Goal: Task Accomplishment & Management: Use online tool/utility

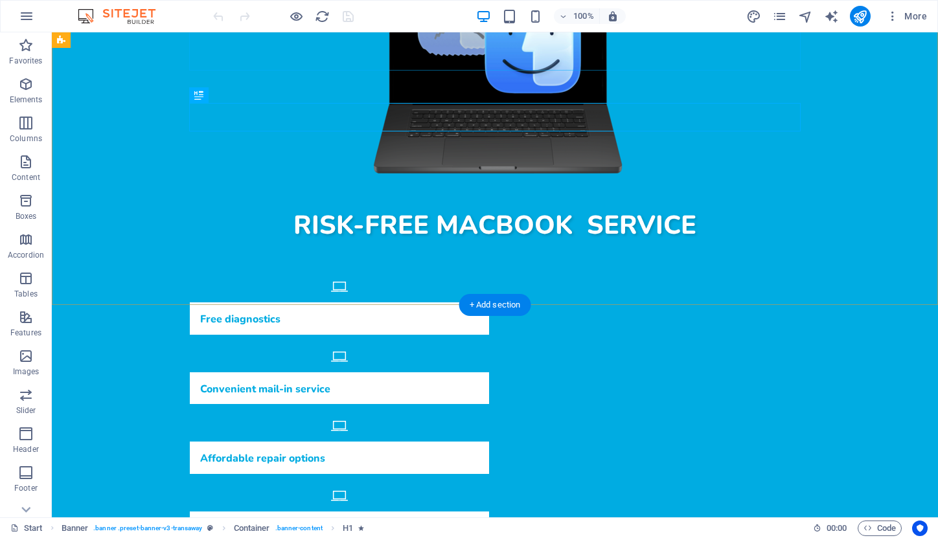
scroll to position [361, 0]
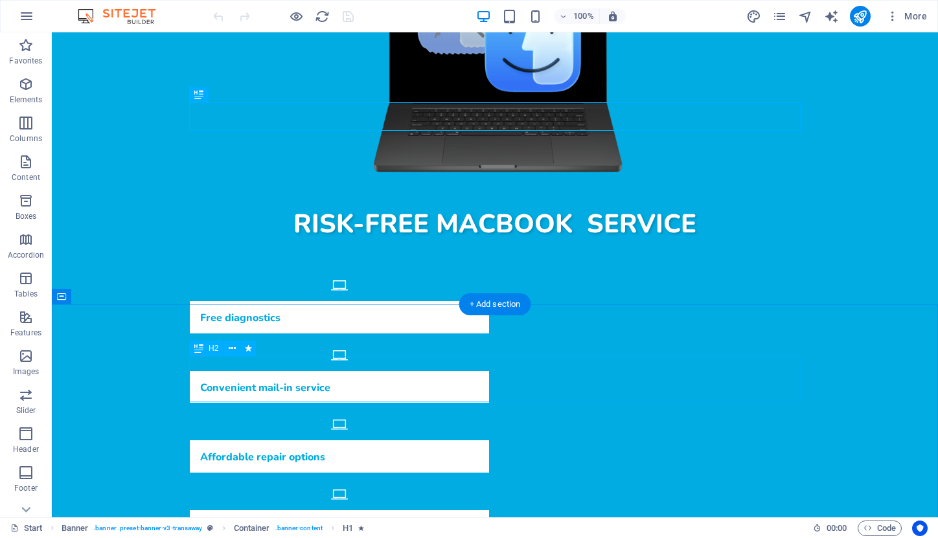
click at [206, 349] on div "H2" at bounding box center [206, 349] width 34 height 16
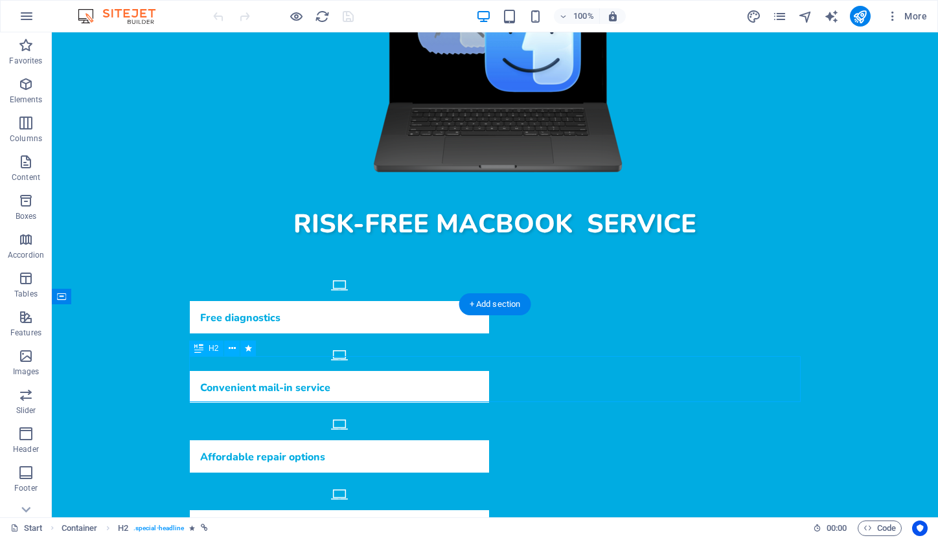
click at [206, 349] on div "H2" at bounding box center [206, 349] width 34 height 16
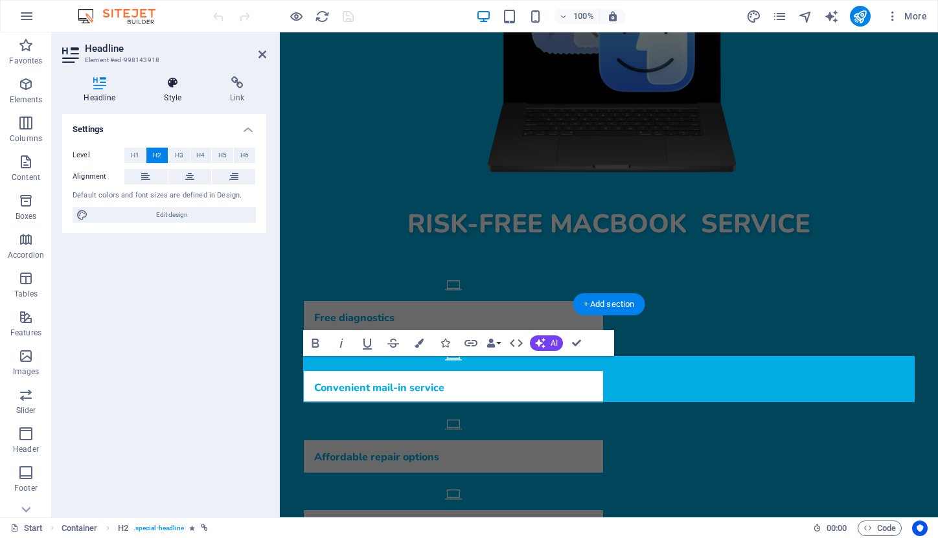
click at [174, 85] on icon at bounding box center [172, 82] width 61 height 13
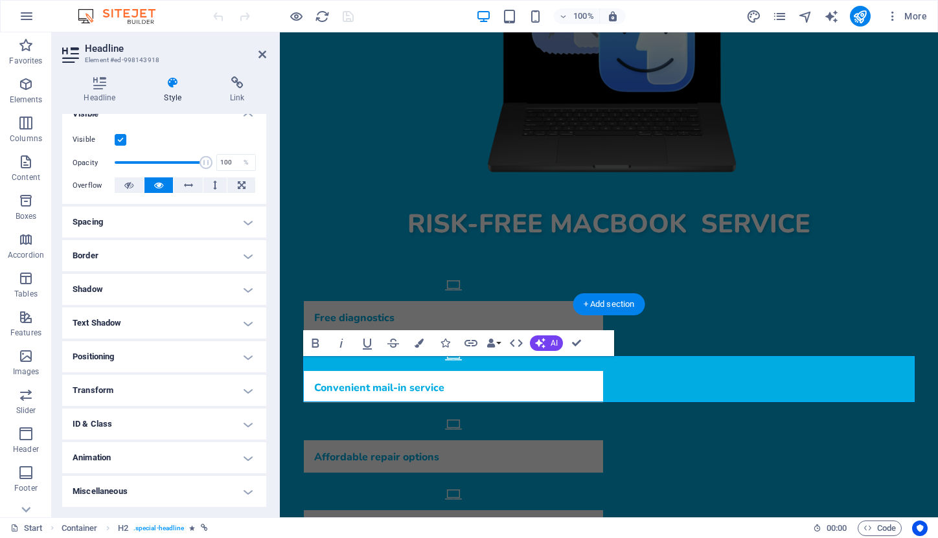
scroll to position [153, 0]
click at [251, 458] on h4 "Animation" at bounding box center [164, 458] width 204 height 31
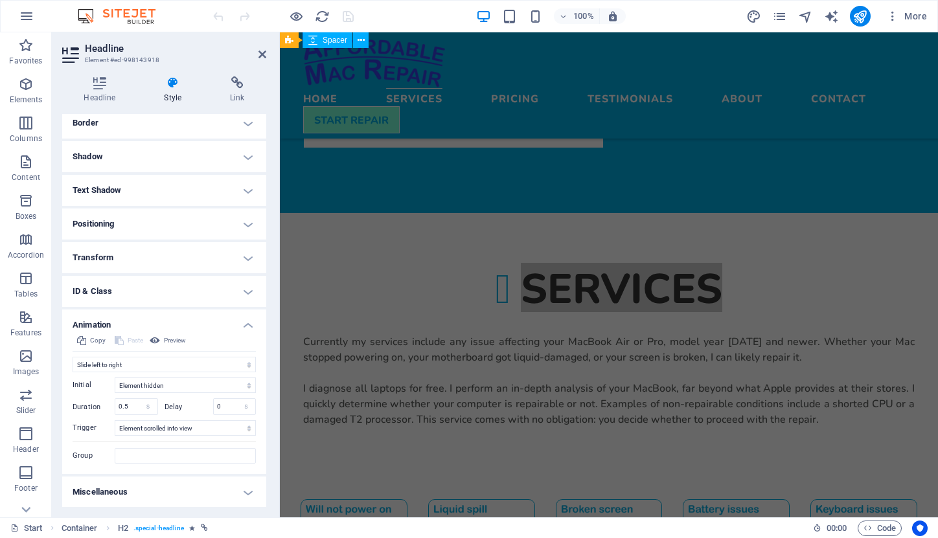
scroll to position [801, 0]
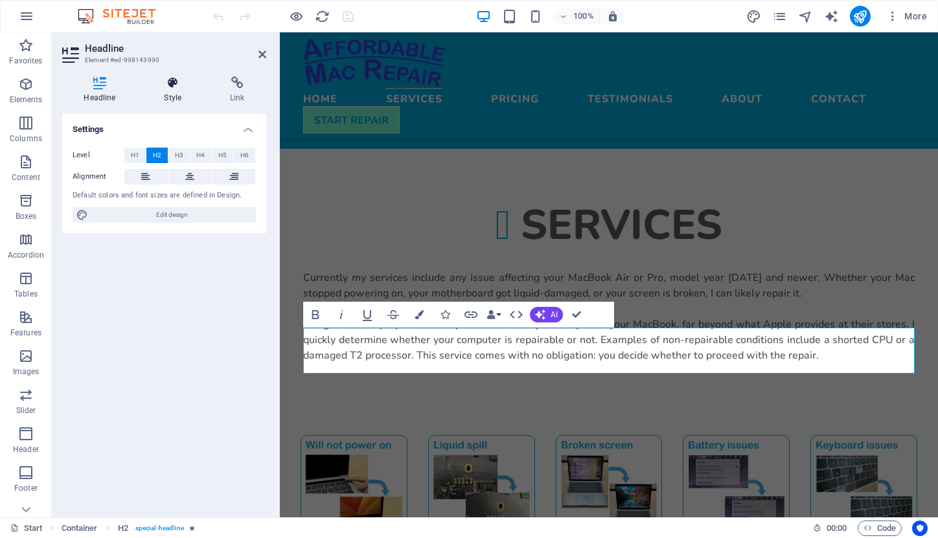
click at [168, 93] on h4 "Style" at bounding box center [175, 89] width 66 height 27
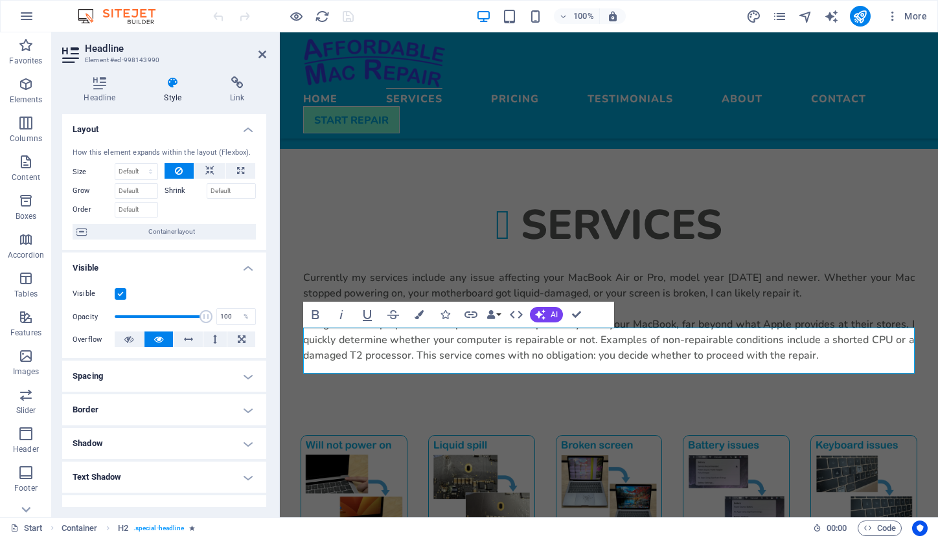
drag, startPoint x: 195, startPoint y: 467, endPoint x: 195, endPoint y: 391, distance: 76.4
click at [195, 400] on ul "Layout How this element expands within the layout (Flexbox). Size Default auto …" at bounding box center [164, 388] width 204 height 548
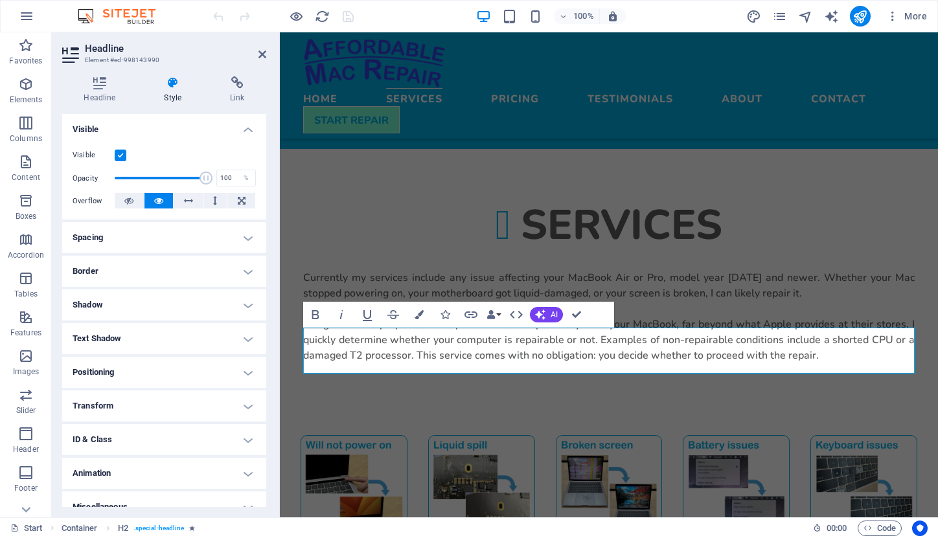
scroll to position [153, 0]
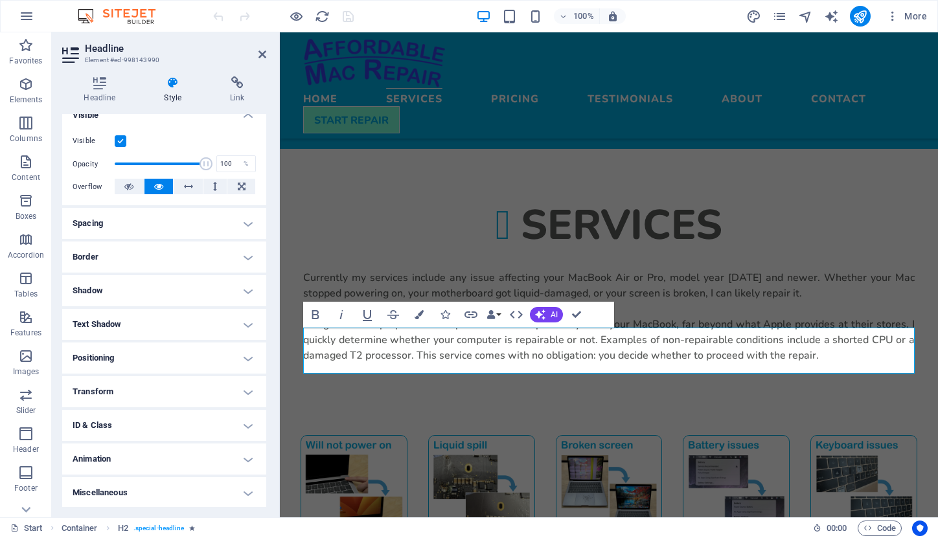
click at [240, 458] on h4 "Animation" at bounding box center [164, 459] width 204 height 31
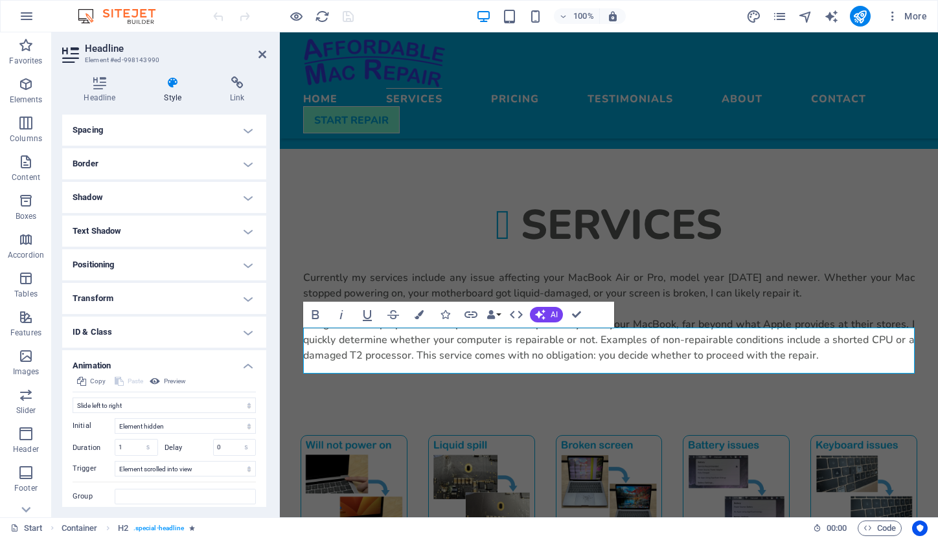
scroll to position [274, 0]
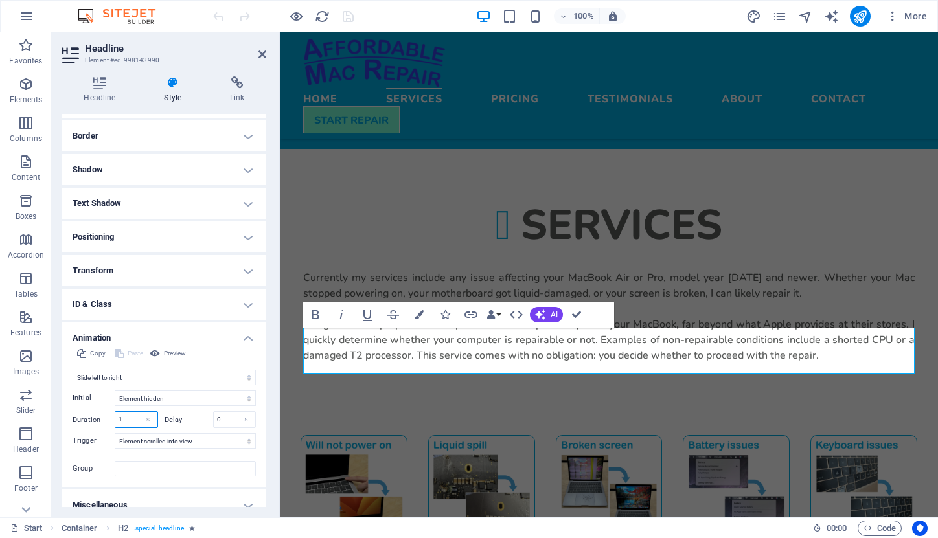
drag, startPoint x: 132, startPoint y: 419, endPoint x: 110, endPoint y: 419, distance: 22.0
click at [110, 419] on div "Duration 1 s ms" at bounding box center [115, 419] width 85 height 17
type input ".5"
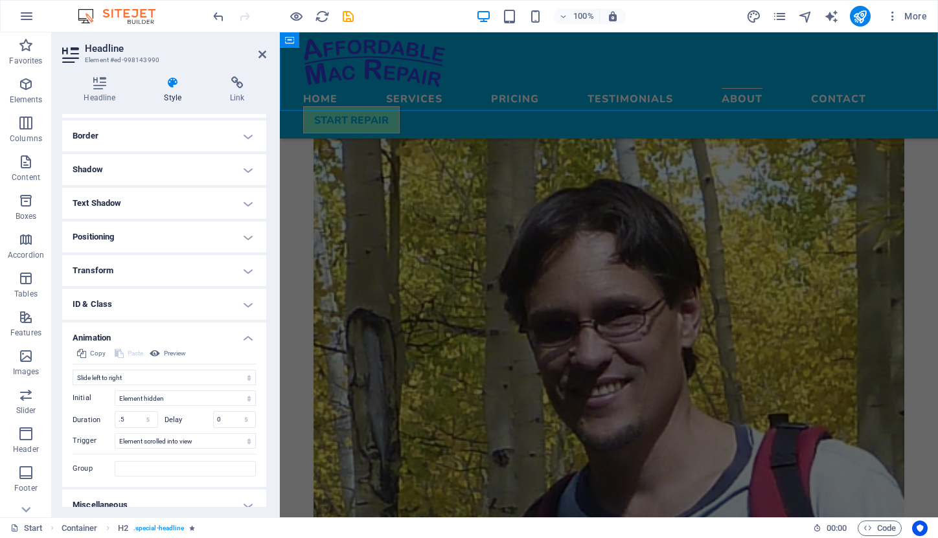
scroll to position [1602, 0]
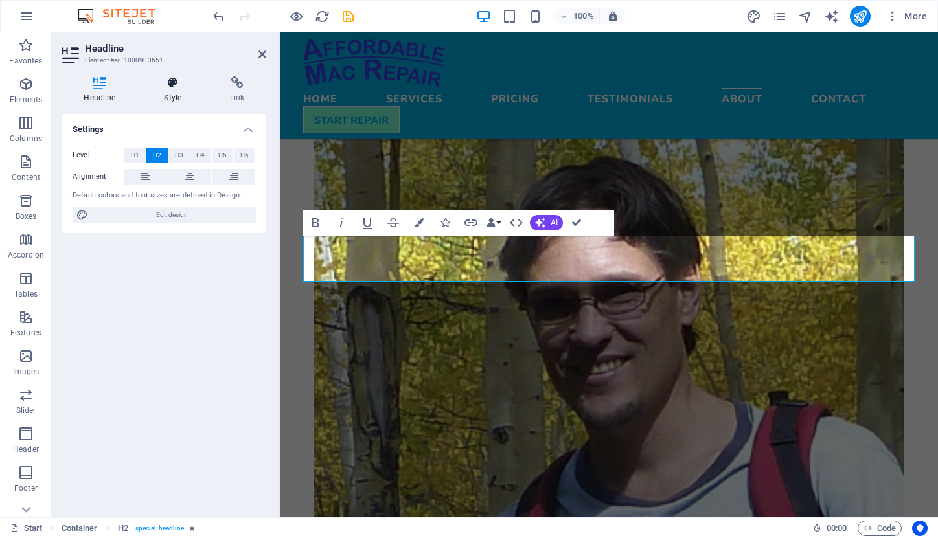
click at [177, 94] on h4 "Style" at bounding box center [175, 89] width 66 height 27
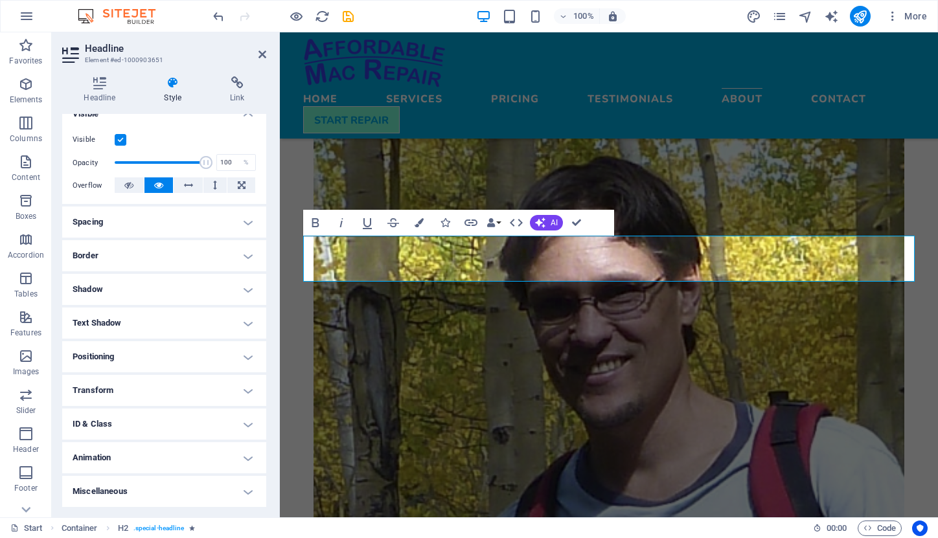
scroll to position [153, 0]
click at [245, 456] on h4 "Animation" at bounding box center [164, 458] width 204 height 31
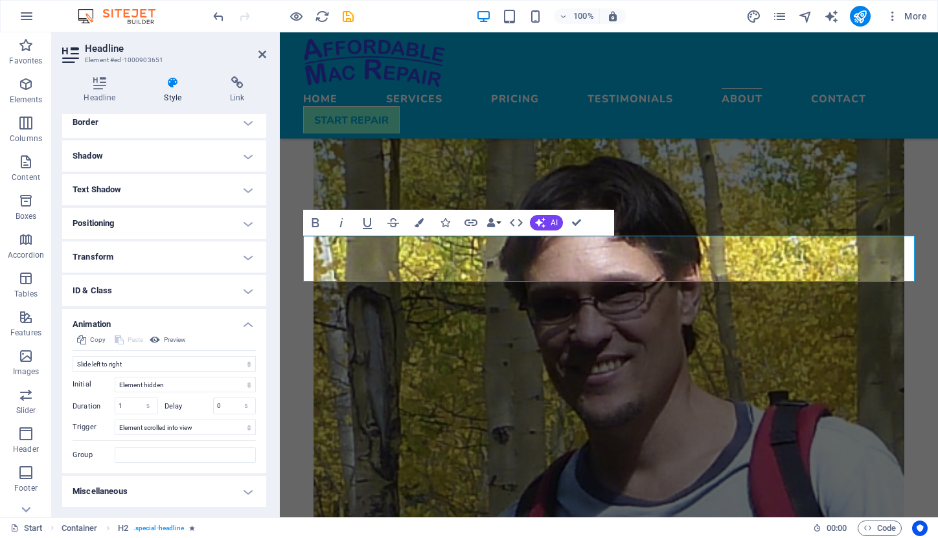
scroll to position [287, 0]
drag, startPoint x: 131, startPoint y: 409, endPoint x: 87, endPoint y: 402, distance: 44.6
click at [87, 402] on div "Duration 1 s ms" at bounding box center [115, 406] width 85 height 17
type input ".5"
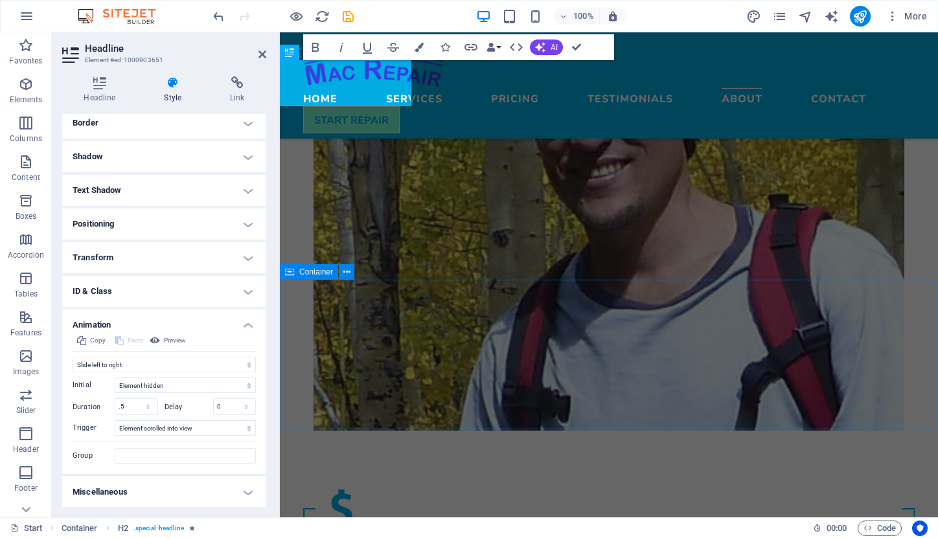
scroll to position [1768, 0]
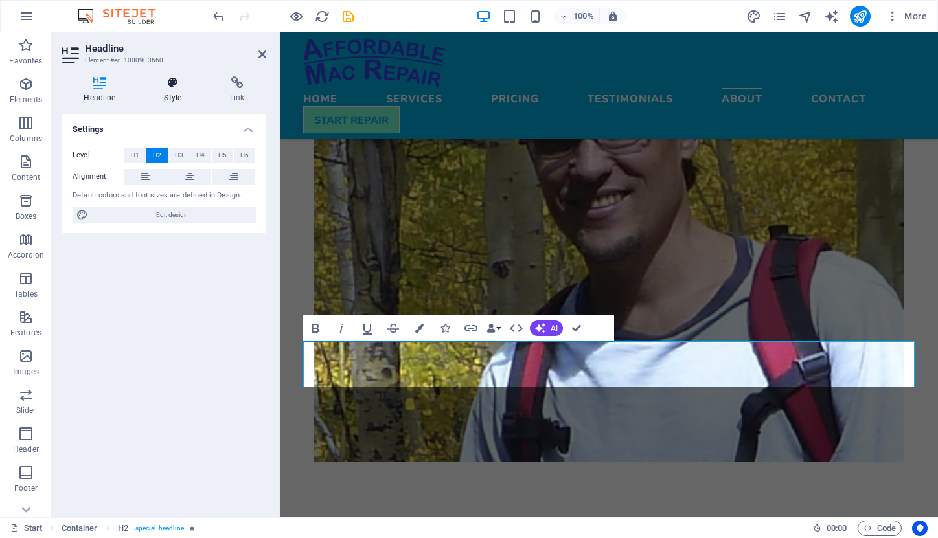
click at [170, 97] on h4 "Style" at bounding box center [175, 89] width 66 height 27
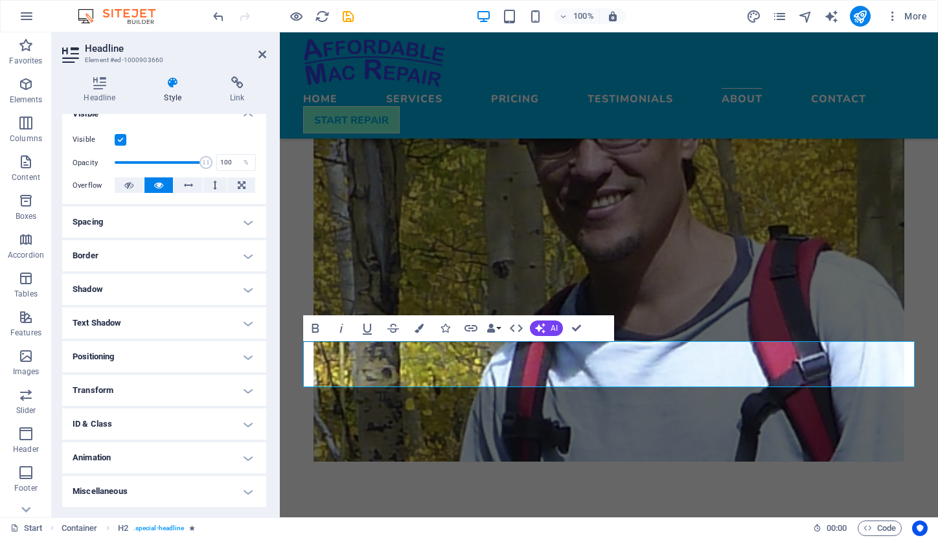
scroll to position [153, 0]
click at [242, 456] on h4 "Animation" at bounding box center [164, 458] width 204 height 31
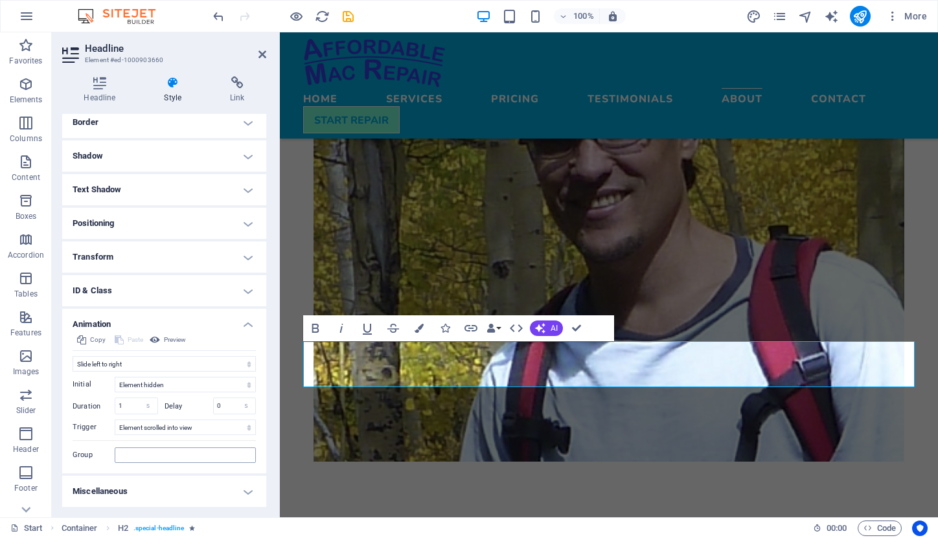
scroll to position [287, 0]
click at [137, 402] on input "1" at bounding box center [136, 407] width 42 height 16
type input ".5"
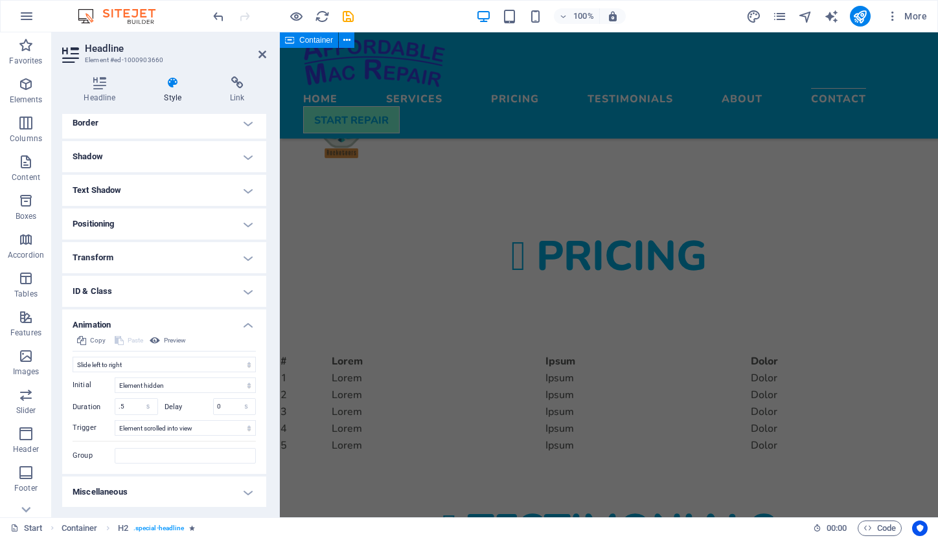
scroll to position [2771, 0]
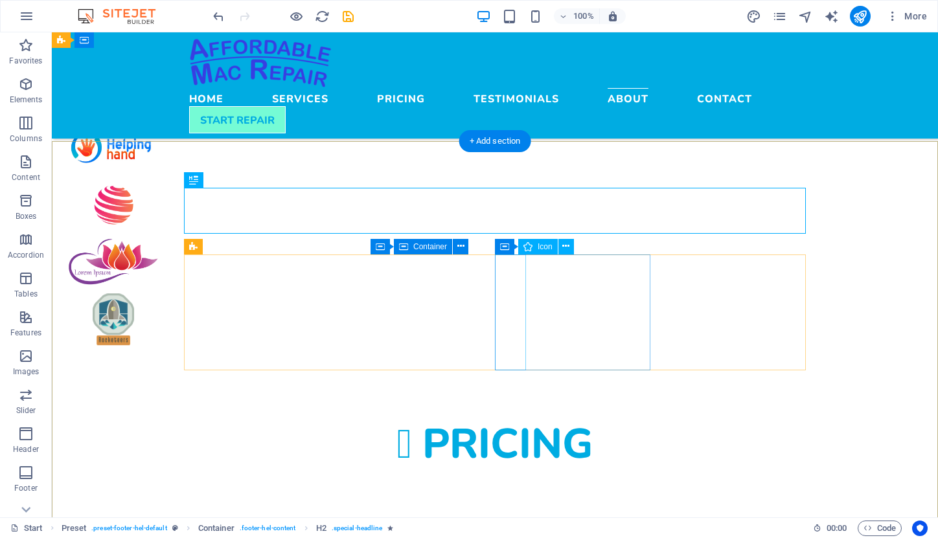
scroll to position [2621, 0]
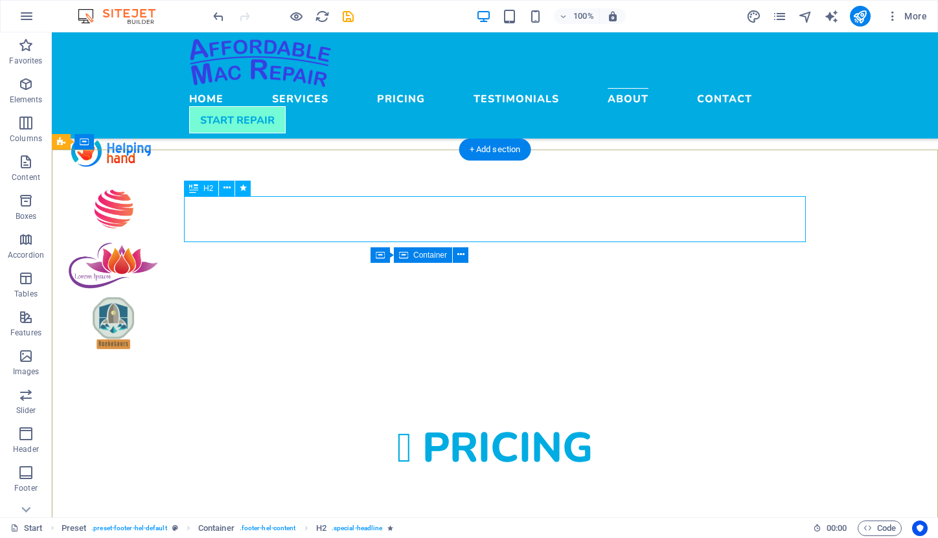
select select "move-left-to-right"
select select "s"
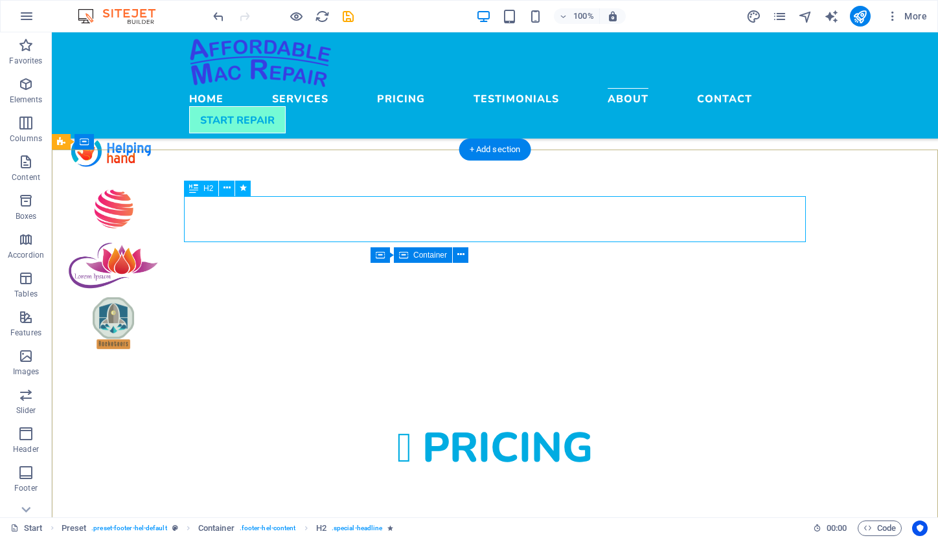
select select "scroll"
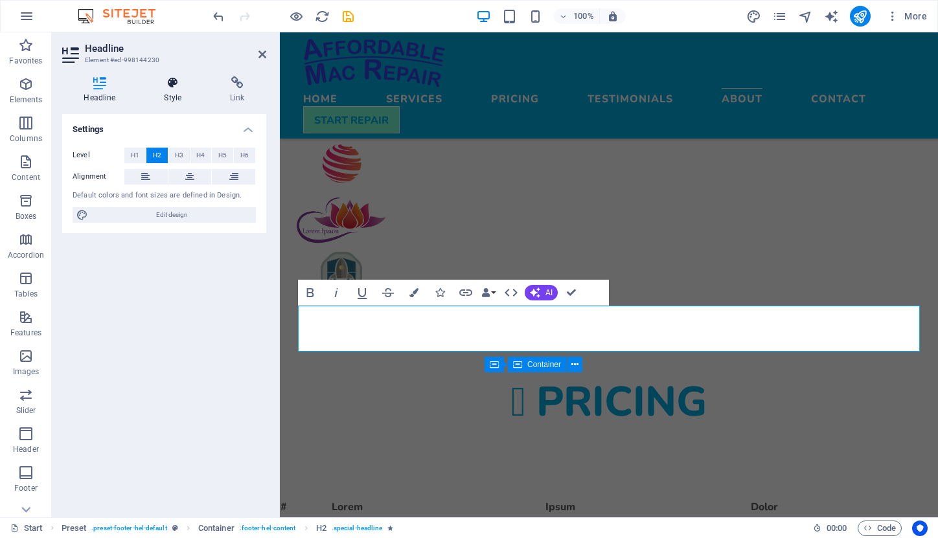
click at [175, 88] on icon at bounding box center [172, 82] width 61 height 13
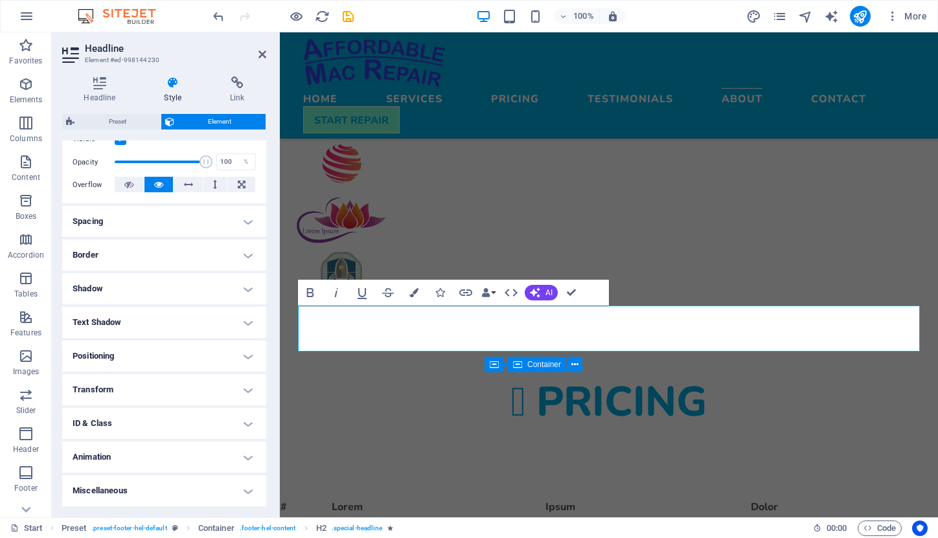
scroll to position [180, 0]
click at [245, 457] on h4 "Animation" at bounding box center [164, 458] width 204 height 31
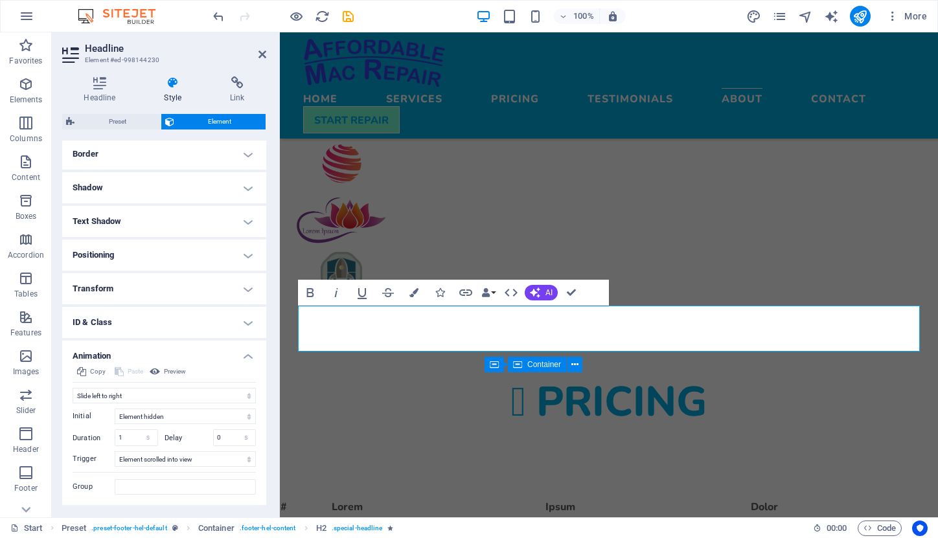
scroll to position [308, 0]
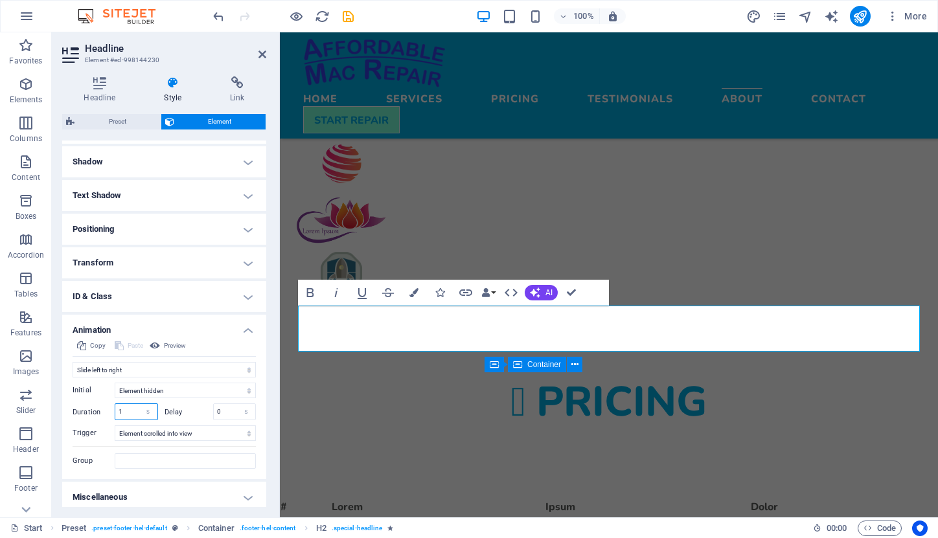
drag, startPoint x: 133, startPoint y: 411, endPoint x: 107, endPoint y: 410, distance: 25.3
click at [107, 410] on div "Duration 1 s ms" at bounding box center [115, 411] width 85 height 17
type input ".5"
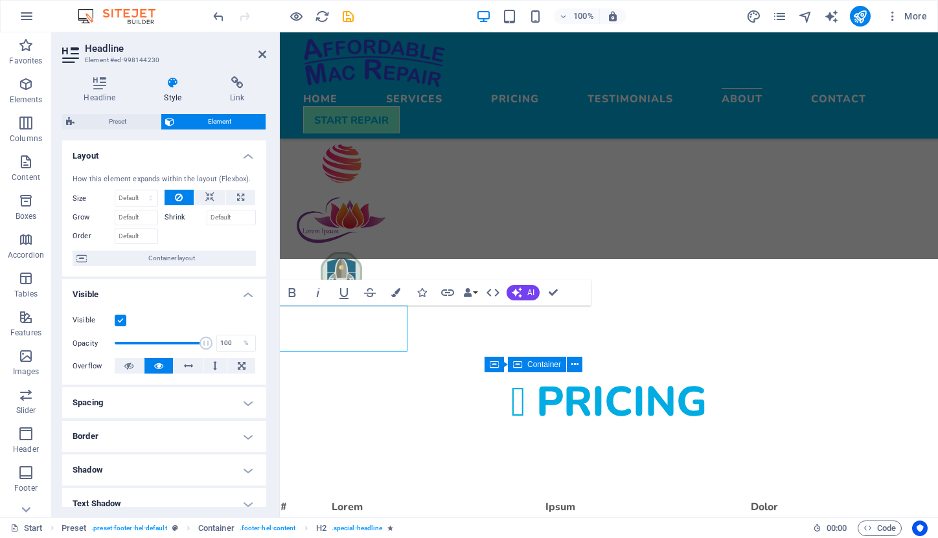
scroll to position [0, 0]
click at [124, 122] on span "Preset" at bounding box center [117, 122] width 78 height 16
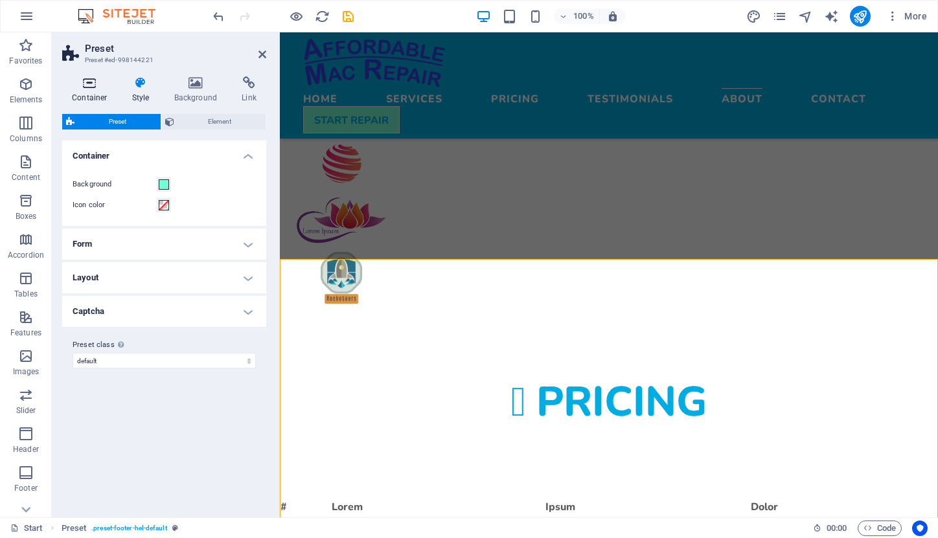
click at [91, 89] on h4 "Container" at bounding box center [92, 89] width 60 height 27
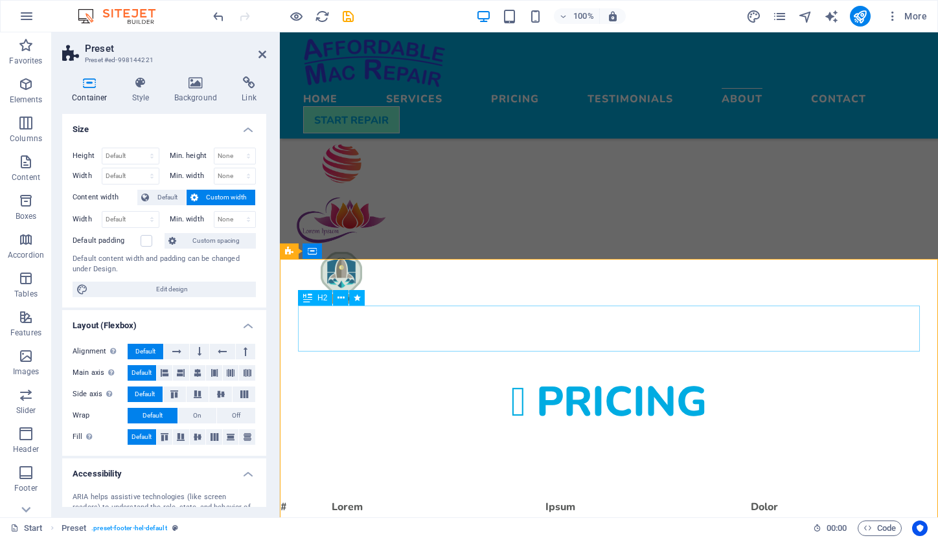
select select "move-left-to-right"
select select "s"
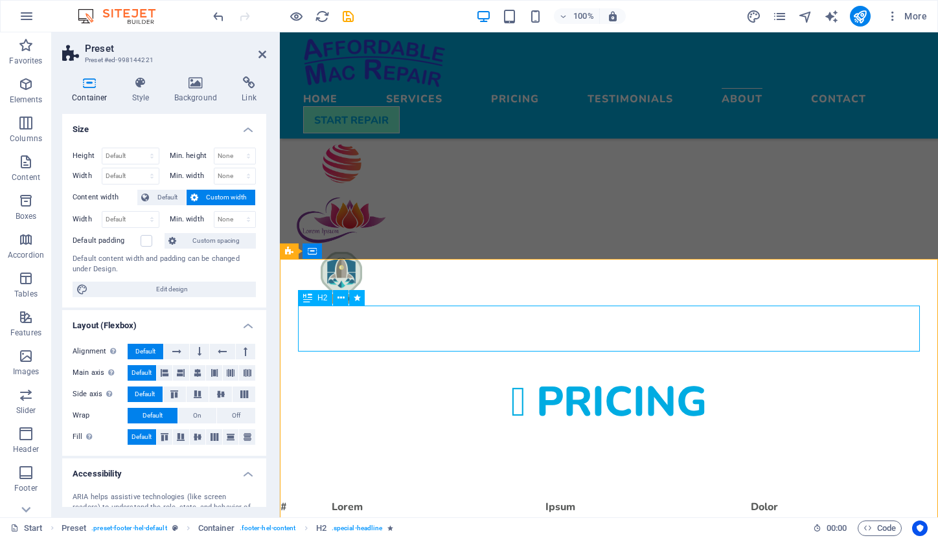
select select "s"
select select "scroll"
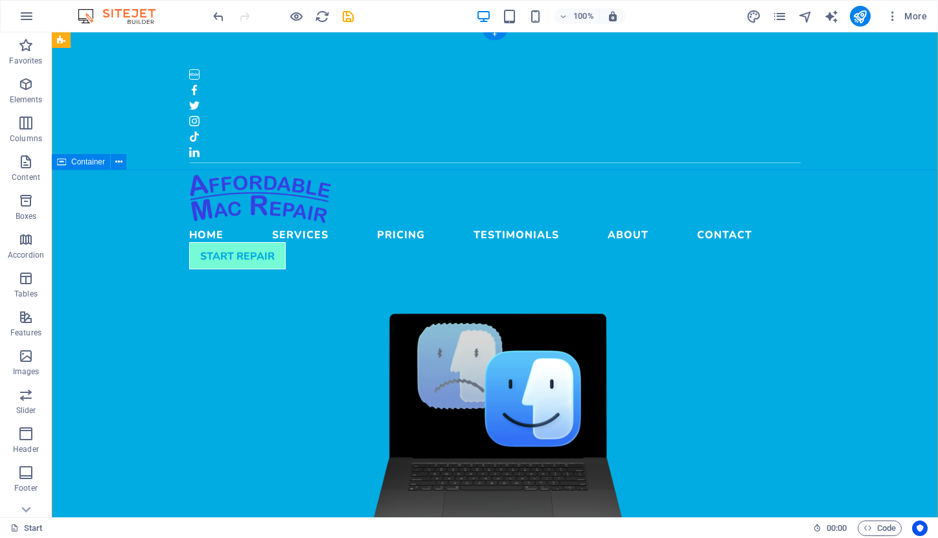
scroll to position [5, 0]
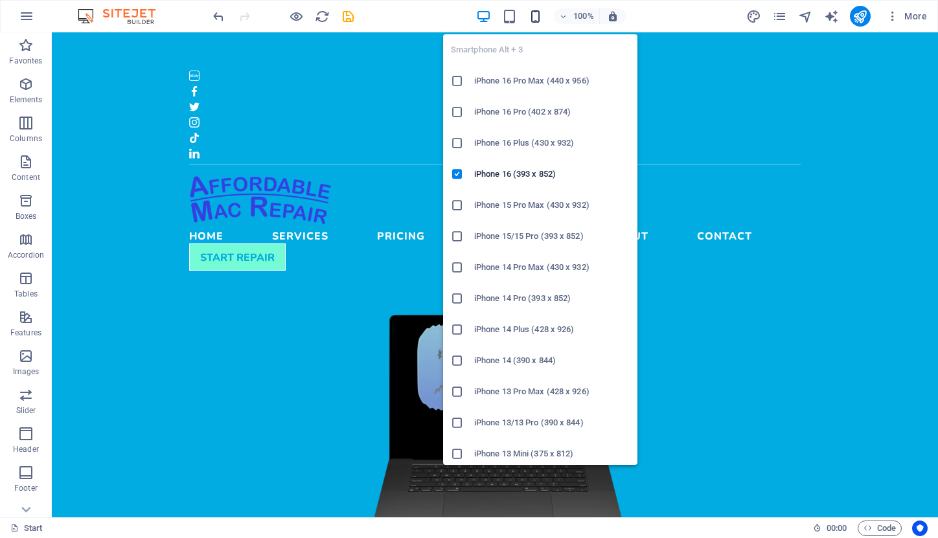
click at [530, 16] on icon "button" at bounding box center [535, 16] width 15 height 15
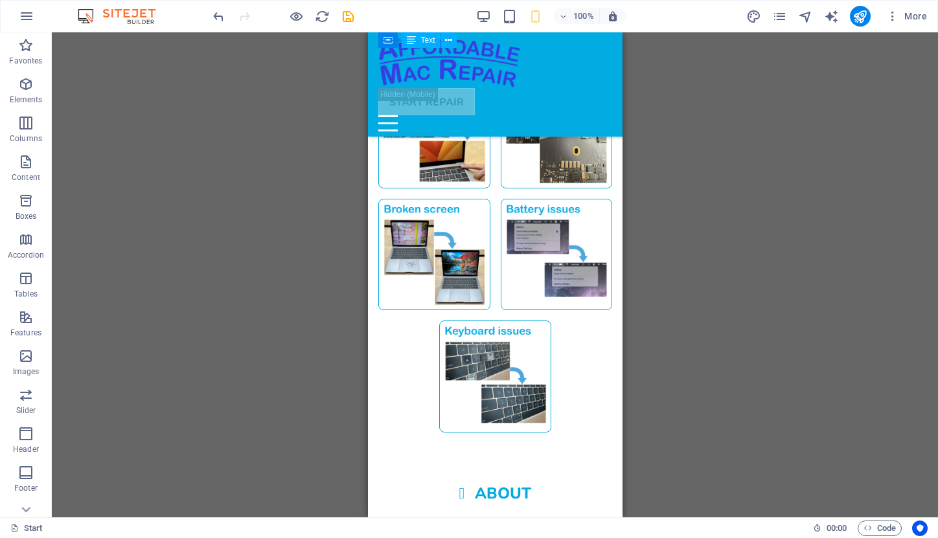
scroll to position [1215, 0]
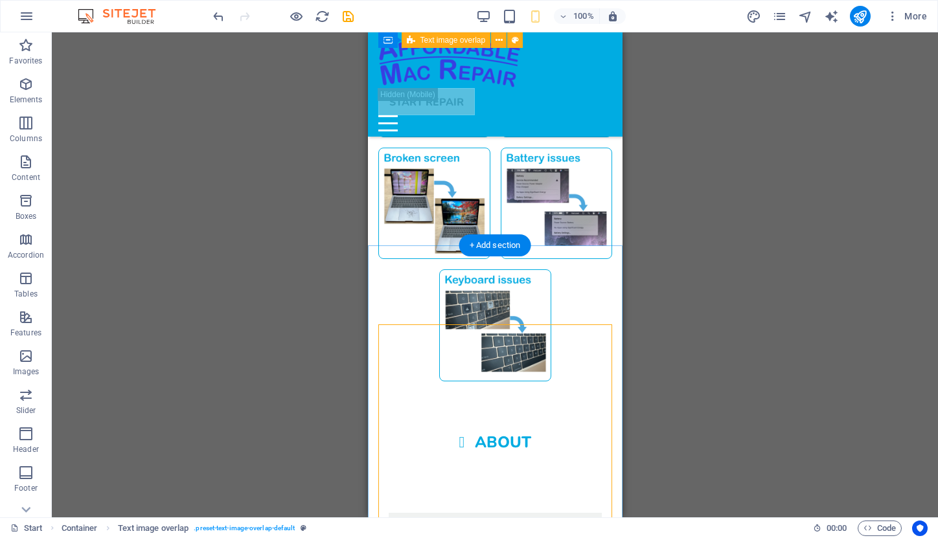
scroll to position [1194, 0]
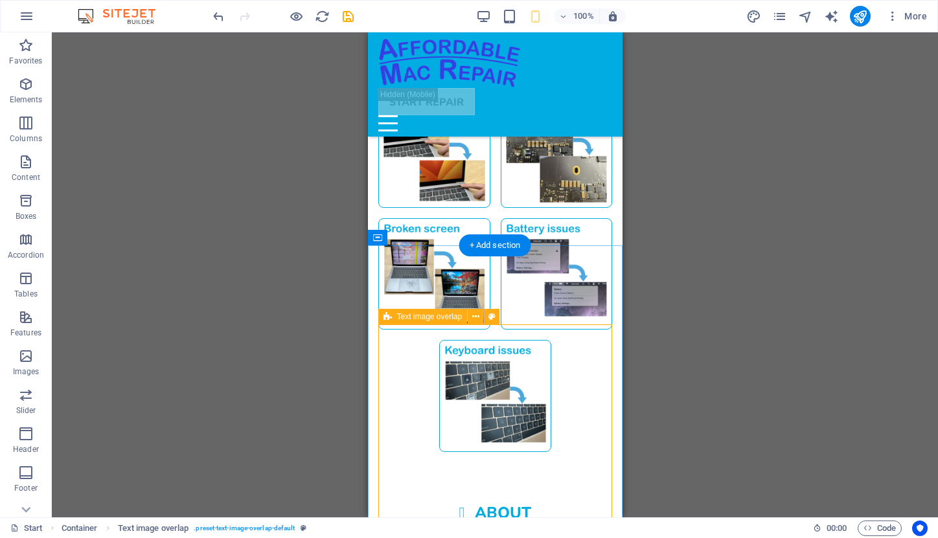
click at [412, 320] on span "Text image overlap" at bounding box center [429, 317] width 65 height 8
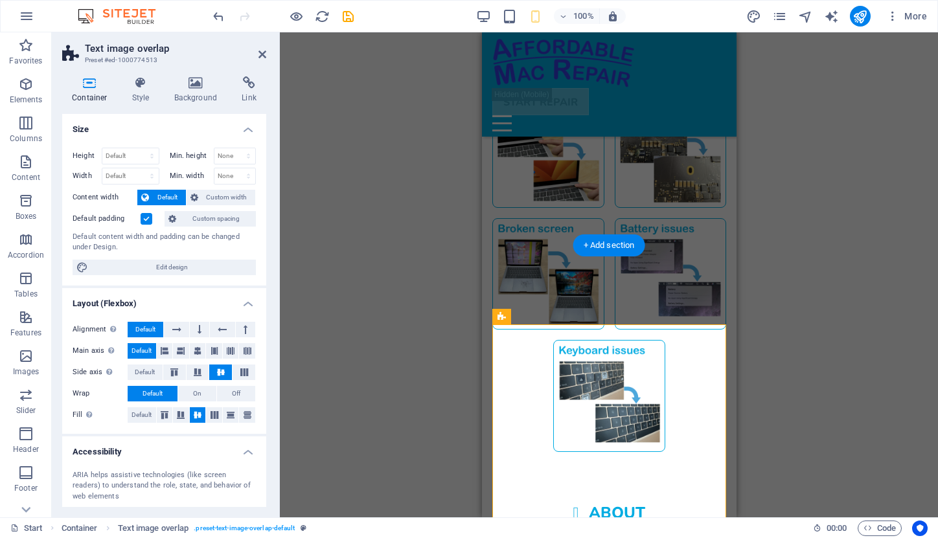
click at [148, 219] on label at bounding box center [147, 219] width 12 height 12
click at [0, 0] on input "Default padding" at bounding box center [0, 0] width 0 height 0
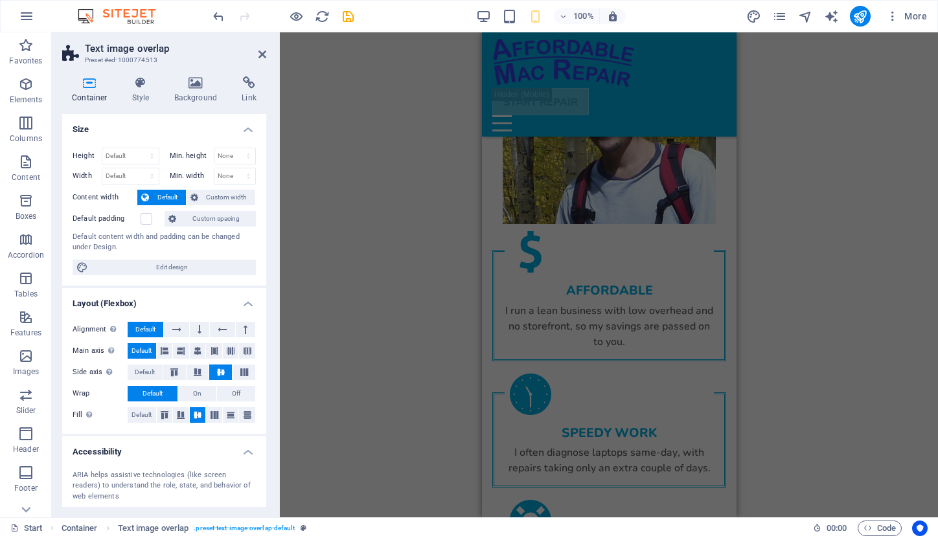
scroll to position [1950, 0]
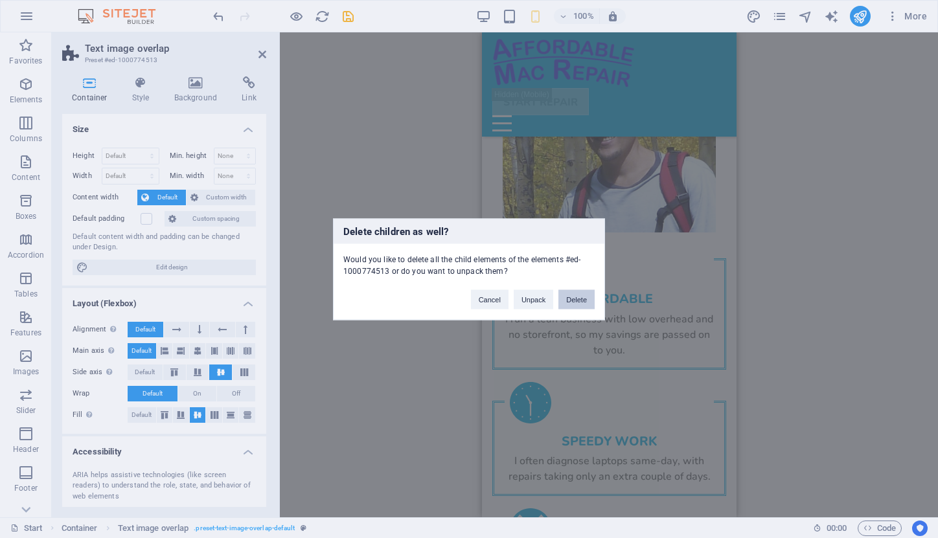
click at [581, 294] on button "Delete" at bounding box center [576, 298] width 36 height 19
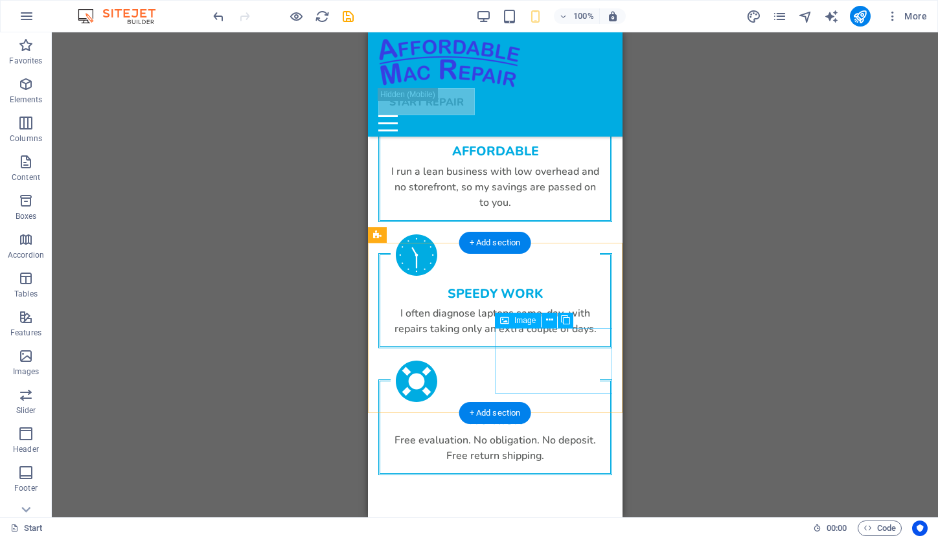
scroll to position [1653, 0]
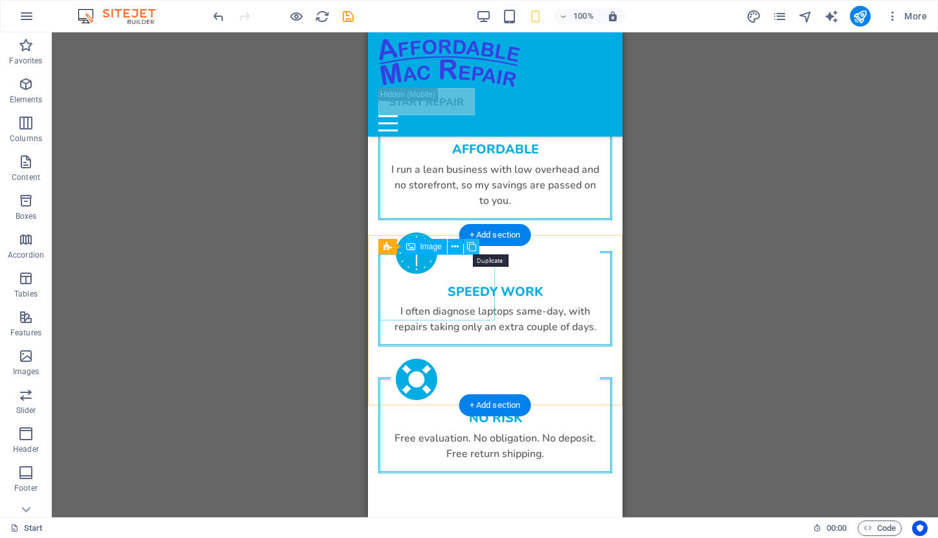
click at [469, 248] on icon at bounding box center [471, 247] width 9 height 14
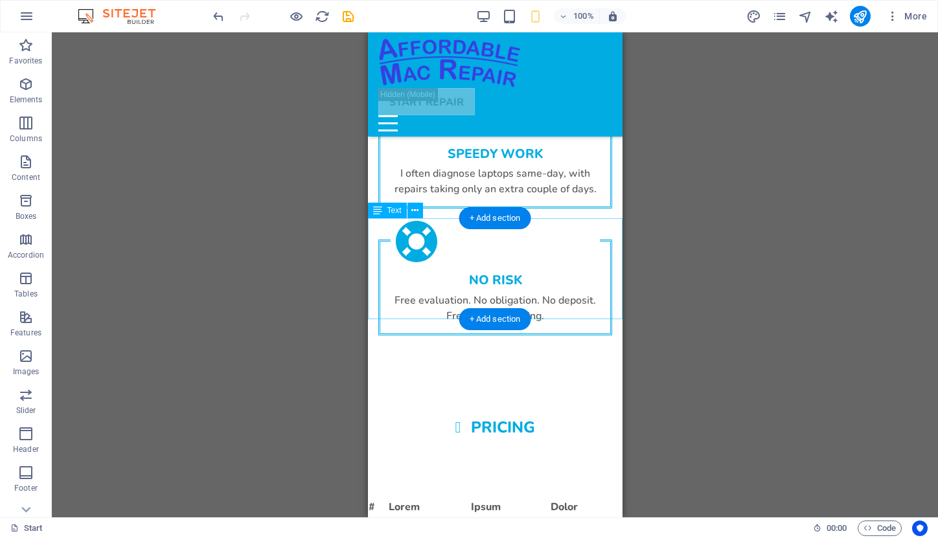
scroll to position [1794, 0]
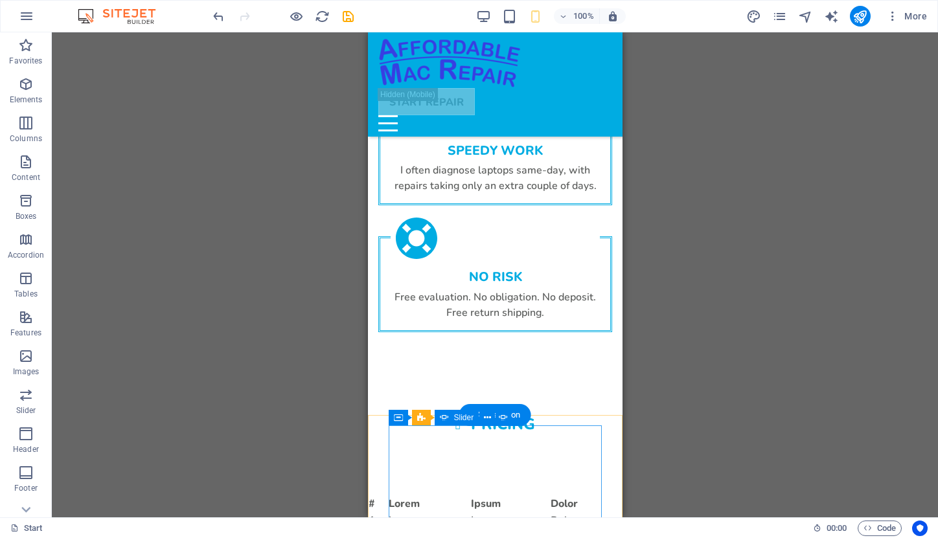
click at [456, 419] on span "Slider" at bounding box center [464, 418] width 20 height 8
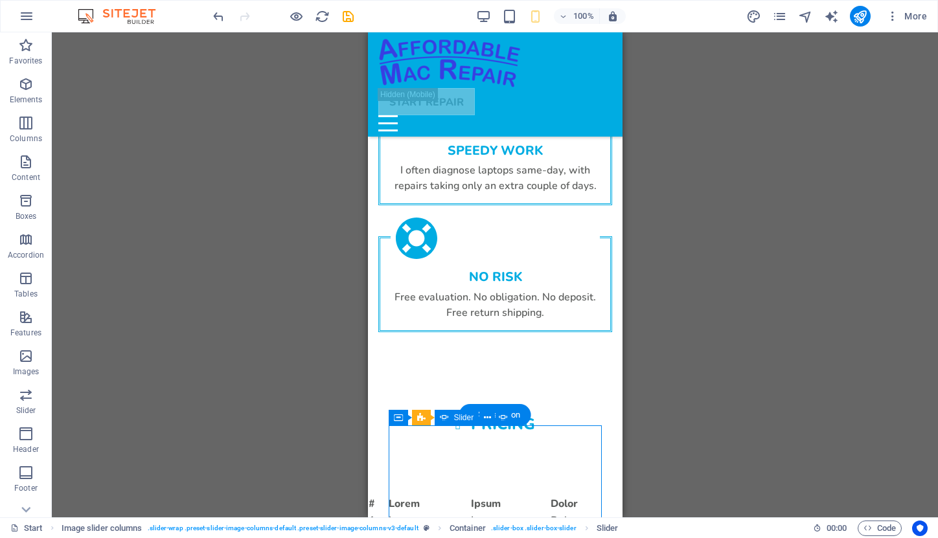
click at [456, 419] on span "Slider" at bounding box center [464, 418] width 20 height 8
select select "ms"
select select "s"
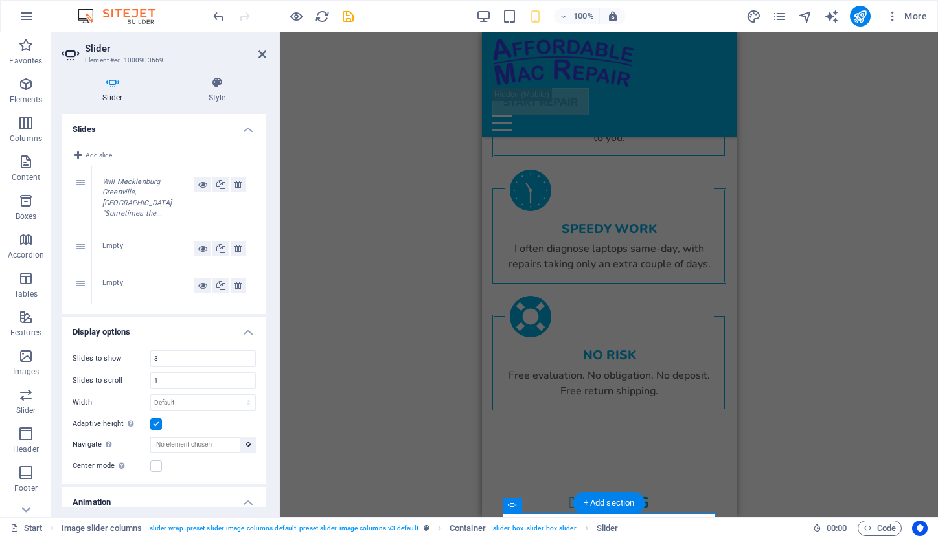
scroll to position [1706, 0]
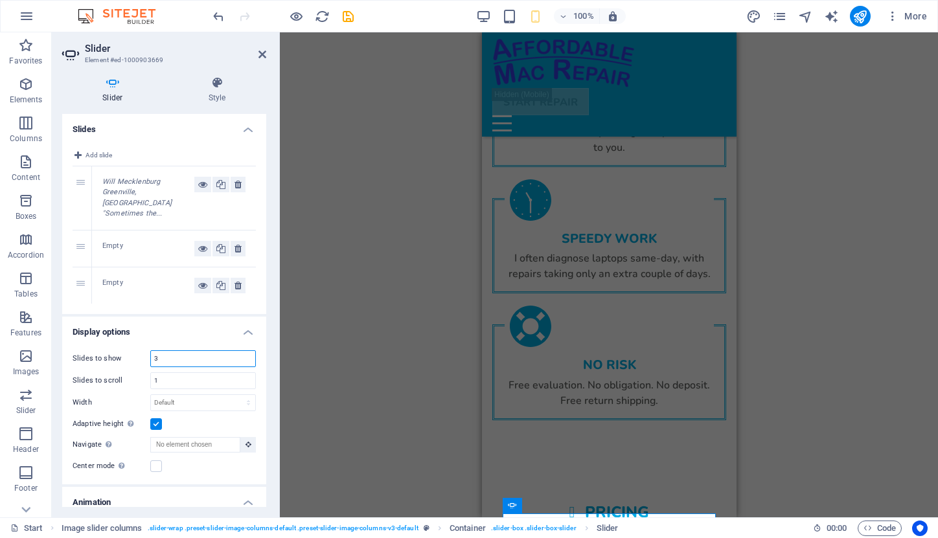
drag, startPoint x: 163, startPoint y: 348, endPoint x: 117, endPoint y: 345, distance: 46.1
click at [117, 350] on div "Slides to show 3" at bounding box center [164, 358] width 183 height 17
type input "1"
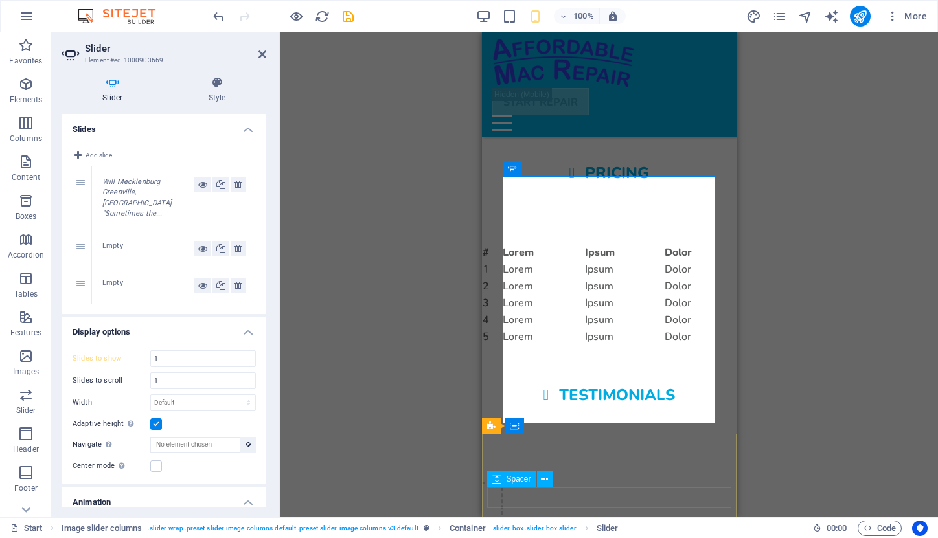
scroll to position [2044, 0]
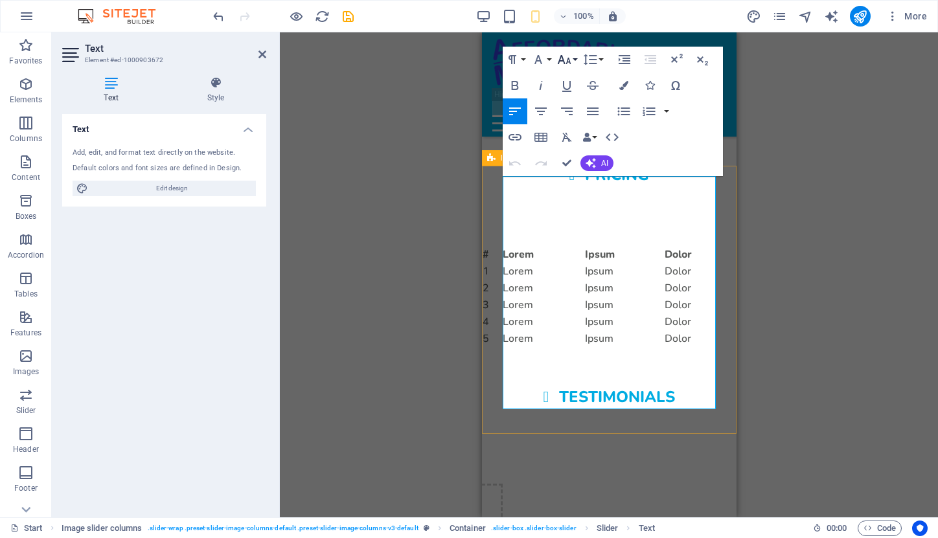
click at [569, 58] on icon "button" at bounding box center [564, 60] width 16 height 16
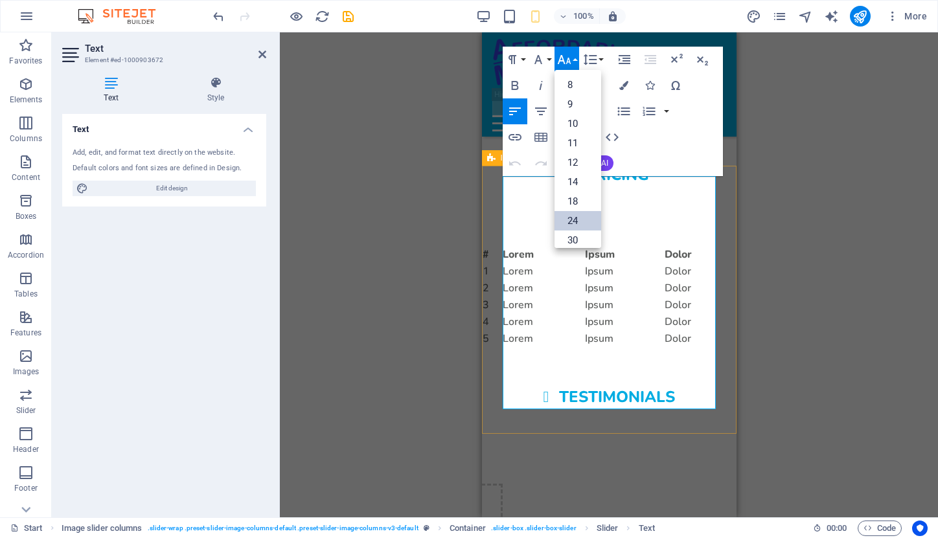
click at [582, 215] on link "24" at bounding box center [577, 220] width 47 height 19
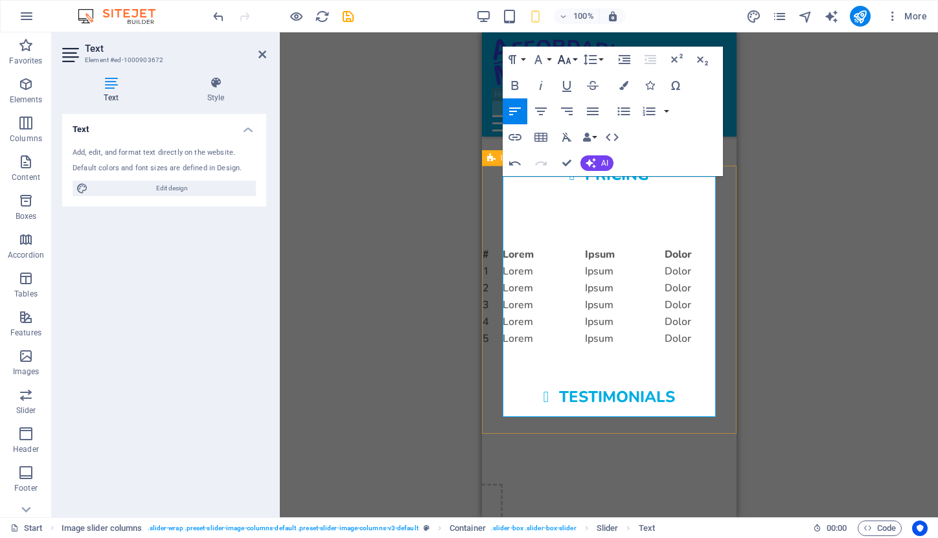
click at [570, 62] on icon "button" at bounding box center [564, 60] width 16 height 16
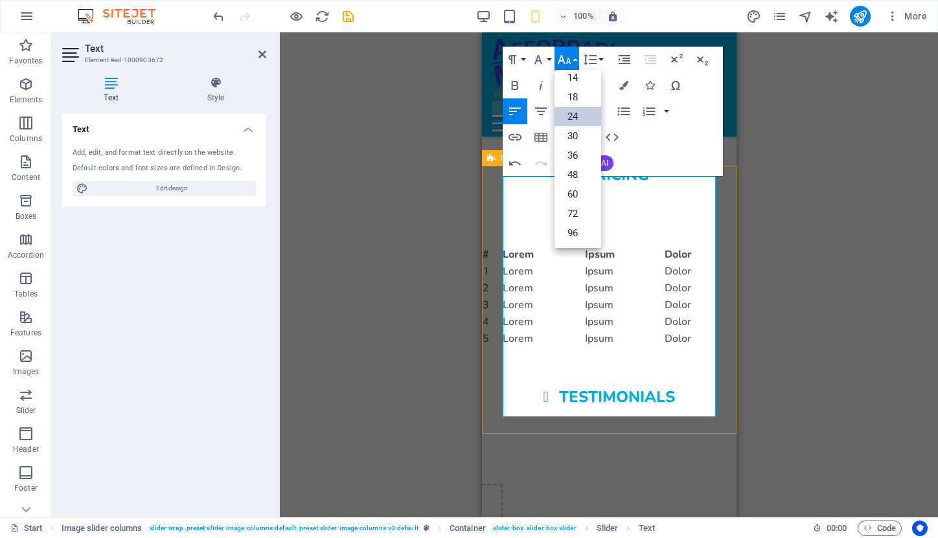
scroll to position [104, 0]
click at [578, 98] on link "18" at bounding box center [577, 96] width 47 height 19
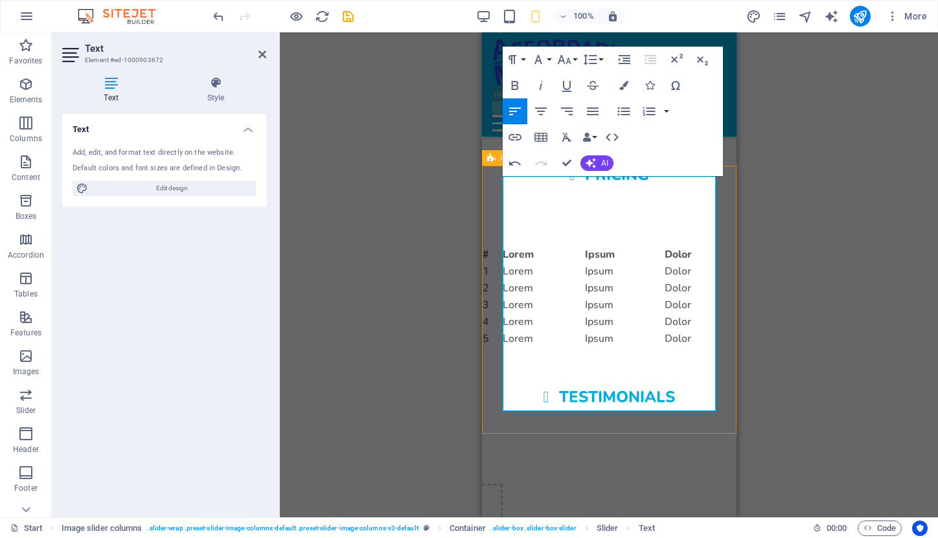
drag, startPoint x: 569, startPoint y: 200, endPoint x: 488, endPoint y: 199, distance: 80.3
drag, startPoint x: 597, startPoint y: 186, endPoint x: 491, endPoint y: 188, distance: 105.6
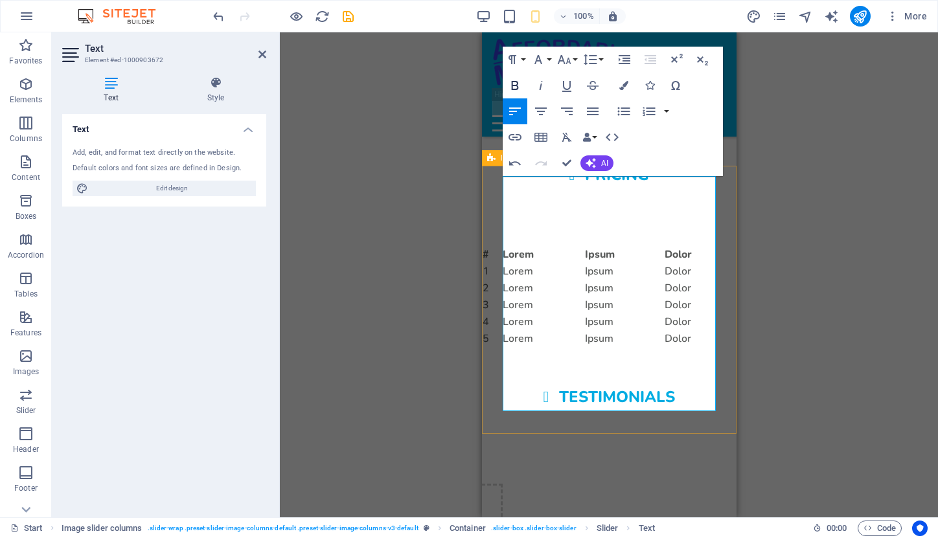
click at [517, 84] on icon "button" at bounding box center [514, 85] width 7 height 9
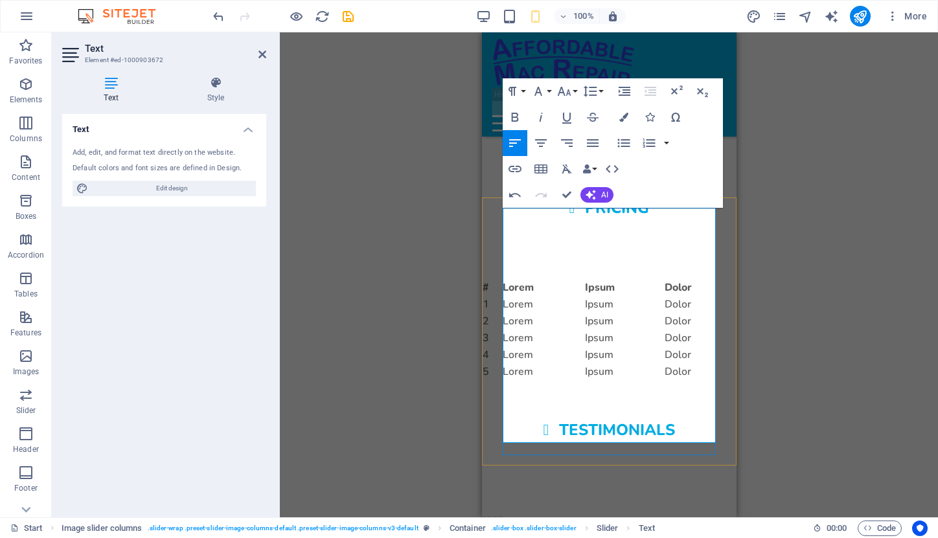
scroll to position [2012, 0]
click at [747, 284] on div "Drag here to replace the existing content. Press “Ctrl” if you want to create a…" at bounding box center [609, 274] width 658 height 485
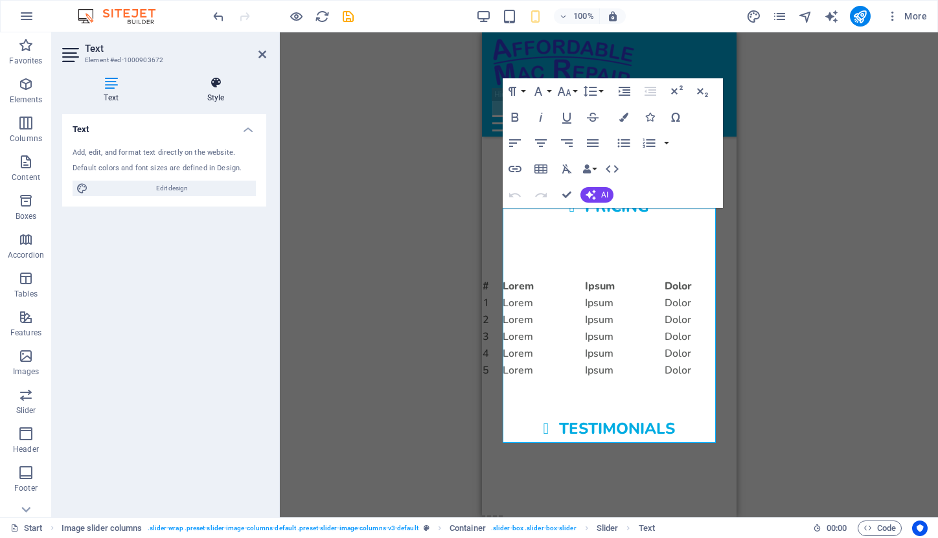
click at [217, 83] on icon at bounding box center [215, 82] width 101 height 13
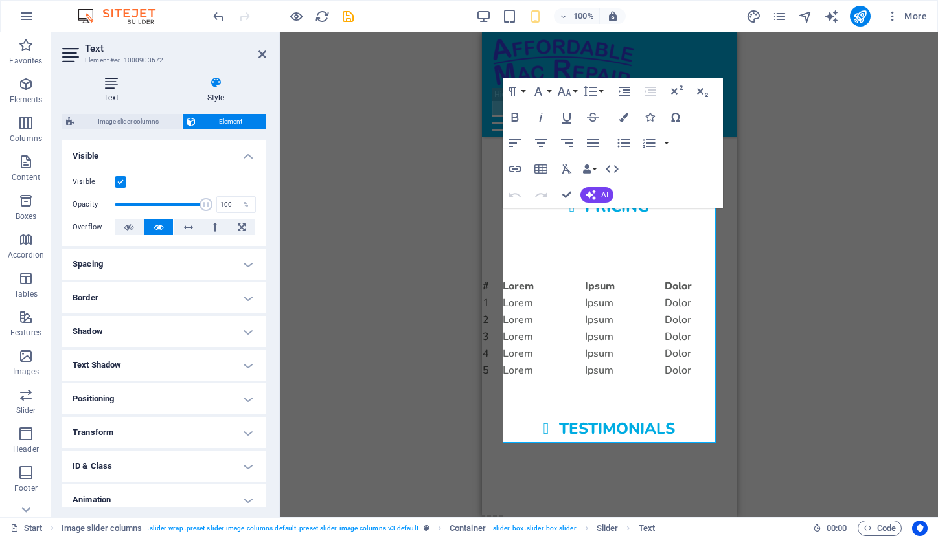
click at [110, 91] on h4 "Text" at bounding box center [113, 89] width 103 height 27
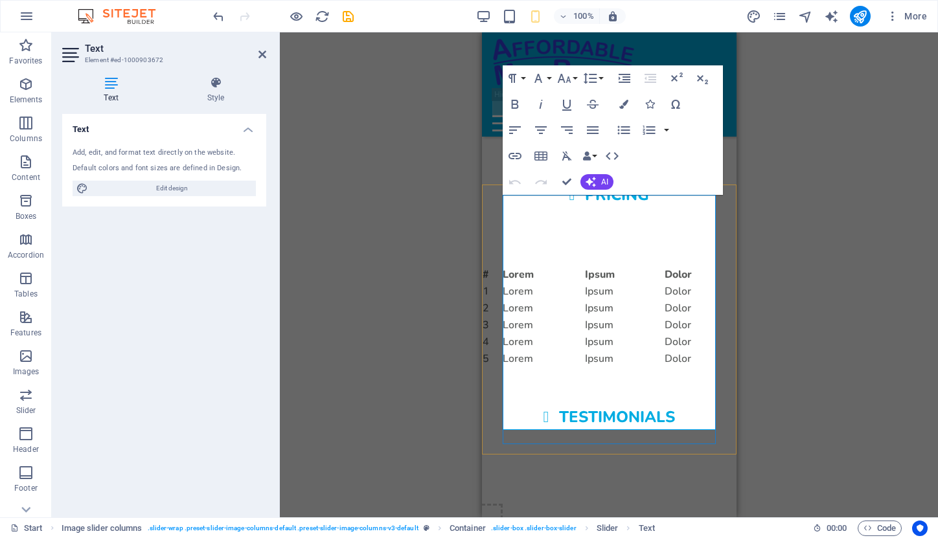
scroll to position [2025, 0]
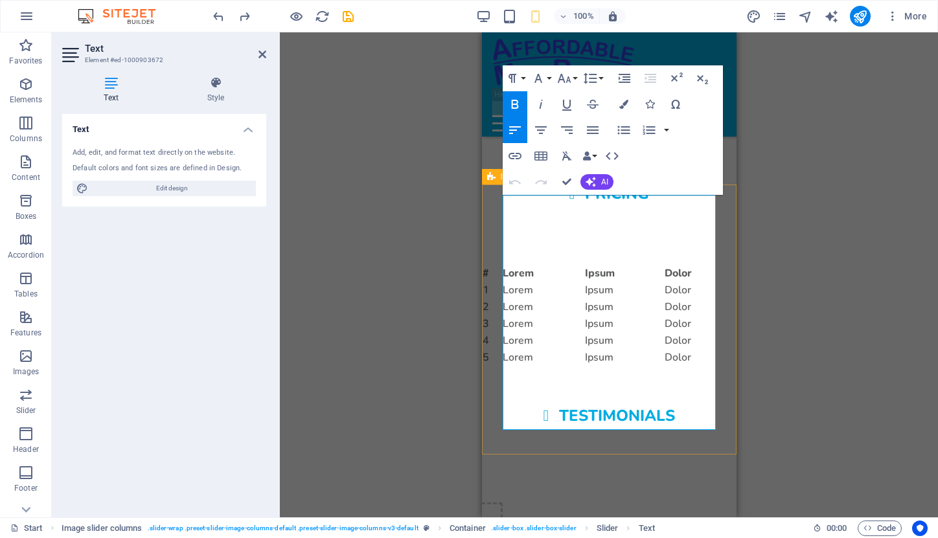
drag, startPoint x: 503, startPoint y: 203, endPoint x: 599, endPoint y: 447, distance: 261.6
copy div "[PERSON_NAME], [GEOGRAPHIC_DATA] "Sometimes the best judge of a person, is how …"
click at [764, 276] on div "Drag here to replace the existing content. Press “Ctrl” if you want to create a…" at bounding box center [609, 274] width 658 height 485
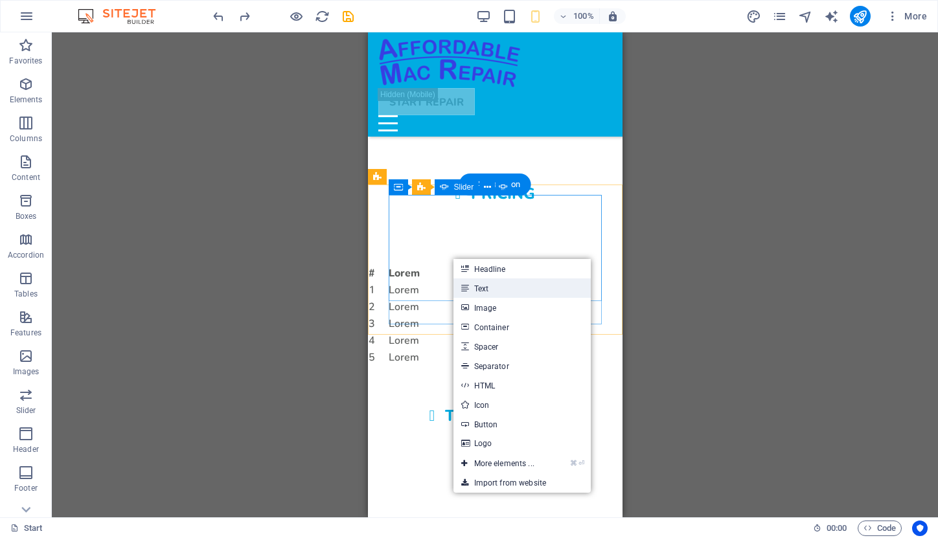
click at [484, 287] on link "Text" at bounding box center [521, 287] width 137 height 19
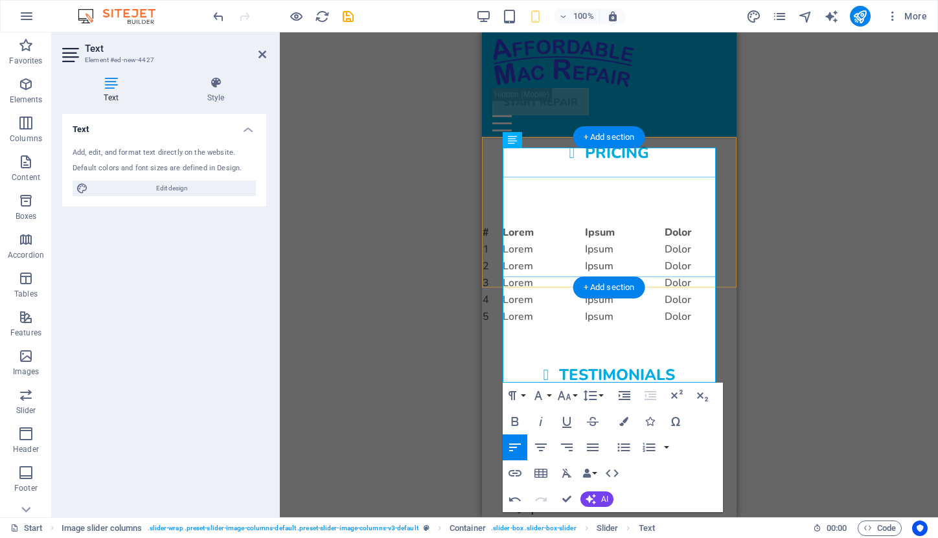
scroll to position [2062, 0]
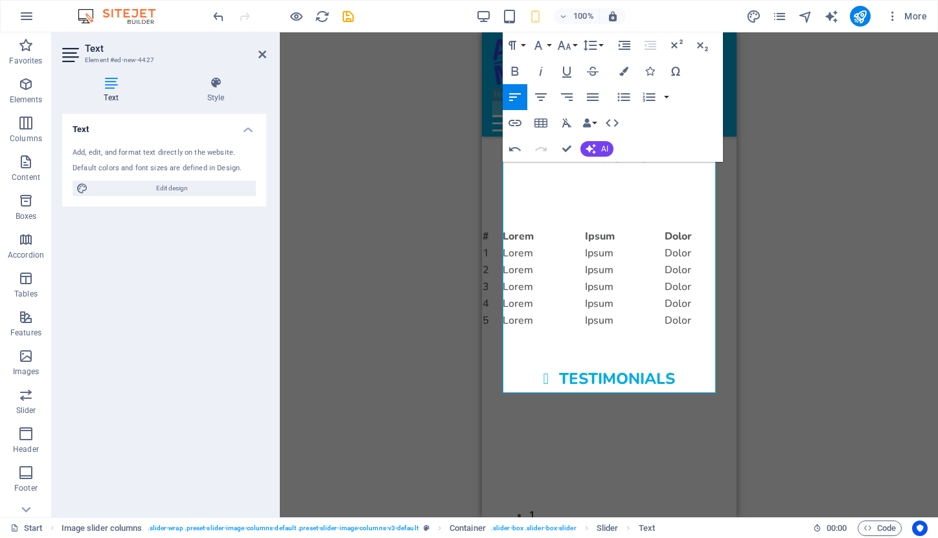
click at [785, 238] on div "Drag here to replace the existing content. Press “Ctrl” if you want to create a…" at bounding box center [609, 274] width 658 height 485
click at [425, 260] on div "Drag here to replace the existing content. Press “Ctrl” if you want to create a…" at bounding box center [609, 274] width 658 height 485
click at [598, 440] on div "Drop content here or Add elements Paste clipboard Will Mecklenburg Greenville, …" at bounding box center [608, 505] width 213 height 130
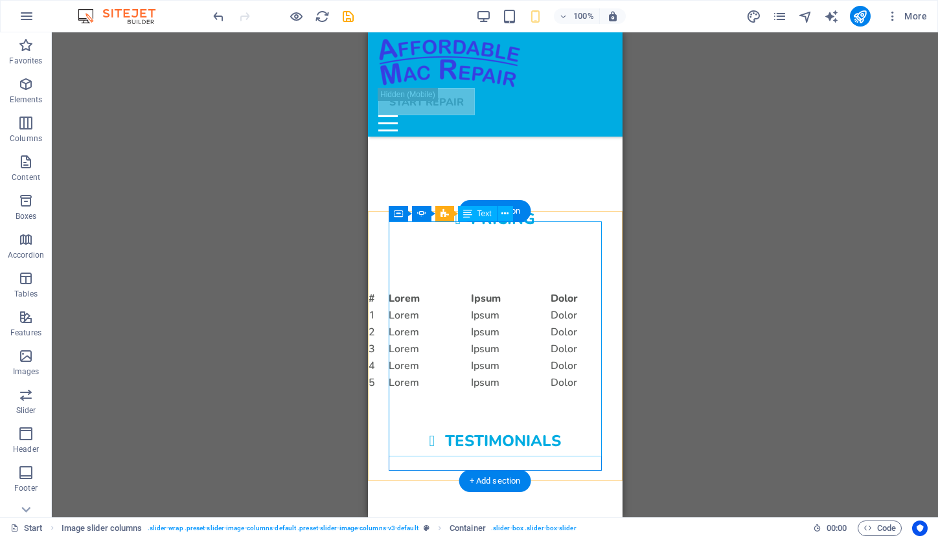
scroll to position [2001, 0]
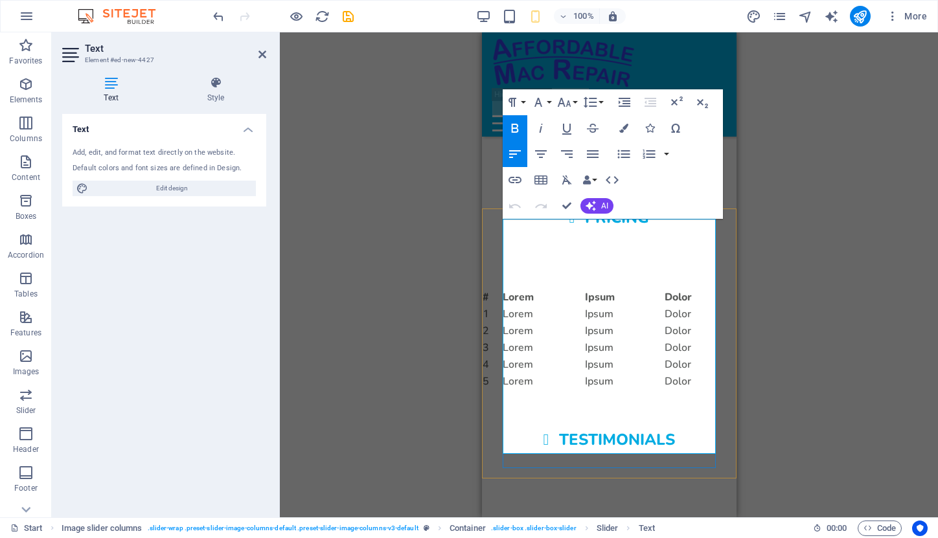
drag, startPoint x: 504, startPoint y: 228, endPoint x: 600, endPoint y: 228, distance: 96.5
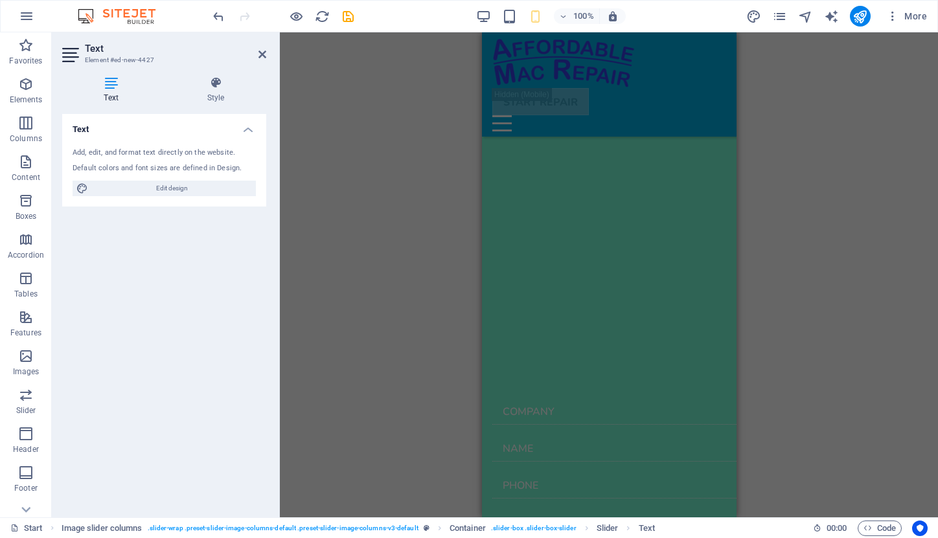
scroll to position [0, 6]
click at [216, 14] on icon "undo" at bounding box center [218, 16] width 15 height 15
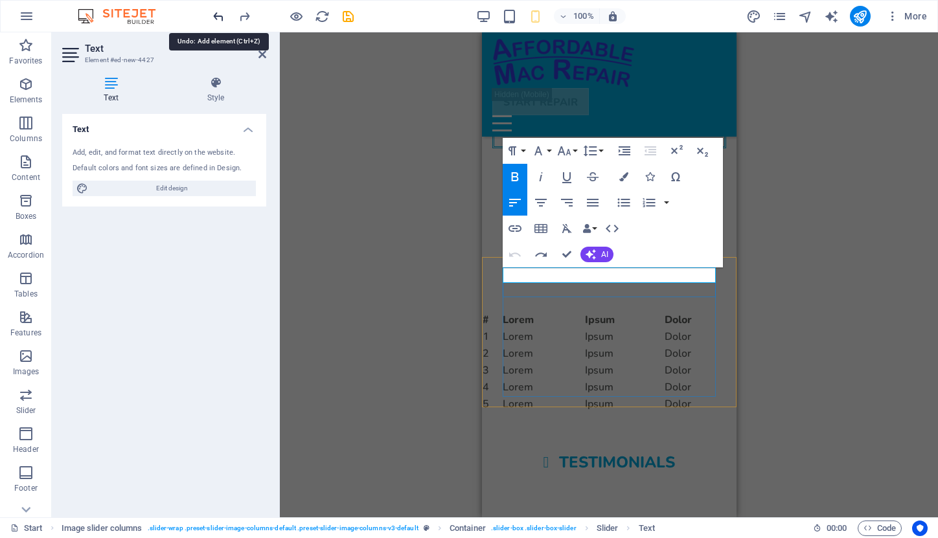
scroll to position [1952, 0]
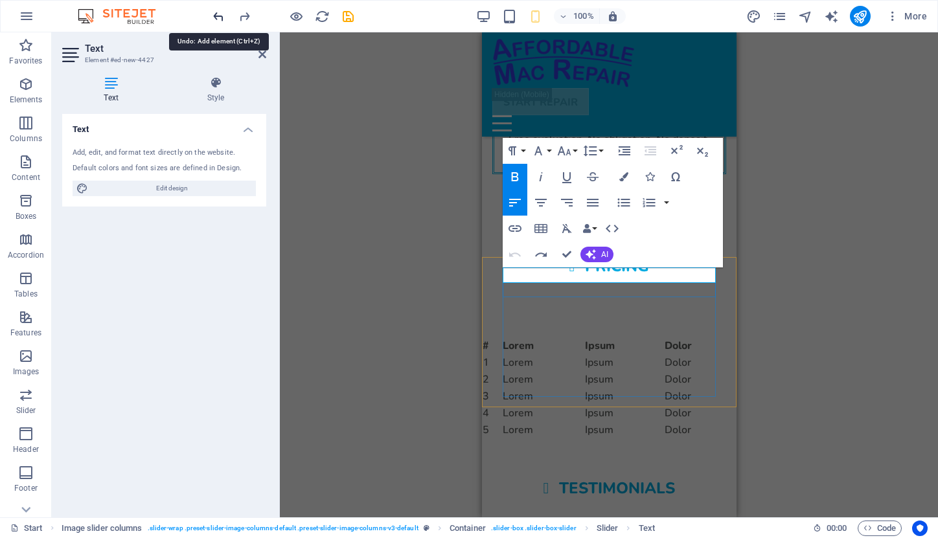
click at [216, 14] on icon "undo" at bounding box center [218, 16] width 15 height 15
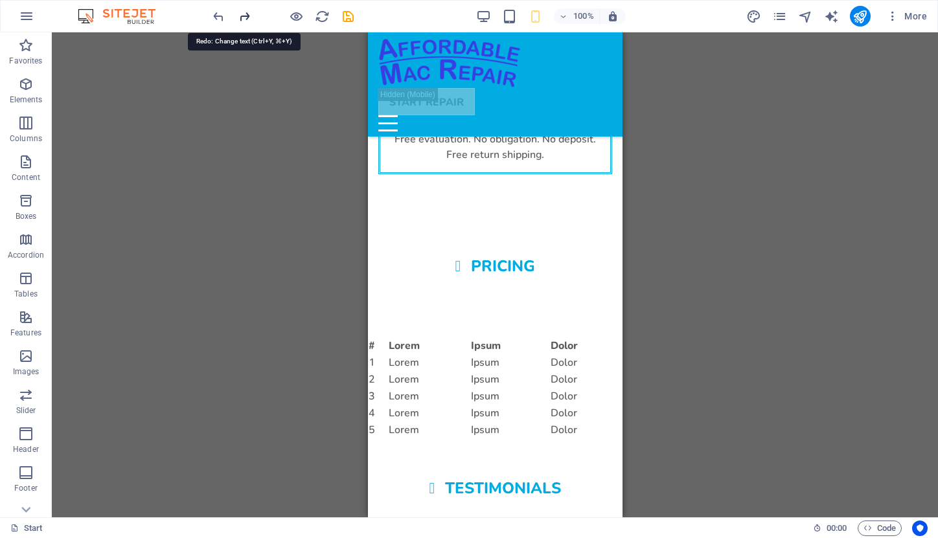
click at [243, 14] on icon "redo" at bounding box center [244, 16] width 15 height 15
click at [648, 259] on div "Container Banner H1 Banner Banner Container Image Container H2 Spacer H3 Icon L…" at bounding box center [495, 274] width 886 height 485
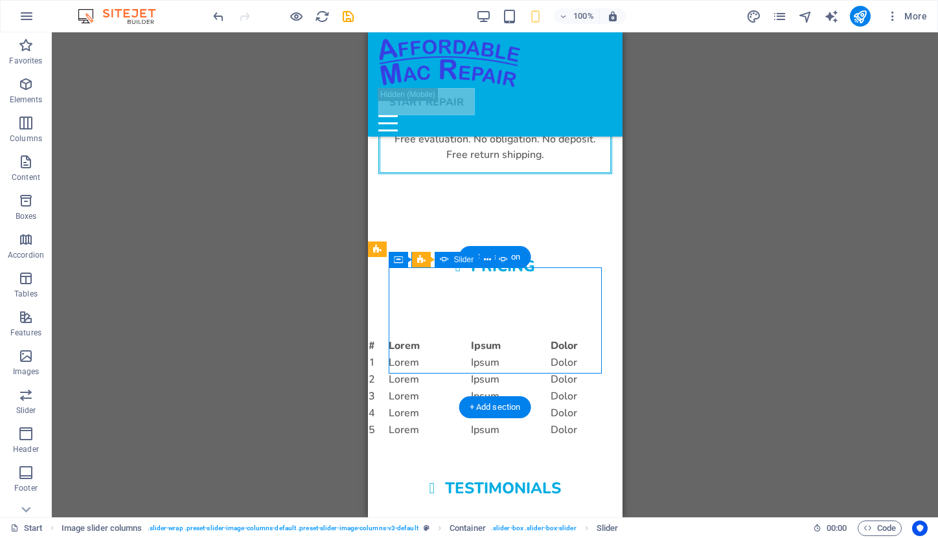
select select "ms"
select select "s"
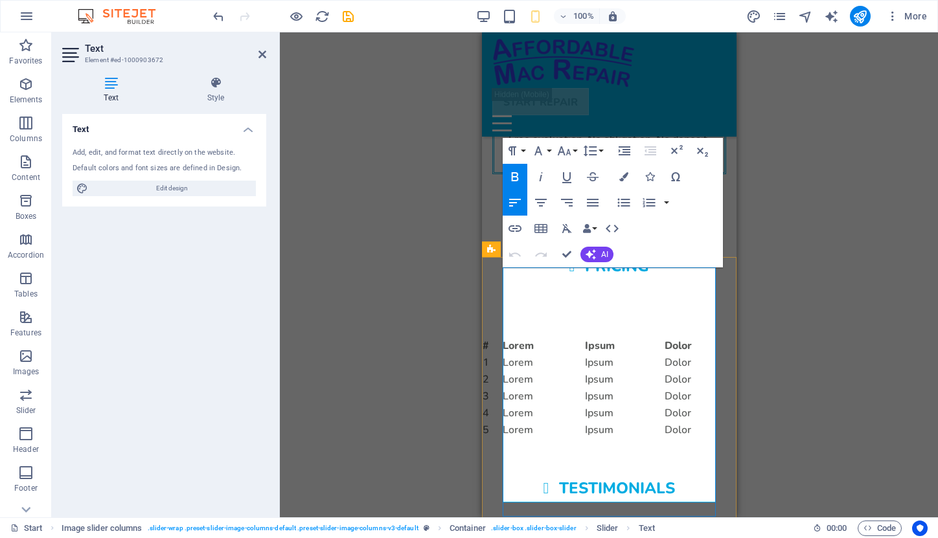
drag, startPoint x: 505, startPoint y: 277, endPoint x: 631, endPoint y: 495, distance: 251.2
copy div "[PERSON_NAME], [GEOGRAPHIC_DATA] "Sometimes the best judge of a person, is how …"
click at [760, 315] on div "Drag here to replace the existing content. Press “Ctrl” if you want to create a…" at bounding box center [609, 274] width 658 height 485
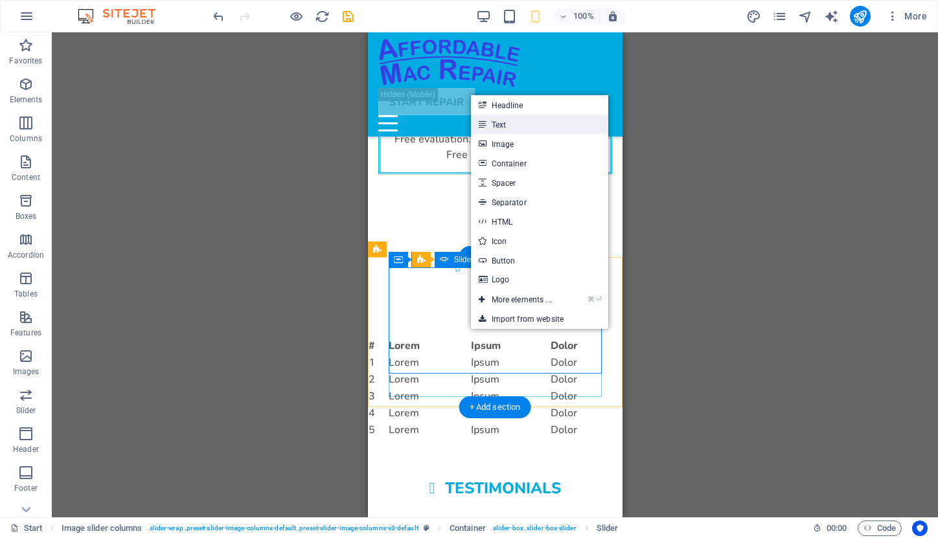
click at [504, 126] on link "Text" at bounding box center [539, 124] width 137 height 19
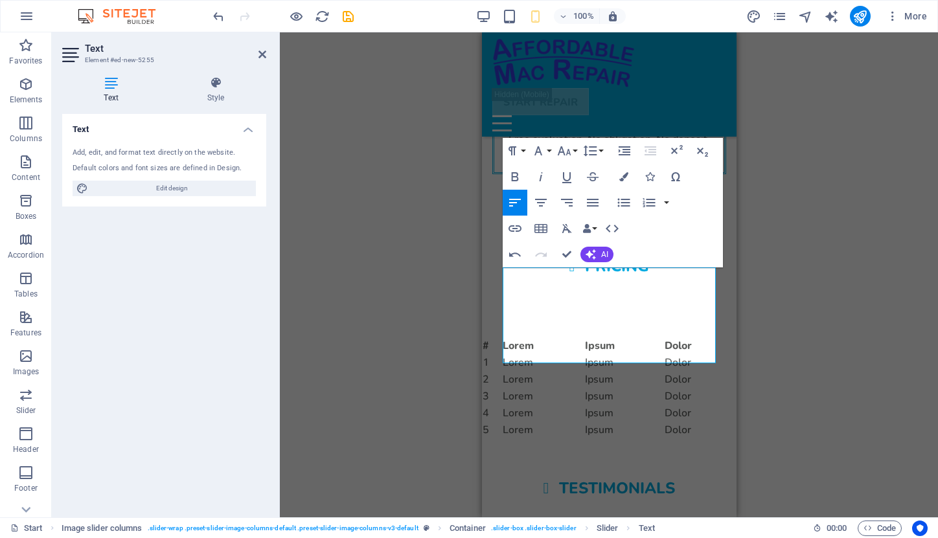
click at [755, 303] on div "Drag here to replace the existing content. Press “Ctrl” if you want to create a…" at bounding box center [609, 274] width 658 height 485
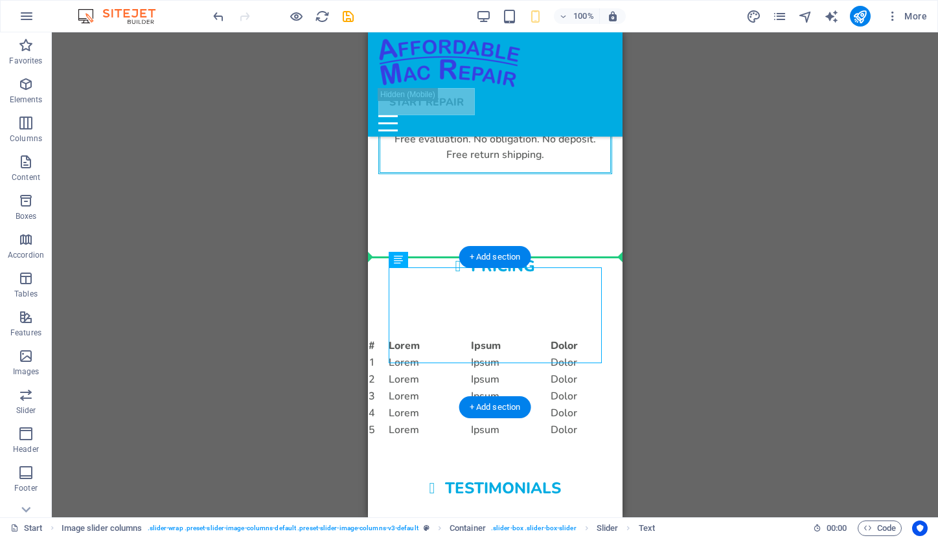
drag, startPoint x: 553, startPoint y: 357, endPoint x: 387, endPoint y: 276, distance: 184.5
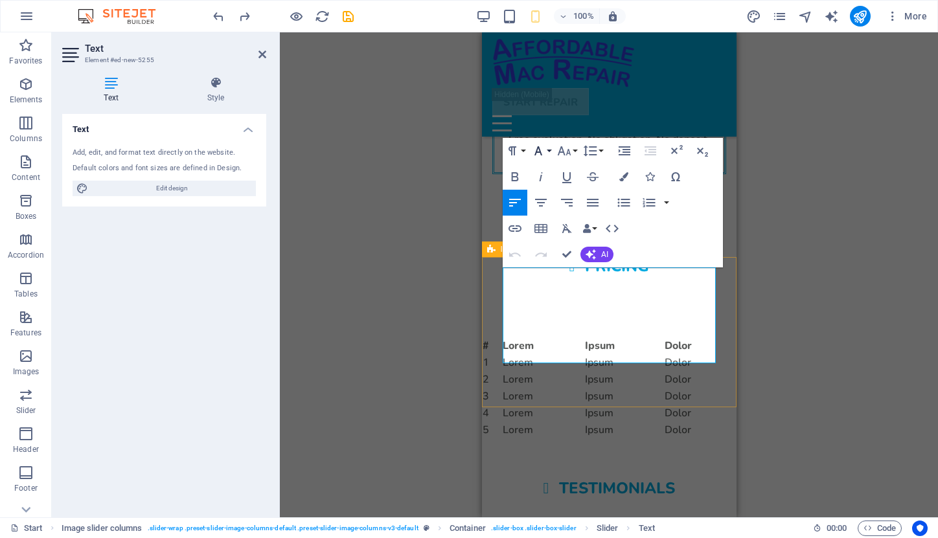
click at [548, 152] on button "Font Family" at bounding box center [540, 151] width 25 height 26
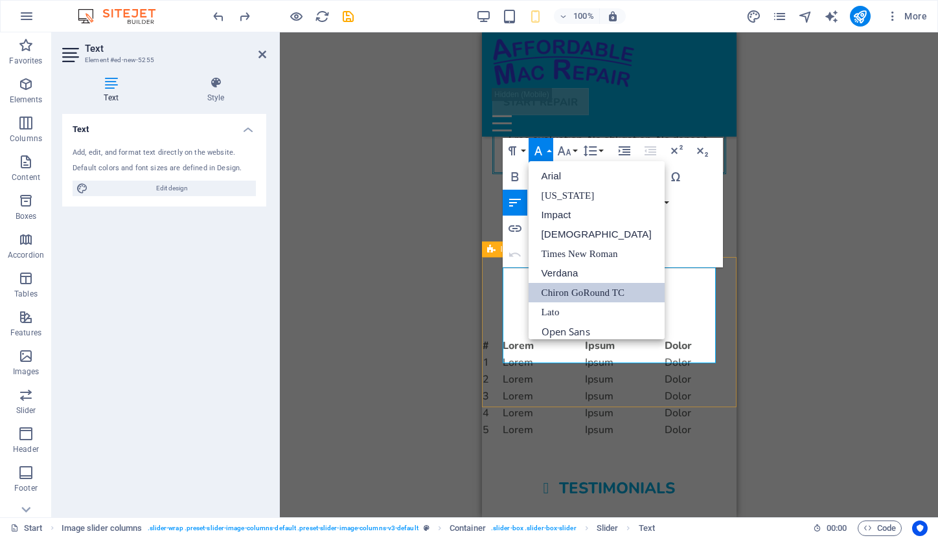
click at [595, 292] on link "Chiron GoRound TC" at bounding box center [596, 292] width 136 height 19
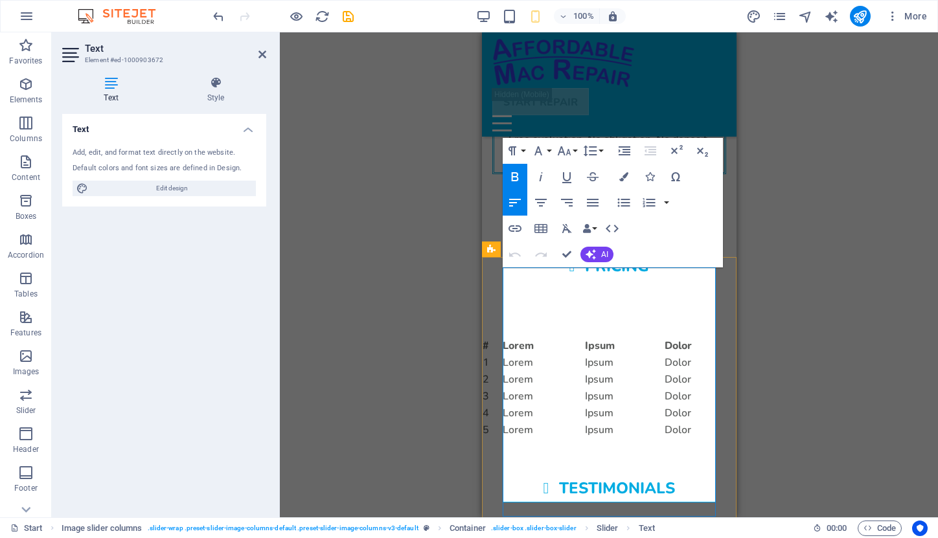
click at [549, 152] on button "Font Family" at bounding box center [540, 151] width 25 height 26
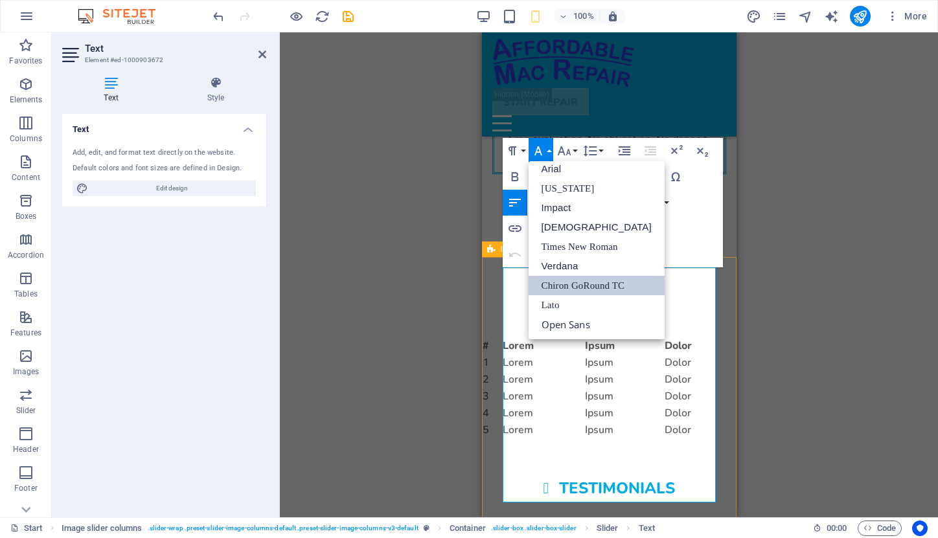
scroll to position [7, 0]
click at [759, 284] on div "Drag here to replace the existing content. Press “Ctrl” if you want to create a…" at bounding box center [609, 274] width 658 height 485
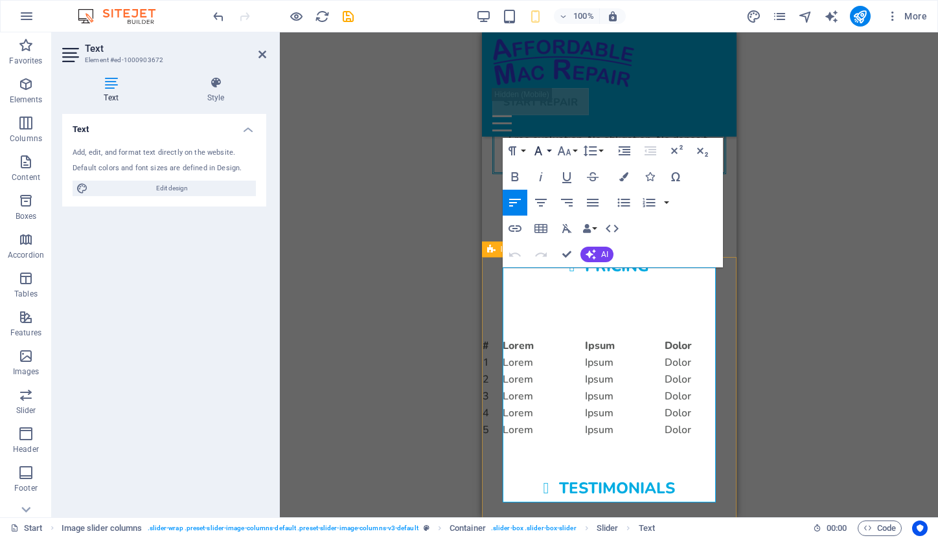
click at [550, 150] on button "Font Family" at bounding box center [540, 151] width 25 height 26
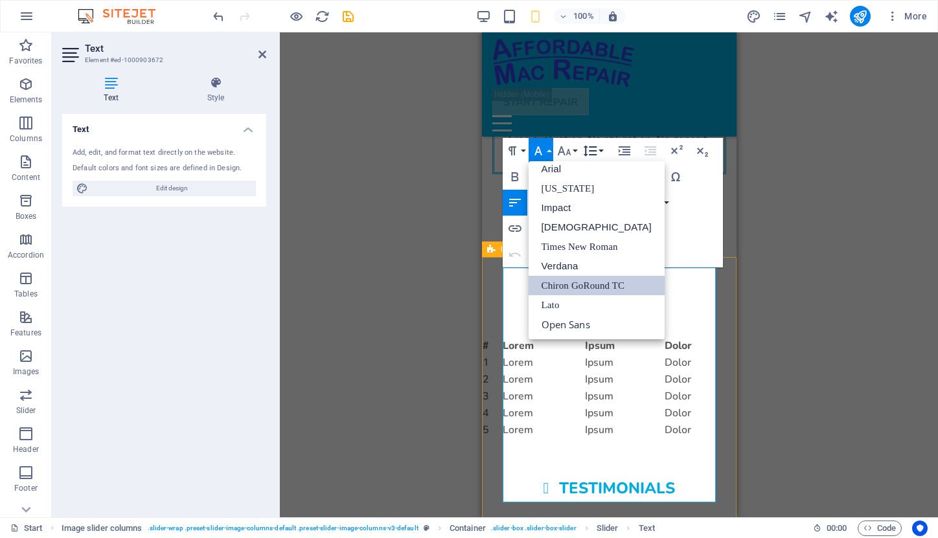
click at [583, 146] on icon "button" at bounding box center [590, 151] width 16 height 16
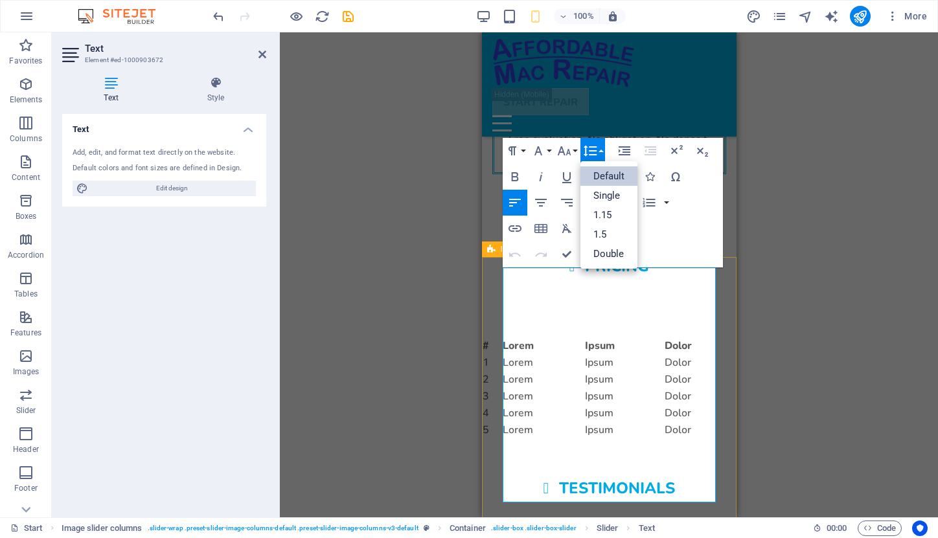
scroll to position [0, 0]
click at [578, 149] on button "Font Size" at bounding box center [566, 151] width 25 height 26
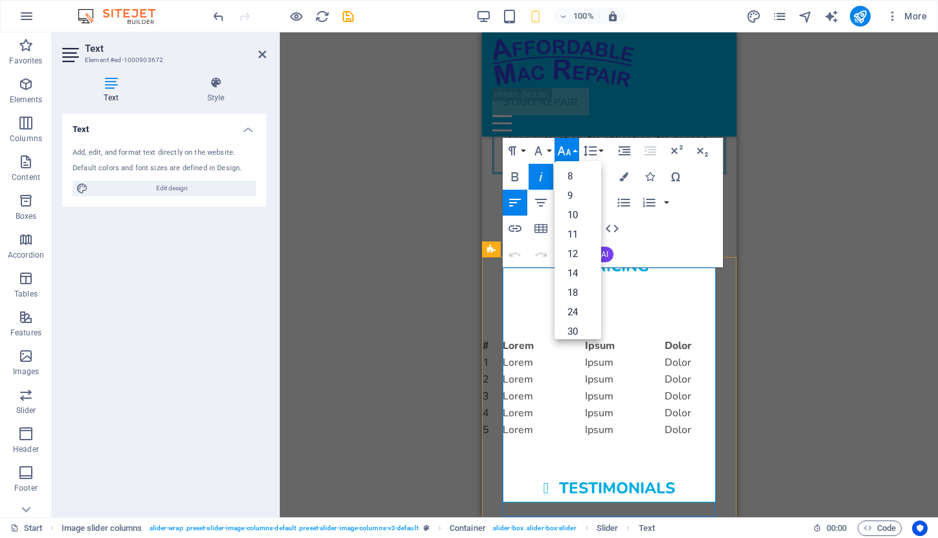
click at [654, 210] on icon "button" at bounding box center [649, 203] width 16 height 16
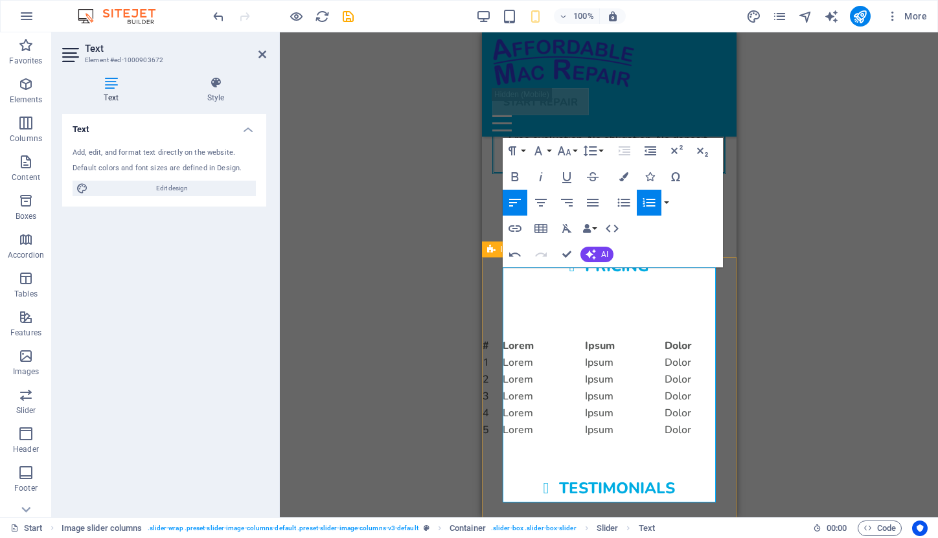
click at [651, 206] on icon "button" at bounding box center [648, 202] width 12 height 9
click at [587, 199] on icon "button" at bounding box center [593, 203] width 16 height 16
click at [515, 201] on icon "button" at bounding box center [515, 203] width 16 height 16
click at [735, 438] on div "Testimonials" at bounding box center [608, 488] width 254 height 100
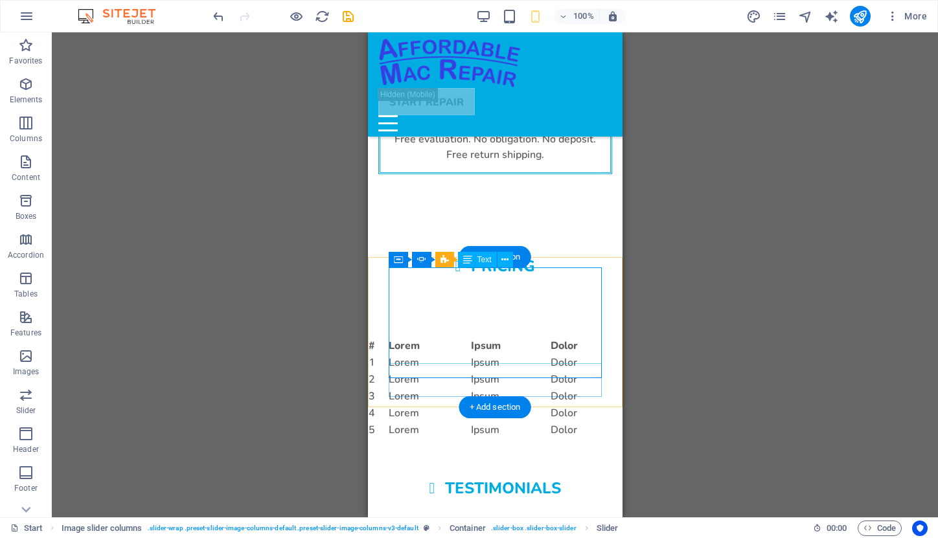
click at [479, 265] on div "Text" at bounding box center [477, 260] width 39 height 16
click at [479, 258] on span "Text" at bounding box center [484, 260] width 14 height 8
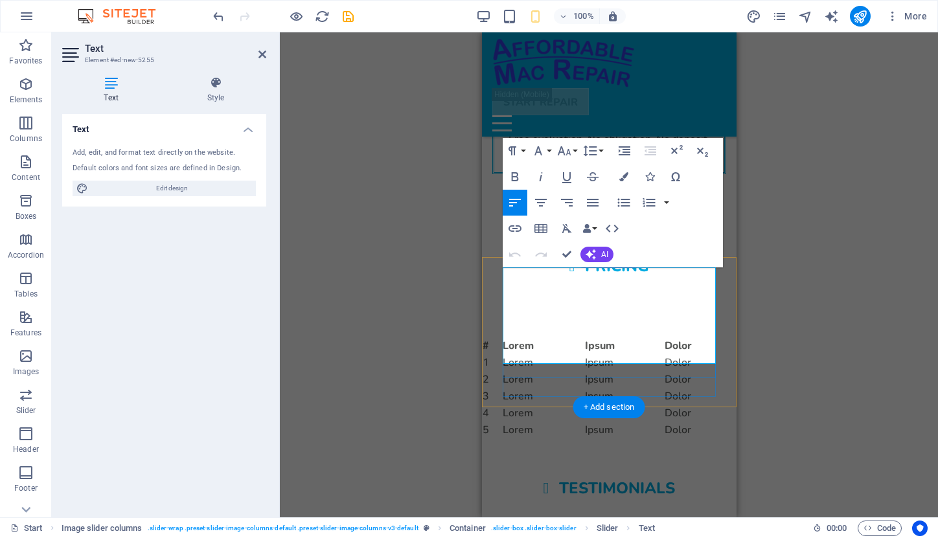
drag, startPoint x: 506, startPoint y: 276, endPoint x: 664, endPoint y: 360, distance: 179.0
click at [550, 150] on button "Font Family" at bounding box center [540, 151] width 25 height 26
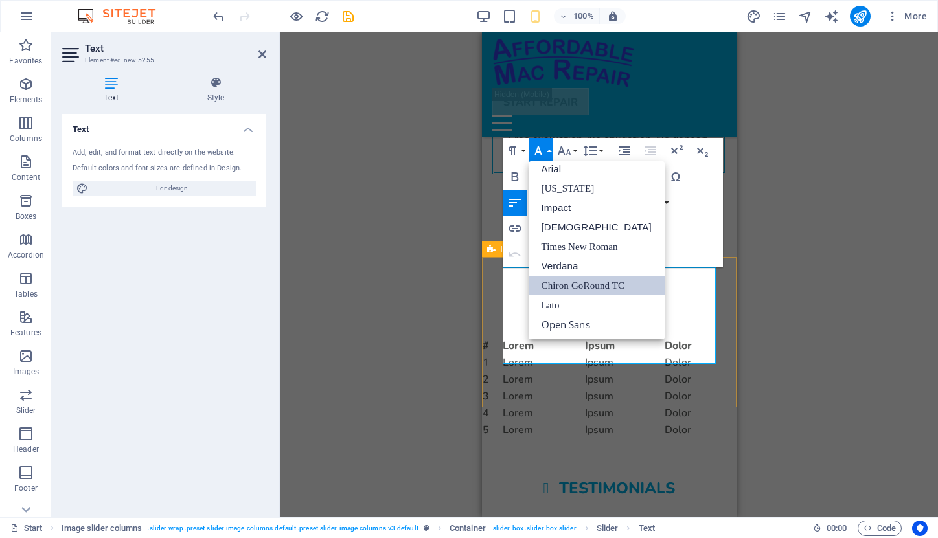
scroll to position [7, 0]
click at [580, 286] on link "Chiron GoRound TC" at bounding box center [596, 285] width 136 height 19
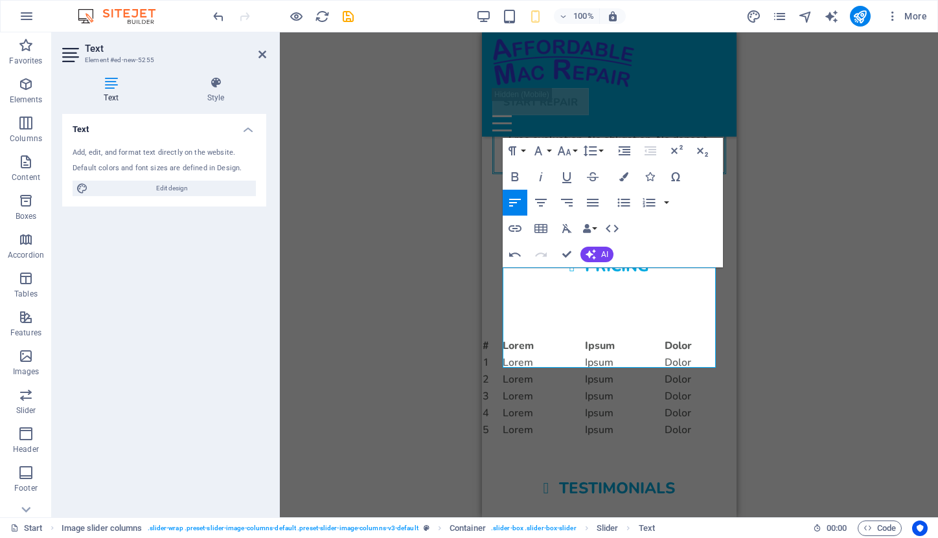
click at [739, 358] on div "Drag here to replace the existing content. Press “Ctrl” if you want to create a…" at bounding box center [609, 274] width 658 height 485
click at [756, 355] on div "Drag here to replace the existing content. Press “Ctrl” if you want to create a…" at bounding box center [609, 274] width 658 height 485
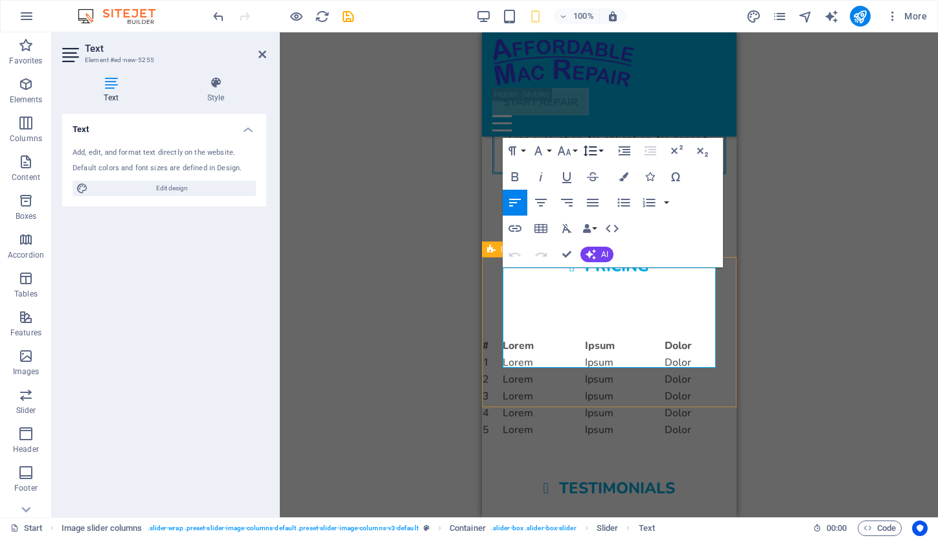
click at [601, 151] on button "Line Height" at bounding box center [592, 151] width 25 height 26
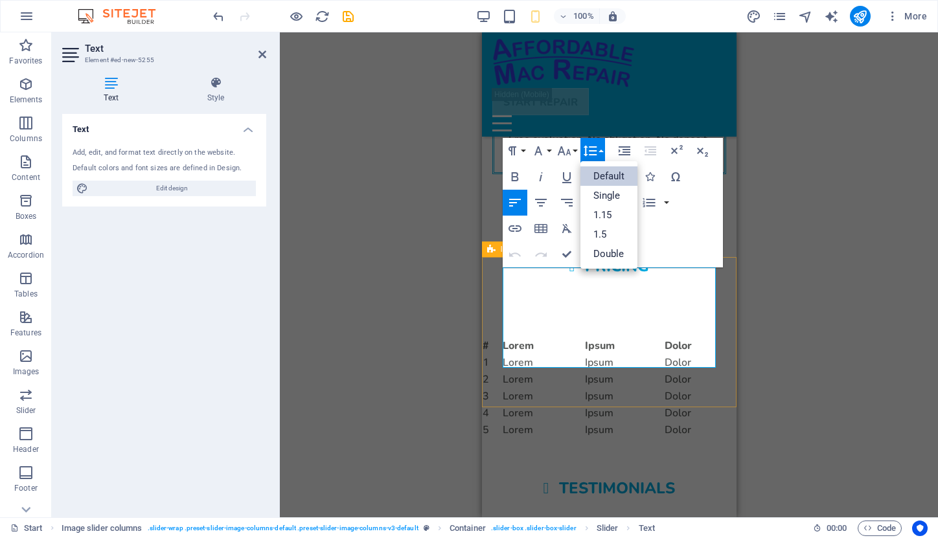
scroll to position [0, 0]
click at [729, 438] on div "Testimonials" at bounding box center [608, 488] width 254 height 100
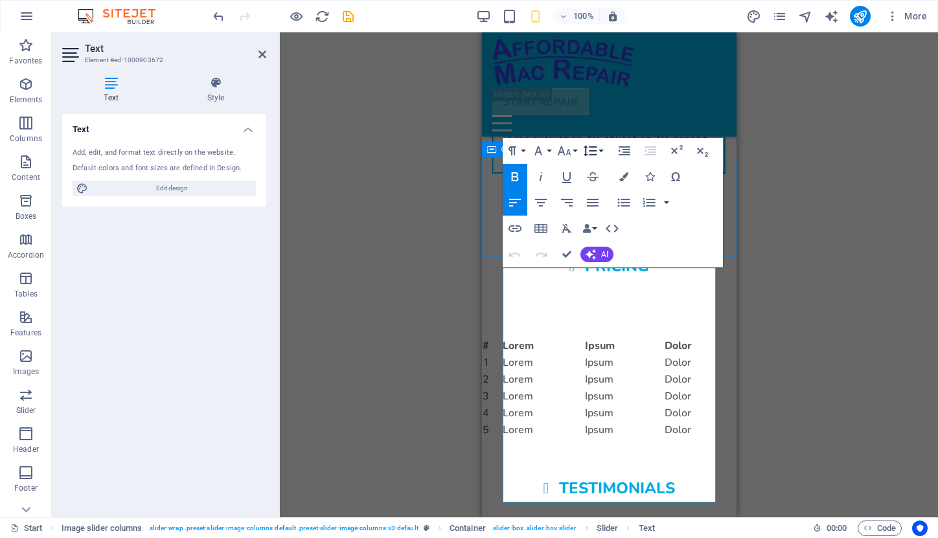
click at [598, 152] on button "Line Height" at bounding box center [592, 151] width 25 height 26
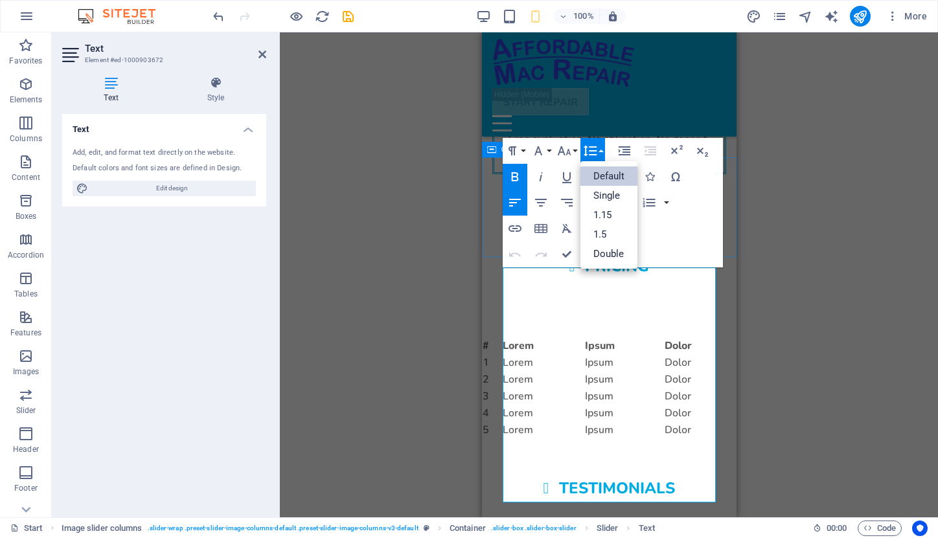
click at [603, 176] on link "Default" at bounding box center [609, 175] width 58 height 19
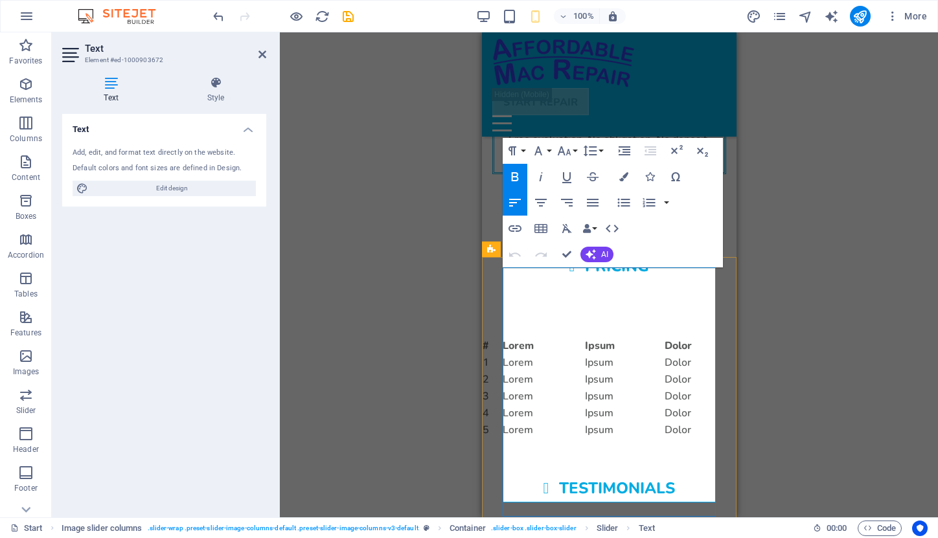
drag, startPoint x: 504, startPoint y: 276, endPoint x: 563, endPoint y: 337, distance: 84.7
drag, startPoint x: 505, startPoint y: 324, endPoint x: 611, endPoint y: 492, distance: 199.0
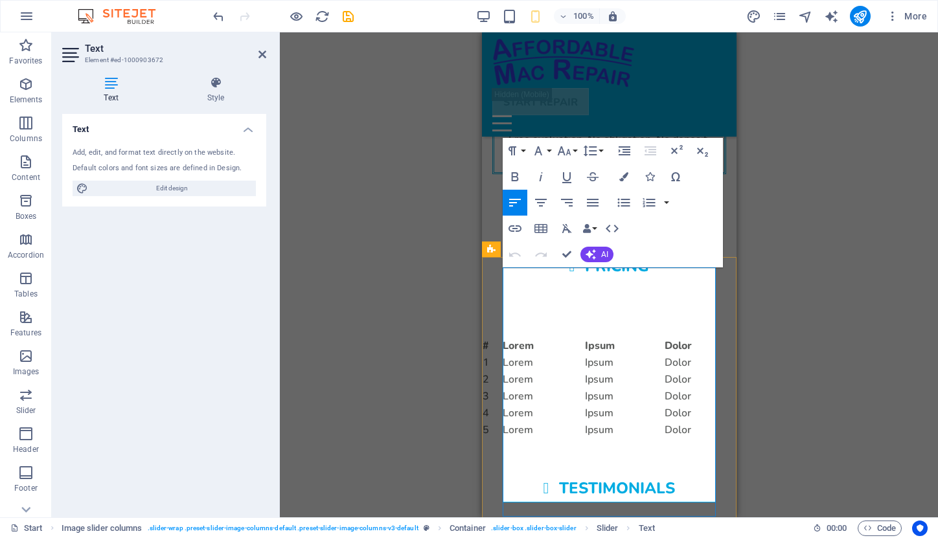
click at [598, 153] on button "Line Height" at bounding box center [592, 151] width 25 height 26
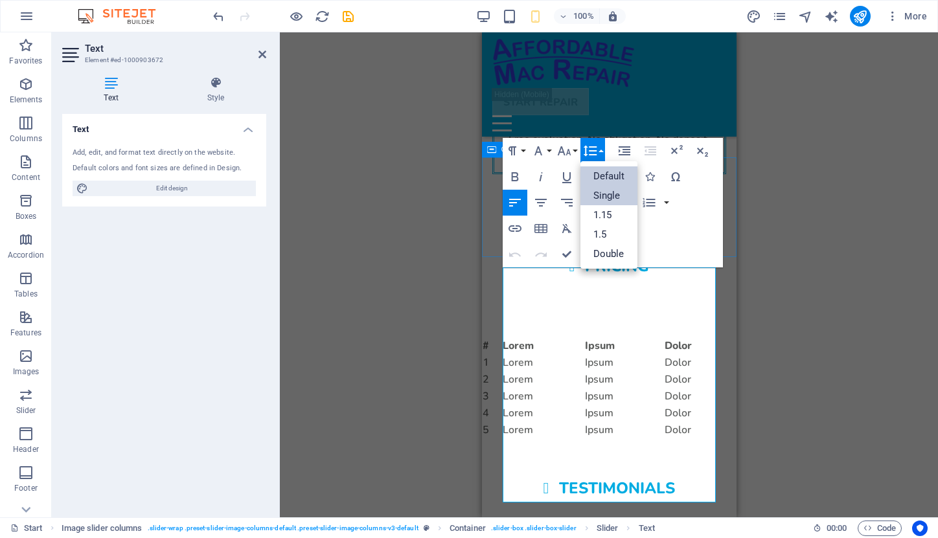
click at [609, 194] on link "Single" at bounding box center [609, 195] width 58 height 19
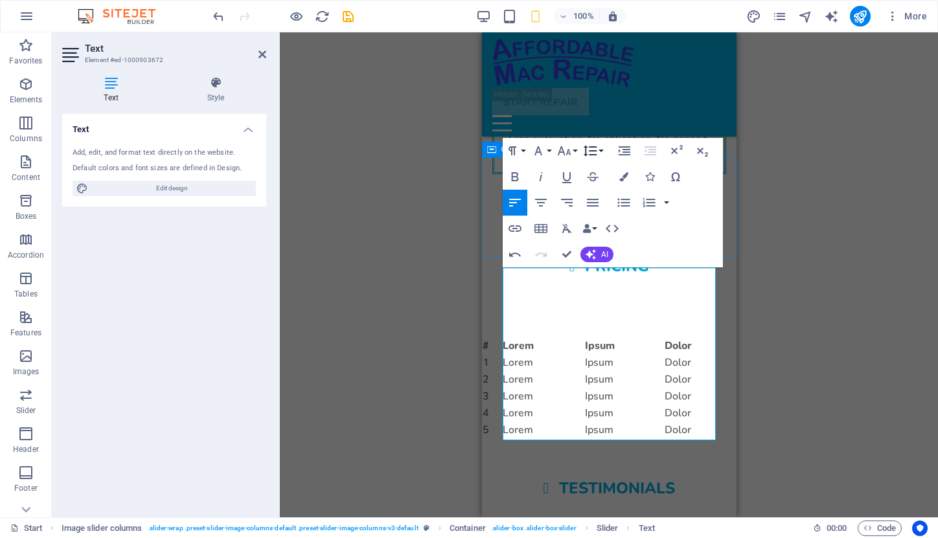
click at [598, 147] on button "Line Height" at bounding box center [592, 151] width 25 height 26
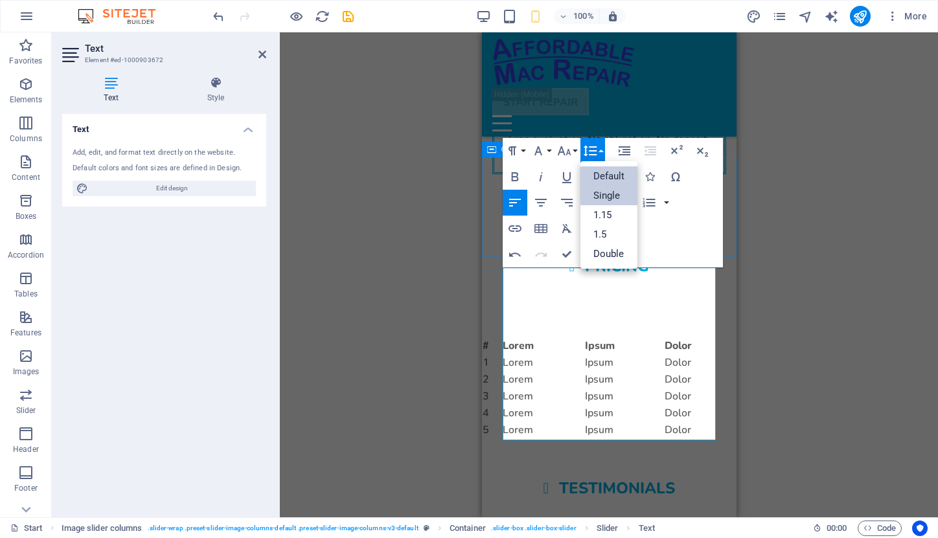
click at [605, 174] on link "Default" at bounding box center [609, 175] width 58 height 19
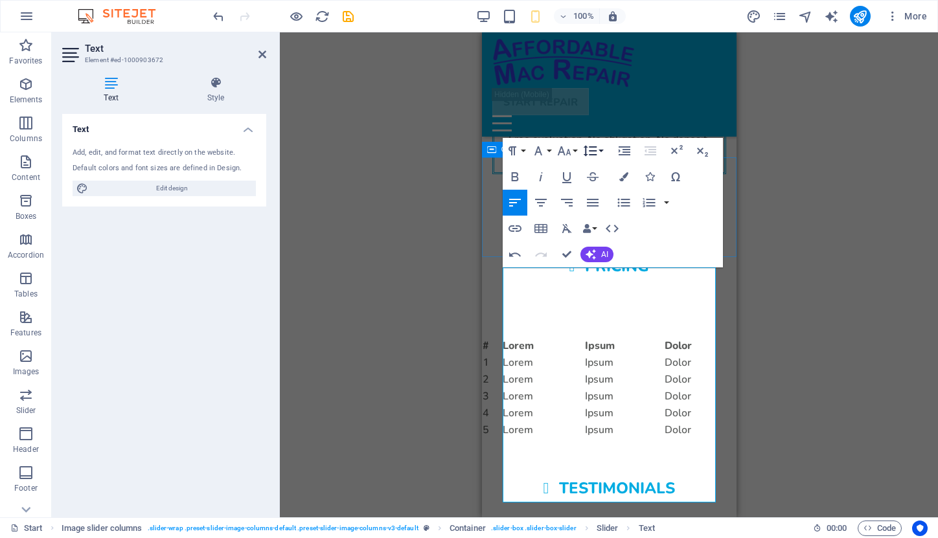
click at [598, 152] on button "Line Height" at bounding box center [592, 151] width 25 height 26
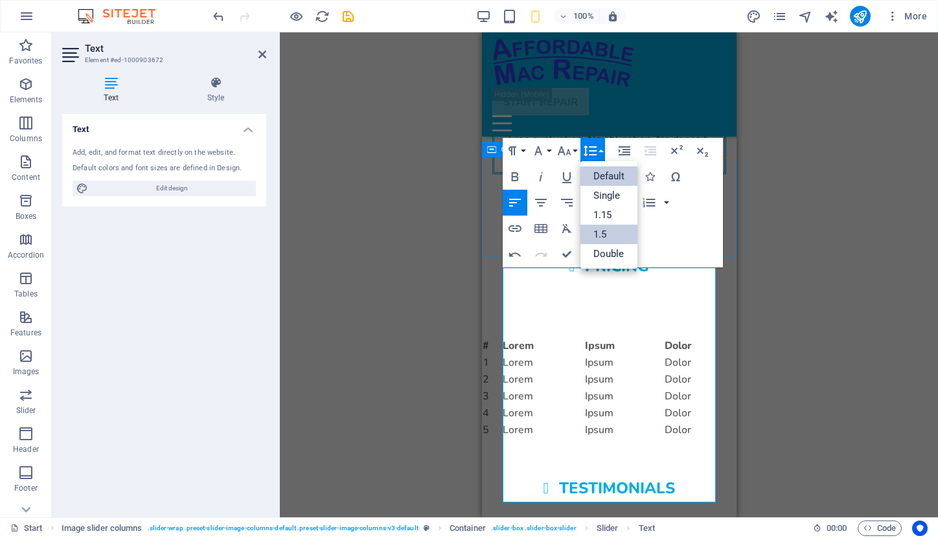
click at [608, 237] on link "1.5" at bounding box center [609, 234] width 58 height 19
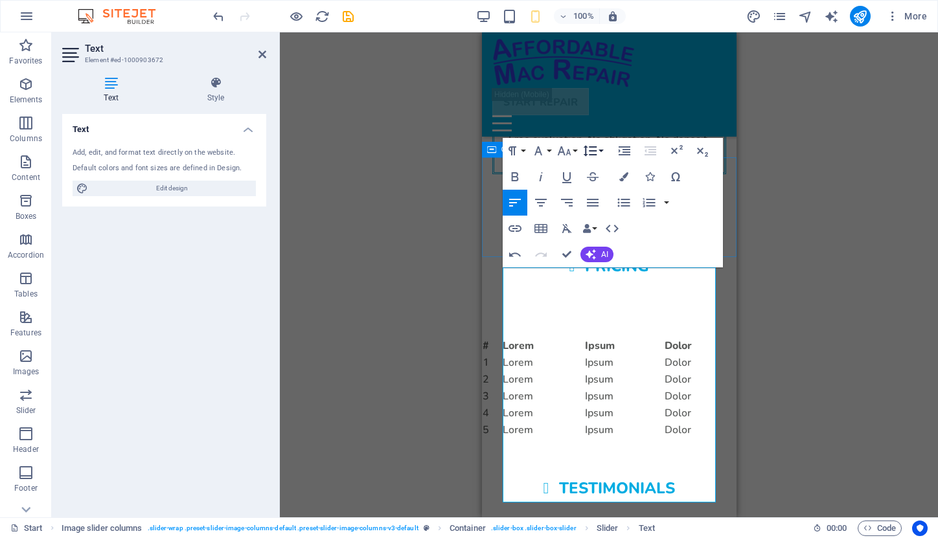
click at [599, 150] on button "Line Height" at bounding box center [592, 151] width 25 height 26
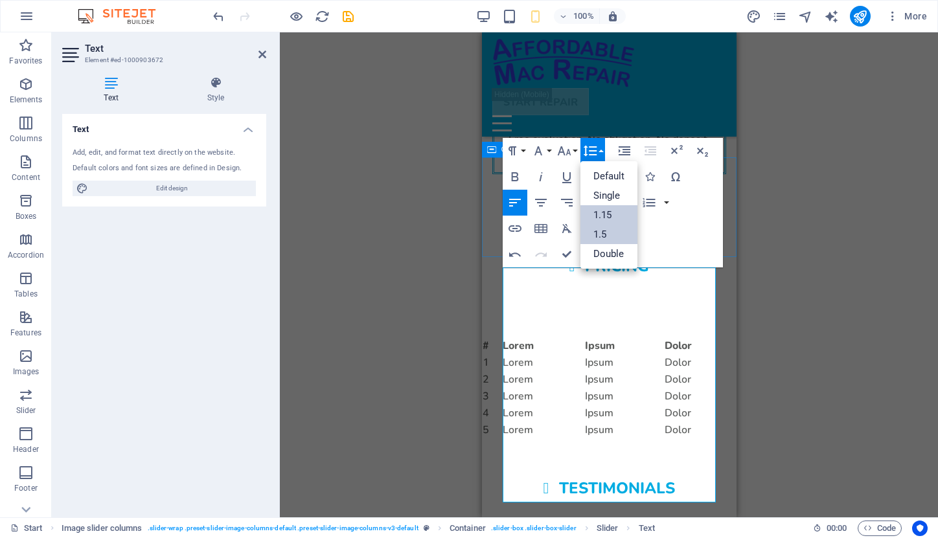
click at [607, 209] on link "1.15" at bounding box center [609, 214] width 58 height 19
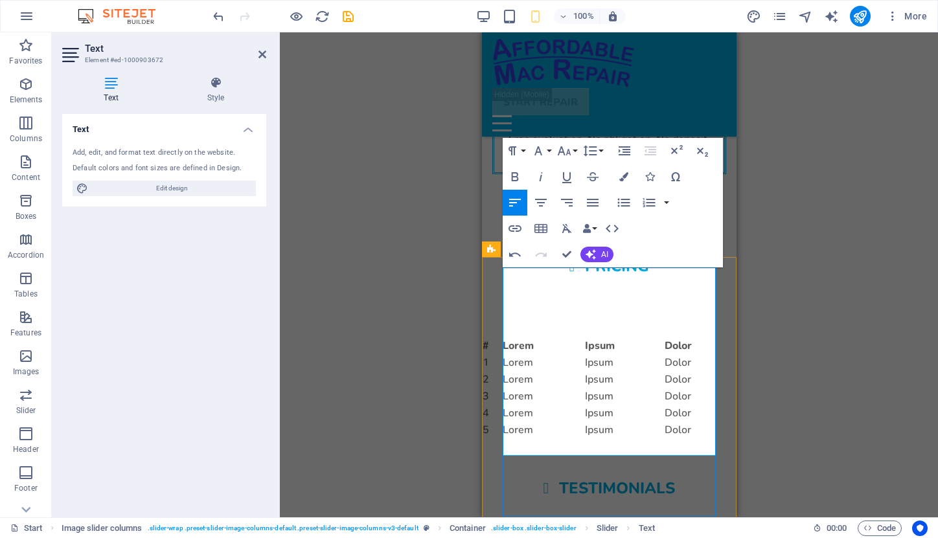
drag, startPoint x: 506, startPoint y: 276, endPoint x: 649, endPoint y: 450, distance: 225.8
copy div "[PERSON_NAME], [GEOGRAPHIC_DATA] "Sometimes the best judge of a person, is how …"
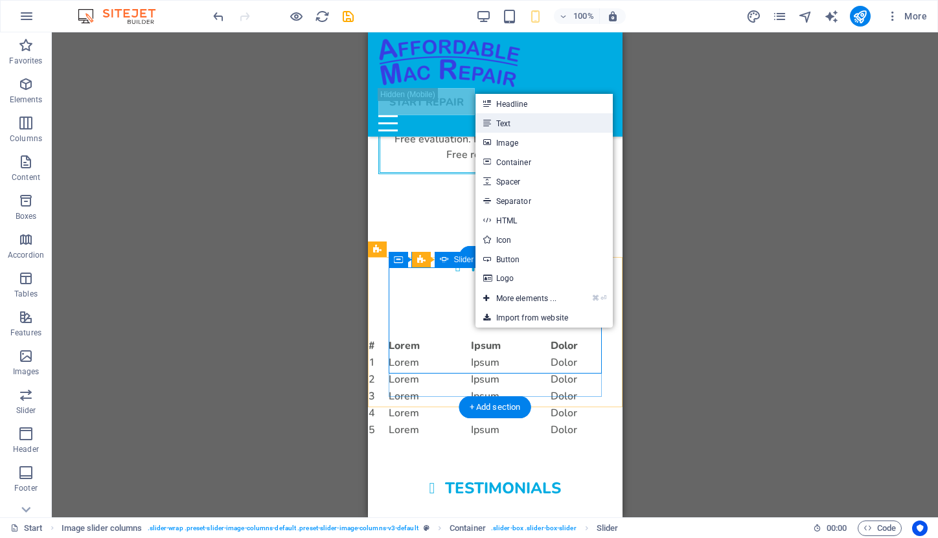
click at [517, 124] on link "Text" at bounding box center [543, 122] width 137 height 19
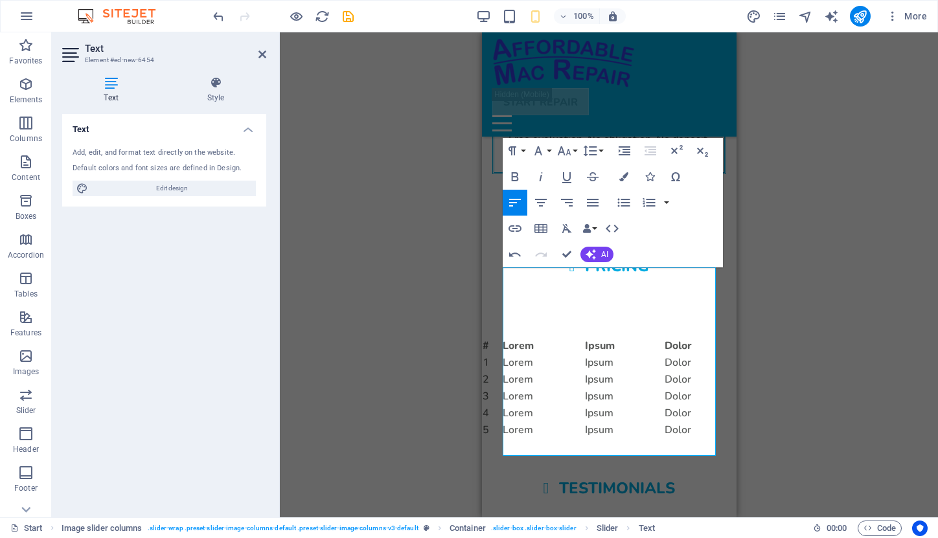
click at [771, 315] on div "Drag here to replace the existing content. Press “Ctrl” if you want to create a…" at bounding box center [609, 274] width 658 height 485
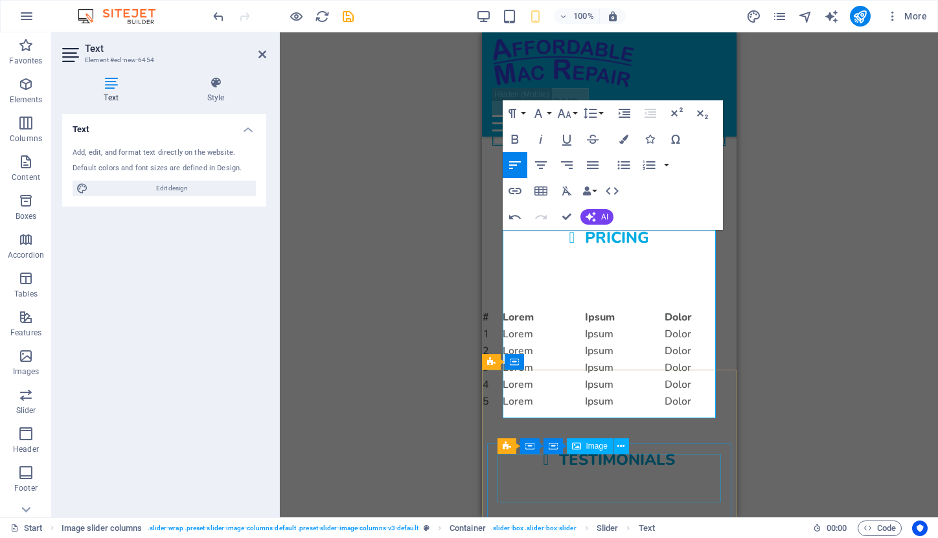
scroll to position [1990, 0]
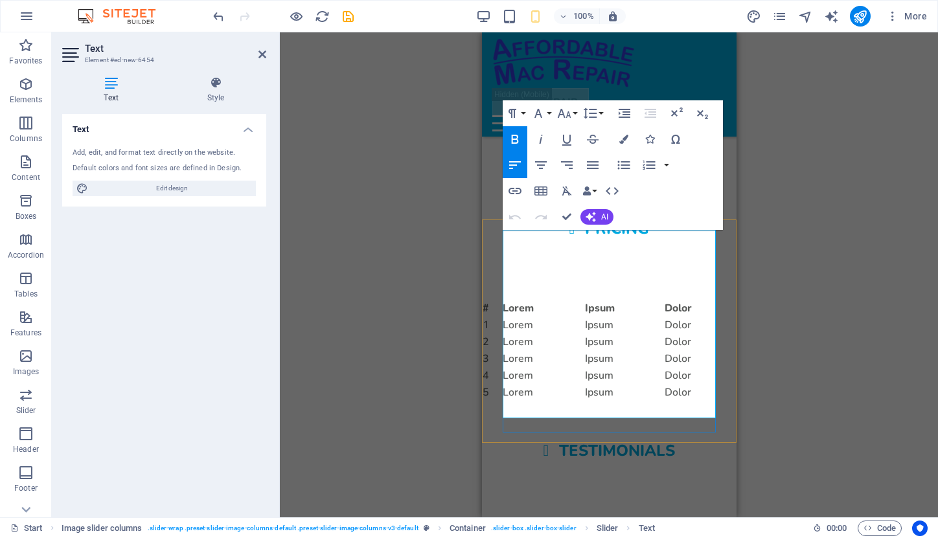
drag, startPoint x: 507, startPoint y: 286, endPoint x: 598, endPoint y: 410, distance: 154.2
drag, startPoint x: 570, startPoint y: 256, endPoint x: 501, endPoint y: 258, distance: 68.7
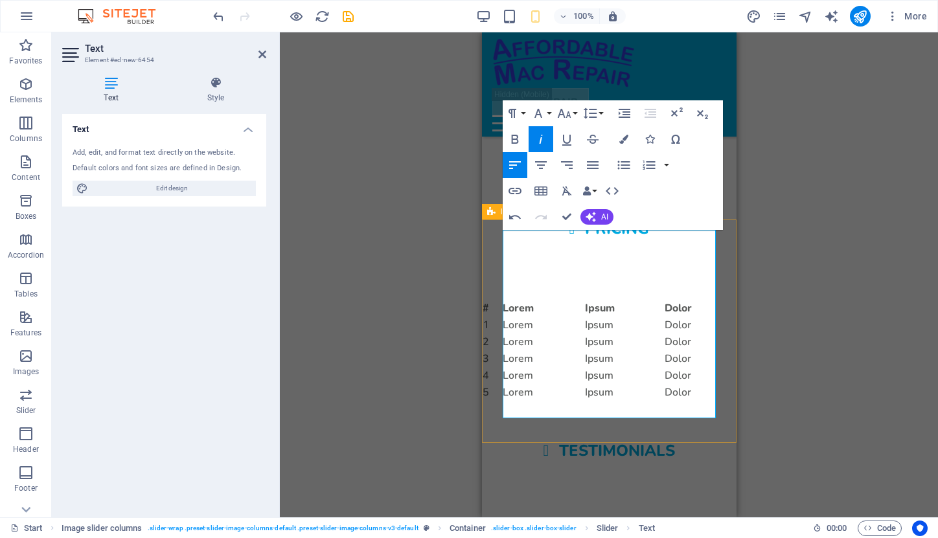
scroll to position [3138, 0]
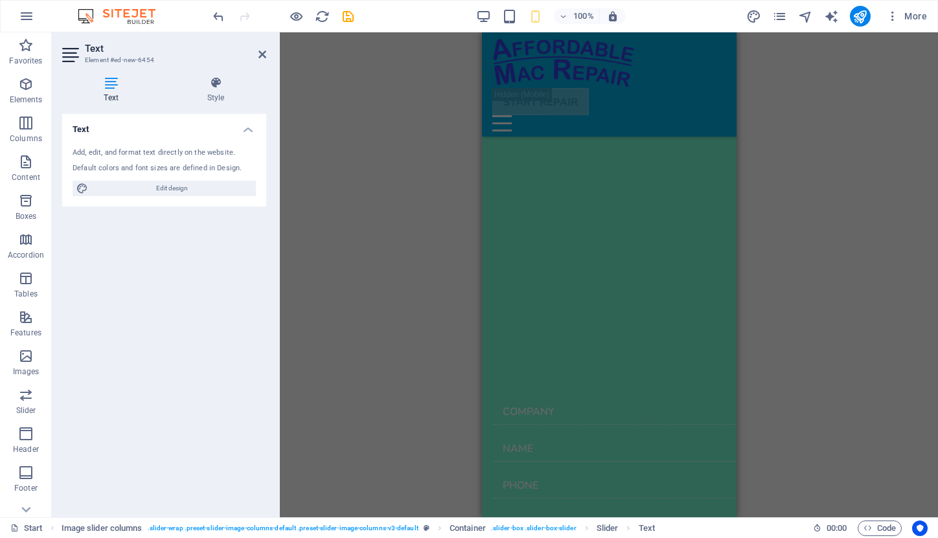
click at [805, 284] on div "Drag here to replace the existing content. Press “Ctrl” if you want to create a…" at bounding box center [609, 274] width 658 height 485
click at [802, 225] on div "Drag here to replace the existing content. Press “Ctrl” if you want to create a…" at bounding box center [609, 274] width 658 height 485
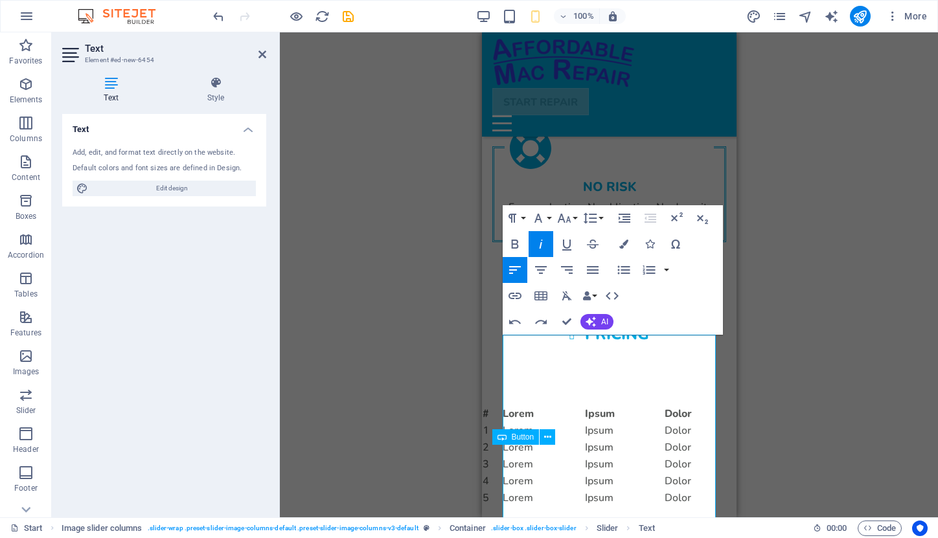
scroll to position [1883, 0]
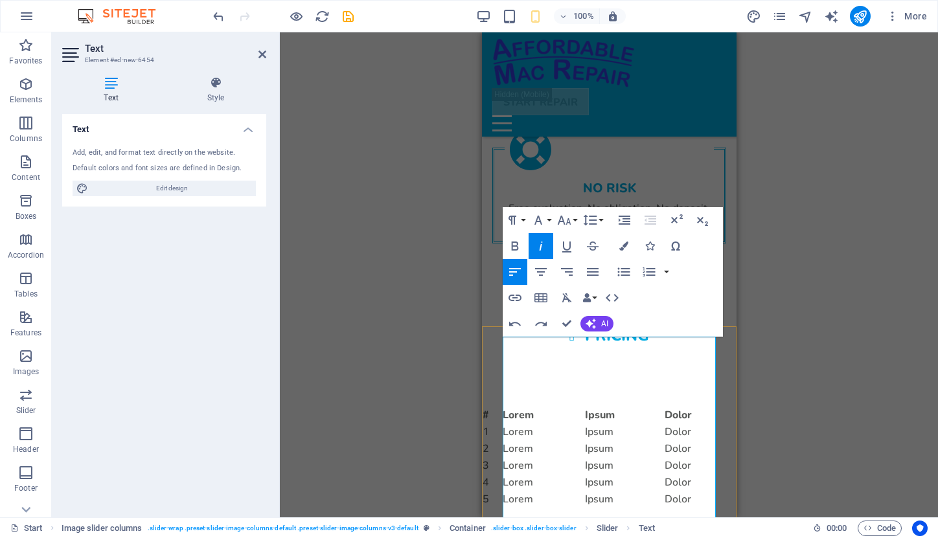
drag, startPoint x: 569, startPoint y: 363, endPoint x: 499, endPoint y: 363, distance: 69.9
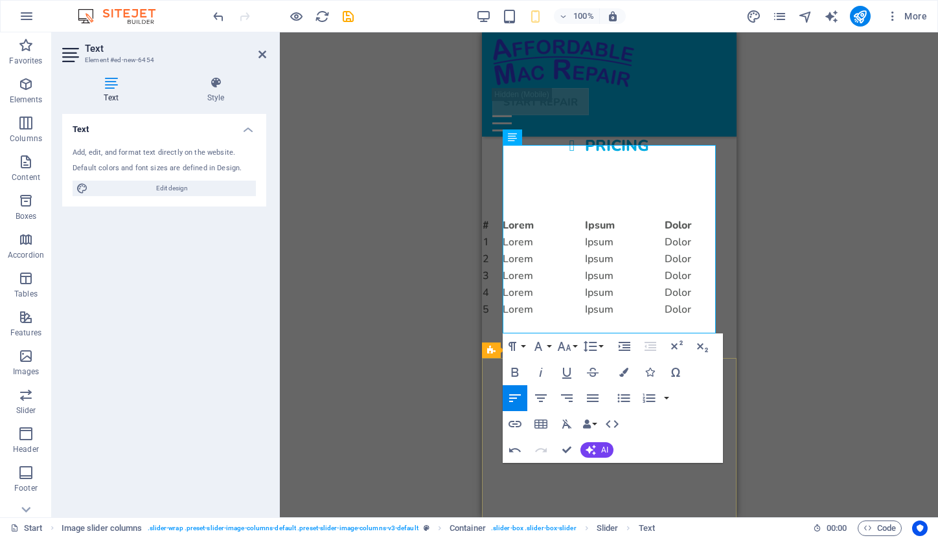
scroll to position [2062, 0]
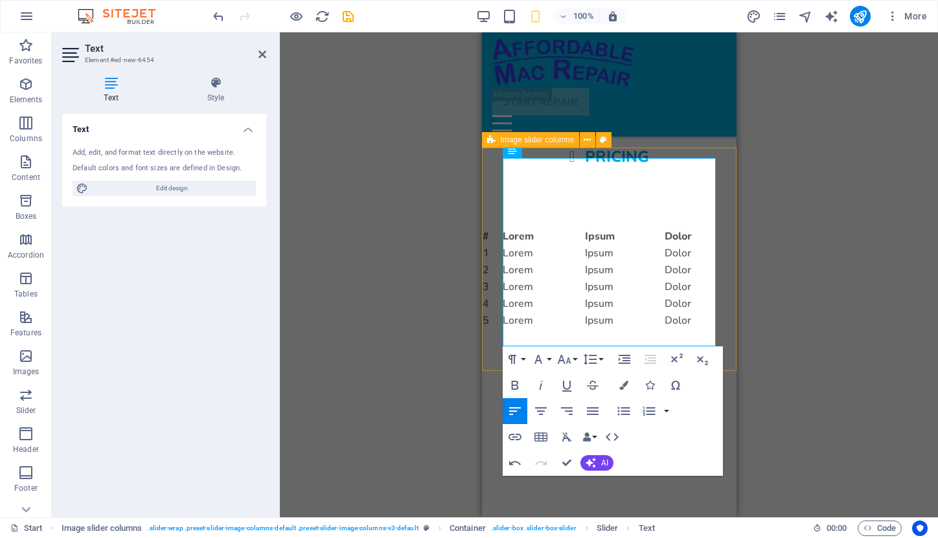
drag, startPoint x: 591, startPoint y: 185, endPoint x: 494, endPoint y: 186, distance: 96.5
click at [539, 387] on icon "button" at bounding box center [541, 385] width 16 height 16
drag, startPoint x: 602, startPoint y: 166, endPoint x: 497, endPoint y: 170, distance: 105.0
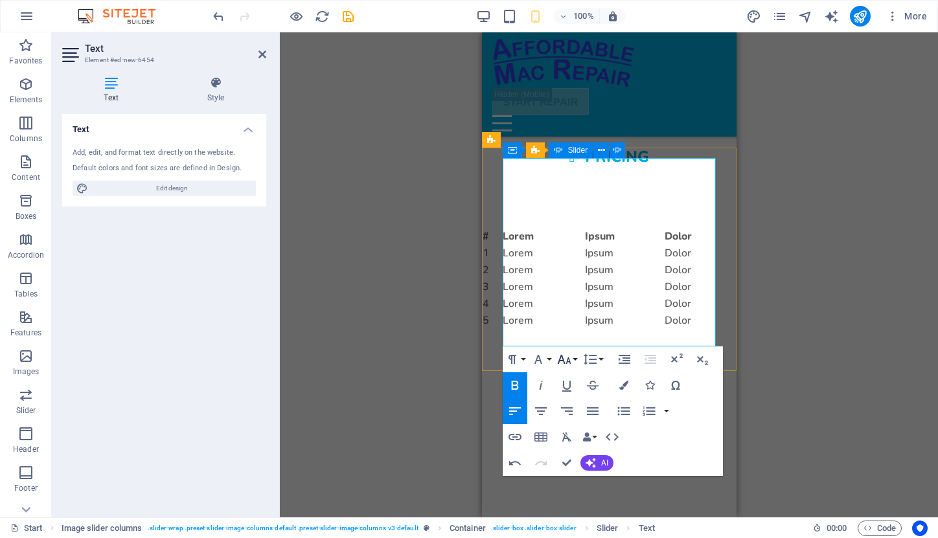
click at [574, 359] on button "Font Size" at bounding box center [566, 359] width 25 height 26
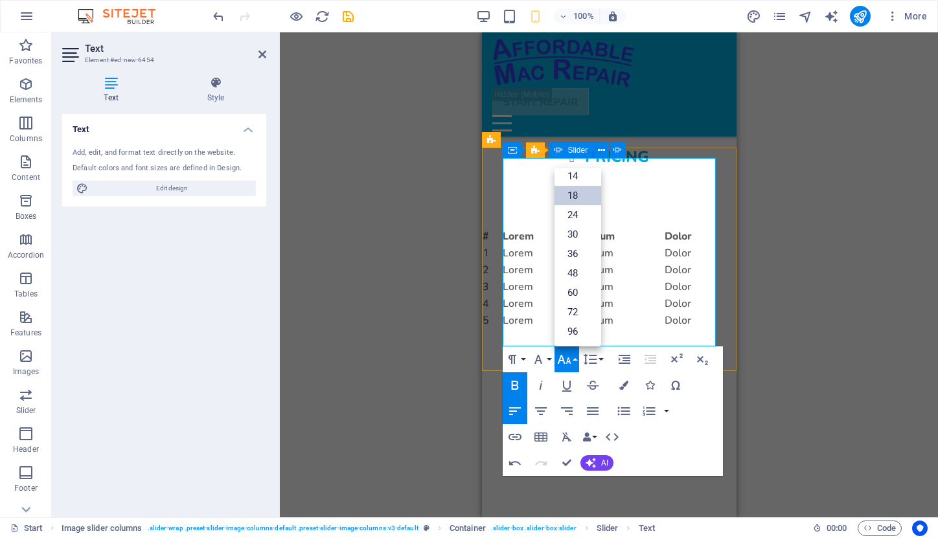
scroll to position [104, 0]
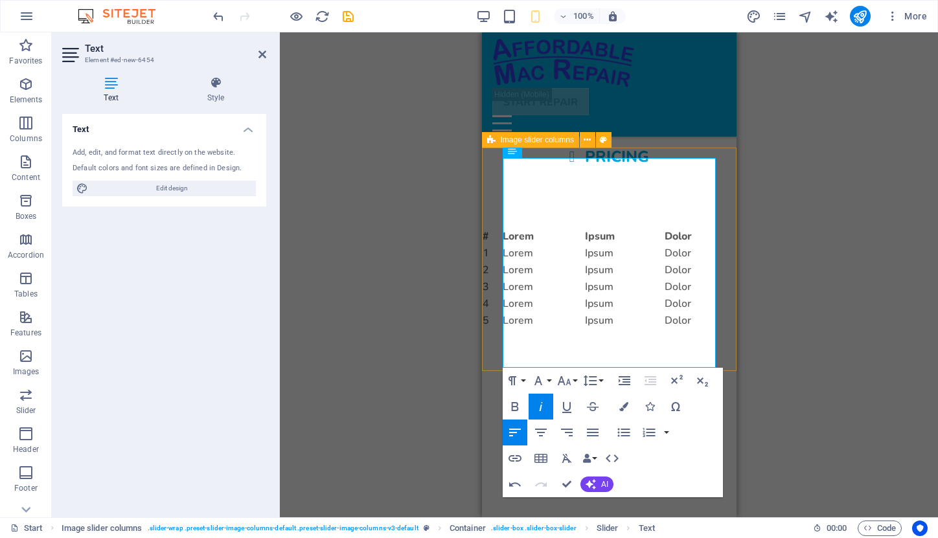
drag, startPoint x: 587, startPoint y: 167, endPoint x: 497, endPoint y: 164, distance: 90.0
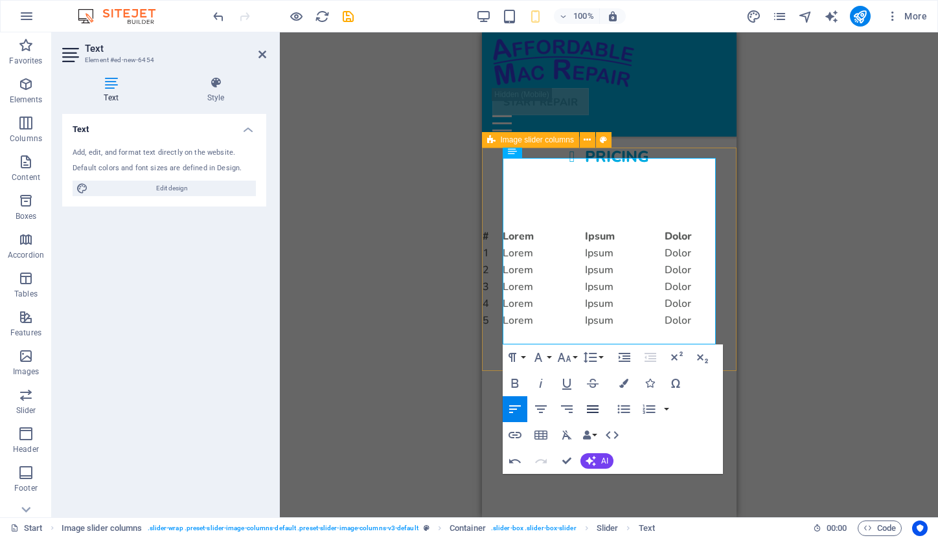
scroll to position [39, 5]
drag, startPoint x: 593, startPoint y: 170, endPoint x: 495, endPoint y: 168, distance: 97.8
click at [516, 381] on icon "button" at bounding box center [515, 384] width 16 height 16
click at [575, 355] on button "Font Size" at bounding box center [566, 357] width 25 height 26
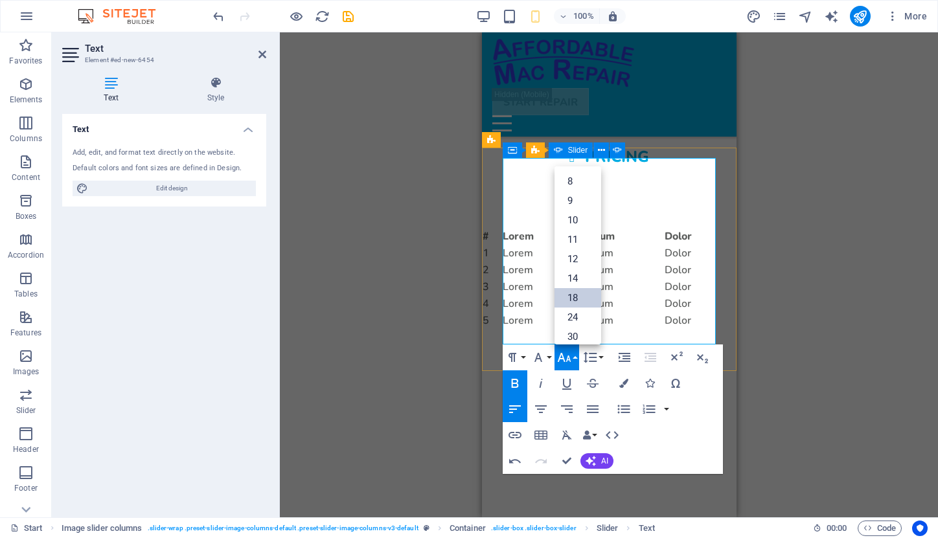
click at [592, 297] on link "18" at bounding box center [577, 297] width 47 height 19
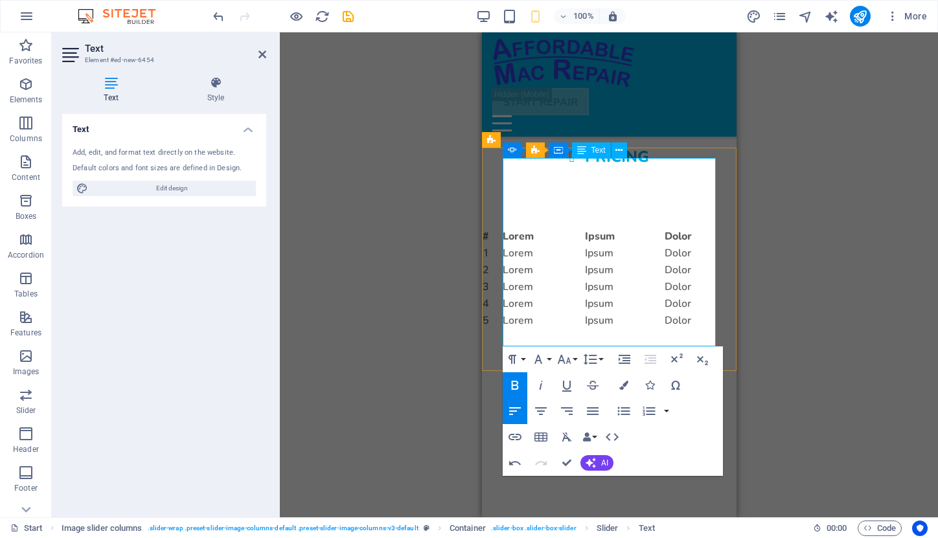
click at [600, 359] on button "Line Height" at bounding box center [592, 359] width 25 height 26
click at [614, 426] on link "1.15" at bounding box center [609, 423] width 58 height 19
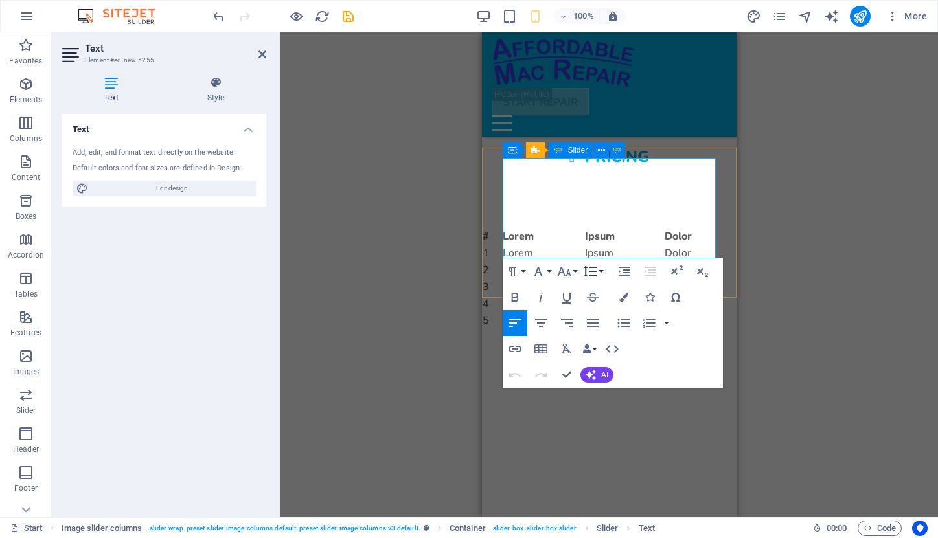
click at [591, 271] on icon "button" at bounding box center [590, 272] width 16 height 16
click at [602, 335] on link "1.15" at bounding box center [609, 335] width 58 height 19
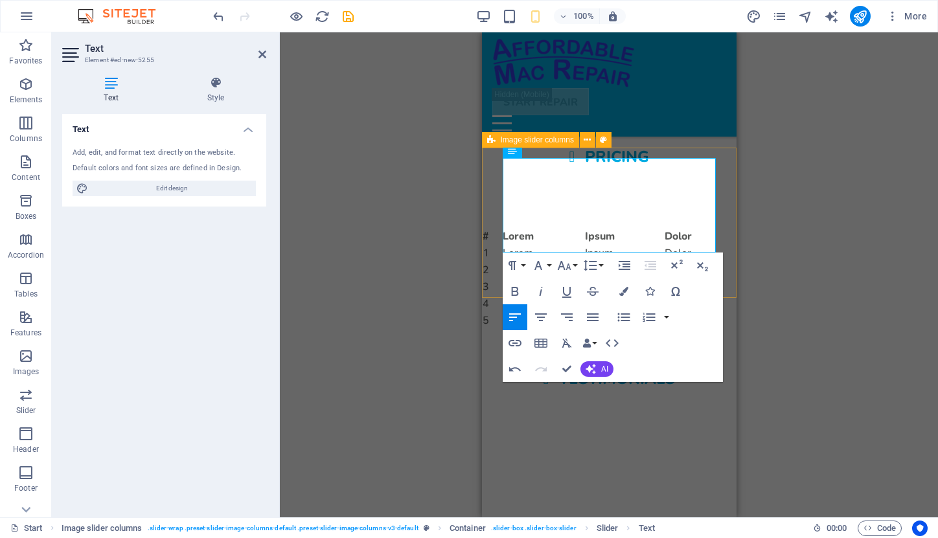
click at [727, 429] on div "[PERSON_NAME][GEOGRAPHIC_DATA], [GEOGRAPHIC_DATA] "I had excellent experience! …" at bounding box center [608, 539] width 254 height 220
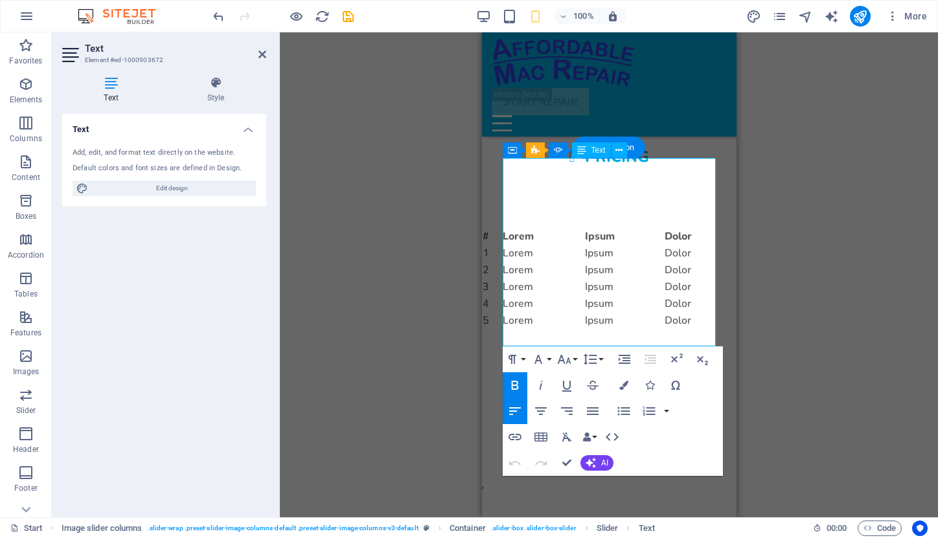
click at [480, 232] on div "Drag here to replace the existing content. Press “Ctrl” if you want to create a…" at bounding box center [609, 274] width 658 height 485
click at [596, 361] on icon "button" at bounding box center [590, 360] width 16 height 16
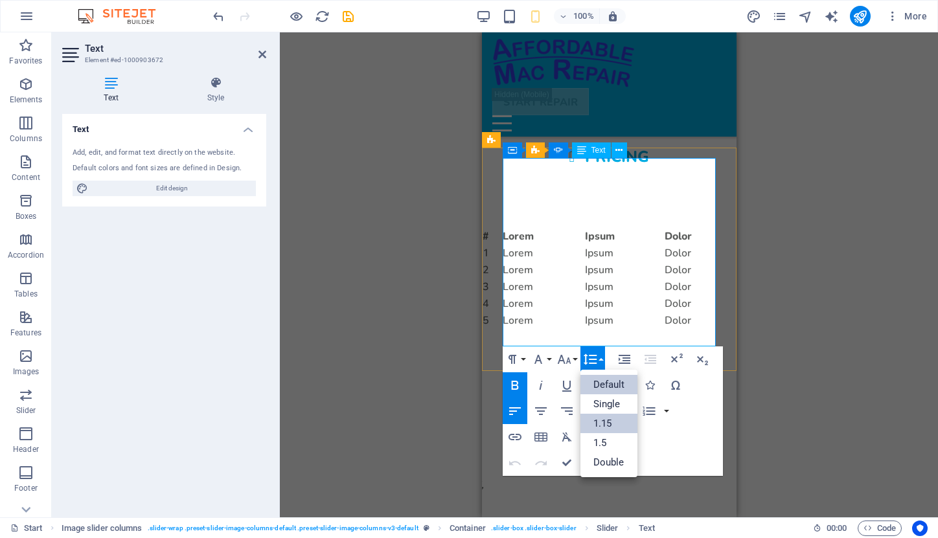
click at [605, 424] on link "1.15" at bounding box center [609, 423] width 58 height 19
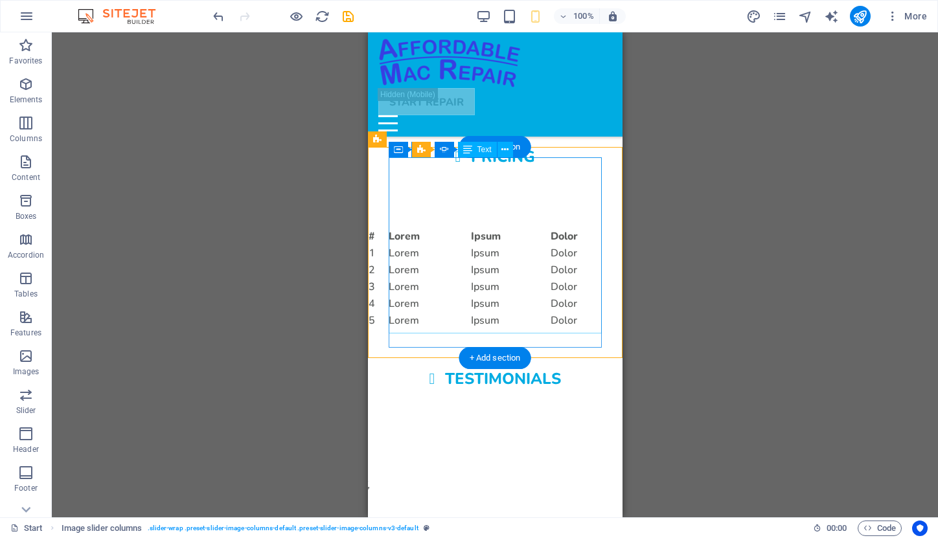
scroll to position [2062, 0]
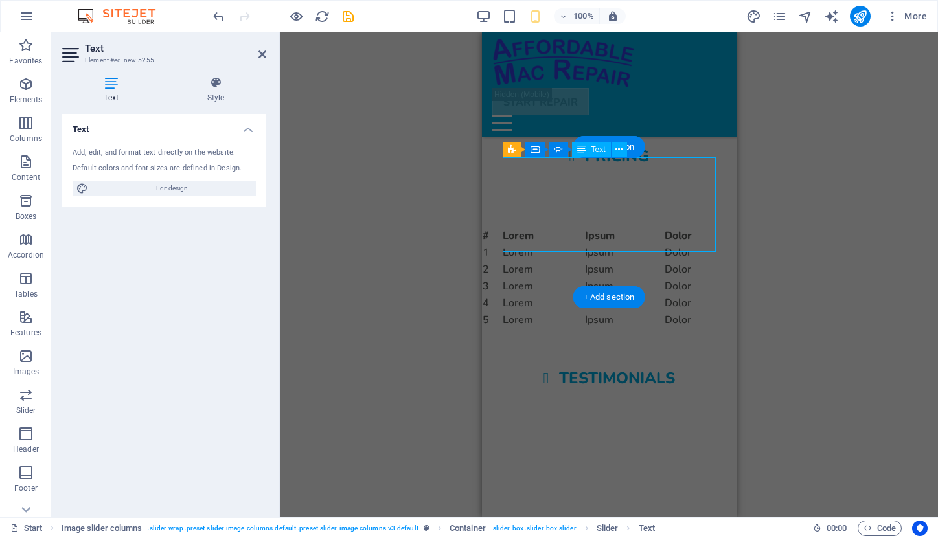
click at [467, 164] on div "Container Banner H1 Banner Banner Container Image Container H2 Spacer H3 Icon L…" at bounding box center [609, 274] width 658 height 485
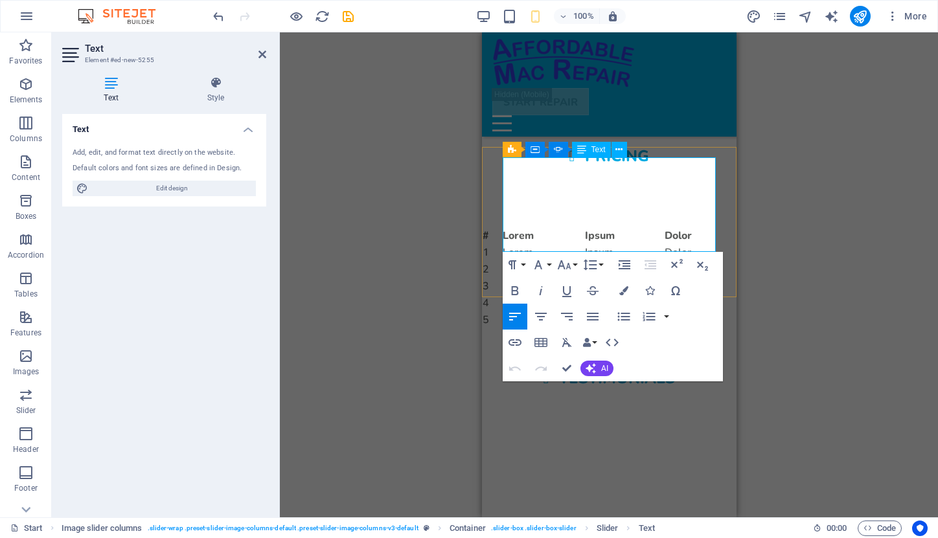
click at [576, 262] on button "Font Size" at bounding box center [566, 265] width 25 height 26
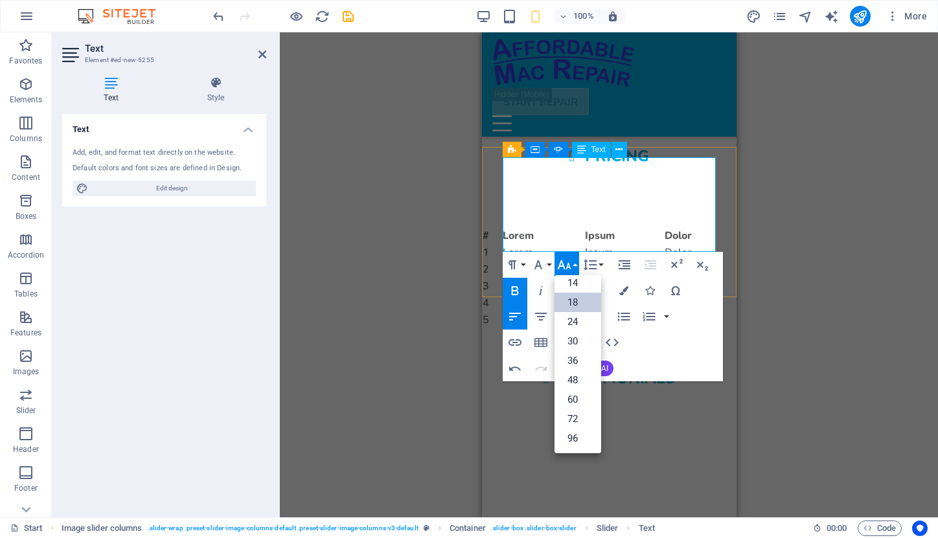
scroll to position [104, 0]
drag, startPoint x: 569, startPoint y: 175, endPoint x: 495, endPoint y: 175, distance: 73.8
click at [495, 429] on div "[PERSON_NAME][GEOGRAPHIC_DATA], [GEOGRAPHIC_DATA] "I had excellent experience! …" at bounding box center [608, 536] width 254 height 214
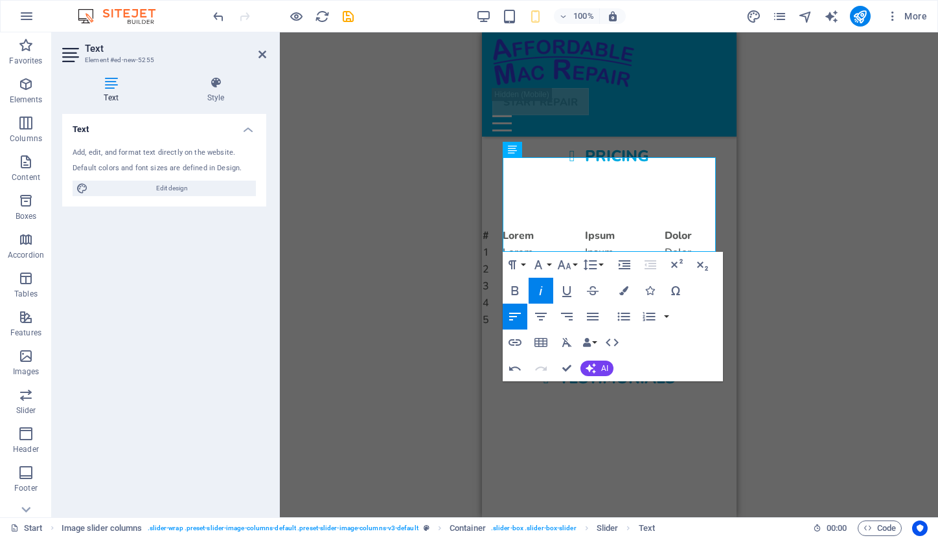
click at [789, 223] on div "Drag here to replace the existing content. Press “Ctrl” if you want to create a…" at bounding box center [609, 274] width 658 height 485
click at [736, 429] on div "[PERSON_NAME][GEOGRAPHIC_DATA], [GEOGRAPHIC_DATA] "I had excellent experience! …" at bounding box center [608, 536] width 254 height 214
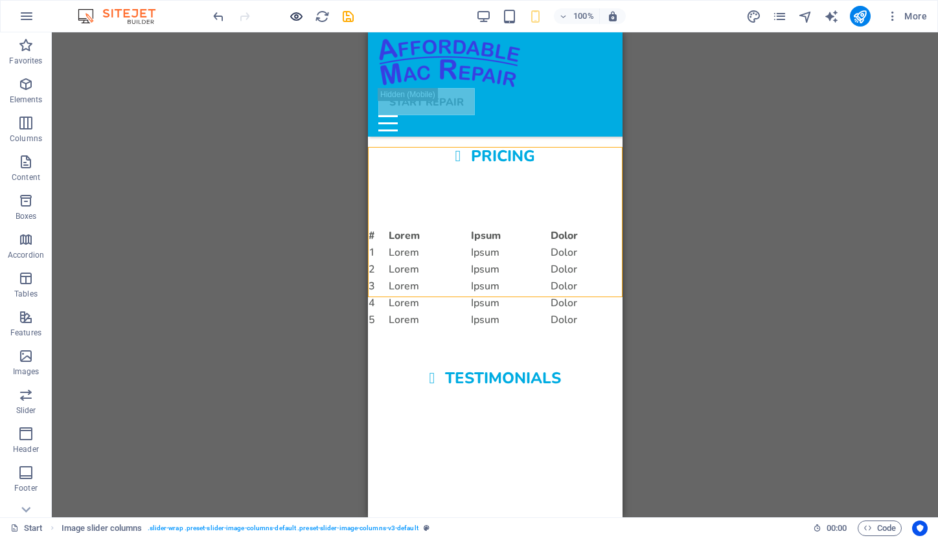
click at [299, 10] on icon "button" at bounding box center [296, 16] width 15 height 15
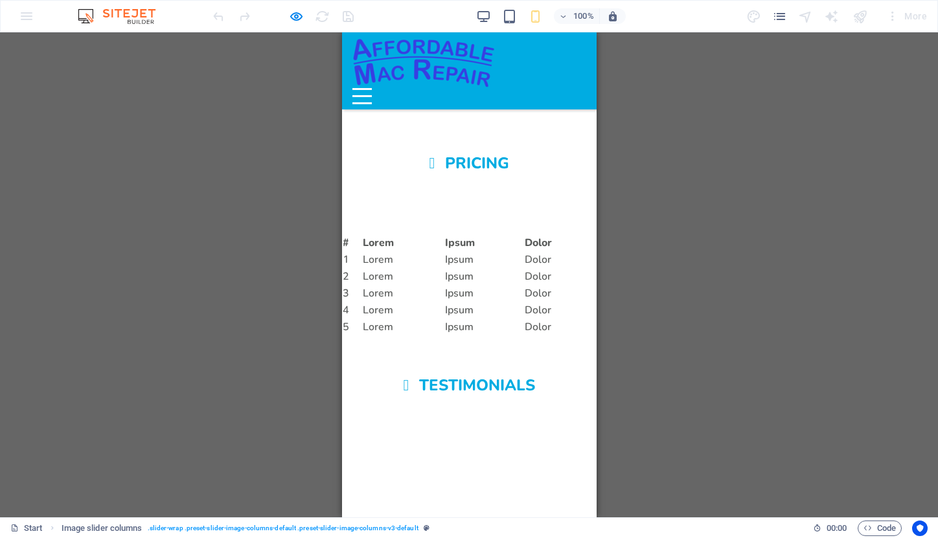
scroll to position [1977, 0]
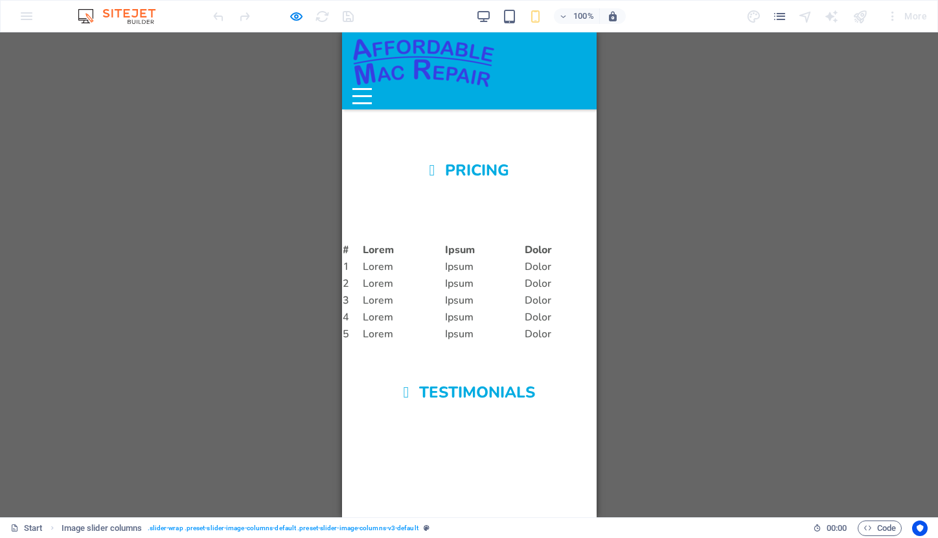
drag, startPoint x: 501, startPoint y: 268, endPoint x: 407, endPoint y: 268, distance: 94.5
drag, startPoint x: 407, startPoint y: 268, endPoint x: 502, endPoint y: 268, distance: 95.8
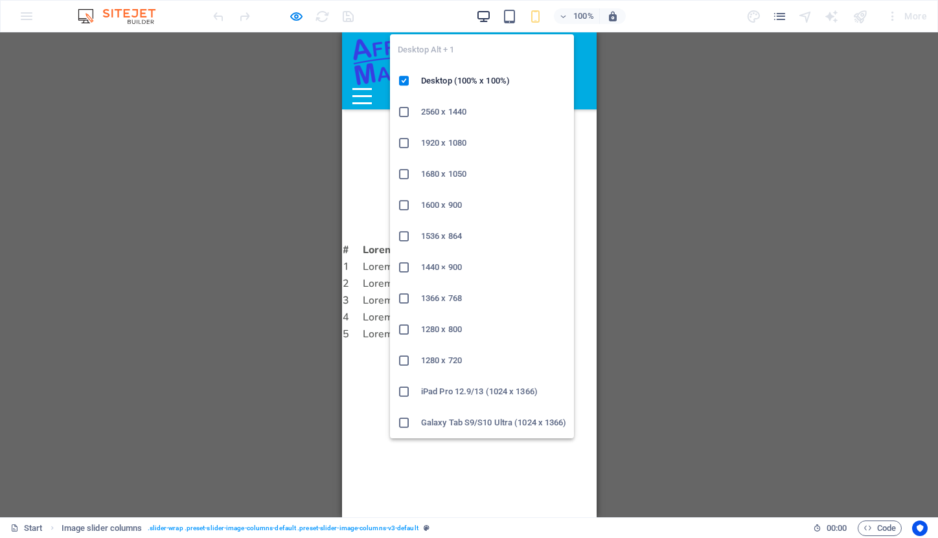
click at [484, 19] on icon "button" at bounding box center [483, 16] width 15 height 15
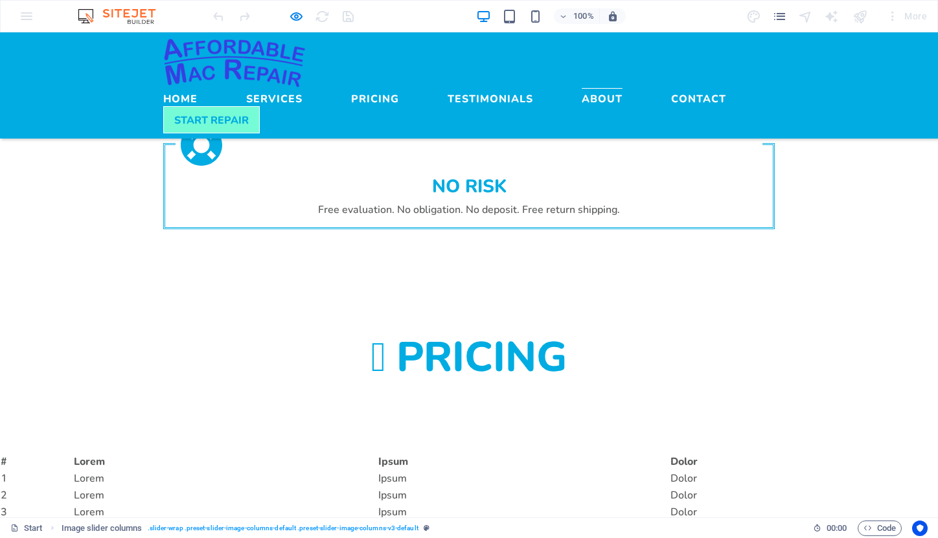
scroll to position [1654, 0]
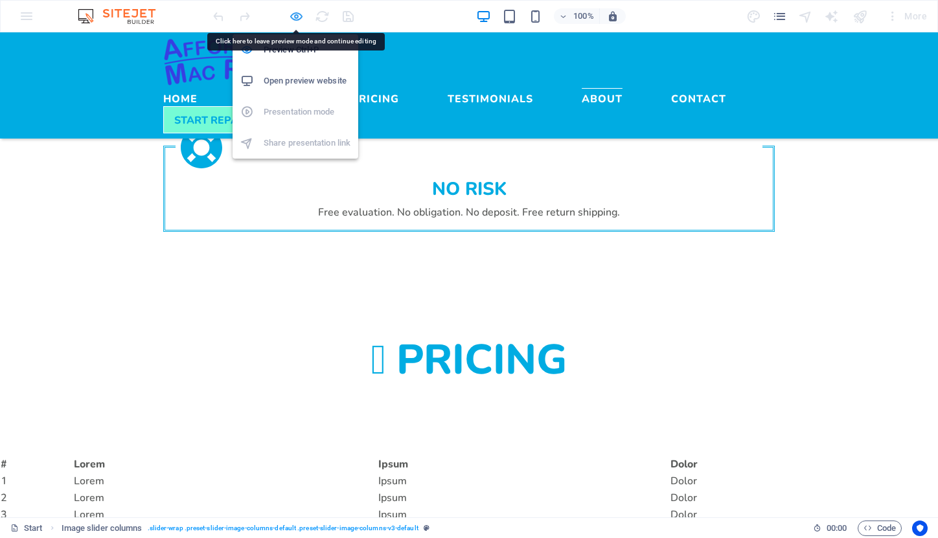
click at [295, 18] on icon "button" at bounding box center [296, 16] width 15 height 15
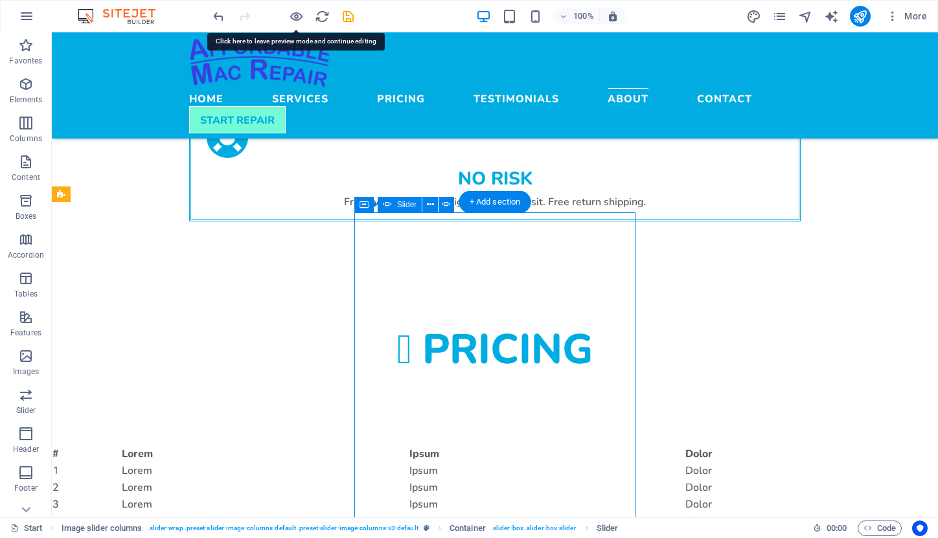
select select "ms"
select select "s"
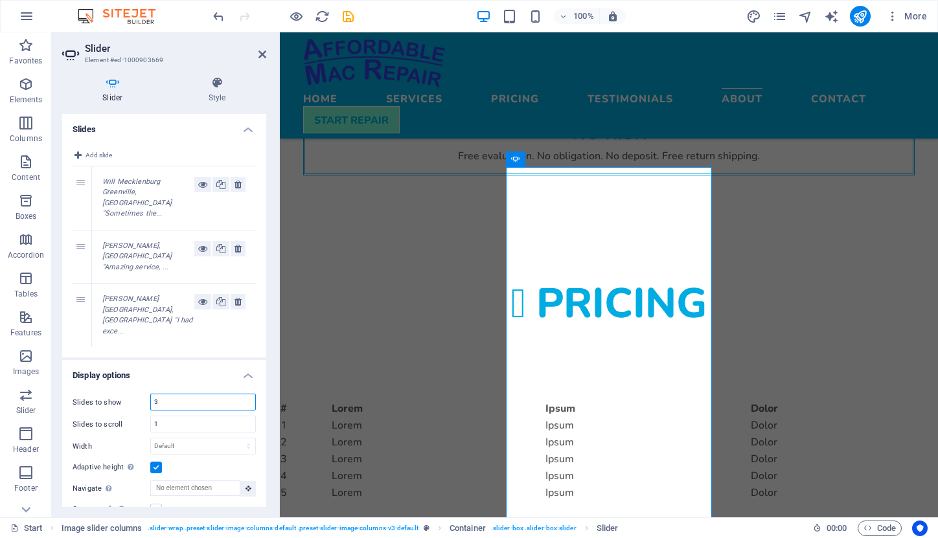
drag, startPoint x: 164, startPoint y: 378, endPoint x: 147, endPoint y: 378, distance: 16.8
click at [147, 394] on div "Slides to show 3" at bounding box center [164, 402] width 183 height 17
type input "2"
select select "px"
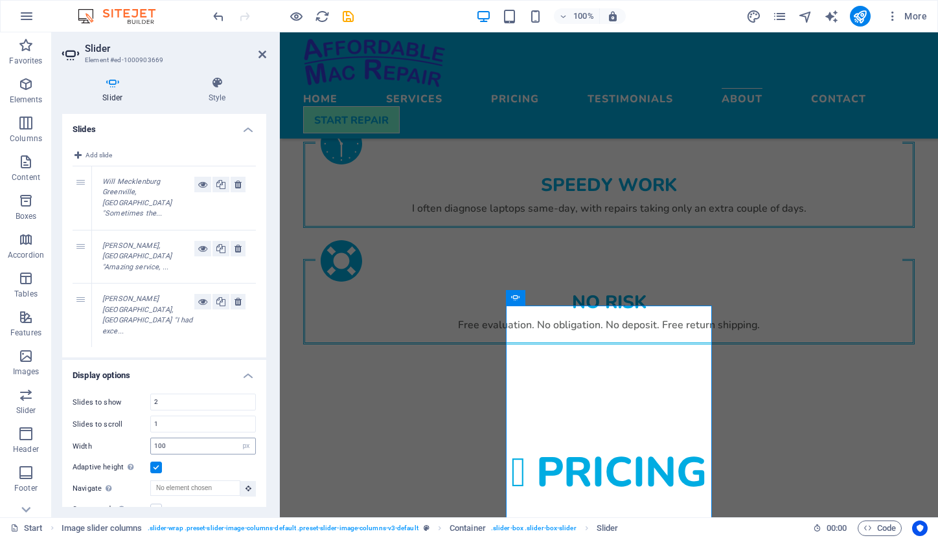
scroll to position [1478, 0]
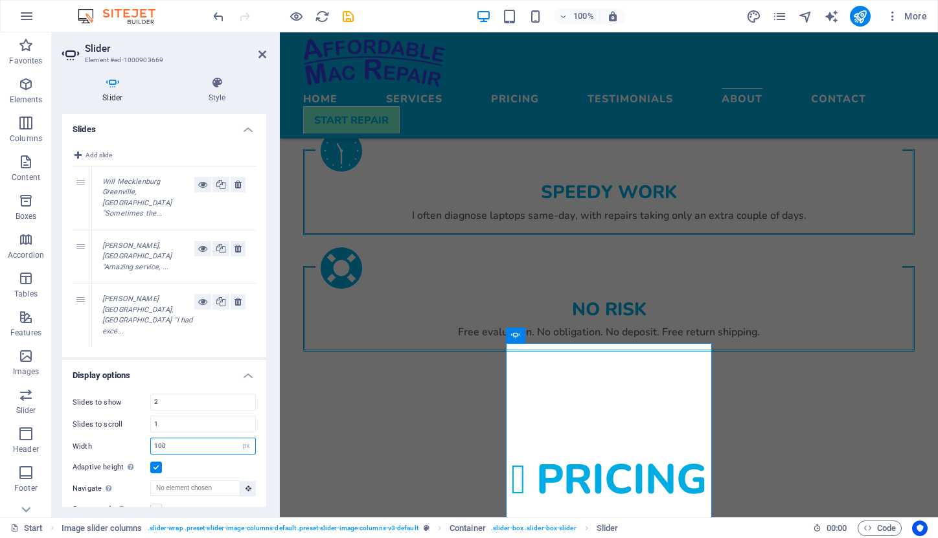
drag, startPoint x: 170, startPoint y: 420, endPoint x: 145, endPoint y: 420, distance: 25.3
click at [145, 438] on div "Width 100 Default px % rem em vw vh" at bounding box center [164, 446] width 183 height 17
drag, startPoint x: 168, startPoint y: 422, endPoint x: 147, endPoint y: 420, distance: 21.4
click at [147, 438] on div "Width 300 Default px % rem em vw vh" at bounding box center [164, 446] width 183 height 17
type input "7"
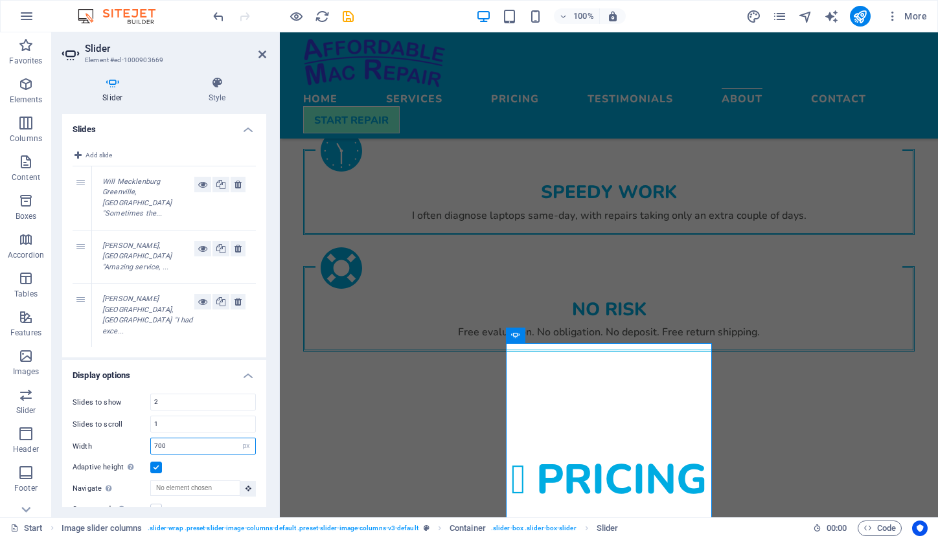
type input "700"
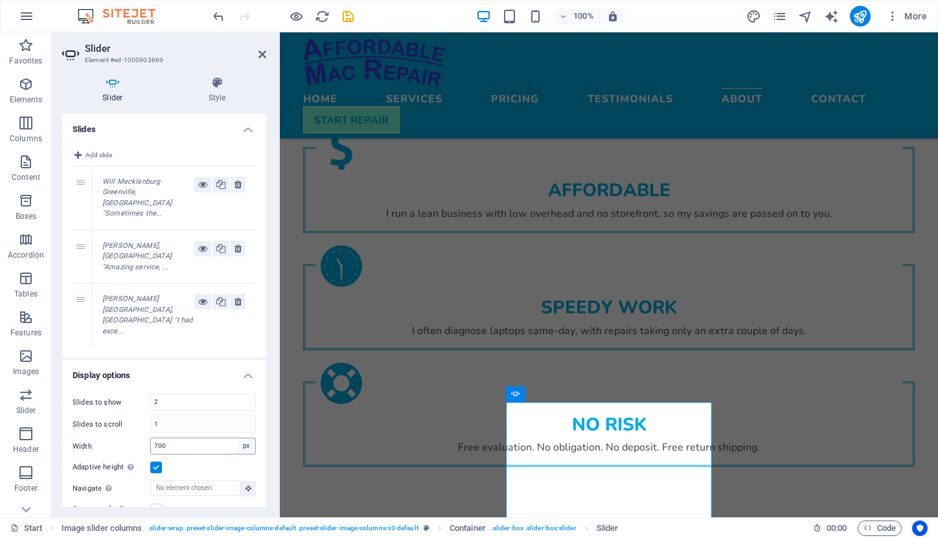
scroll to position [1359, 0]
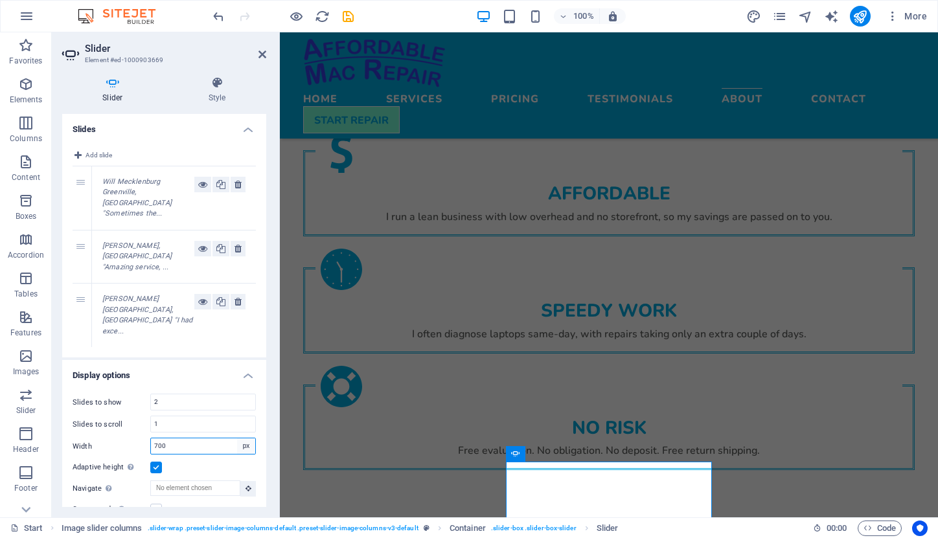
select select "default"
select select "DISABLED_OPTION_VALUE"
drag, startPoint x: 168, startPoint y: 398, endPoint x: 142, endPoint y: 398, distance: 25.9
click at [142, 416] on div "Slides to scroll 1" at bounding box center [164, 424] width 183 height 17
type input "2"
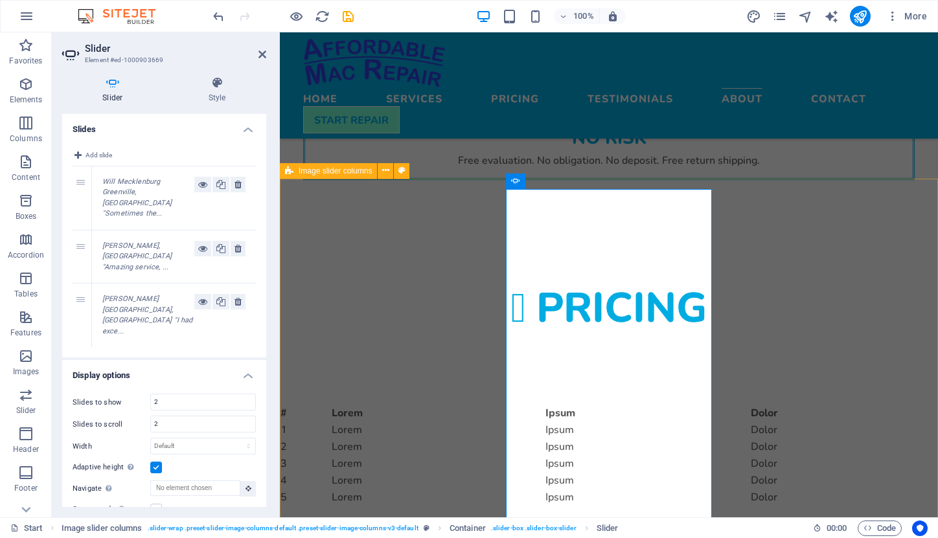
scroll to position [1665, 0]
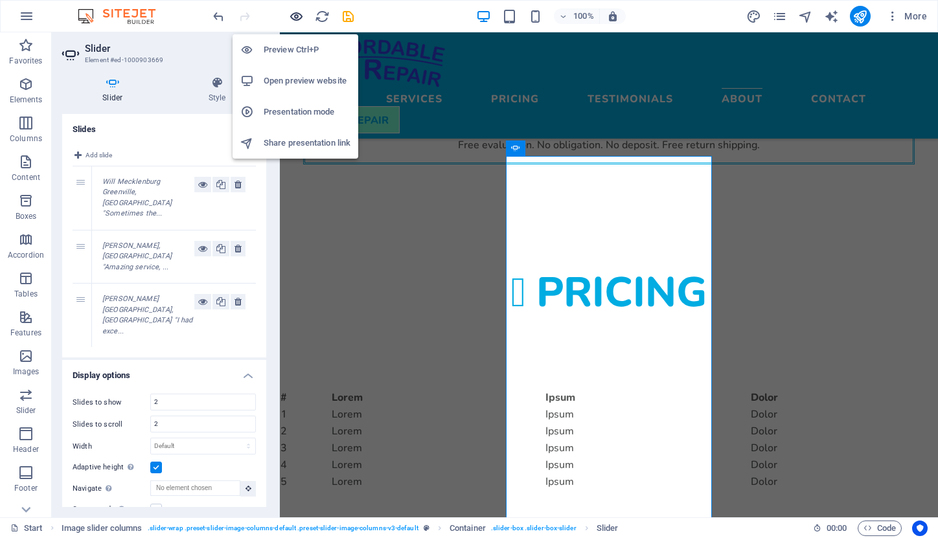
click at [297, 16] on icon "button" at bounding box center [296, 16] width 15 height 15
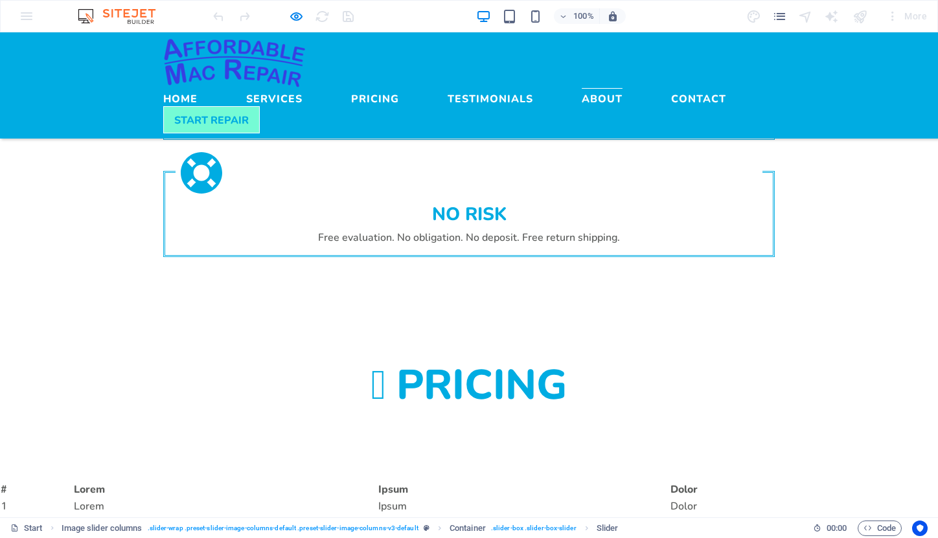
scroll to position [1627, 0]
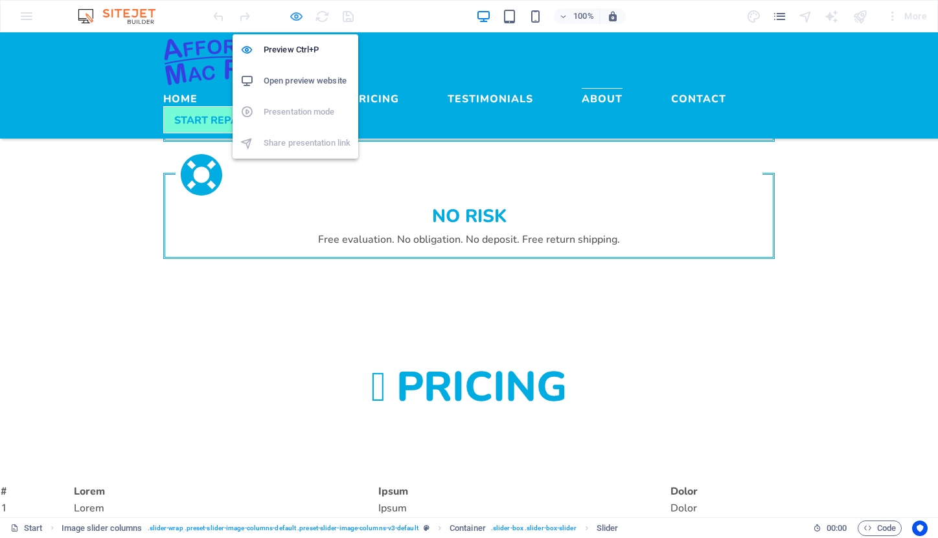
click at [294, 13] on icon "button" at bounding box center [296, 16] width 15 height 15
select select "ms"
select select "s"
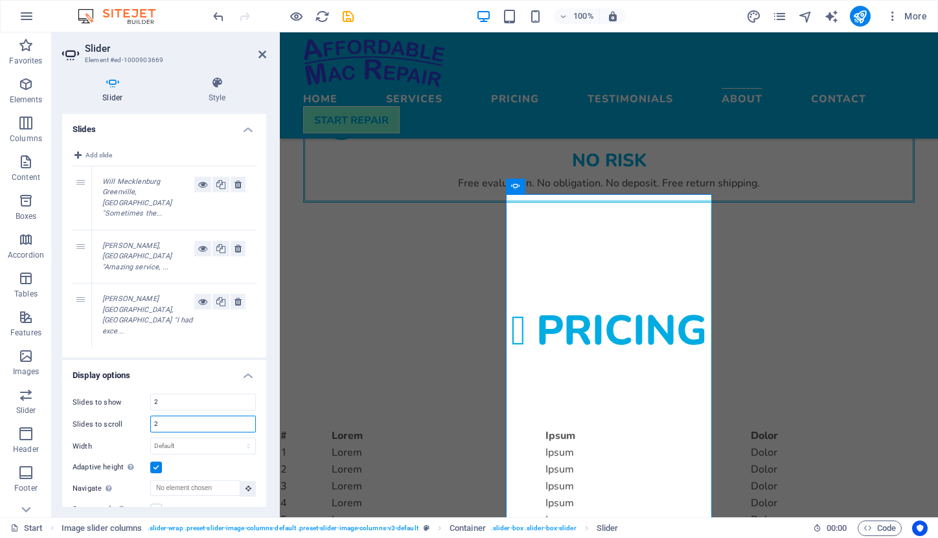
click at [168, 416] on input "2" at bounding box center [203, 424] width 104 height 16
type input "10"
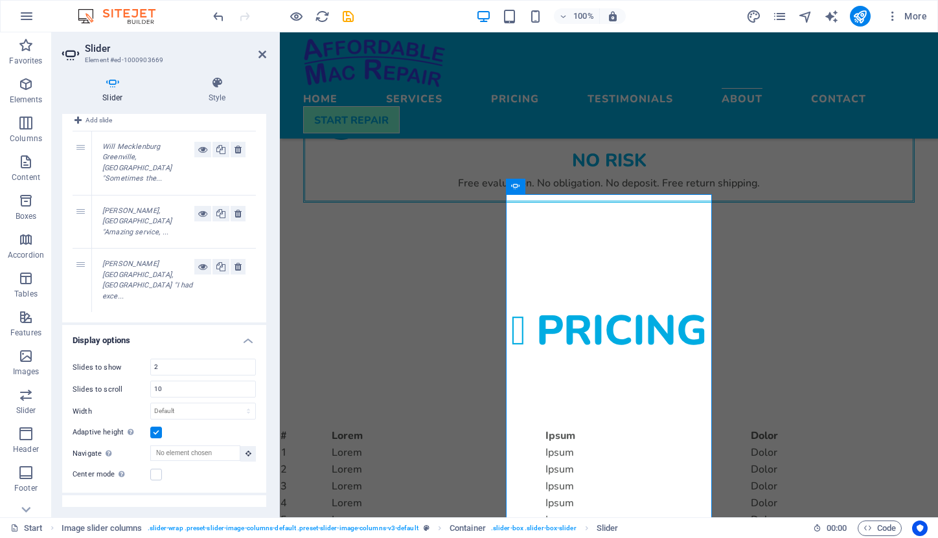
scroll to position [36, 0]
click at [150, 466] on label "Center mode Enables centered view with partial previous/next slide. Use with od…" at bounding box center [112, 474] width 78 height 16
click at [0, 0] on input "Center mode Enables centered view with partial previous/next slide. Use with od…" at bounding box center [0, 0] width 0 height 0
click at [155, 467] on label at bounding box center [156, 473] width 12 height 12
click at [0, 0] on input "Center mode Enables centered view with partial previous/next slide. Use with od…" at bounding box center [0, 0] width 0 height 0
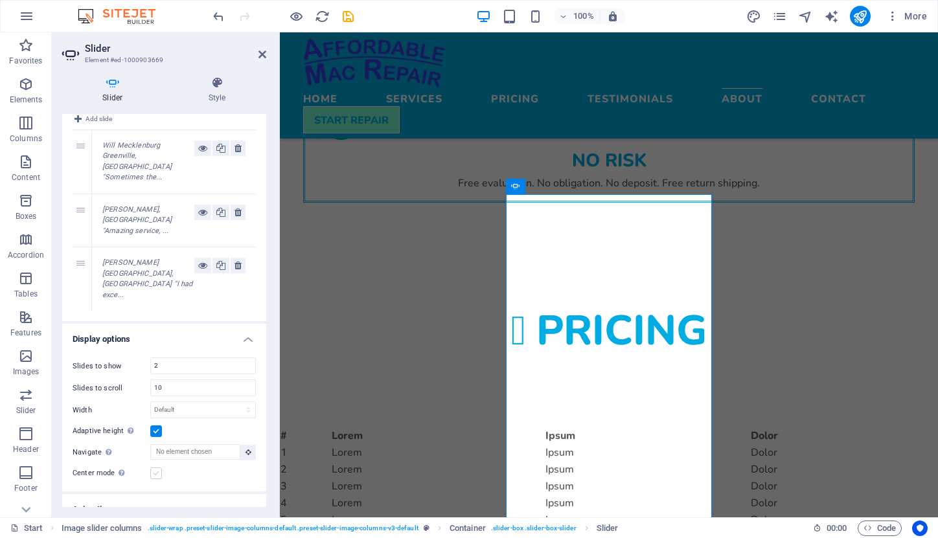
click at [155, 467] on label at bounding box center [156, 473] width 12 height 12
click at [0, 0] on input "Center mode Enables centered view with partial previous/next slide. Use with od…" at bounding box center [0, 0] width 0 height 0
click at [155, 467] on label at bounding box center [156, 473] width 12 height 12
click at [0, 0] on input "Center mode Enables centered view with partial previous/next slide. Use with od…" at bounding box center [0, 0] width 0 height 0
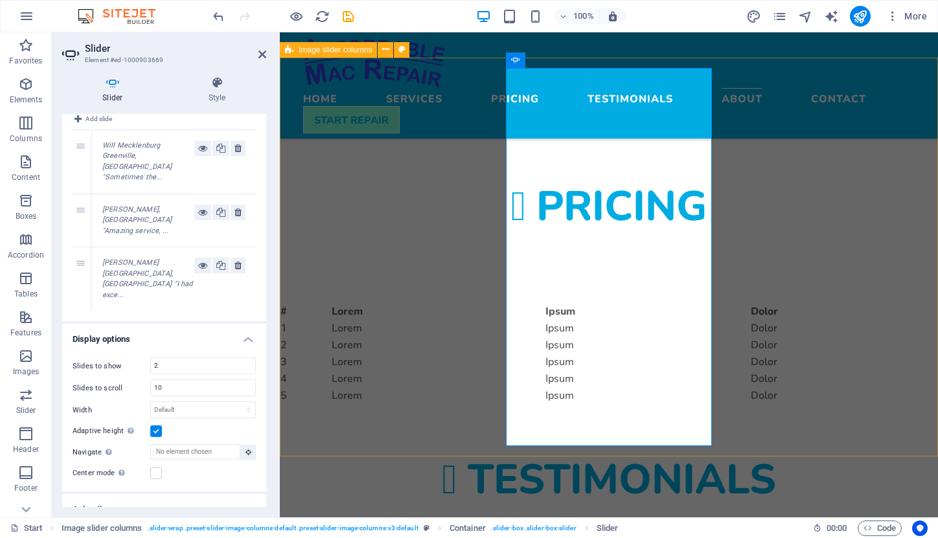
scroll to position [1753, 0]
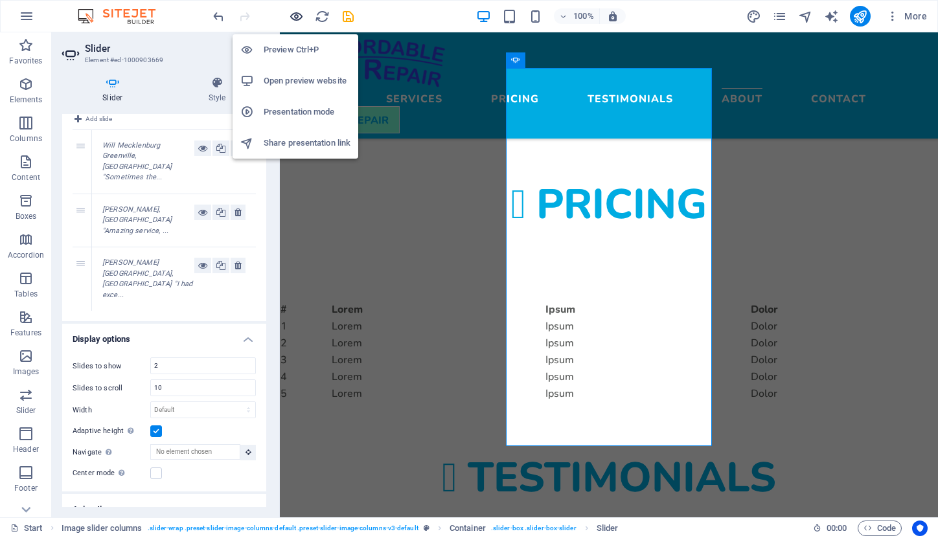
click at [296, 14] on icon "button" at bounding box center [296, 16] width 15 height 15
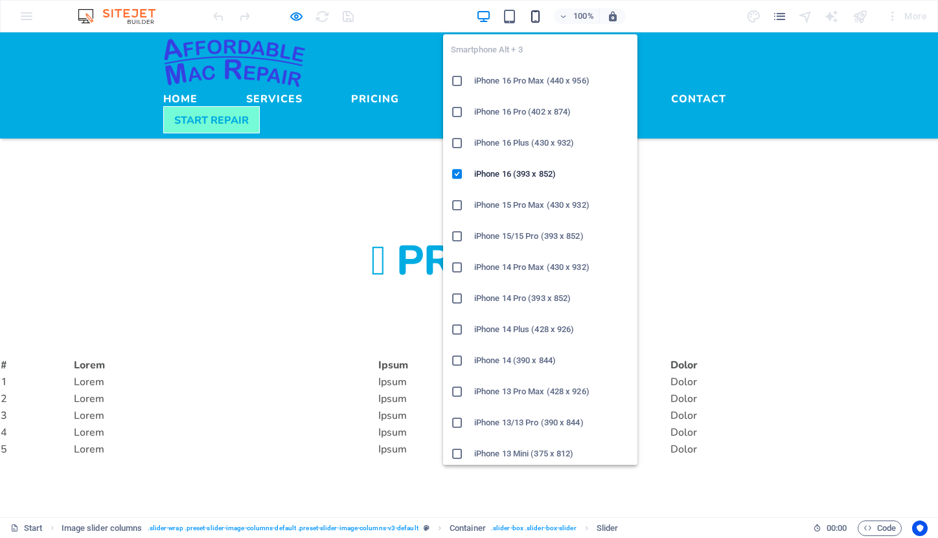
click at [539, 18] on icon "button" at bounding box center [535, 16] width 15 height 15
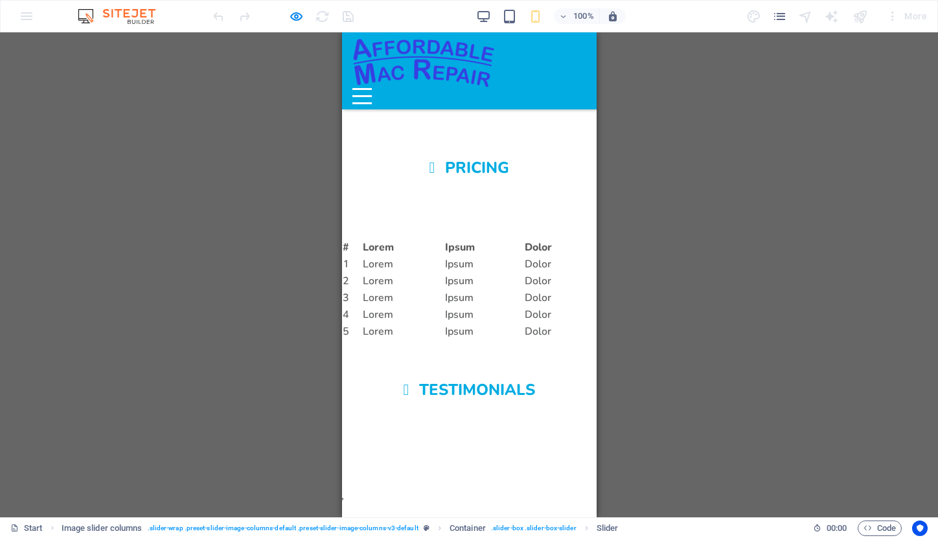
scroll to position [1976, 0]
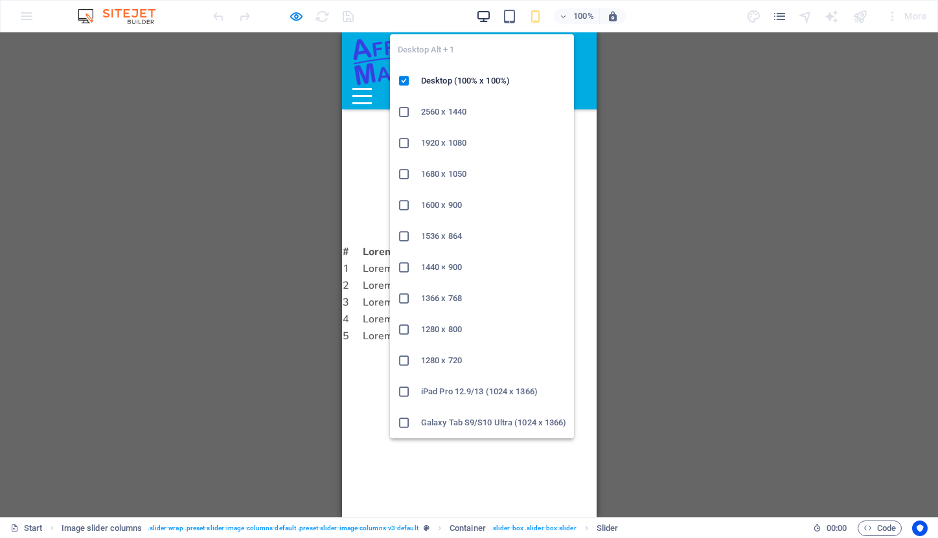
click at [482, 14] on icon "button" at bounding box center [483, 16] width 15 height 15
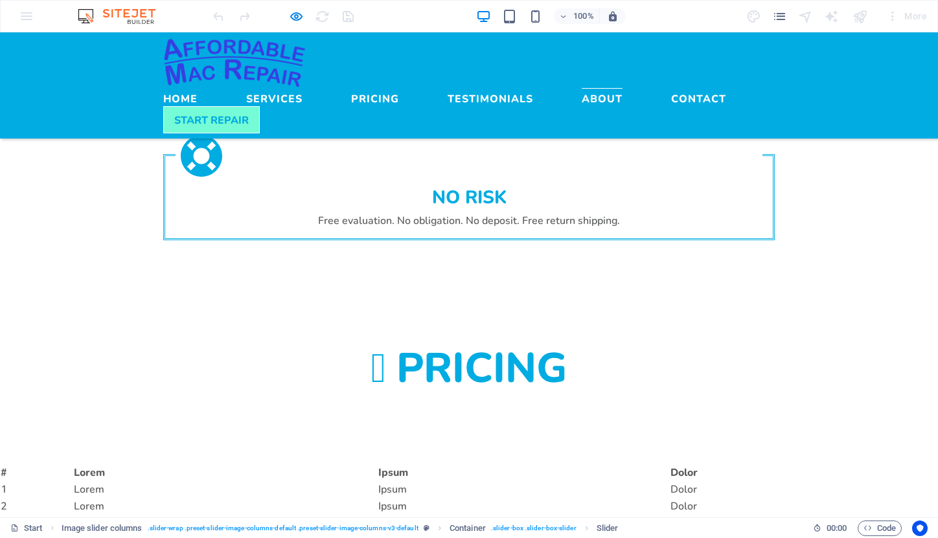
scroll to position [1645, 0]
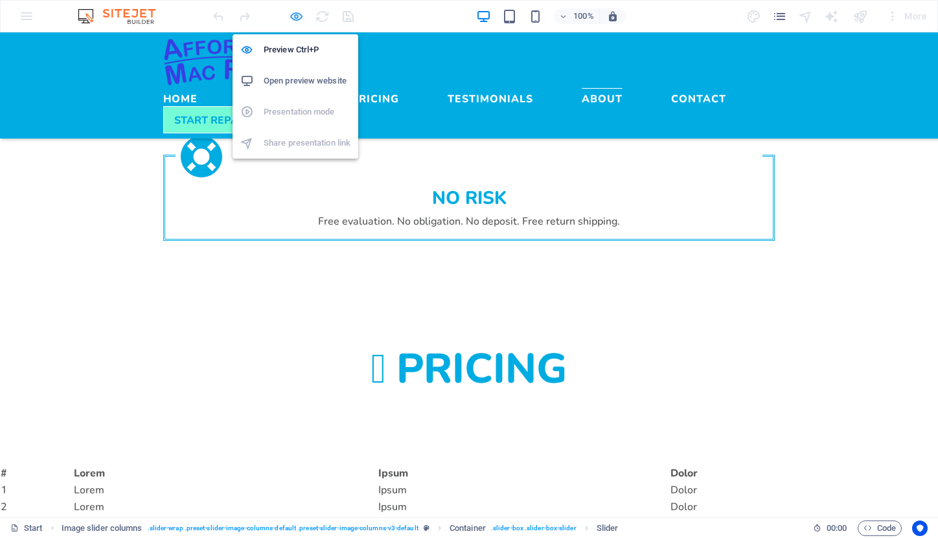
click at [295, 14] on icon "button" at bounding box center [296, 16] width 15 height 15
select select "ms"
select select "s"
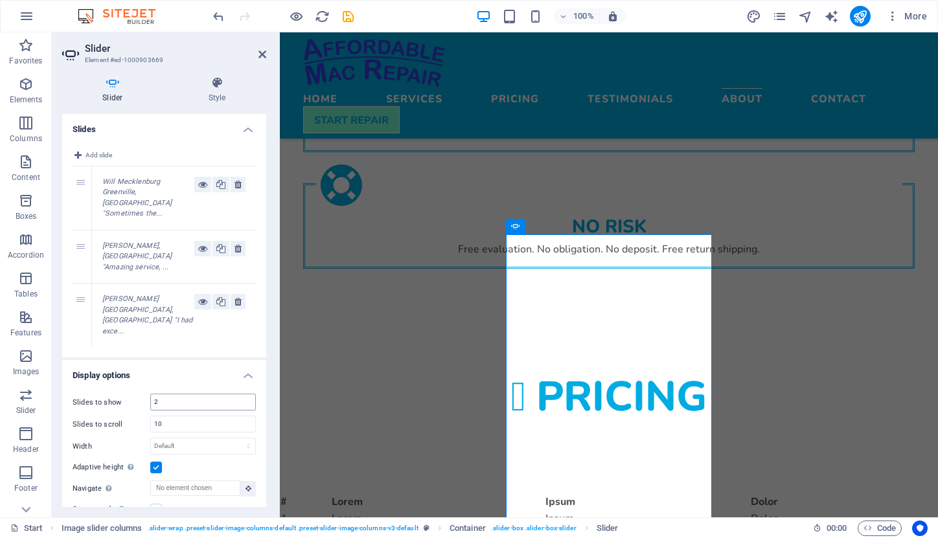
scroll to position [1557, 0]
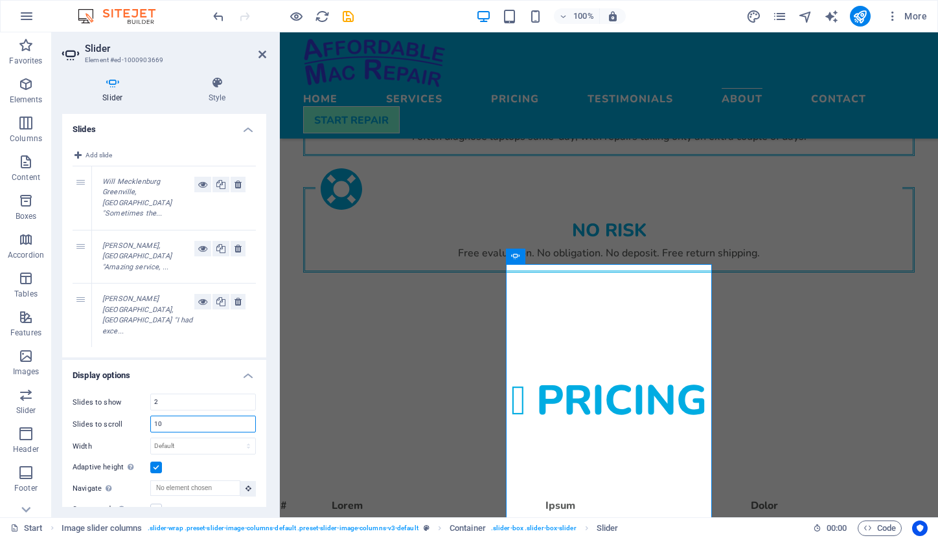
drag, startPoint x: 168, startPoint y: 397, endPoint x: 137, endPoint y: 396, distance: 31.1
click at [137, 416] on div "Slides to scroll 10" at bounding box center [164, 424] width 183 height 17
type input "2"
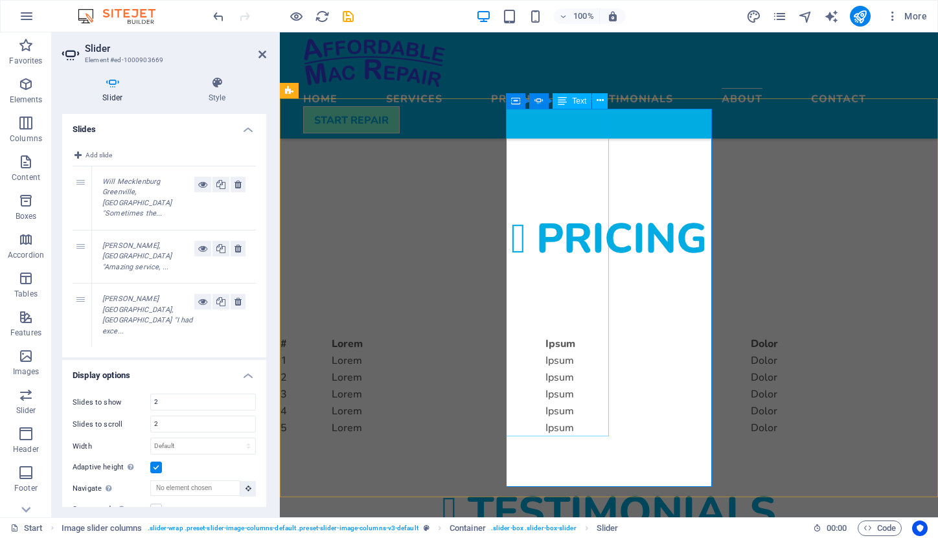
scroll to position [1720, 0]
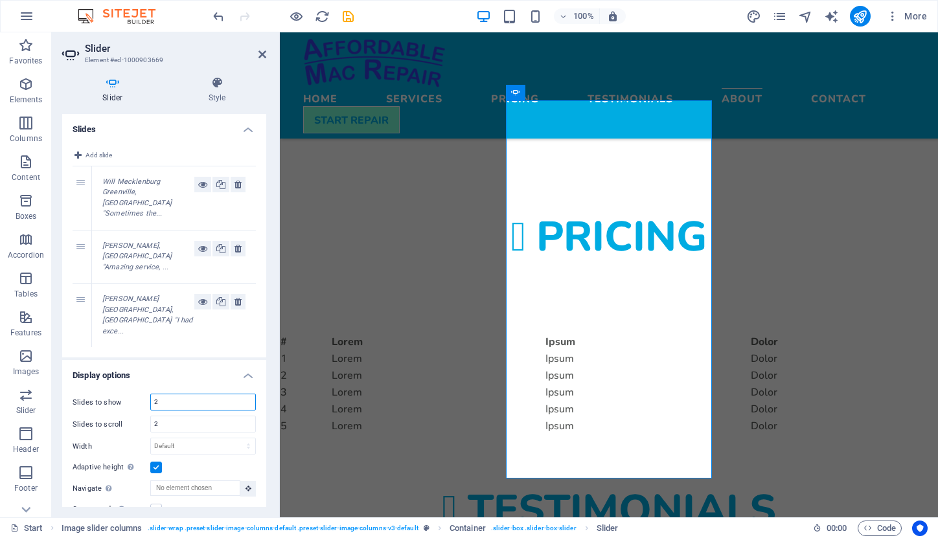
drag, startPoint x: 171, startPoint y: 376, endPoint x: 141, endPoint y: 375, distance: 30.4
click at [141, 394] on div "Slides to show 2" at bounding box center [164, 402] width 183 height 17
type input "3"
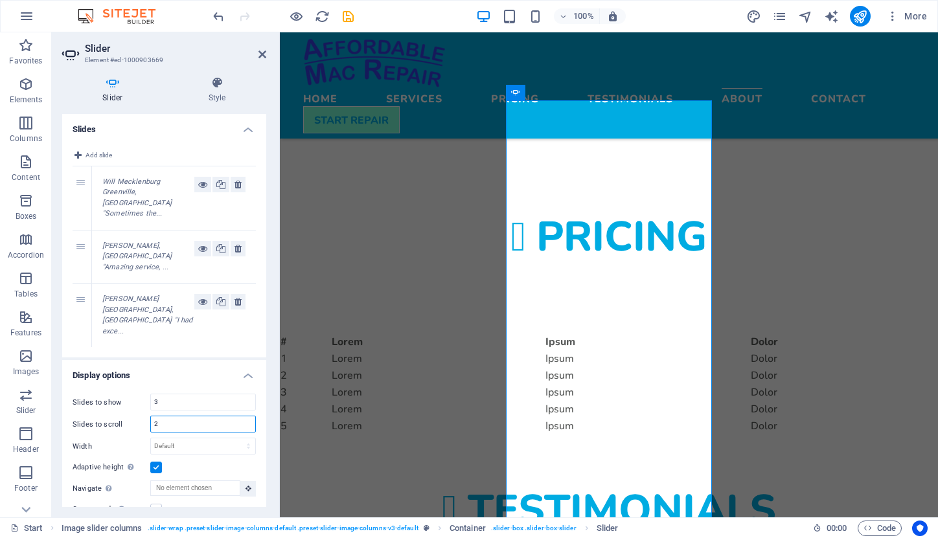
drag, startPoint x: 168, startPoint y: 401, endPoint x: 149, endPoint y: 400, distance: 18.8
click at [149, 416] on div "Slides to scroll 2" at bounding box center [164, 424] width 183 height 17
drag, startPoint x: 162, startPoint y: 402, endPoint x: 137, endPoint y: 401, distance: 25.3
click at [137, 416] on div "Slides to scroll 3" at bounding box center [164, 424] width 183 height 17
type input "1"
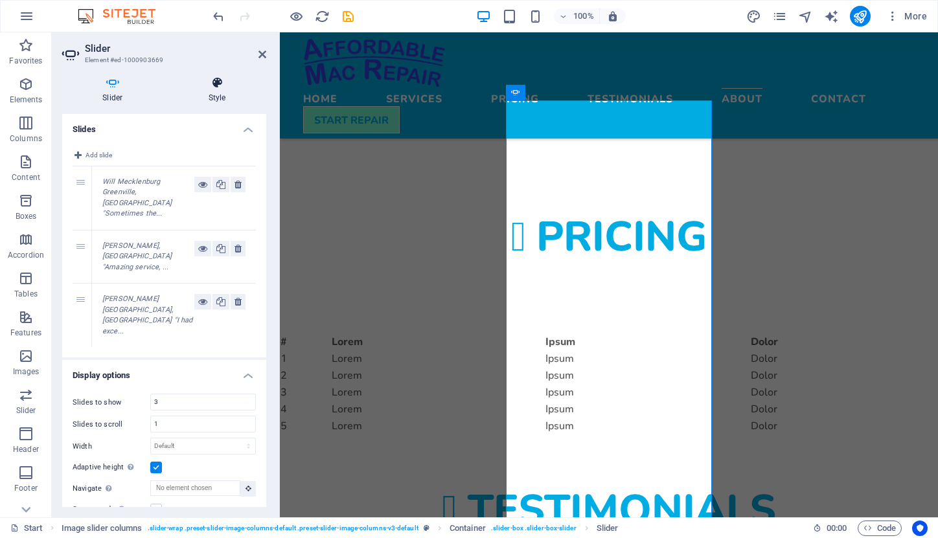
click at [216, 83] on icon at bounding box center [217, 82] width 98 height 13
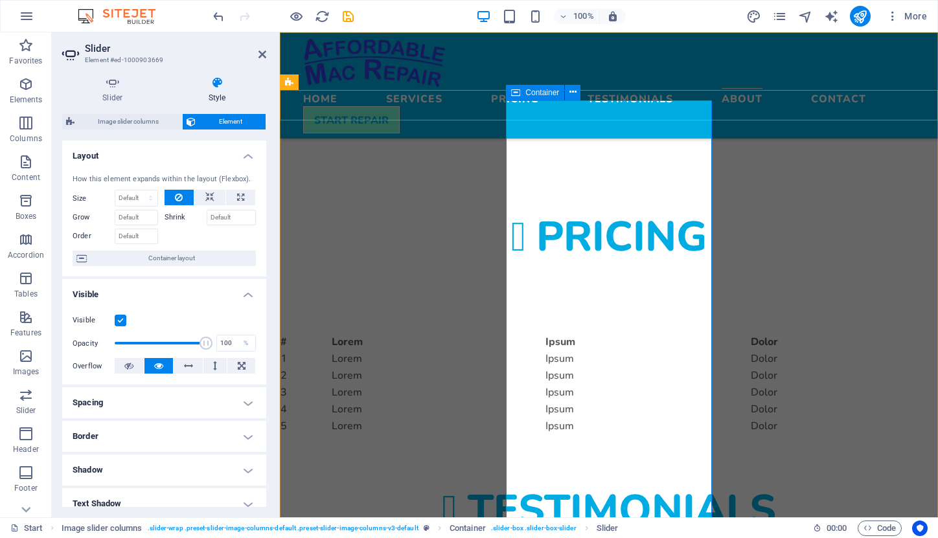
click at [535, 93] on span "Container" at bounding box center [542, 93] width 34 height 8
select select "region"
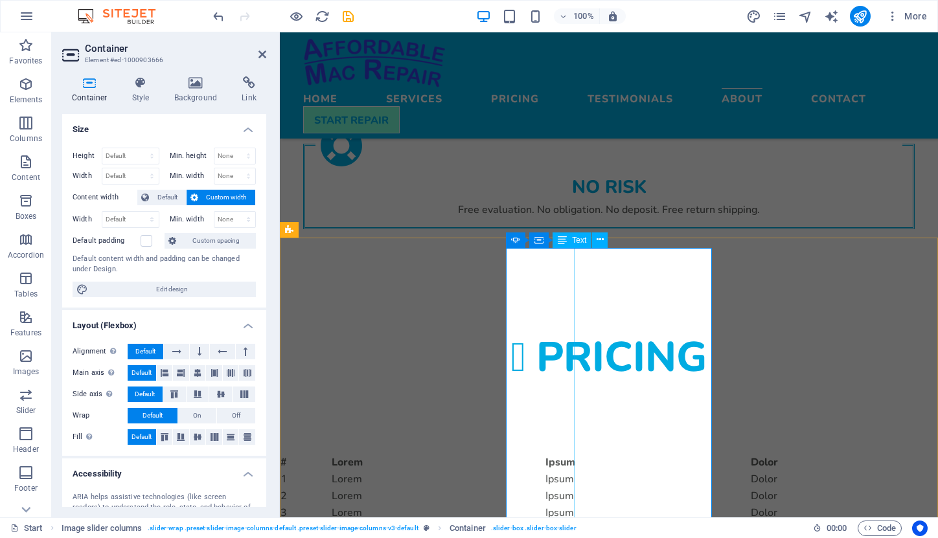
scroll to position [1569, 0]
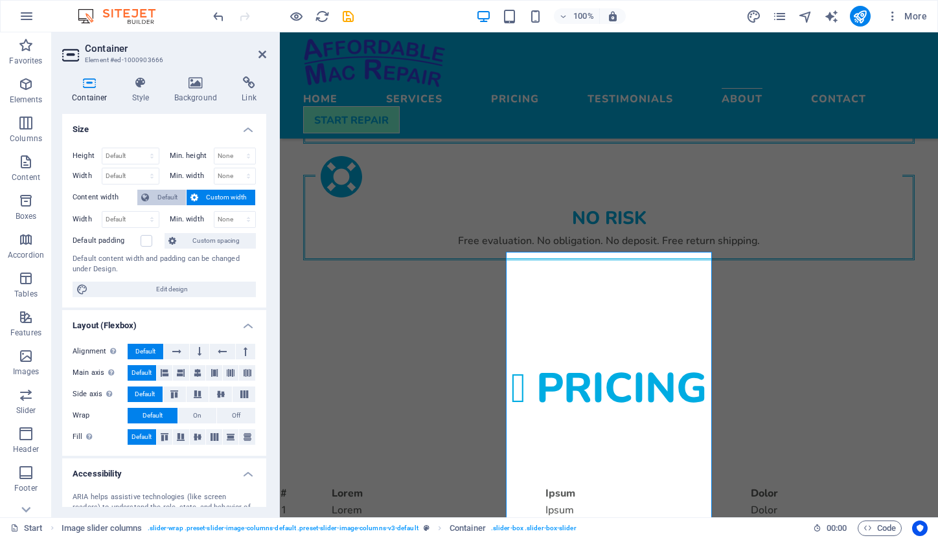
click at [164, 193] on span "Default" at bounding box center [167, 198] width 29 height 16
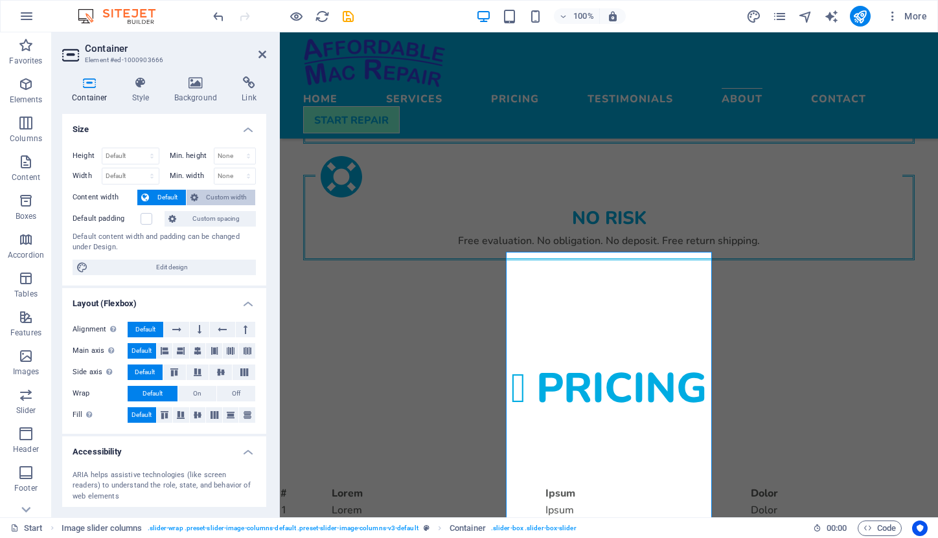
click at [220, 196] on span "Custom width" at bounding box center [227, 198] width 50 height 16
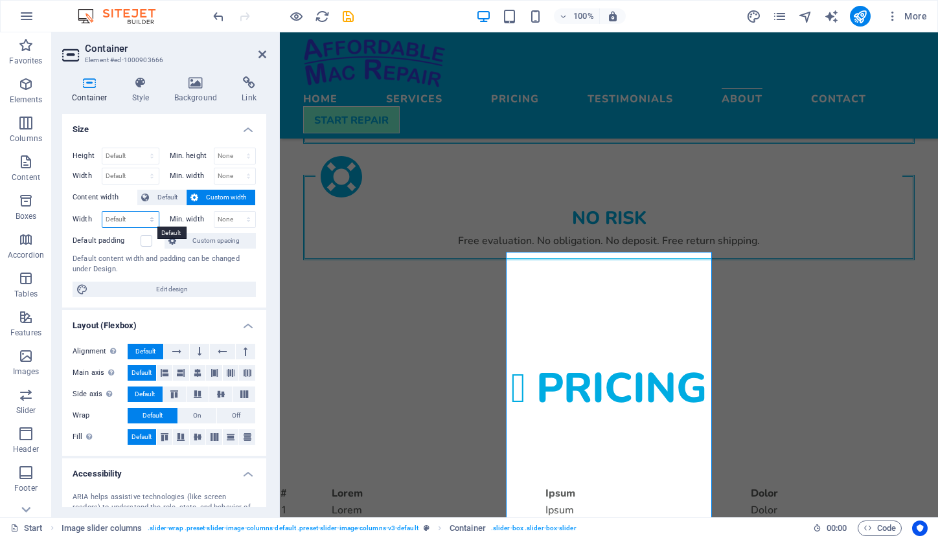
select select "px"
type input "600"
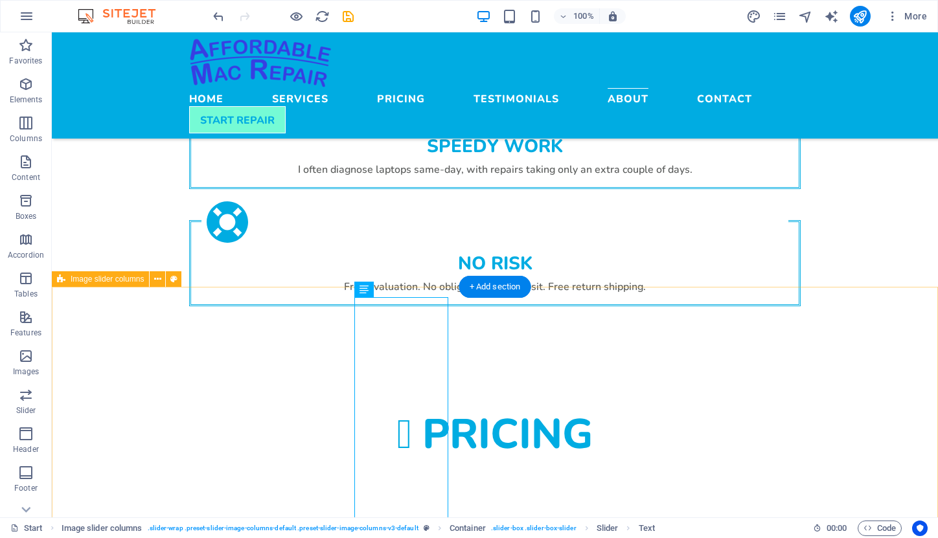
click at [107, 283] on span "Image slider columns" at bounding box center [107, 279] width 73 height 8
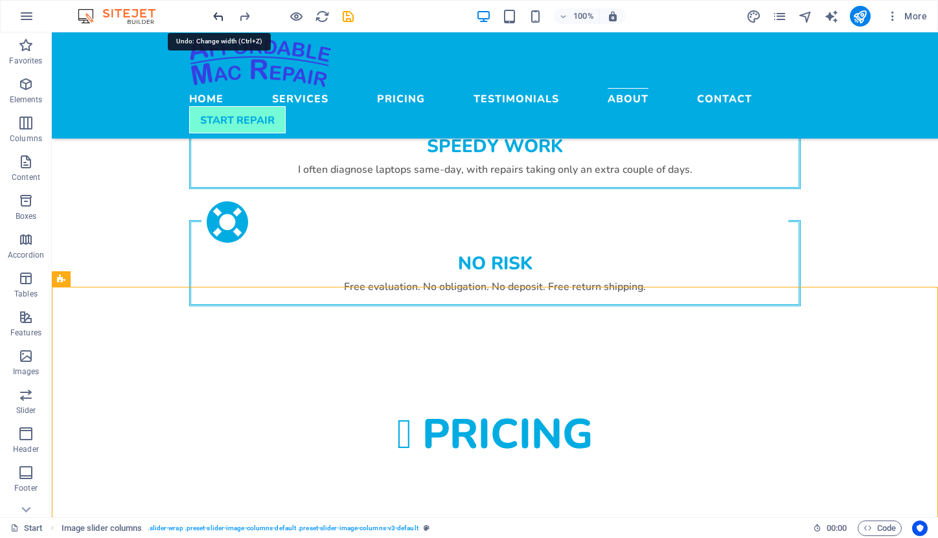
click at [219, 17] on icon "undo" at bounding box center [218, 16] width 15 height 15
click at [217, 16] on icon "undo" at bounding box center [218, 16] width 15 height 15
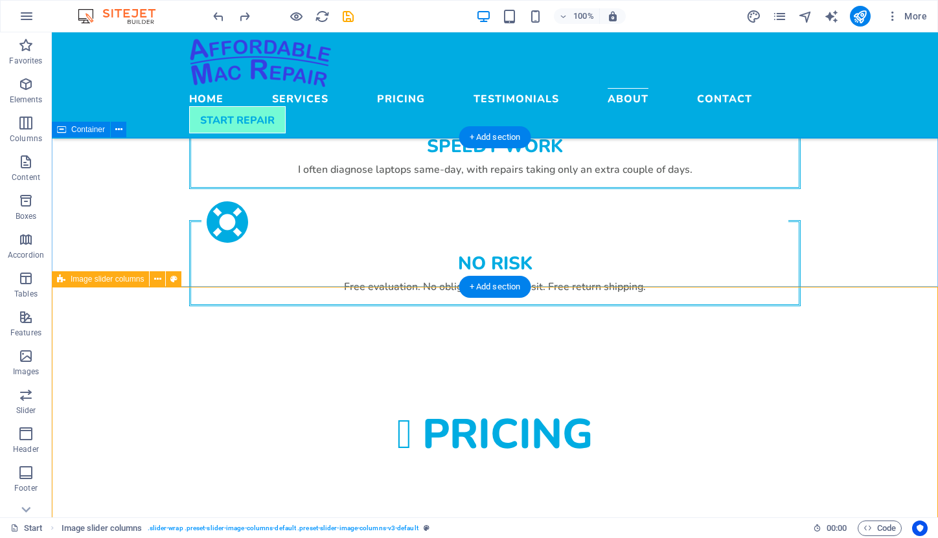
click at [76, 279] on span "Image slider columns" at bounding box center [107, 279] width 73 height 8
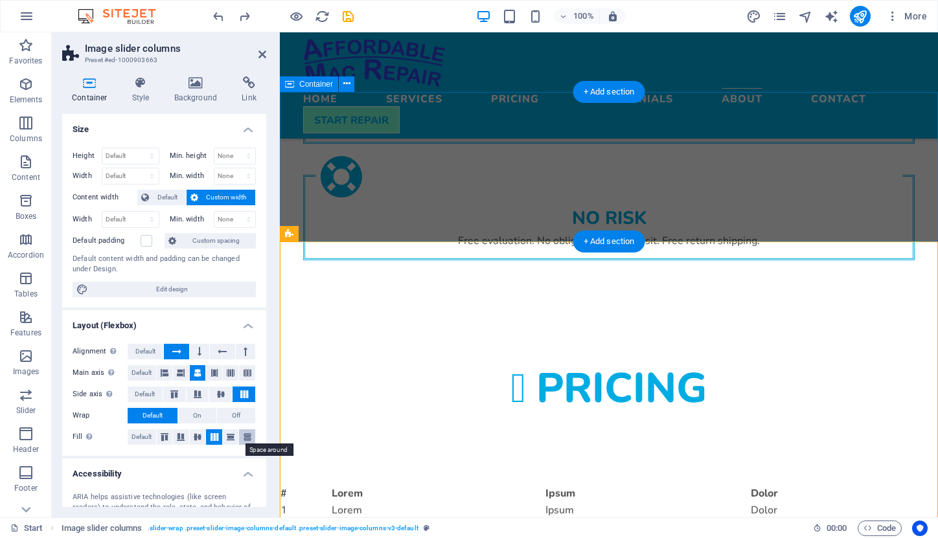
click at [245, 437] on icon at bounding box center [248, 437] width 16 height 8
click at [228, 436] on icon at bounding box center [231, 437] width 16 height 8
click at [211, 434] on icon at bounding box center [215, 437] width 16 height 8
click at [144, 238] on label at bounding box center [147, 241] width 12 height 12
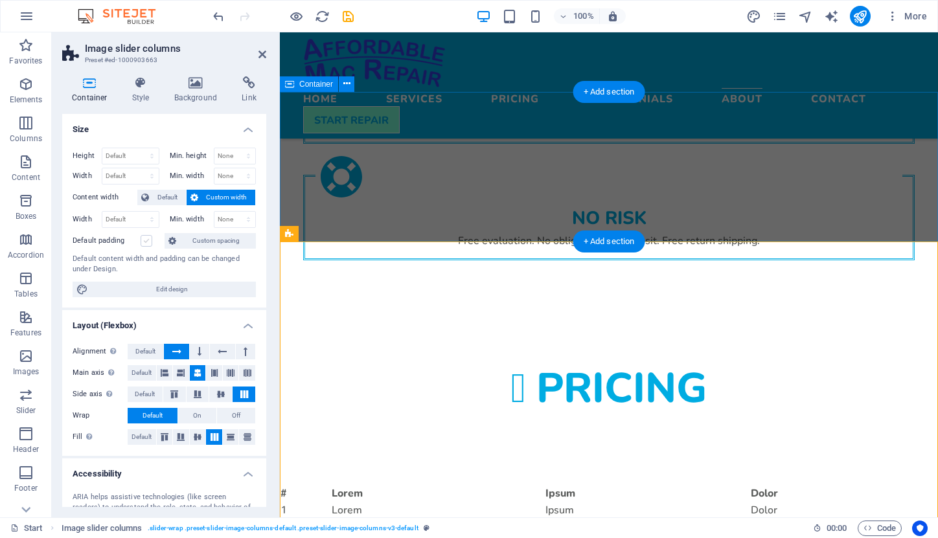
click at [0, 0] on input "Default padding" at bounding box center [0, 0] width 0 height 0
click at [144, 238] on label at bounding box center [147, 241] width 12 height 12
click at [0, 0] on input "Default padding" at bounding box center [0, 0] width 0 height 0
select select "rem"
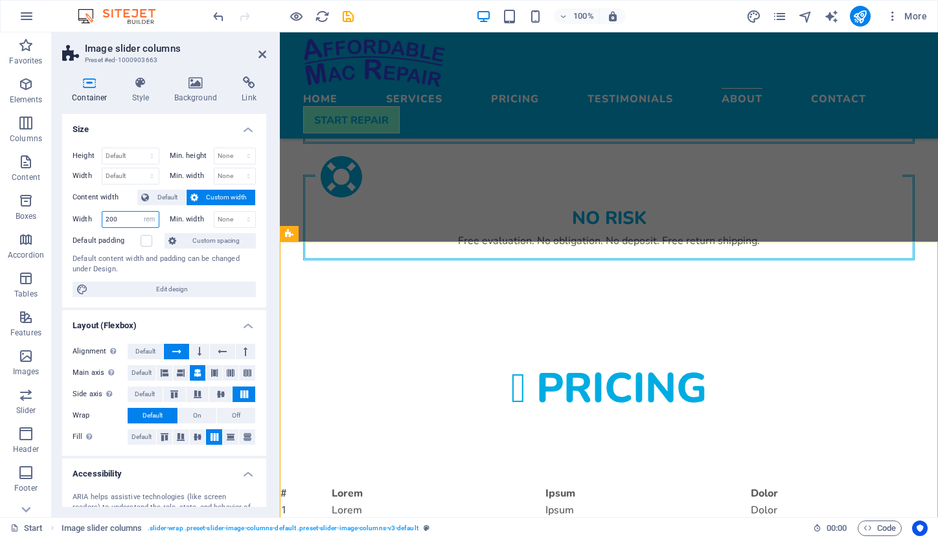
click at [124, 221] on input "200" at bounding box center [130, 220] width 56 height 16
type input "1000"
select select "rem"
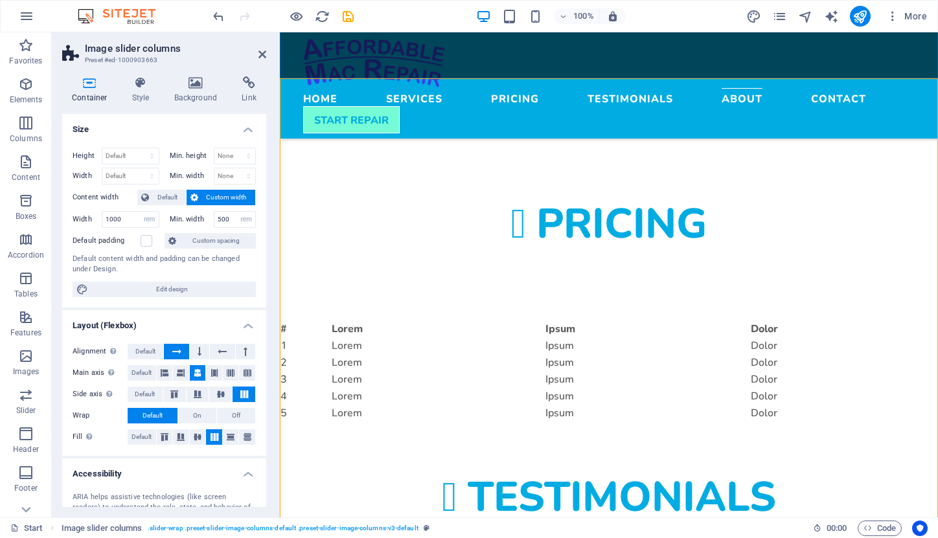
scroll to position [1737, 0]
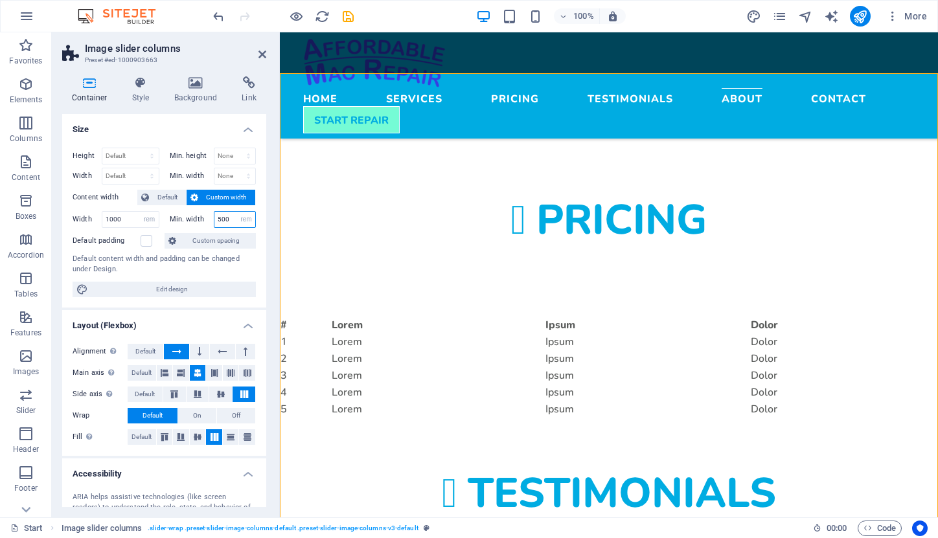
click at [229, 220] on input "500" at bounding box center [234, 220] width 41 height 16
type input "5"
drag, startPoint x: 227, startPoint y: 216, endPoint x: 201, endPoint y: 216, distance: 25.9
click at [201, 216] on div "Min. width 100 None px rem % vh vw" at bounding box center [213, 219] width 87 height 17
type input "200"
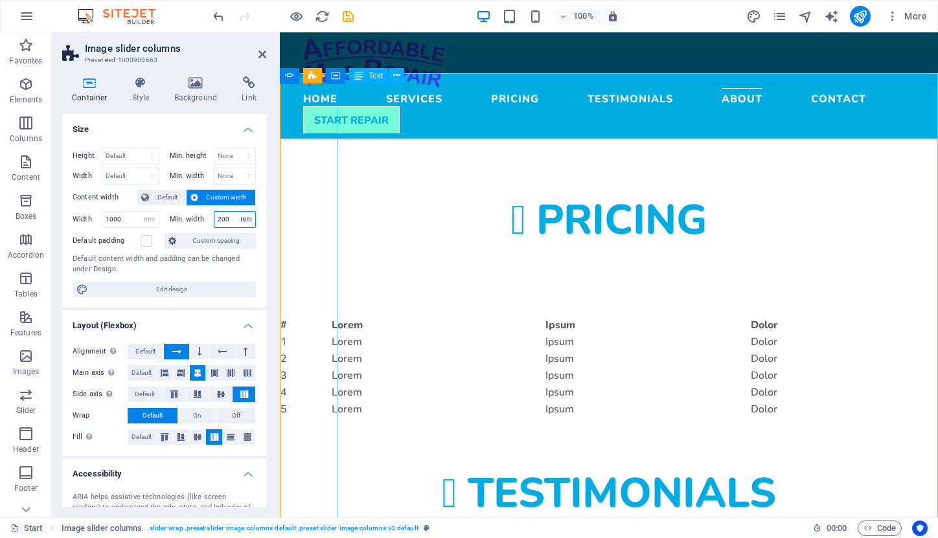
select select "r109rfj7fe8"
select select "DISABLED_OPTION_VALUE"
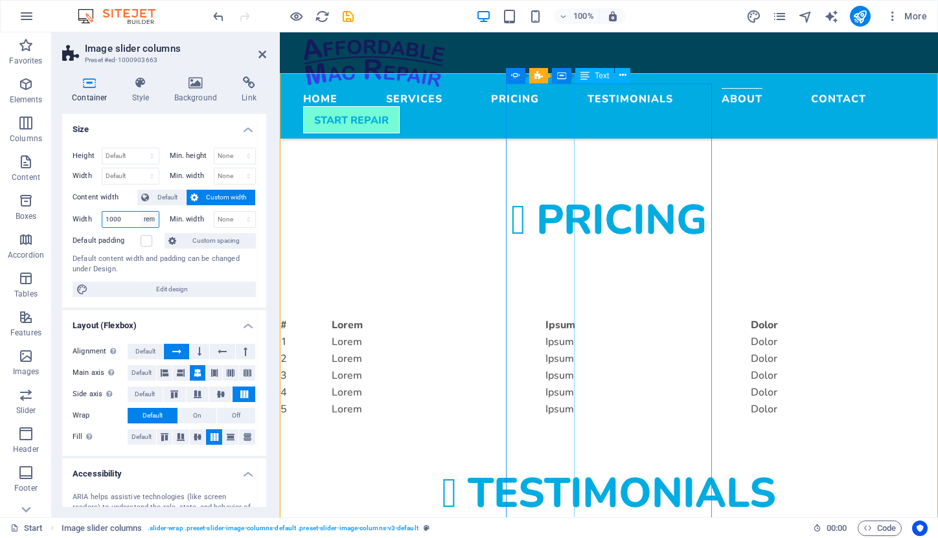
select select "r9eakjmvr8c"
select select "DISABLED_OPTION_VALUE"
select select "rem"
click at [124, 177] on input "63.5" at bounding box center [130, 176] width 56 height 16
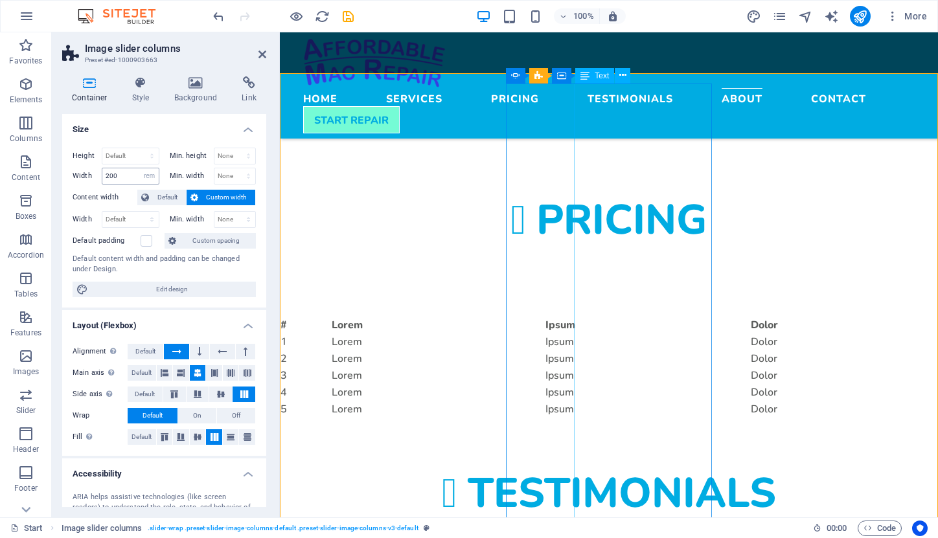
type input "63.5"
select select "DISABLED_OPTION_VALUE"
click at [146, 83] on icon at bounding box center [140, 82] width 37 height 13
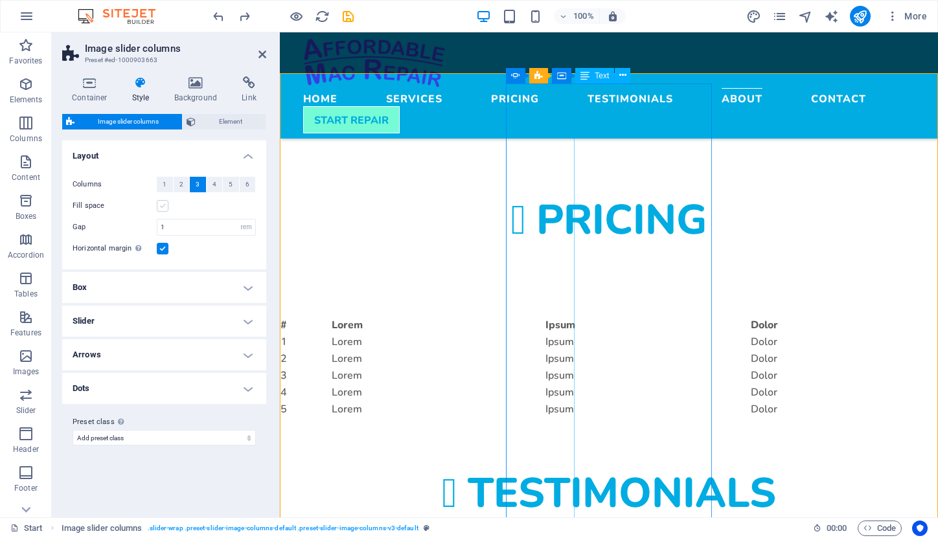
click at [164, 204] on label at bounding box center [163, 206] width 12 height 12
click at [0, 0] on input "Fill space" at bounding box center [0, 0] width 0 height 0
select select
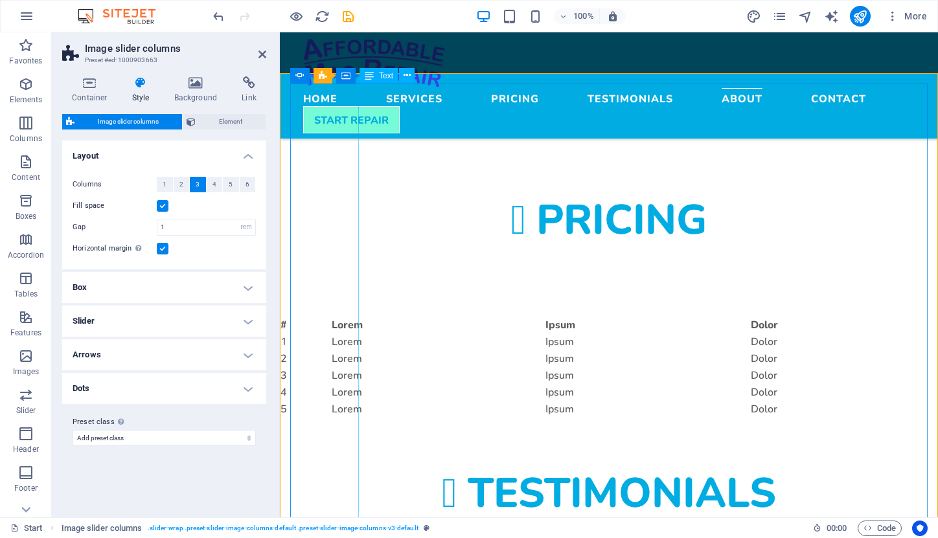
click at [161, 247] on label at bounding box center [163, 249] width 12 height 12
click at [0, 0] on input "Horizontal margin Only if the containers "Content width" is not set to "Default"" at bounding box center [0, 0] width 0 height 0
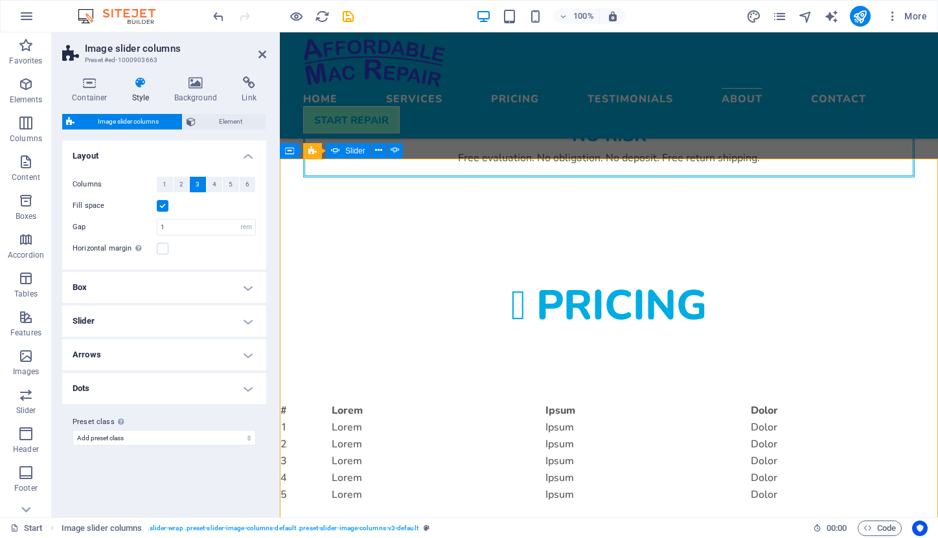
scroll to position [1652, 0]
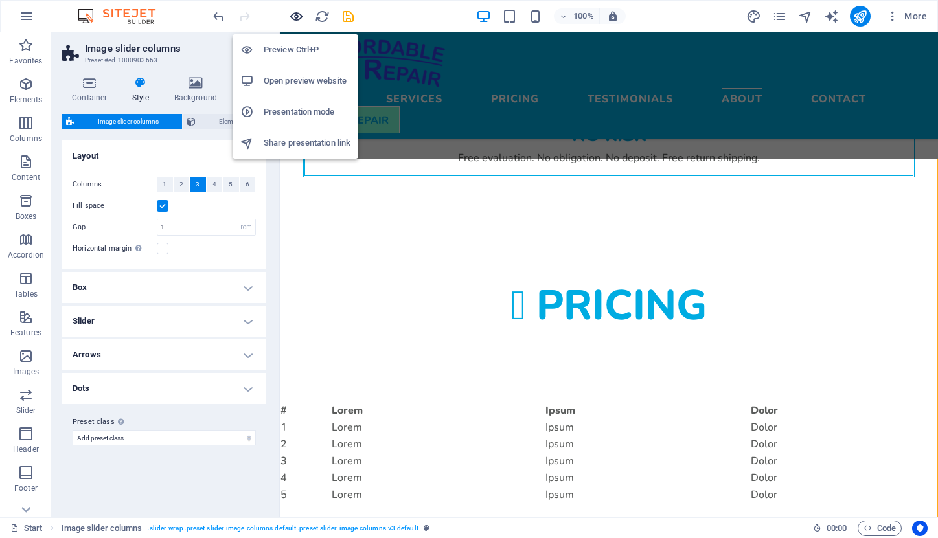
click at [295, 21] on icon "button" at bounding box center [296, 16] width 15 height 15
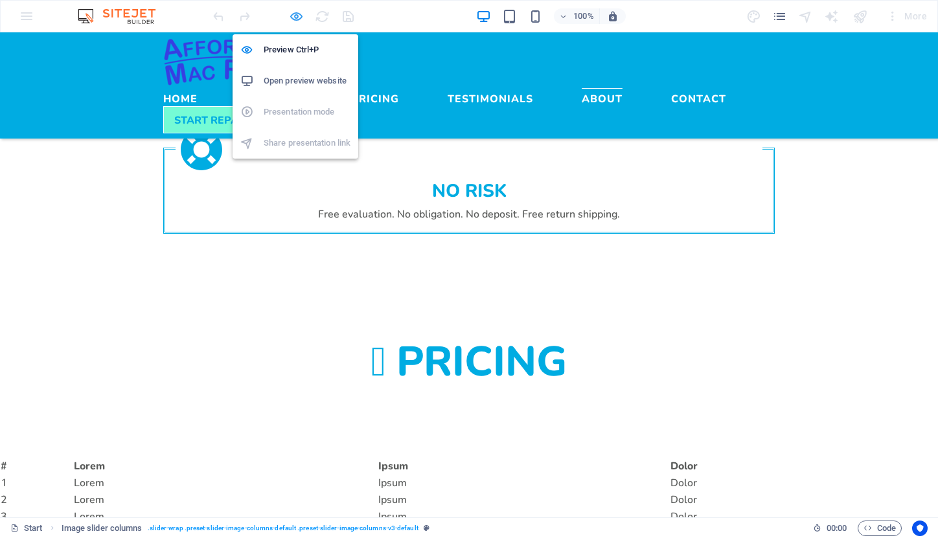
click at [293, 17] on icon "button" at bounding box center [296, 16] width 15 height 15
select select "rem"
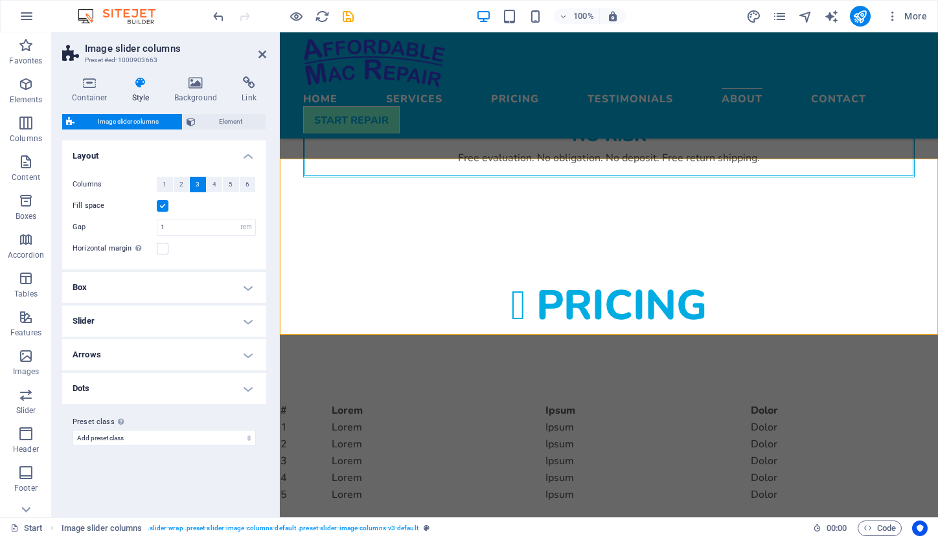
click at [160, 207] on label at bounding box center [163, 206] width 12 height 12
click at [0, 0] on input "Fill space" at bounding box center [0, 0] width 0 height 0
click at [160, 207] on label at bounding box center [163, 206] width 12 height 12
click at [0, 0] on input "Fill space" at bounding box center [0, 0] width 0 height 0
select select
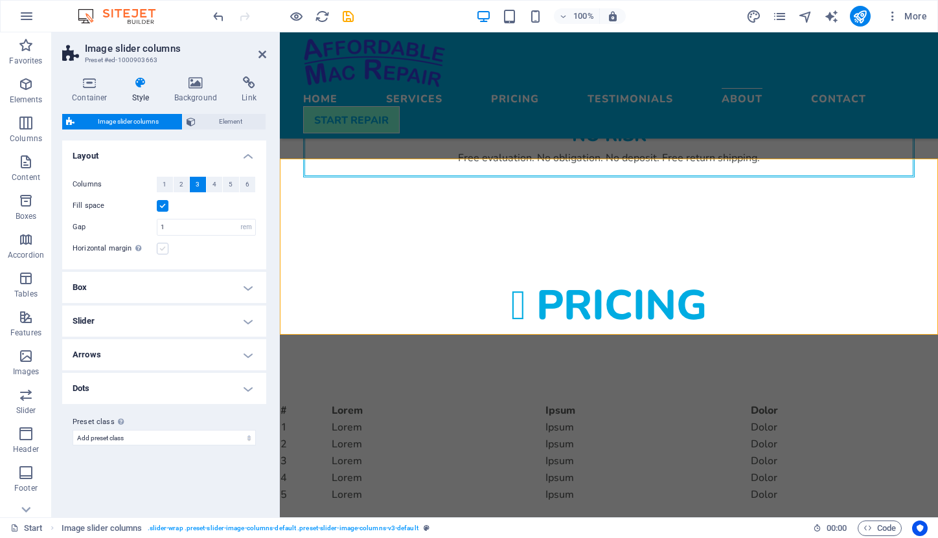
click at [159, 249] on label at bounding box center [163, 249] width 12 height 12
click at [0, 0] on input "Horizontal margin Only if the containers "Content width" is not set to "Default"" at bounding box center [0, 0] width 0 height 0
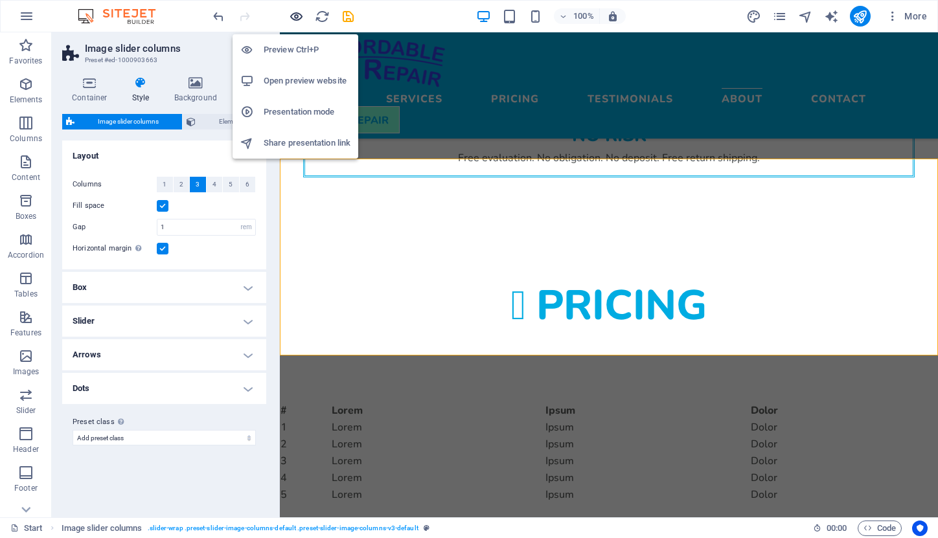
click at [295, 15] on icon "button" at bounding box center [296, 16] width 15 height 15
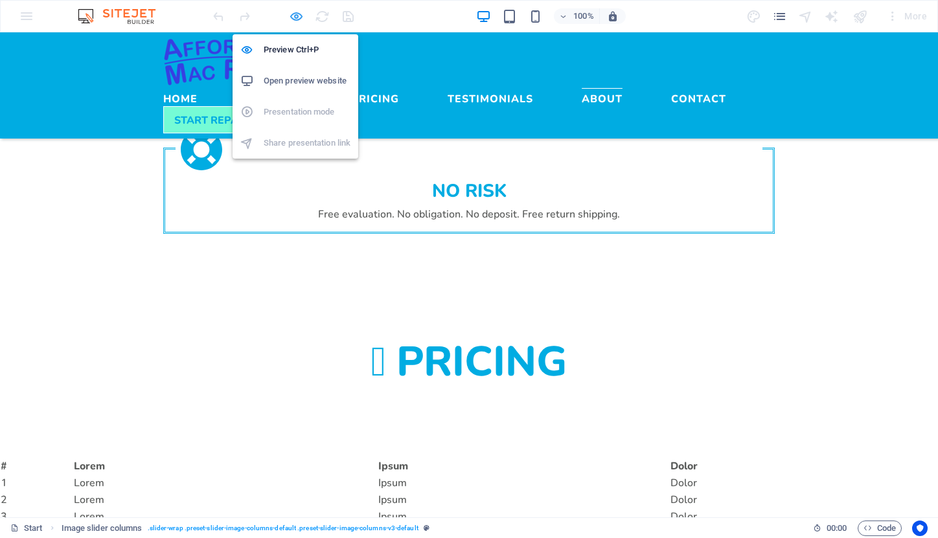
click at [297, 12] on icon "button" at bounding box center [296, 16] width 15 height 15
select select "rem"
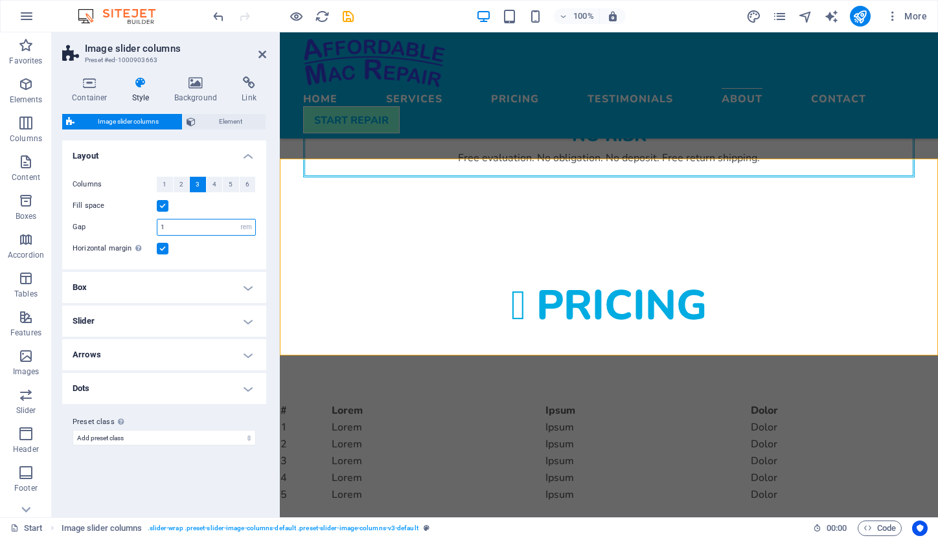
click at [193, 225] on input "1" at bounding box center [206, 228] width 98 height 16
type input "5"
select select
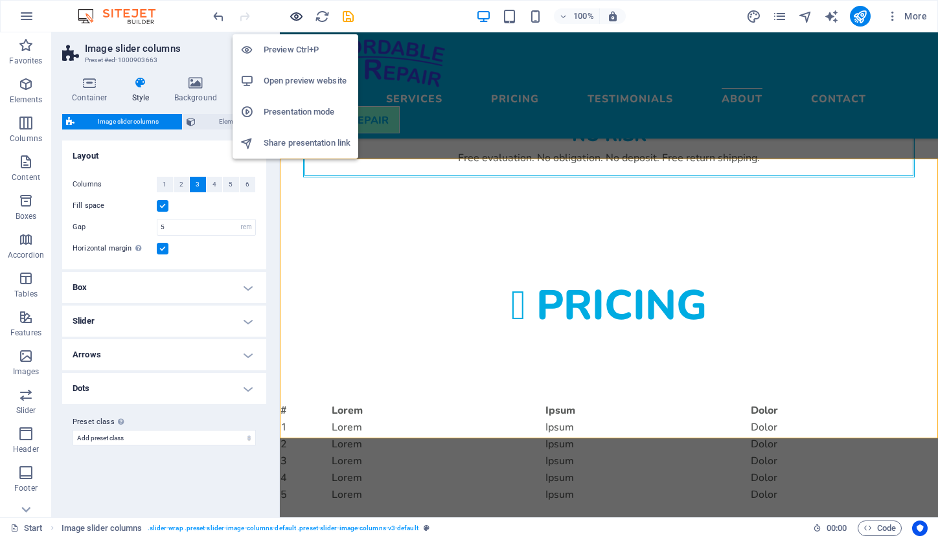
click at [293, 16] on icon "button" at bounding box center [296, 16] width 15 height 15
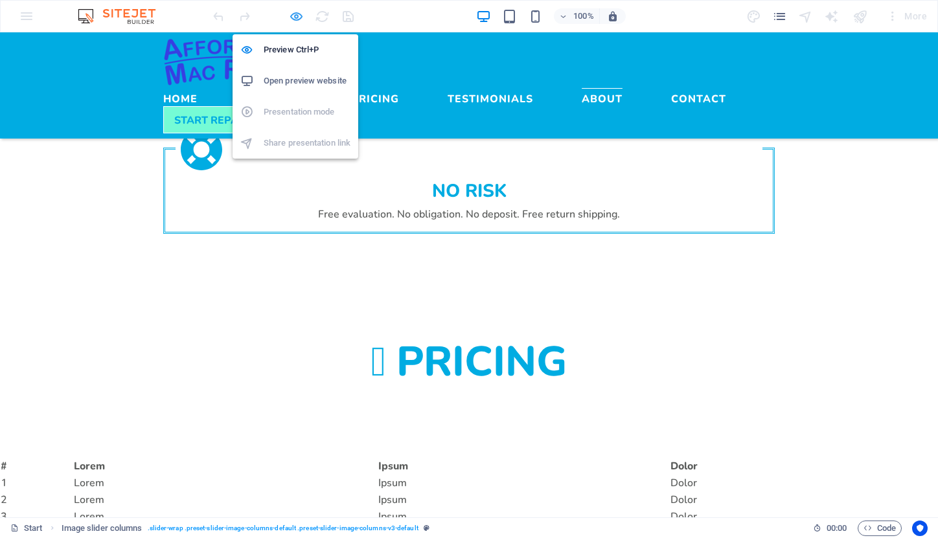
click at [297, 19] on icon "button" at bounding box center [296, 16] width 15 height 15
select select "rem"
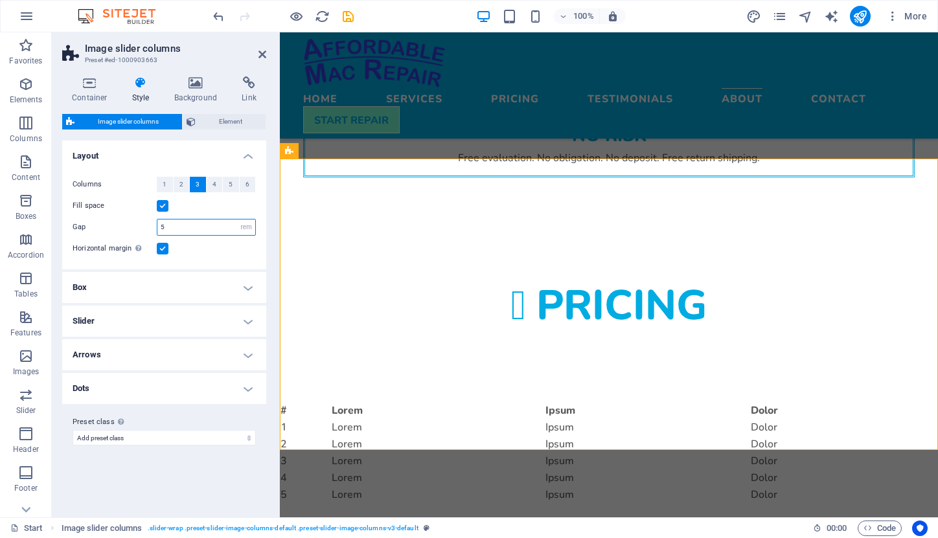
drag, startPoint x: 176, startPoint y: 229, endPoint x: 155, endPoint y: 227, distance: 20.8
click at [155, 227] on div "Gap 5 px rem % vw vh" at bounding box center [164, 227] width 183 height 17
type input "1"
click at [161, 200] on label at bounding box center [163, 206] width 12 height 12
click at [0, 0] on input "Fill space" at bounding box center [0, 0] width 0 height 0
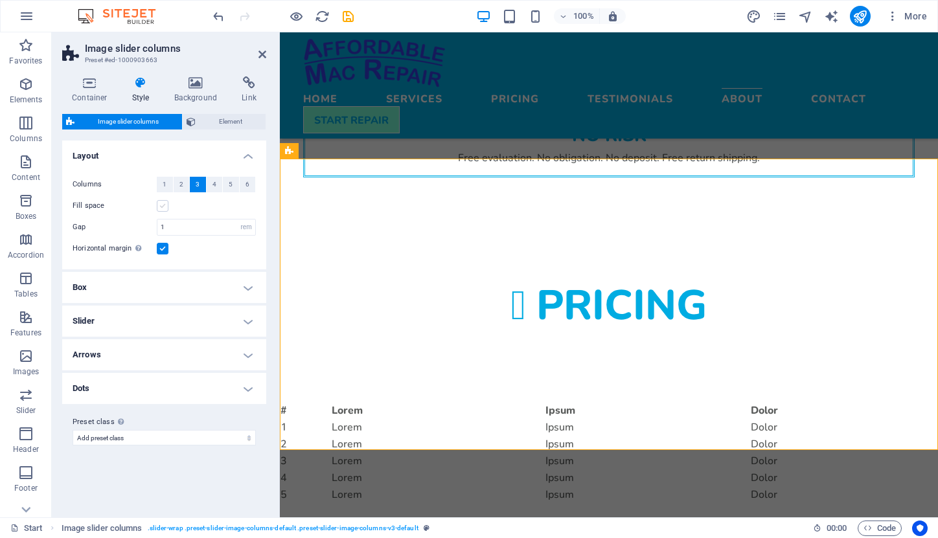
select select
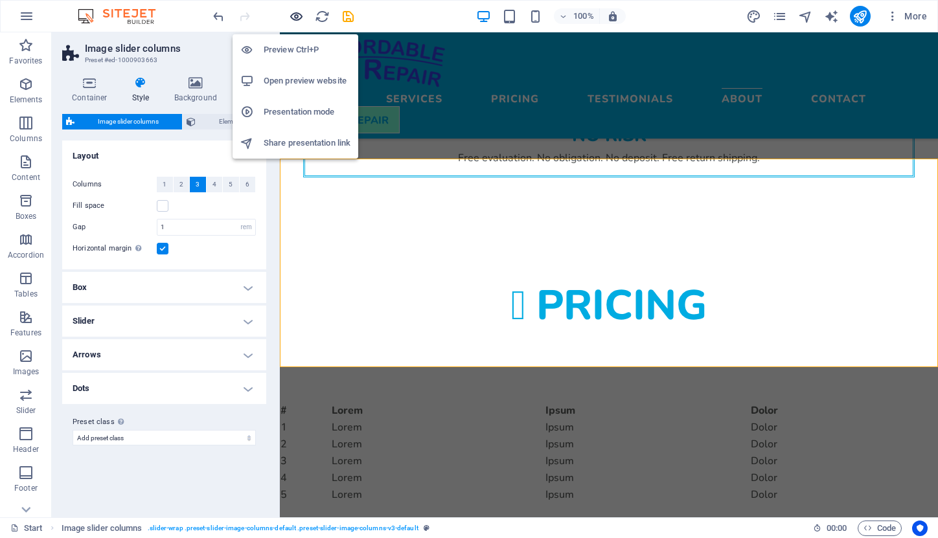
click at [293, 17] on icon "button" at bounding box center [296, 16] width 15 height 15
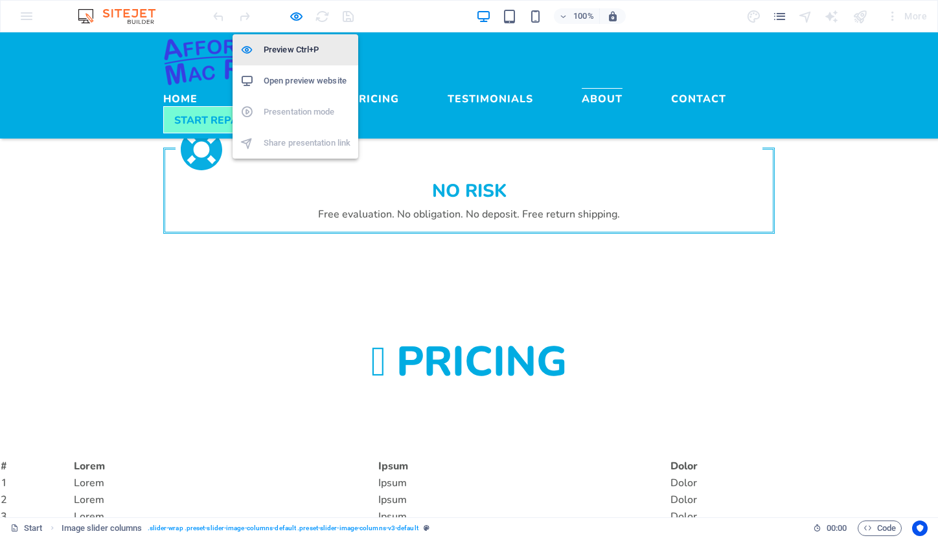
click at [297, 47] on h6 "Preview Ctrl+P" at bounding box center [307, 50] width 87 height 16
select select "rem"
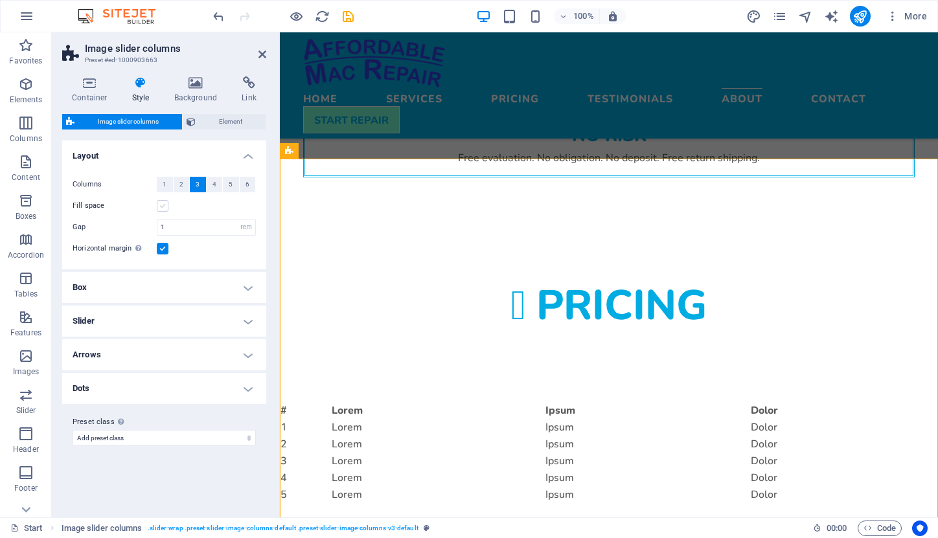
click at [158, 205] on label at bounding box center [163, 206] width 12 height 12
click at [0, 0] on input "Fill space" at bounding box center [0, 0] width 0 height 0
select select
click at [227, 119] on span "Element" at bounding box center [230, 122] width 62 height 16
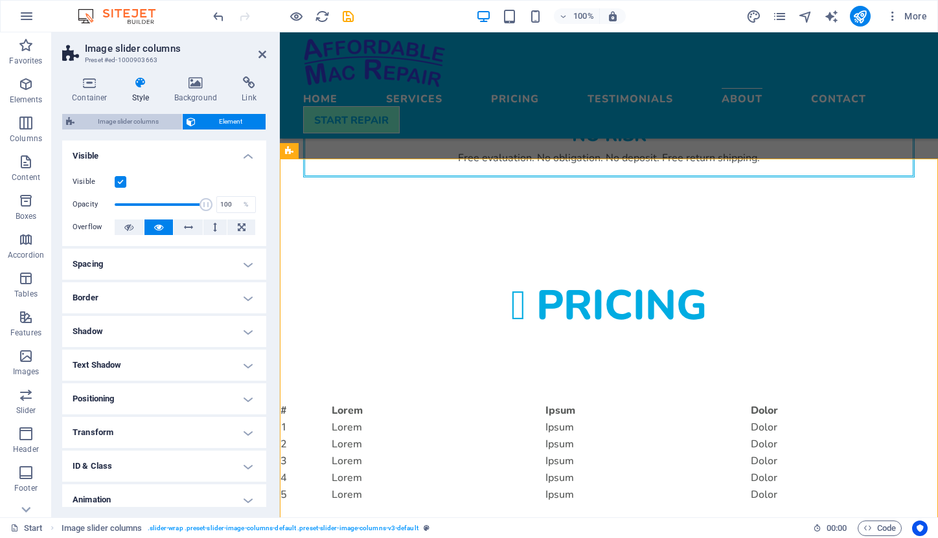
click at [146, 118] on span "Image slider columns" at bounding box center [128, 122] width 100 height 16
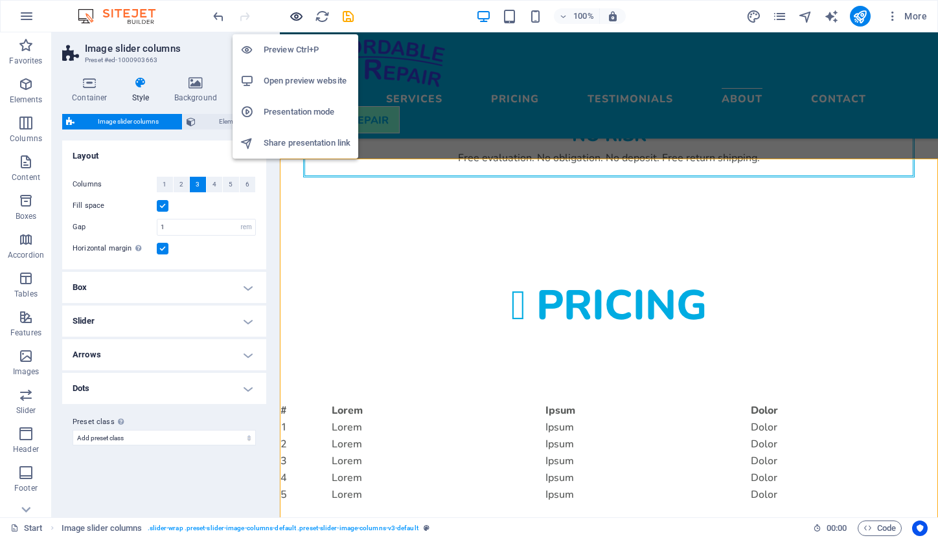
click at [294, 14] on icon "button" at bounding box center [296, 16] width 15 height 15
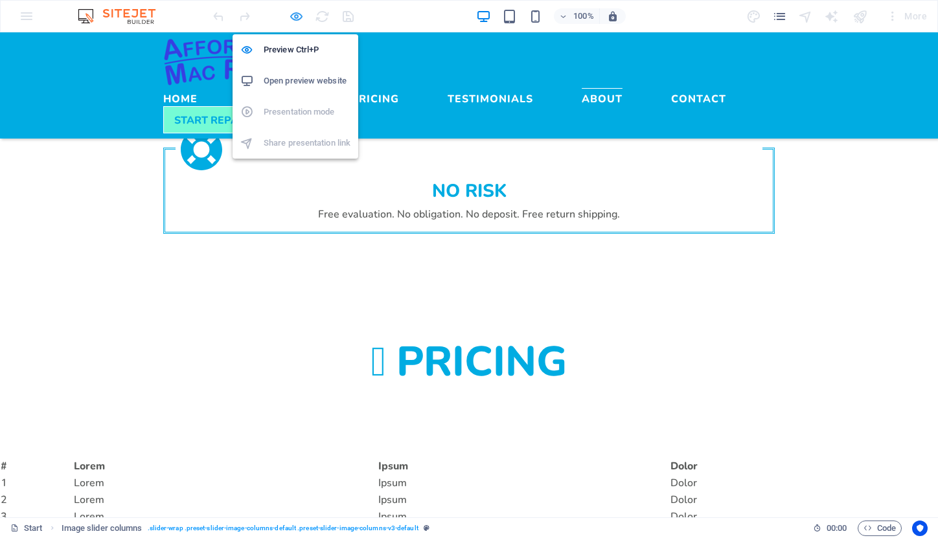
click at [294, 14] on icon "button" at bounding box center [296, 16] width 15 height 15
select select "rem"
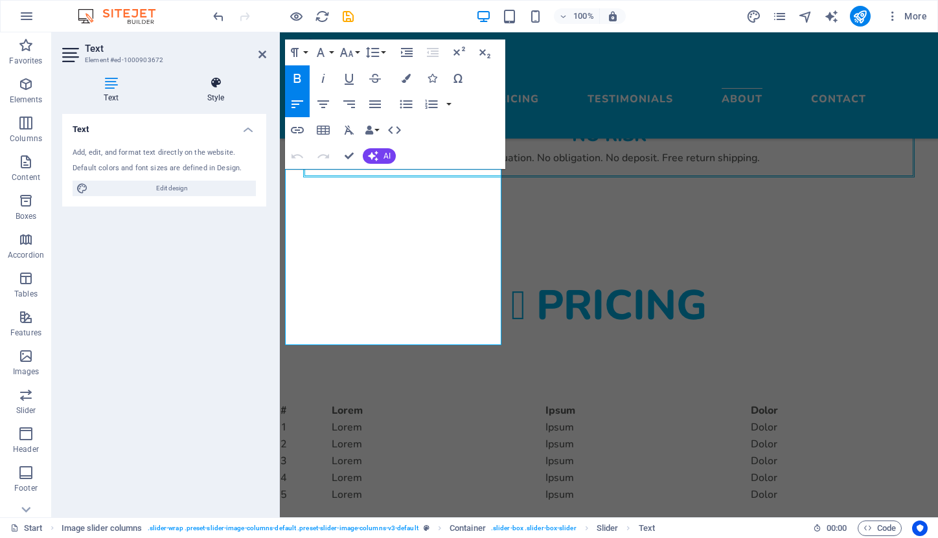
click at [213, 84] on icon at bounding box center [215, 82] width 101 height 13
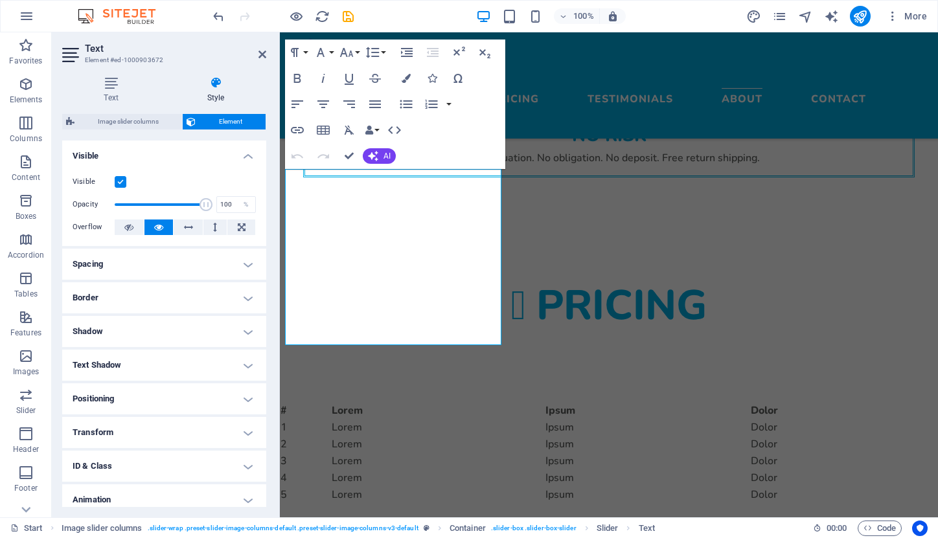
click at [243, 261] on h4 "Spacing" at bounding box center [164, 264] width 204 height 31
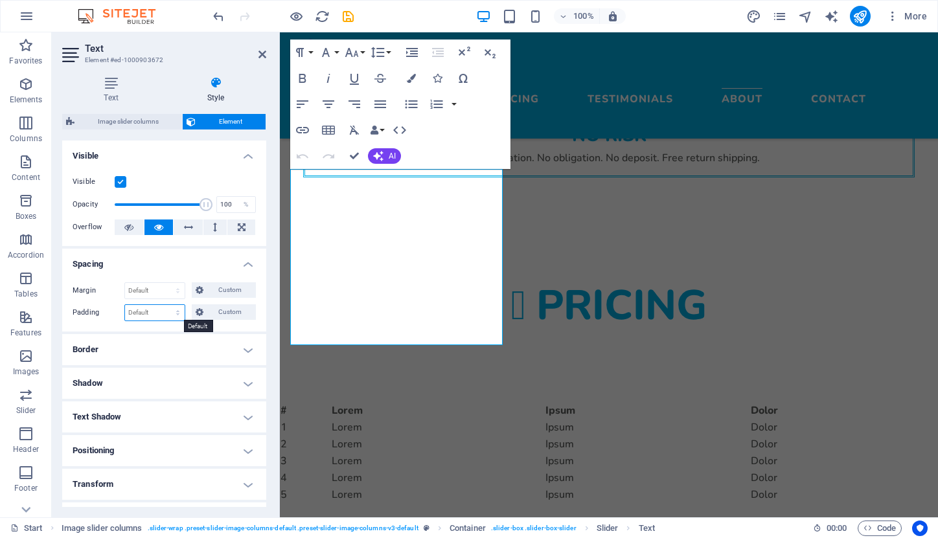
select select "rem"
type input "1"
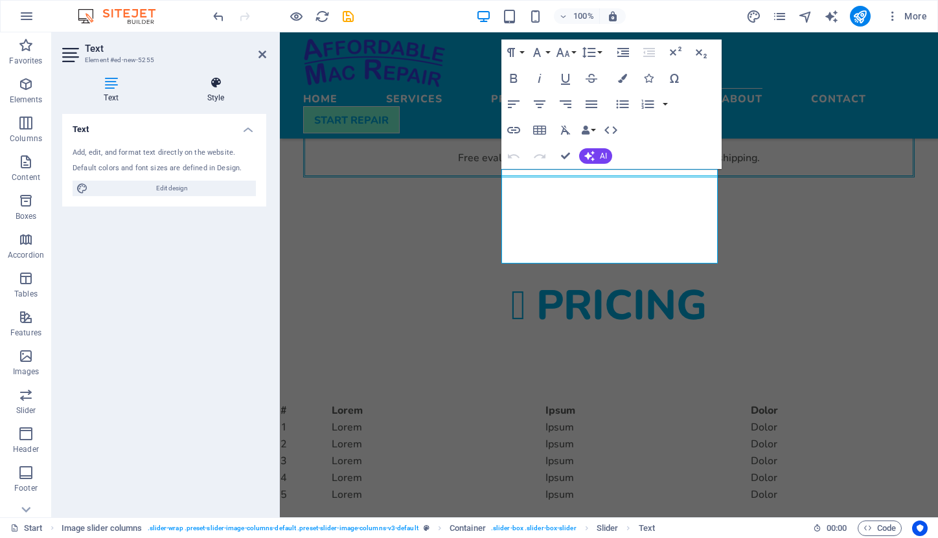
click at [208, 93] on h4 "Style" at bounding box center [215, 89] width 101 height 27
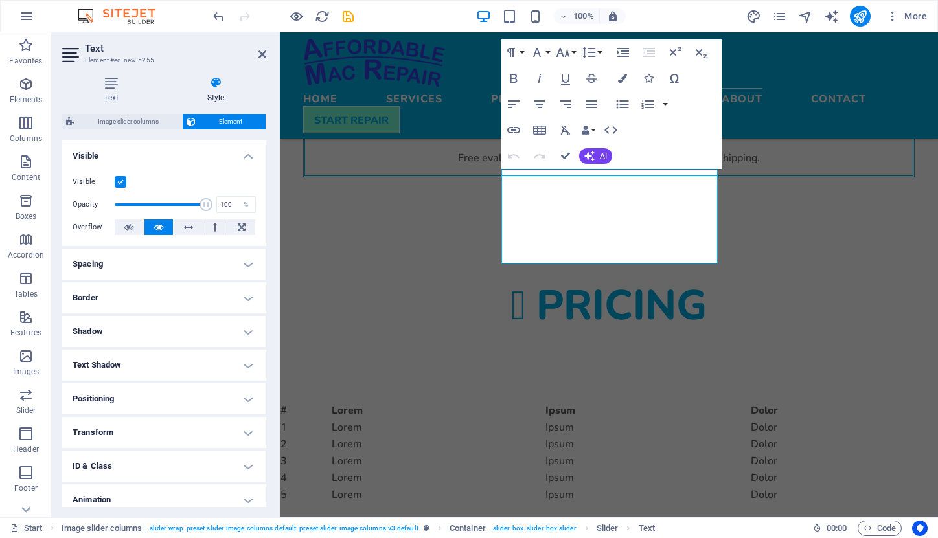
click at [244, 265] on h4 "Spacing" at bounding box center [164, 264] width 204 height 31
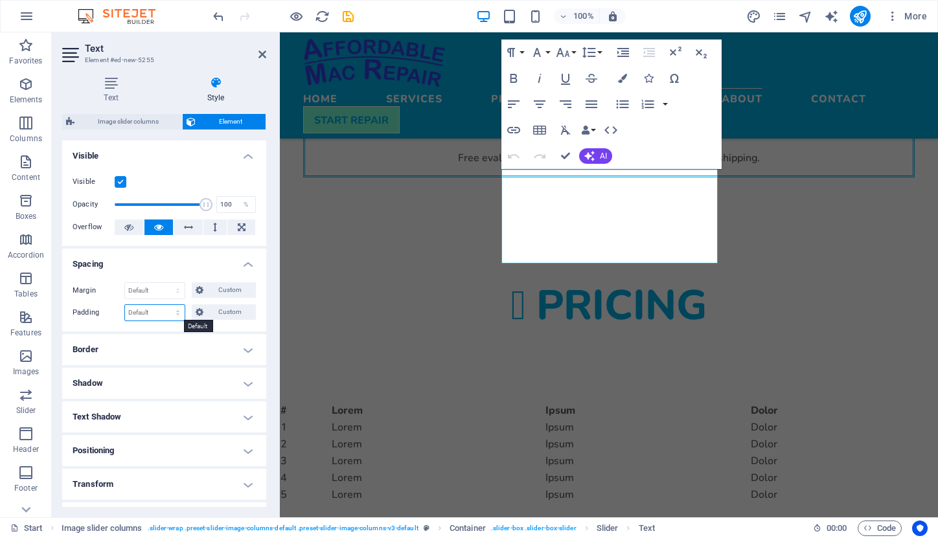
select select "rem"
type input "1"
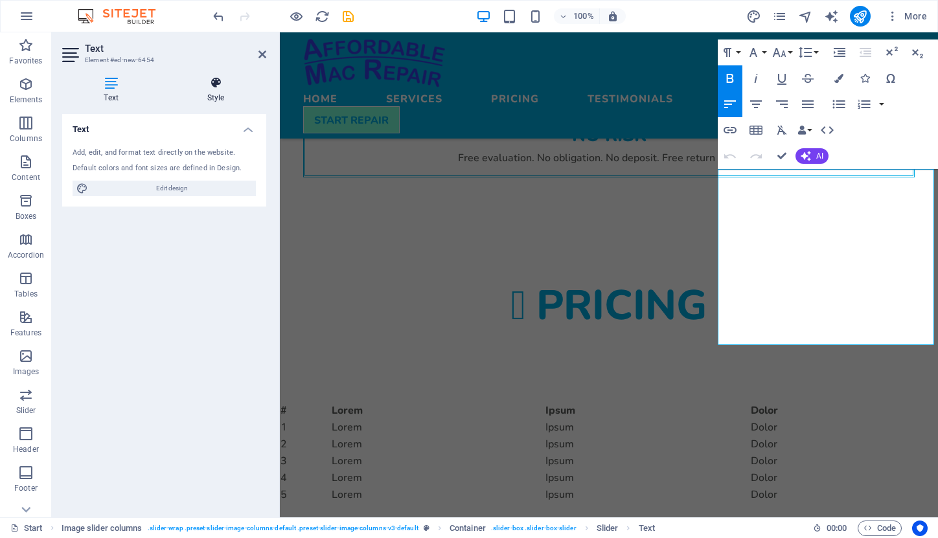
click at [216, 87] on icon at bounding box center [215, 82] width 101 height 13
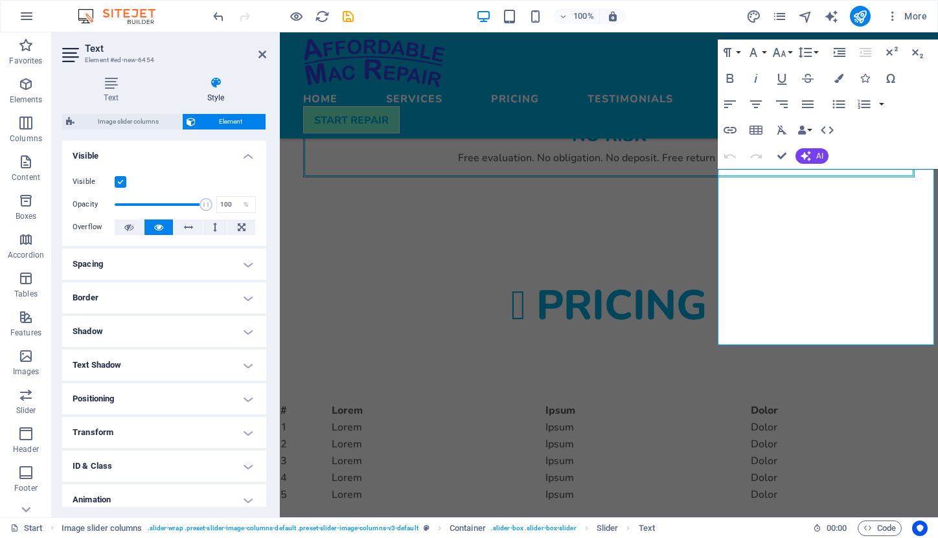
click at [157, 269] on h4 "Spacing" at bounding box center [164, 264] width 204 height 31
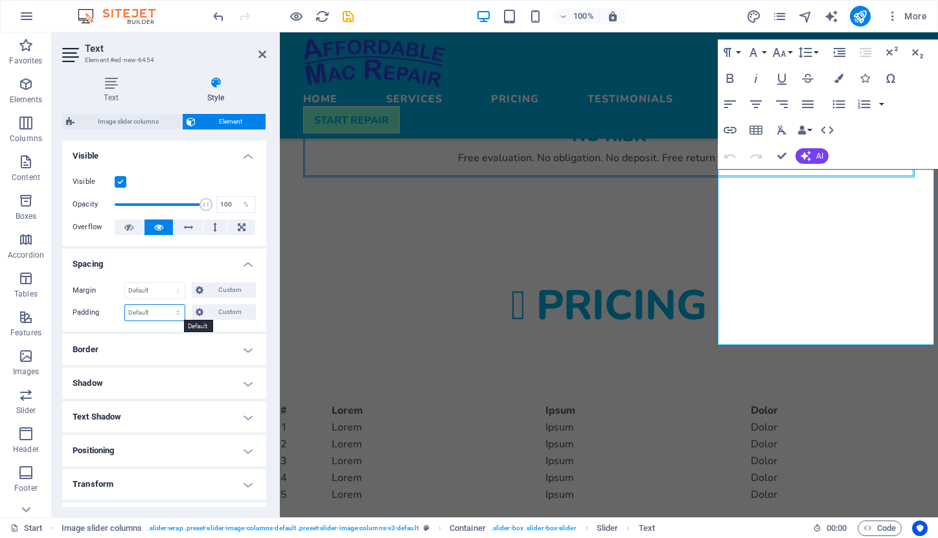
select select "rem"
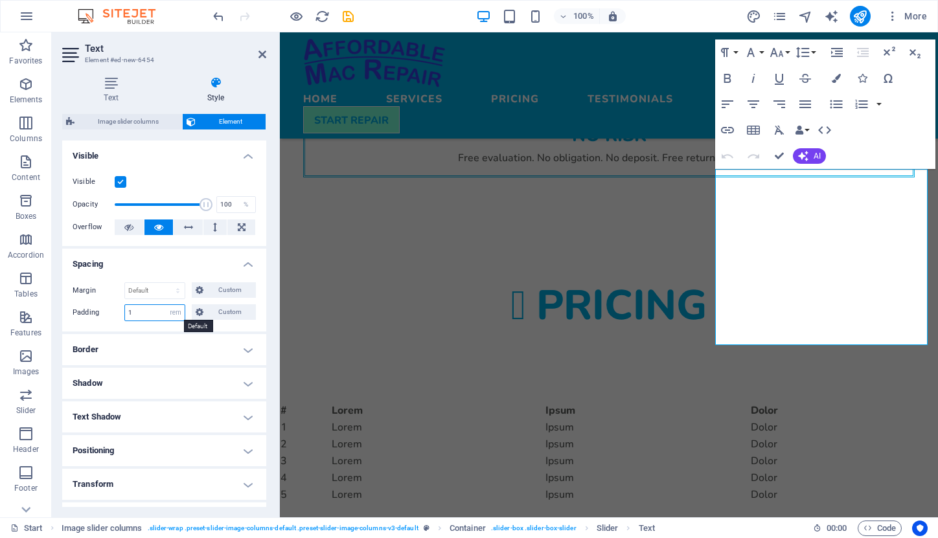
type input "1"
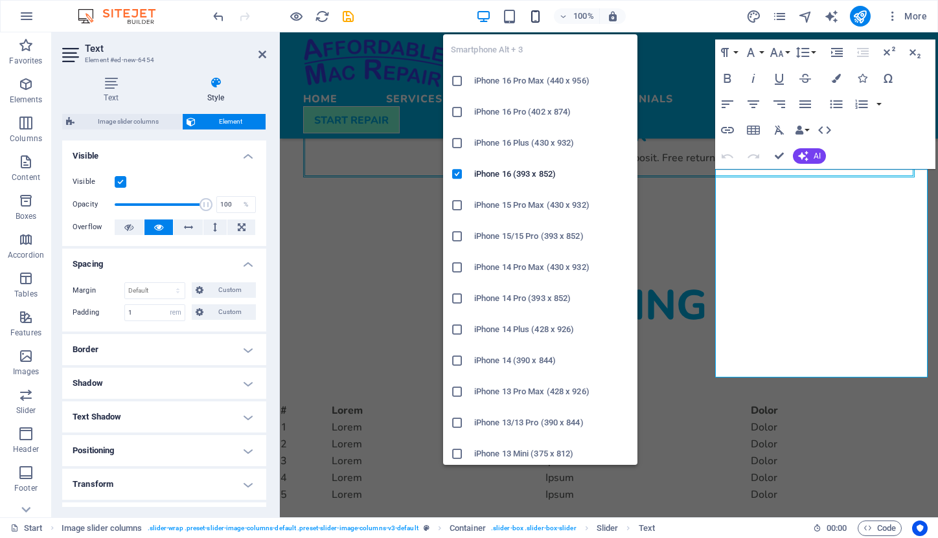
click at [531, 16] on icon "button" at bounding box center [535, 16] width 15 height 15
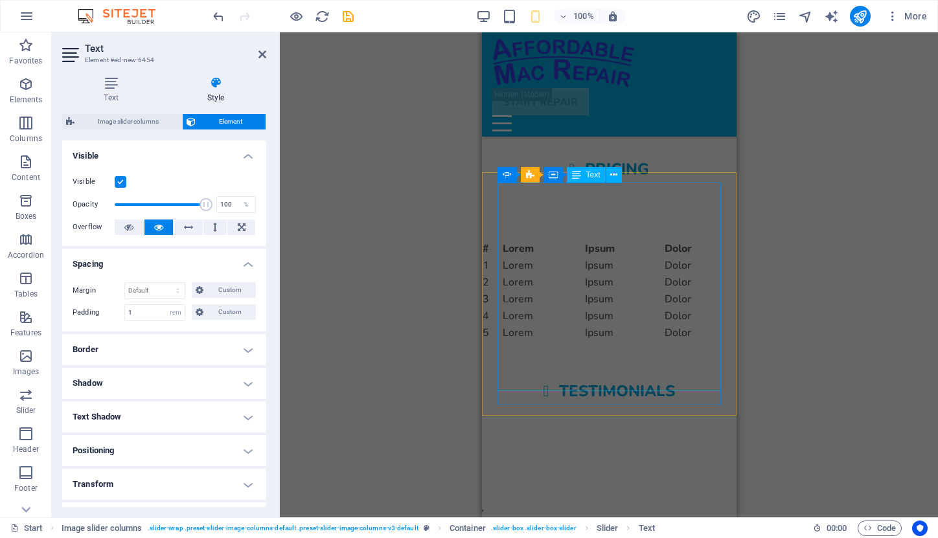
scroll to position [2037, 0]
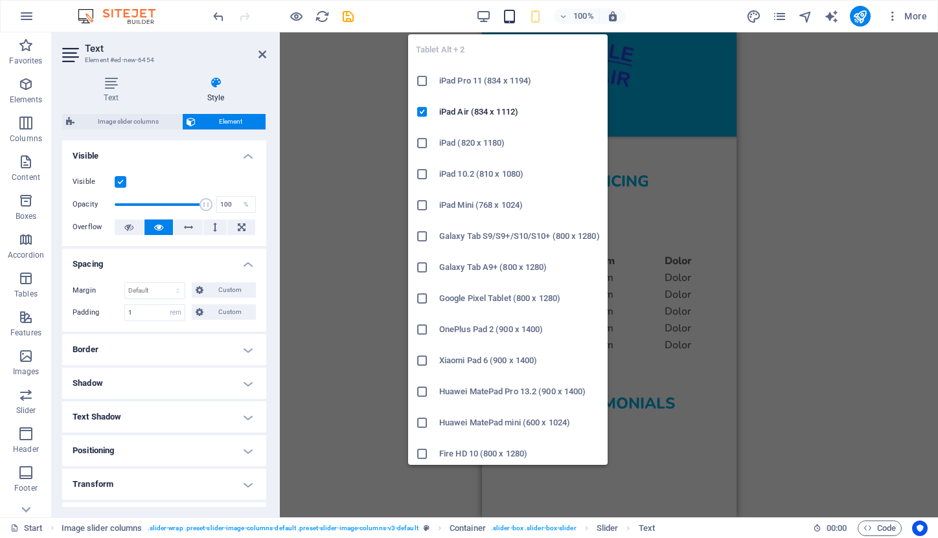
click at [506, 16] on icon "button" at bounding box center [509, 16] width 15 height 15
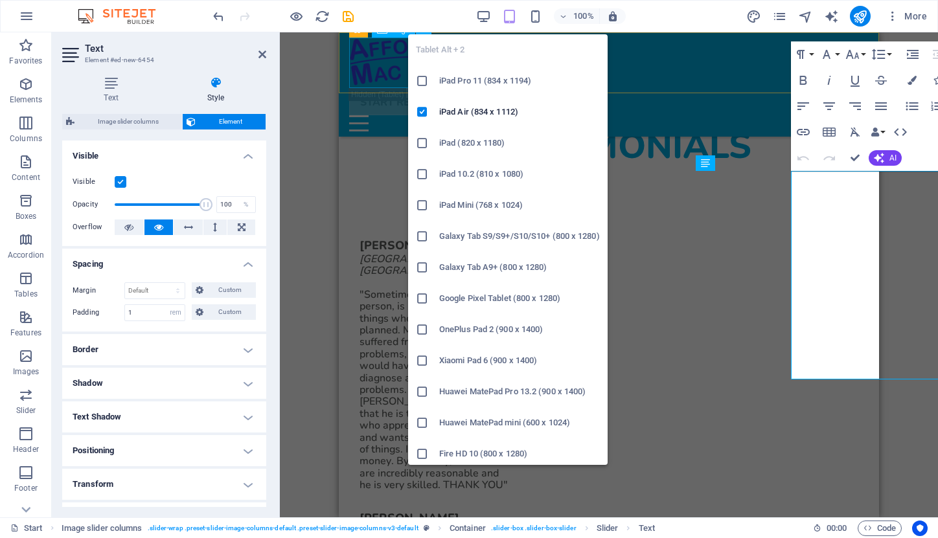
scroll to position [1708, 0]
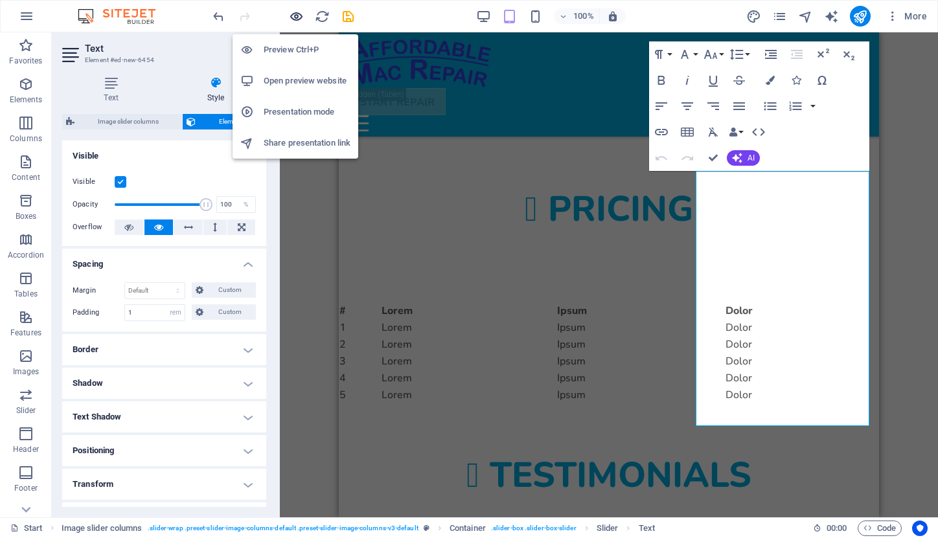
click at [293, 17] on icon "button" at bounding box center [296, 16] width 15 height 15
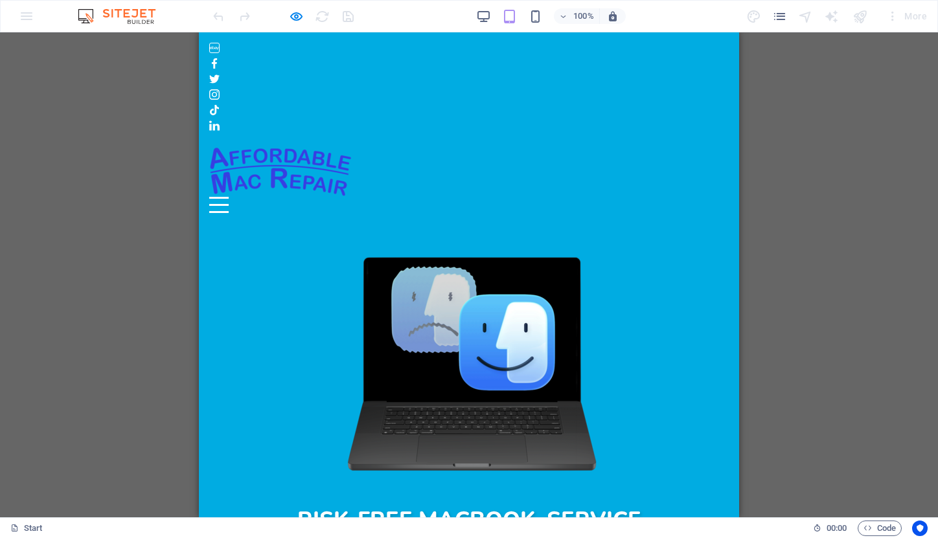
scroll to position [0, 0]
click at [229, 197] on div "Menu" at bounding box center [218, 205] width 19 height 16
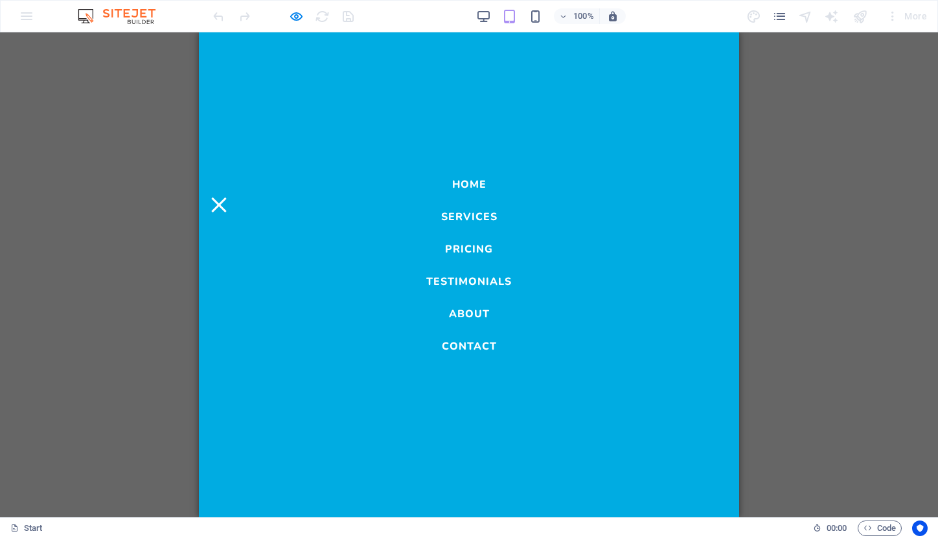
click at [466, 282] on link "Testimonials" at bounding box center [468, 279] width 85 height 16
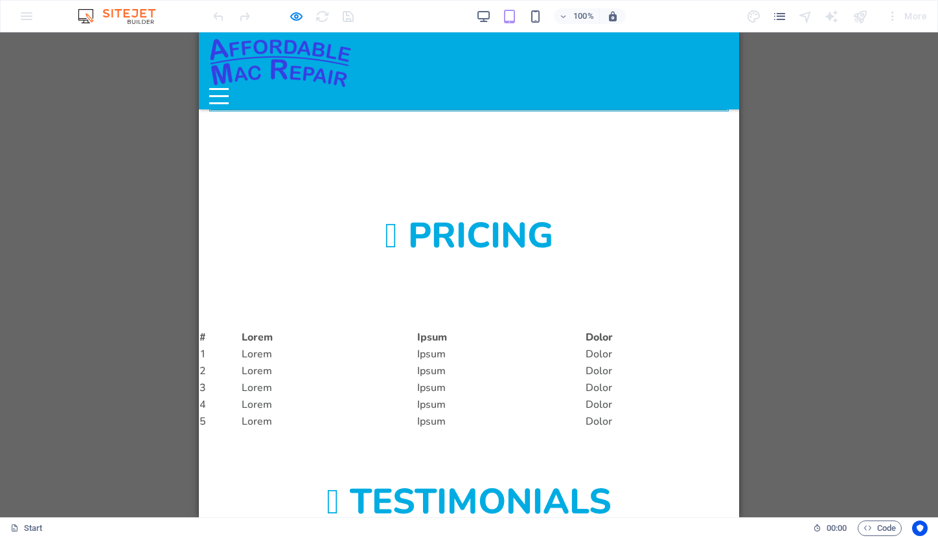
scroll to position [1600, 0]
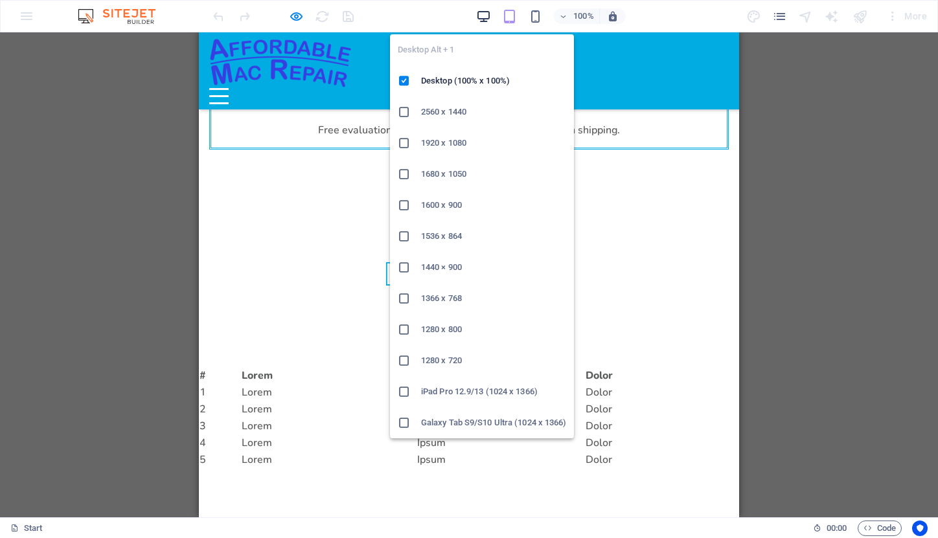
click at [480, 18] on icon "button" at bounding box center [483, 16] width 15 height 15
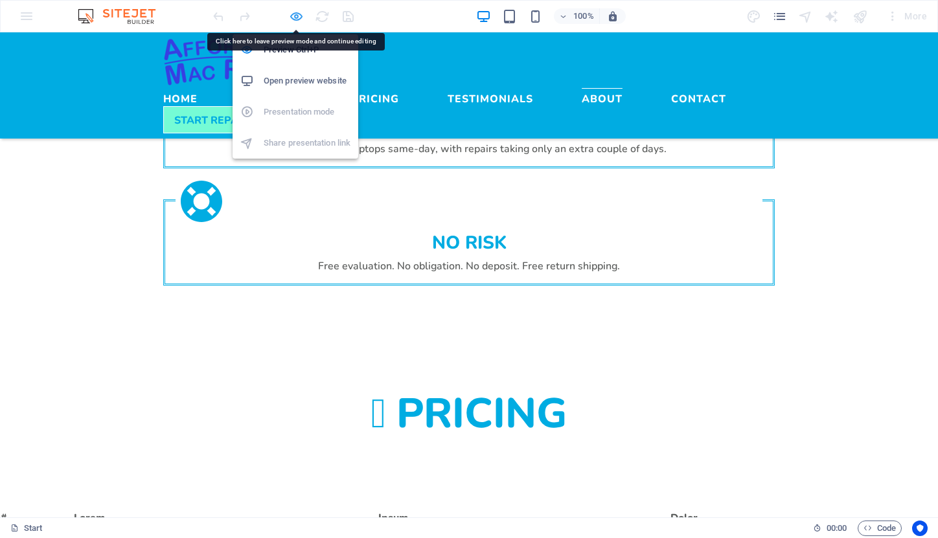
click at [298, 14] on icon "button" at bounding box center [296, 16] width 15 height 15
select select "rem"
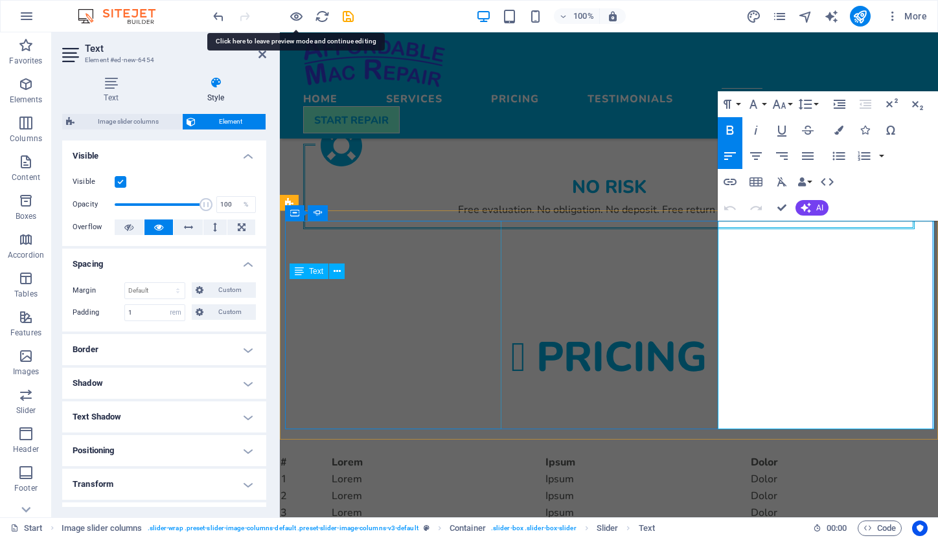
select select "rem"
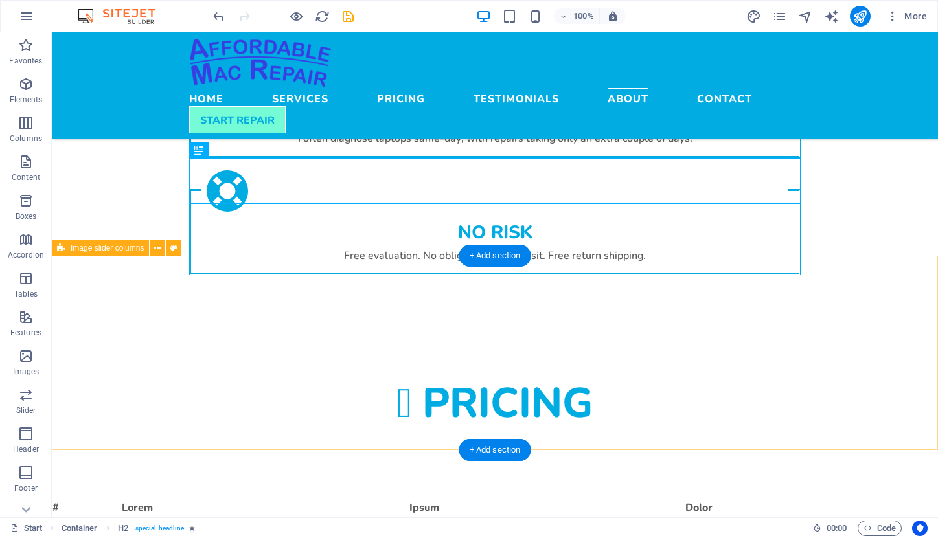
click at [76, 250] on span "Image slider columns" at bounding box center [107, 248] width 73 height 8
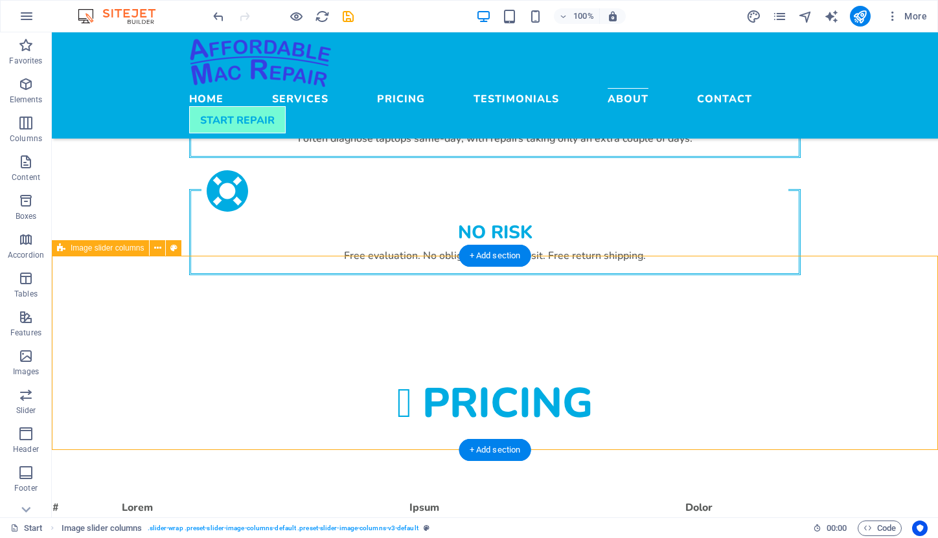
click at [76, 250] on span "Image slider columns" at bounding box center [107, 248] width 73 height 8
select select "rem"
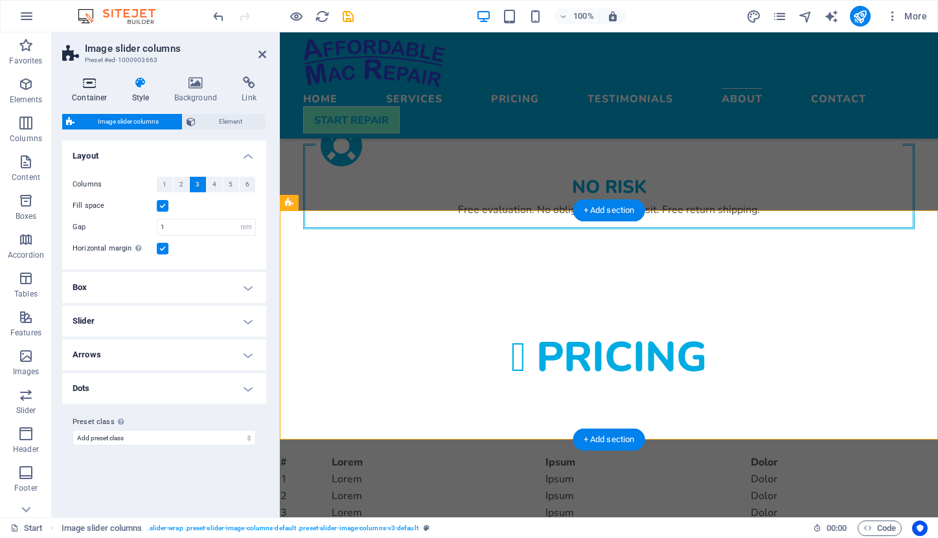
click at [88, 79] on icon at bounding box center [89, 82] width 55 height 13
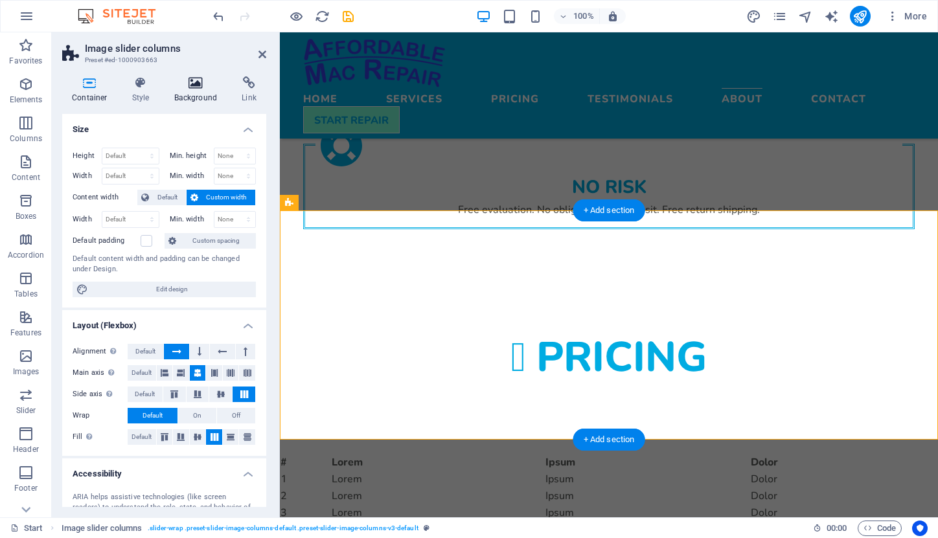
click at [188, 88] on icon at bounding box center [195, 82] width 63 height 13
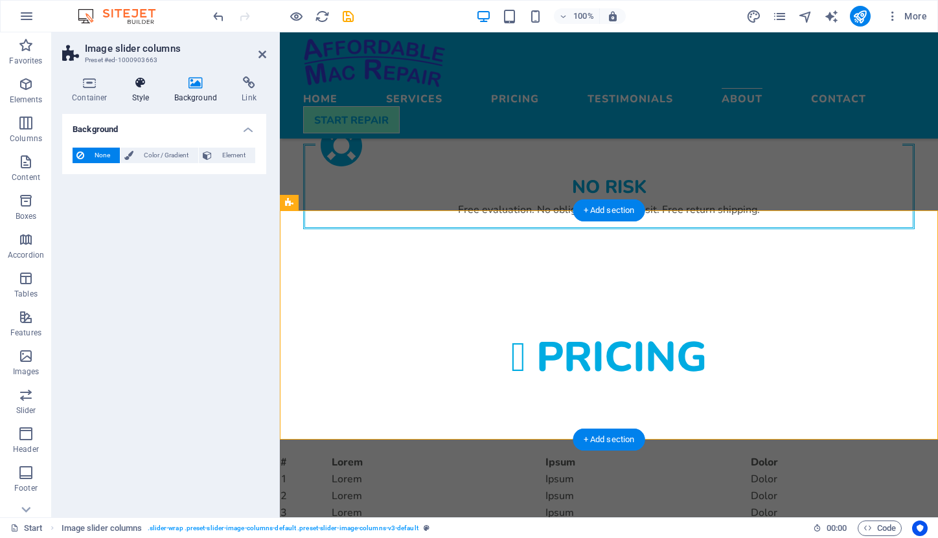
click at [144, 84] on icon at bounding box center [140, 82] width 37 height 13
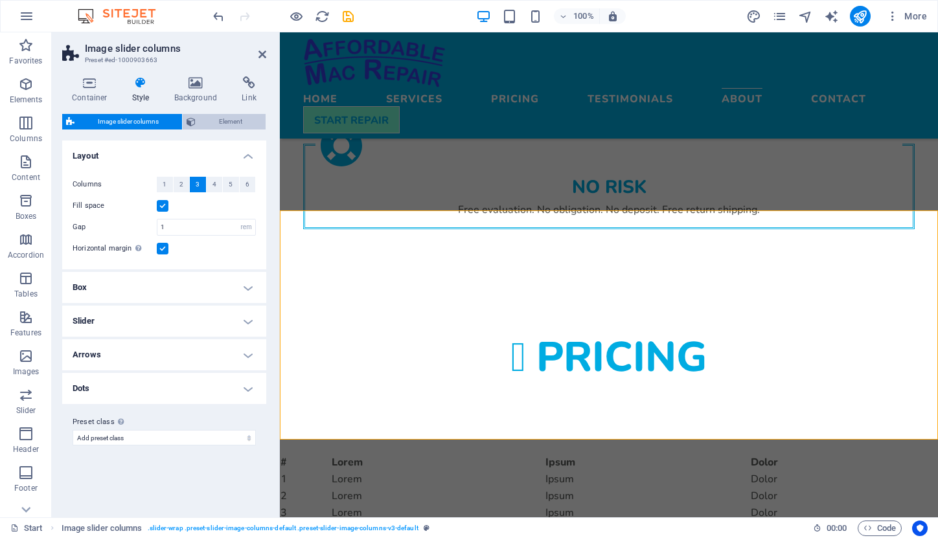
click at [221, 119] on span "Element" at bounding box center [230, 122] width 62 height 16
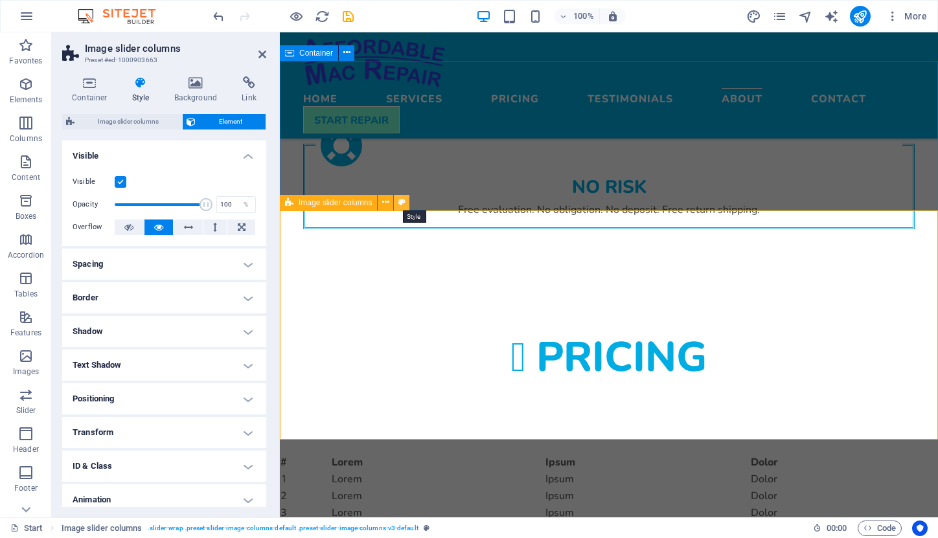
click at [399, 204] on icon at bounding box center [401, 203] width 7 height 14
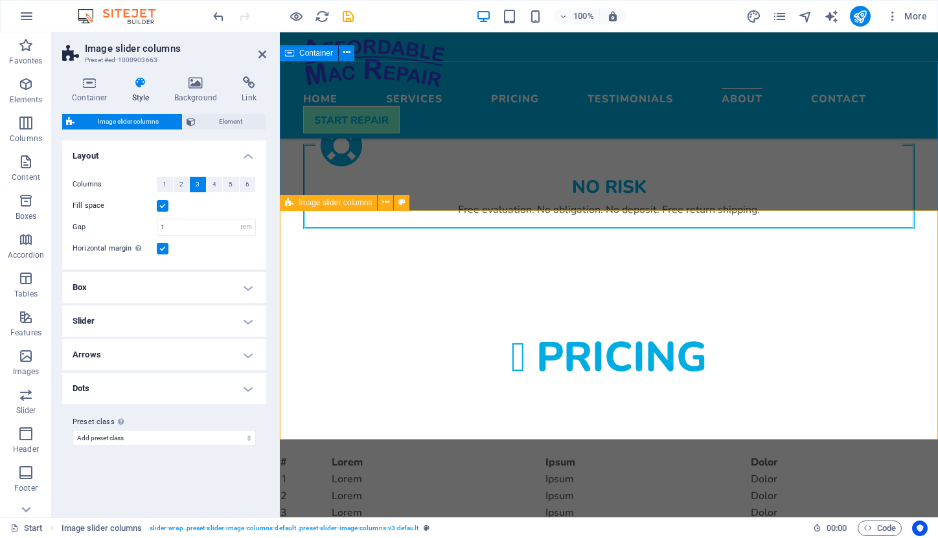
click at [358, 204] on span "Image slider columns" at bounding box center [335, 203] width 73 height 8
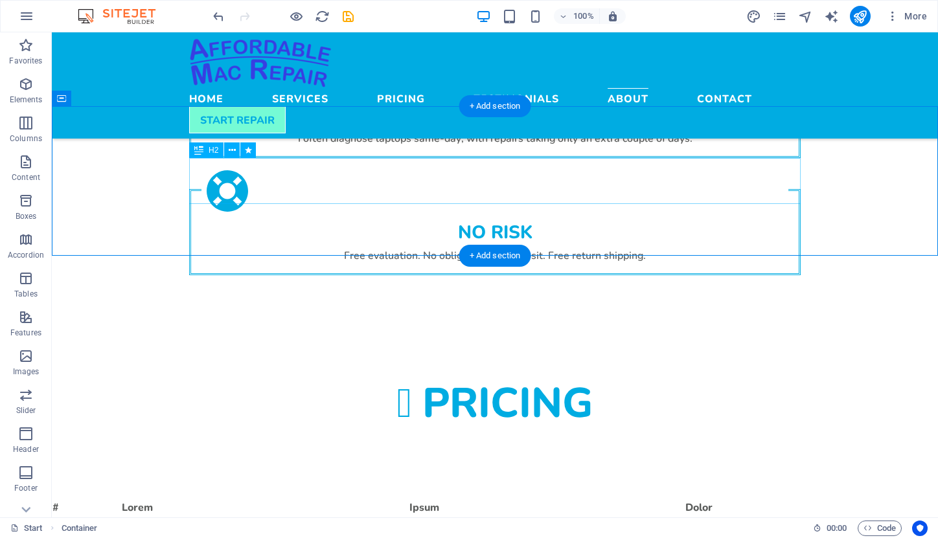
select select "move-left-to-right"
select select "s"
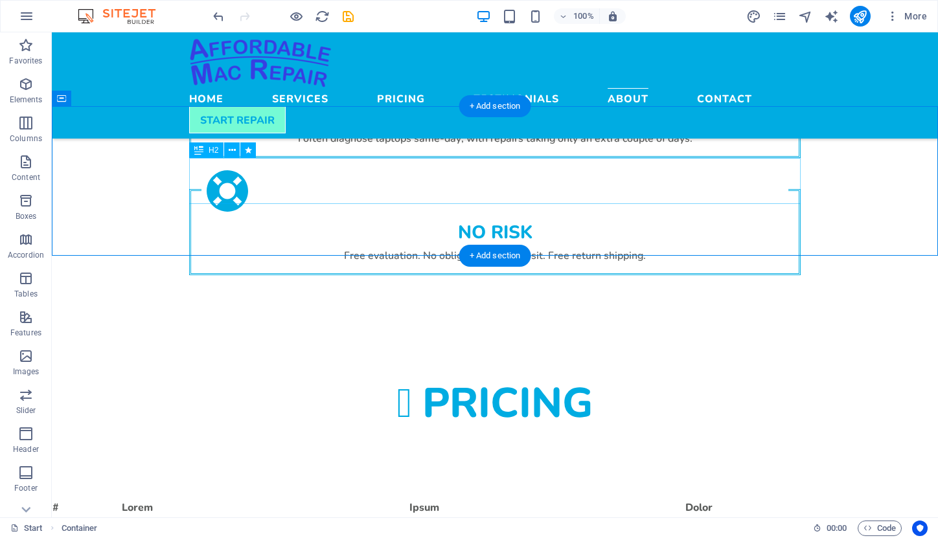
select select "scroll"
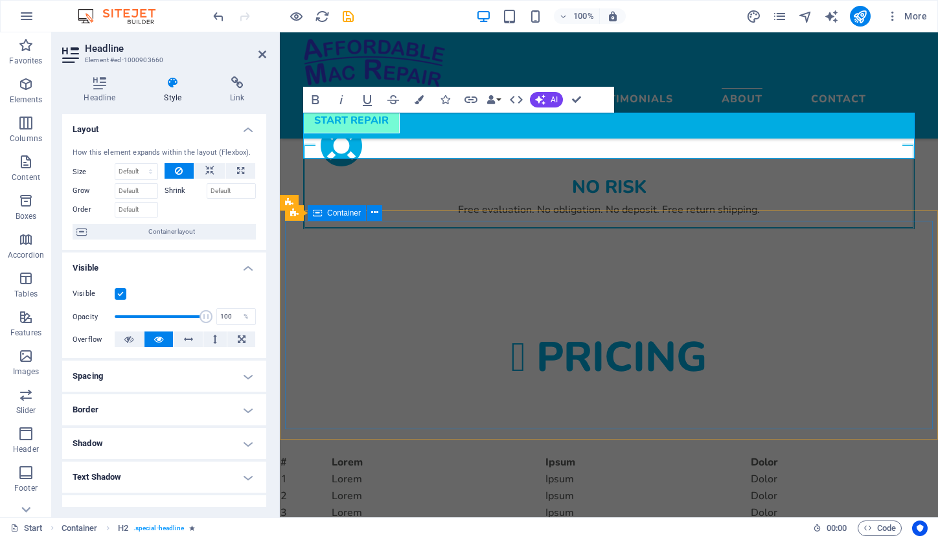
click at [335, 218] on div "Container" at bounding box center [337, 213] width 58 height 16
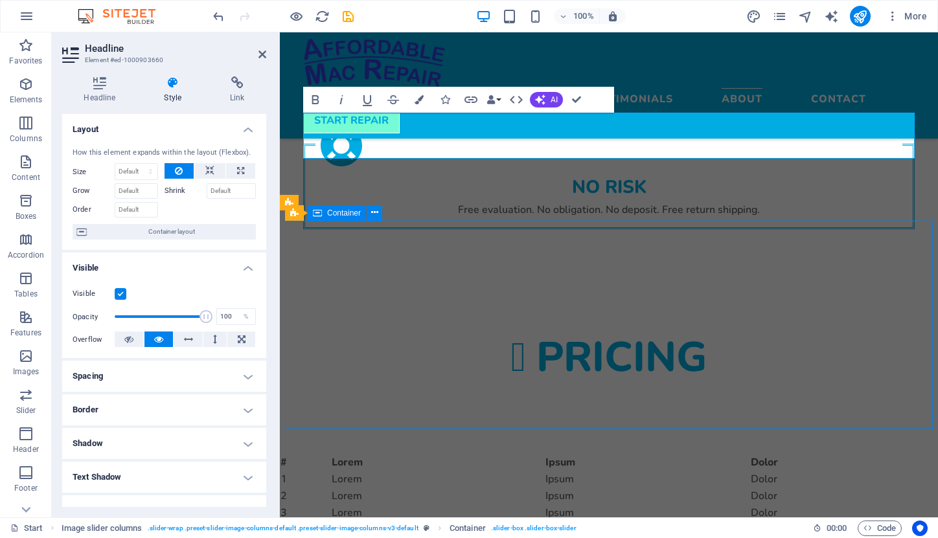
click at [335, 218] on div "Container" at bounding box center [337, 213] width 58 height 16
select select "region"
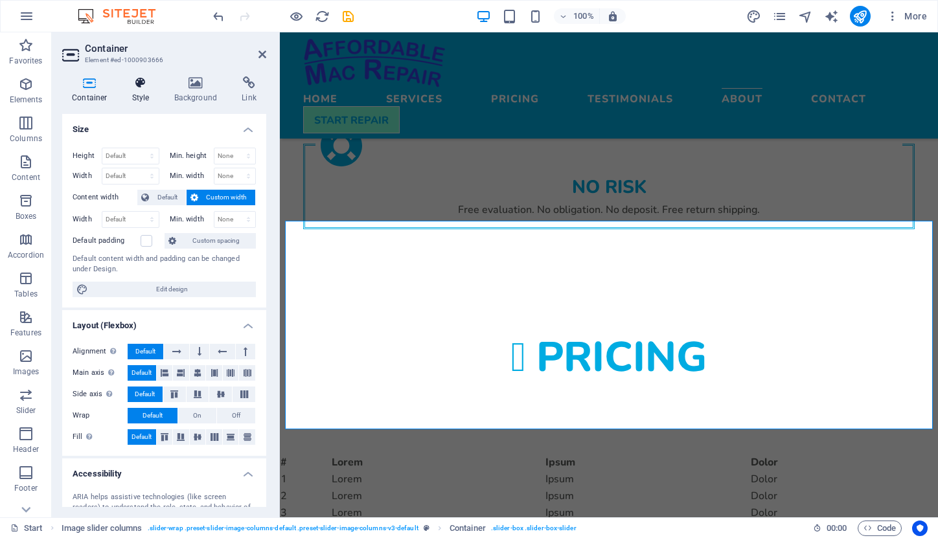
click at [144, 93] on h4 "Style" at bounding box center [143, 89] width 42 height 27
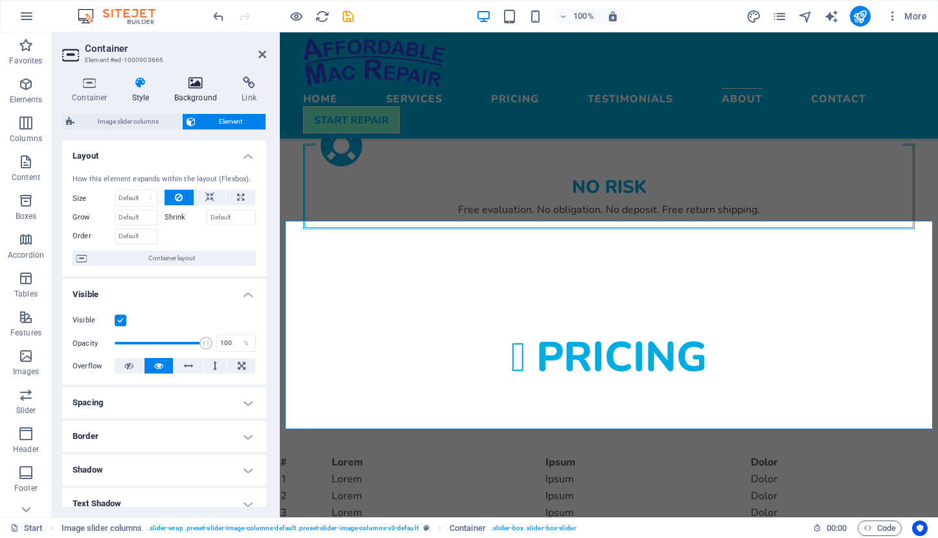
click at [193, 92] on h4 "Background" at bounding box center [198, 89] width 68 height 27
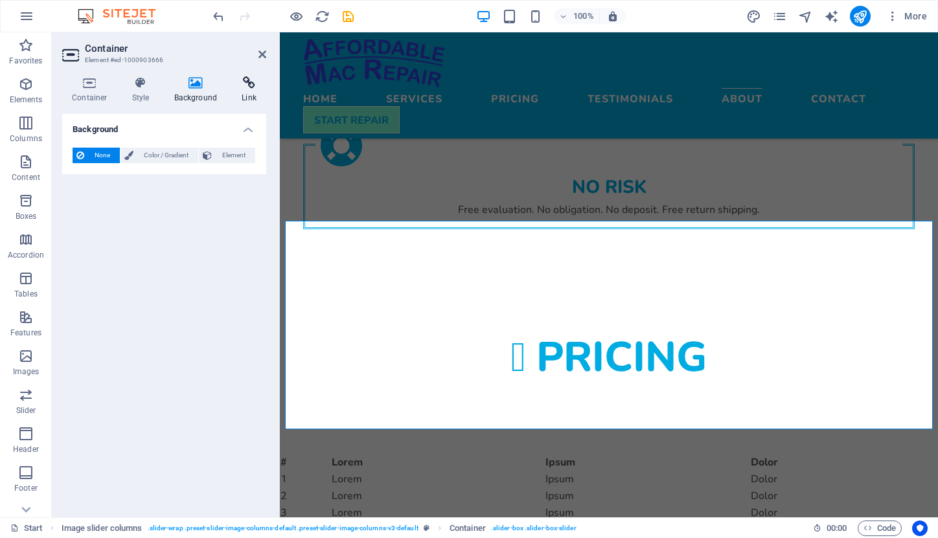
click at [249, 87] on icon at bounding box center [249, 82] width 34 height 13
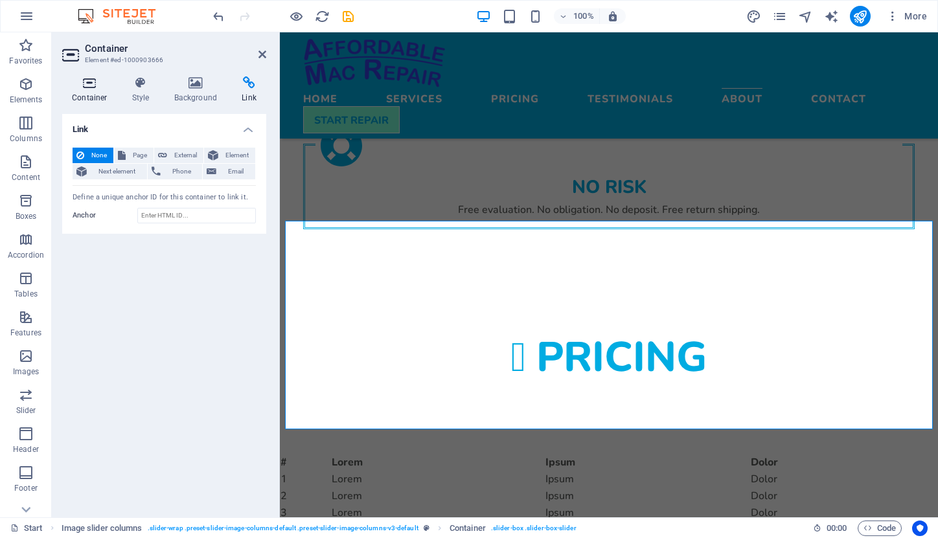
click at [91, 89] on h4 "Container" at bounding box center [92, 89] width 60 height 27
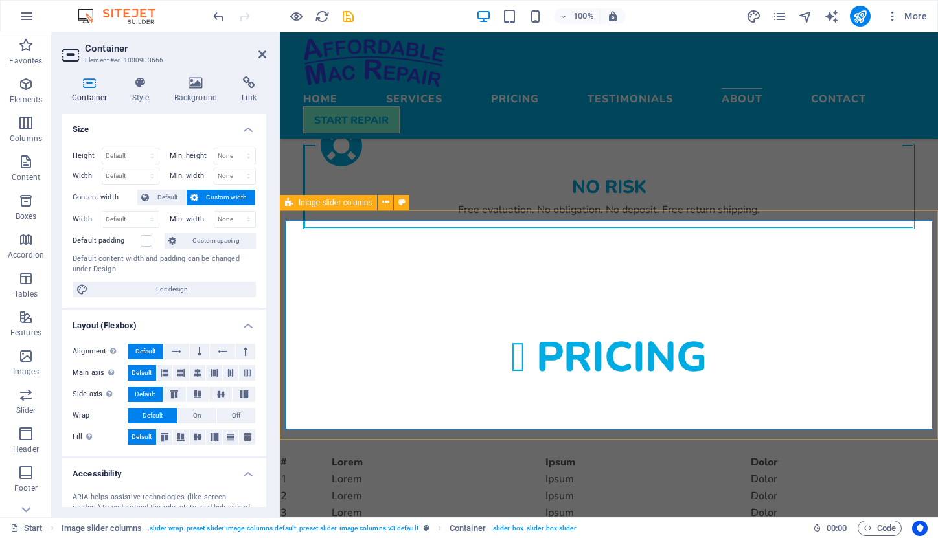
click at [303, 205] on span "Image slider columns" at bounding box center [335, 203] width 73 height 8
select select "rem"
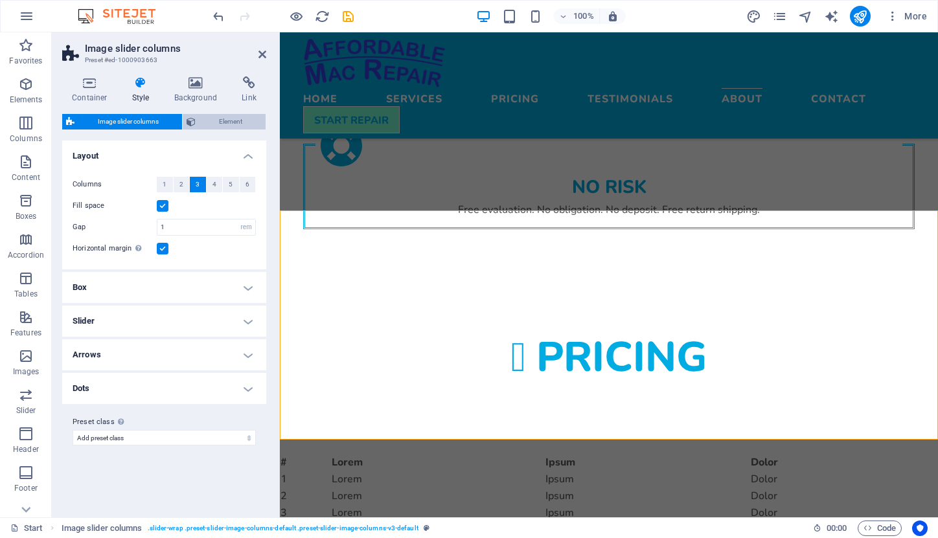
click at [218, 121] on span "Element" at bounding box center [230, 122] width 62 height 16
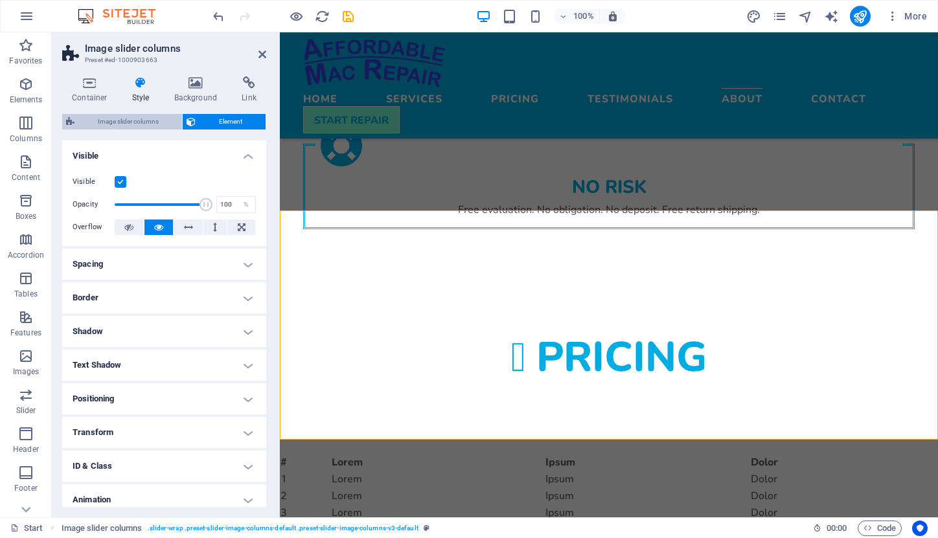
click at [148, 117] on span "Image slider columns" at bounding box center [128, 122] width 100 height 16
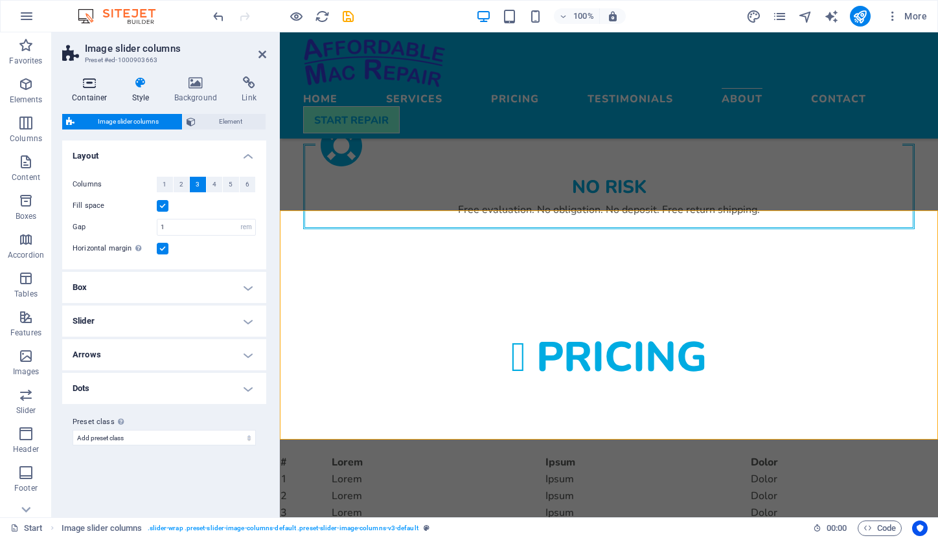
click at [91, 91] on h4 "Container" at bounding box center [92, 89] width 60 height 27
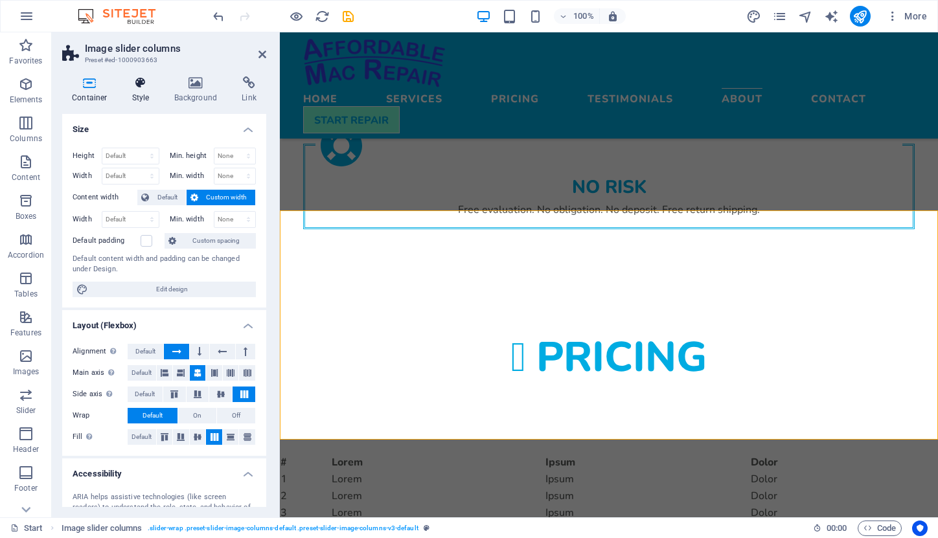
scroll to position [0, 0]
click at [145, 91] on h4 "Style" at bounding box center [143, 89] width 42 height 27
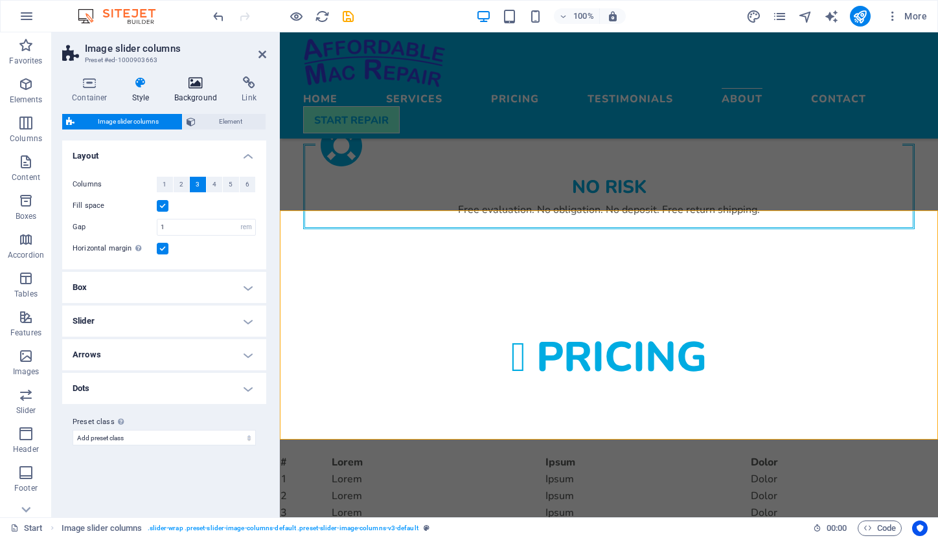
click at [192, 95] on h4 "Background" at bounding box center [198, 89] width 68 height 27
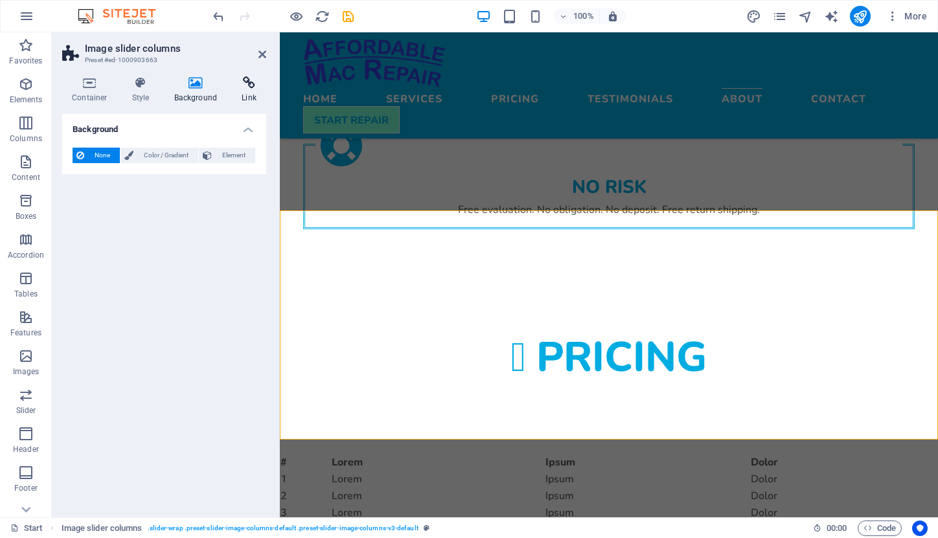
click at [249, 89] on icon at bounding box center [249, 82] width 34 height 13
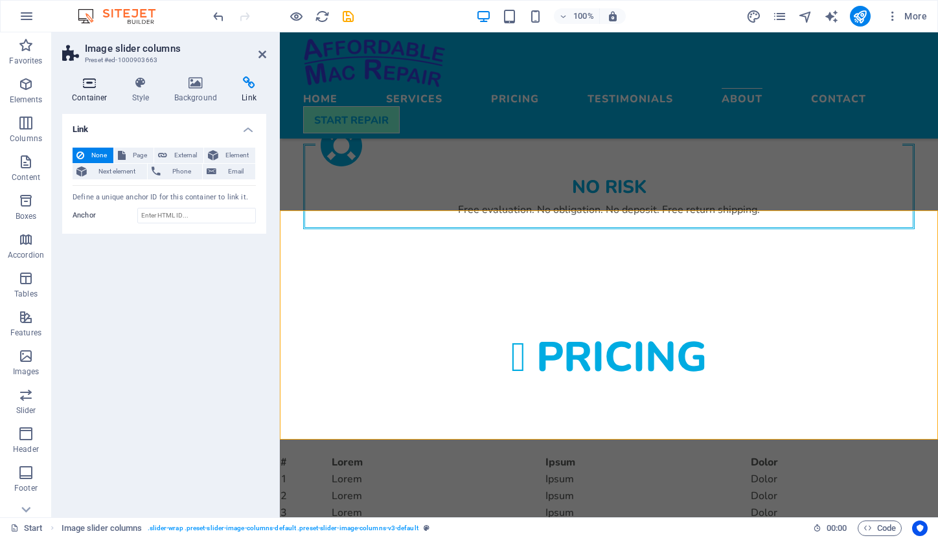
click at [94, 87] on icon at bounding box center [89, 82] width 55 height 13
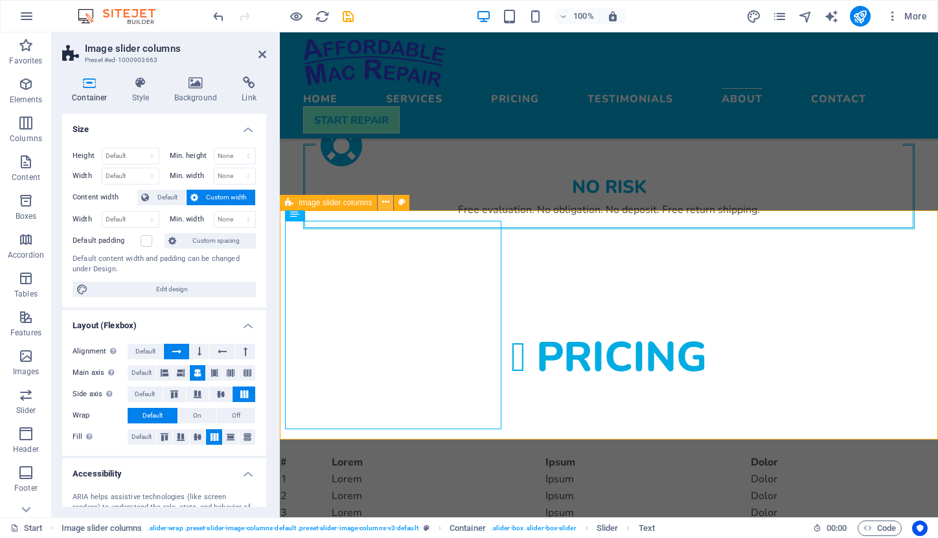
click at [384, 205] on icon at bounding box center [385, 203] width 7 height 14
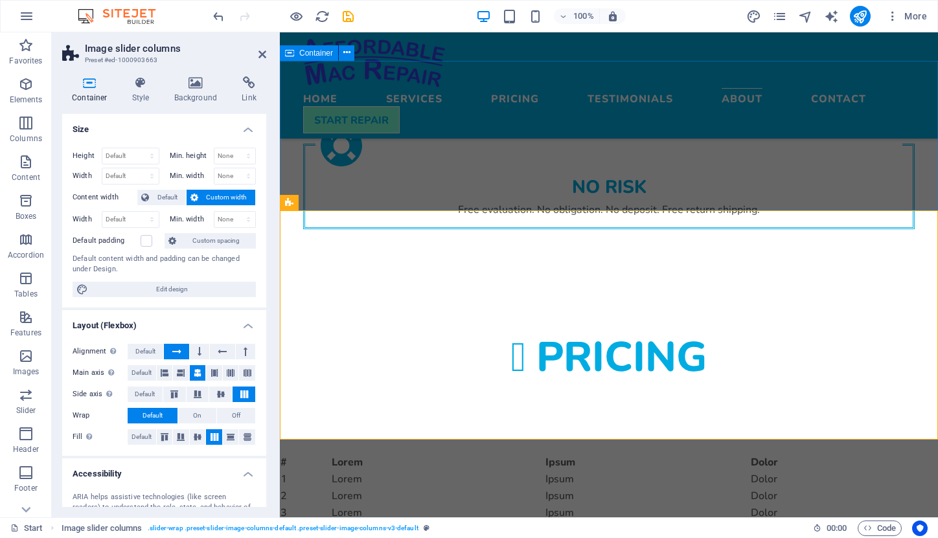
drag, startPoint x: 676, startPoint y: 259, endPoint x: 522, endPoint y: 186, distance: 170.6
click at [259, 53] on icon at bounding box center [262, 54] width 8 height 10
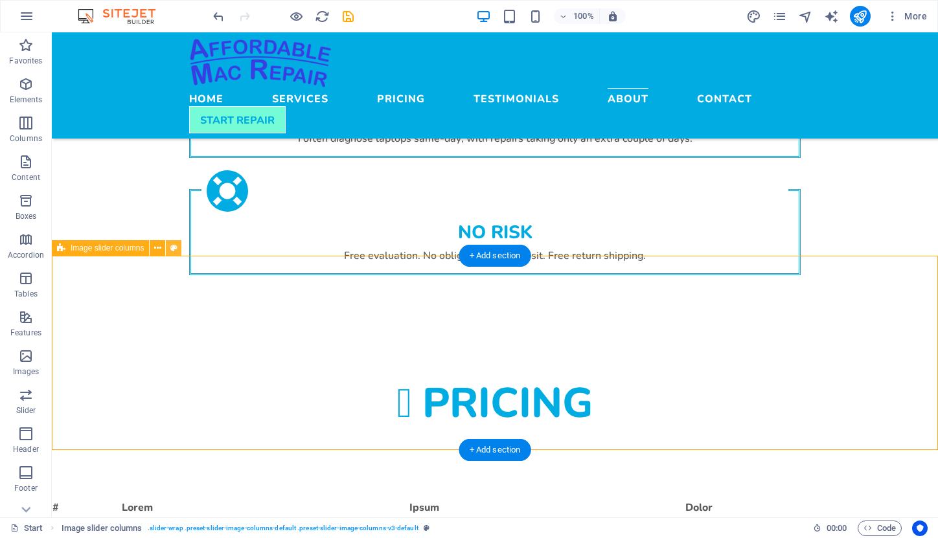
click at [177, 247] on icon at bounding box center [173, 249] width 7 height 14
select select "rem"
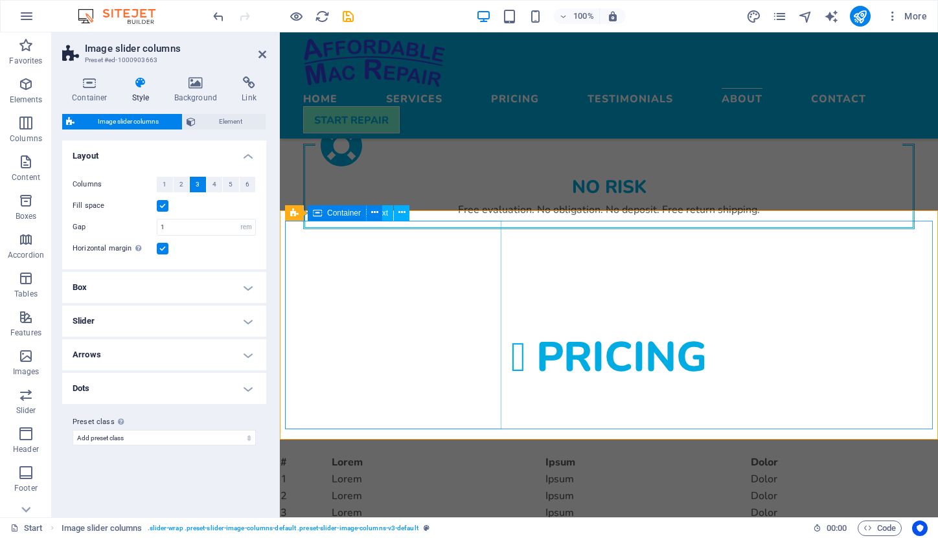
click at [317, 214] on icon at bounding box center [317, 213] width 9 height 16
select select "region"
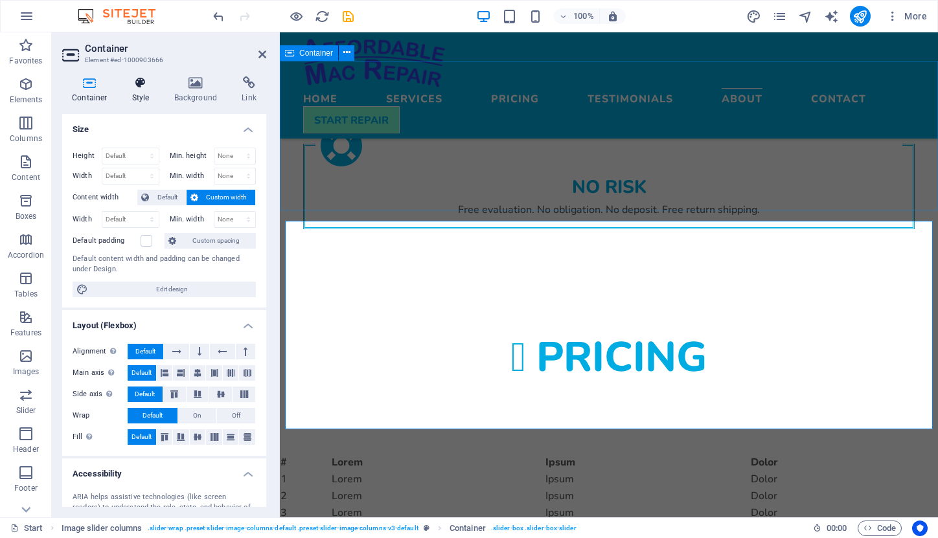
click at [141, 87] on icon at bounding box center [140, 82] width 37 height 13
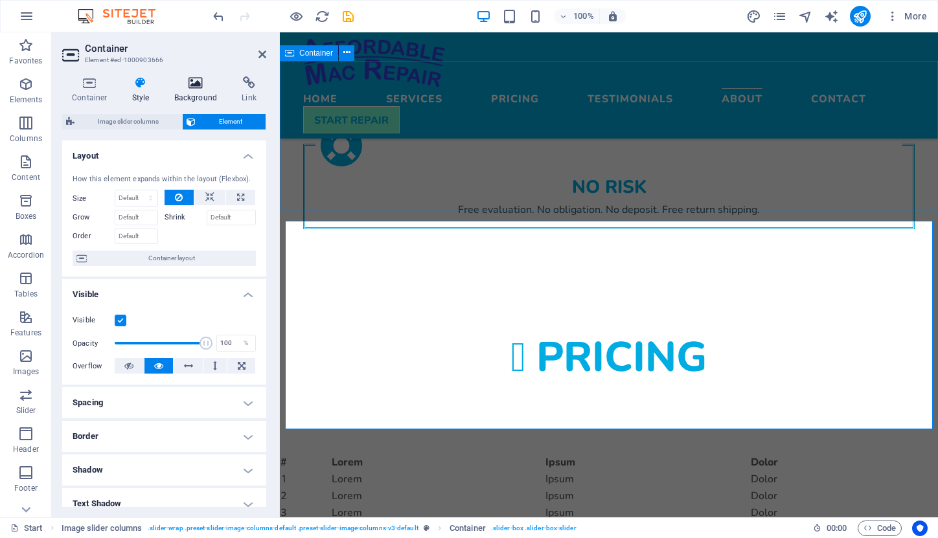
click at [194, 93] on h4 "Background" at bounding box center [198, 89] width 68 height 27
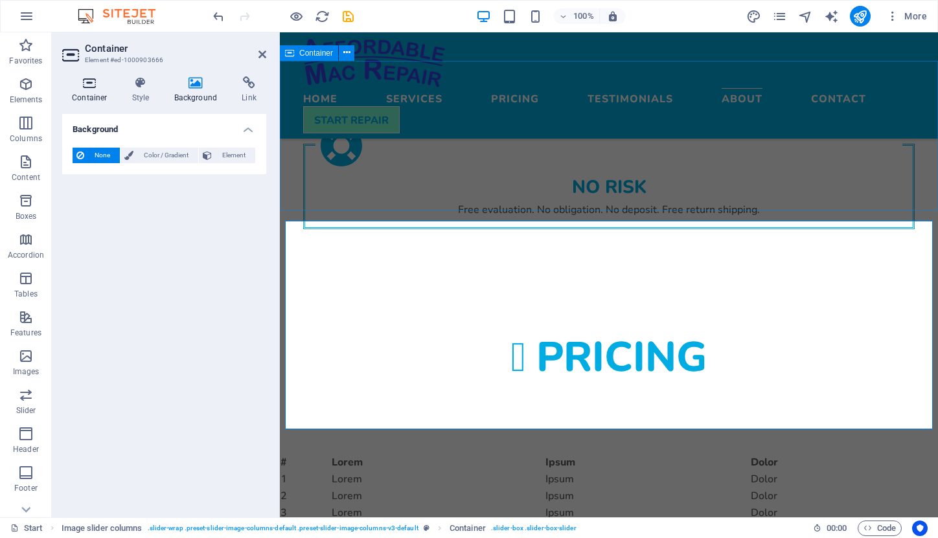
click at [89, 93] on h4 "Container" at bounding box center [92, 89] width 60 height 27
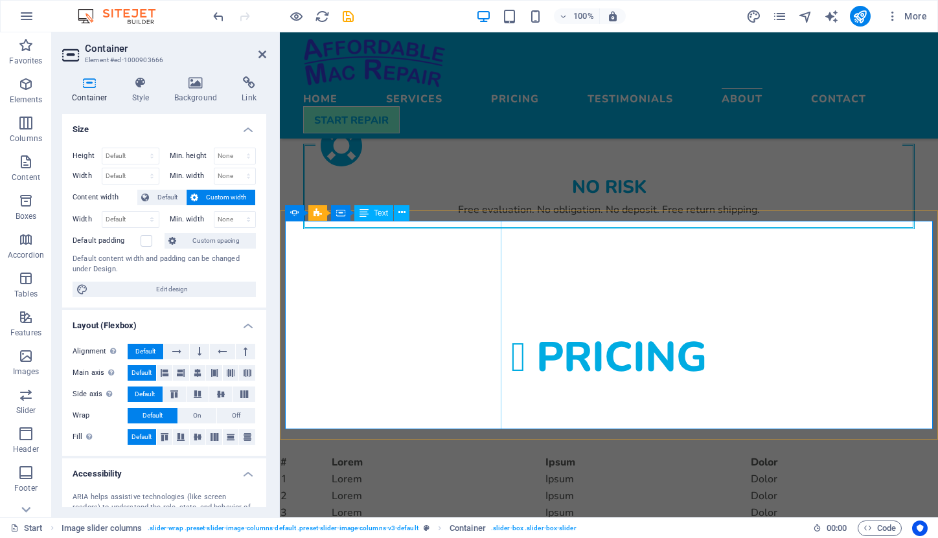
click at [295, 213] on div "Image slider columns Container" at bounding box center [338, 213] width 106 height 16
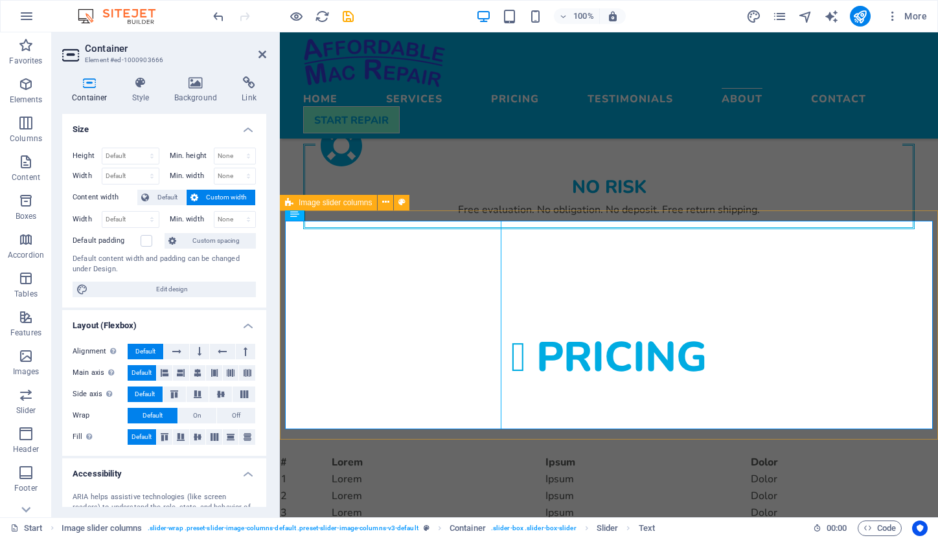
click at [296, 204] on div "Image slider columns" at bounding box center [328, 203] width 97 height 16
select select "rem"
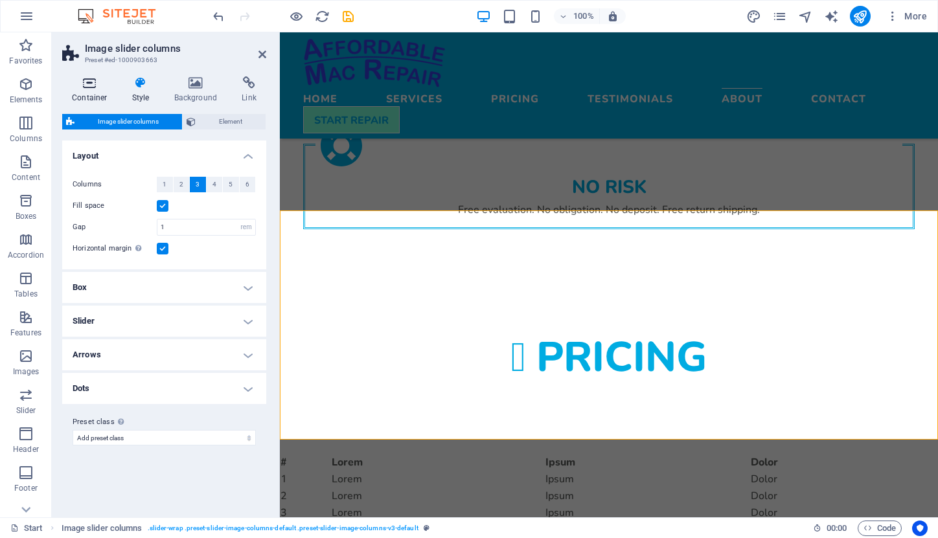
click at [90, 87] on icon at bounding box center [89, 82] width 55 height 13
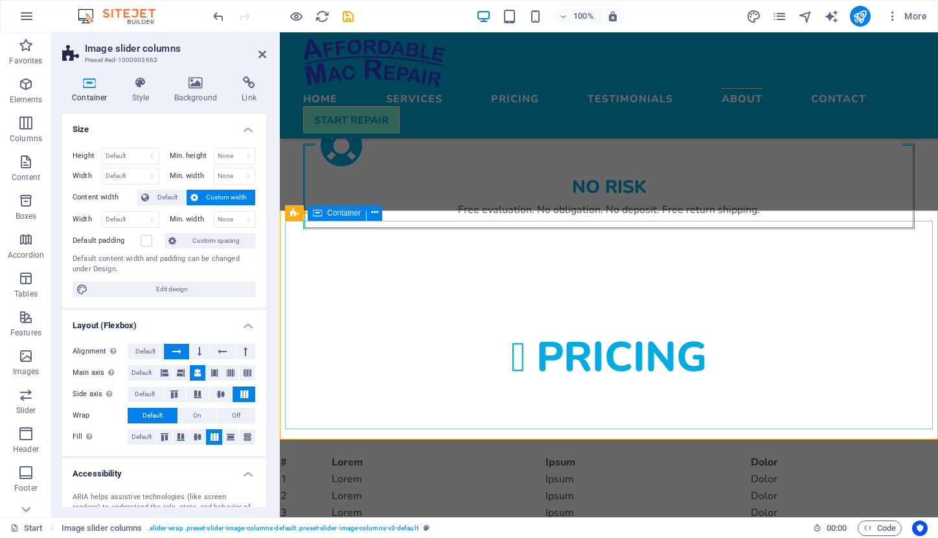
click at [321, 215] on icon at bounding box center [317, 213] width 9 height 16
click at [318, 212] on icon at bounding box center [317, 213] width 9 height 16
select select "region"
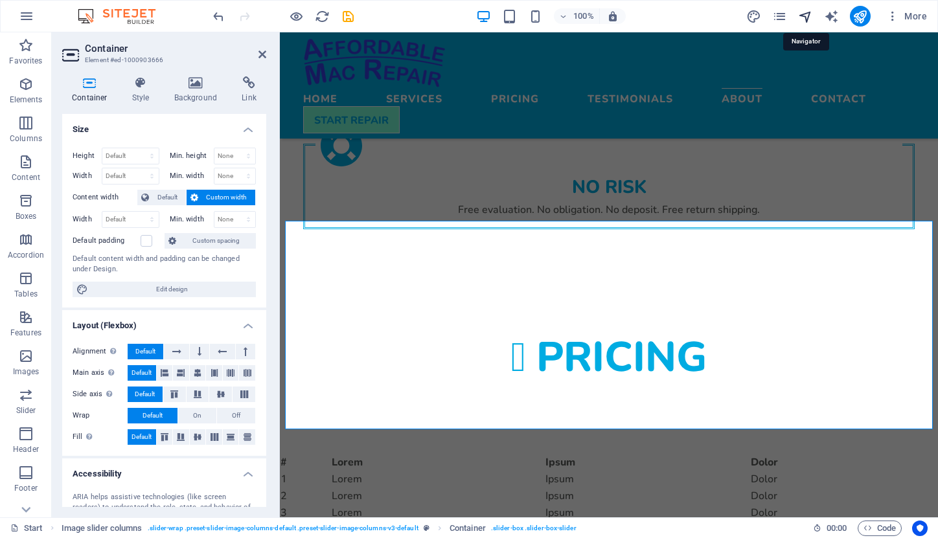
click at [805, 14] on icon "navigator" at bounding box center [805, 16] width 15 height 15
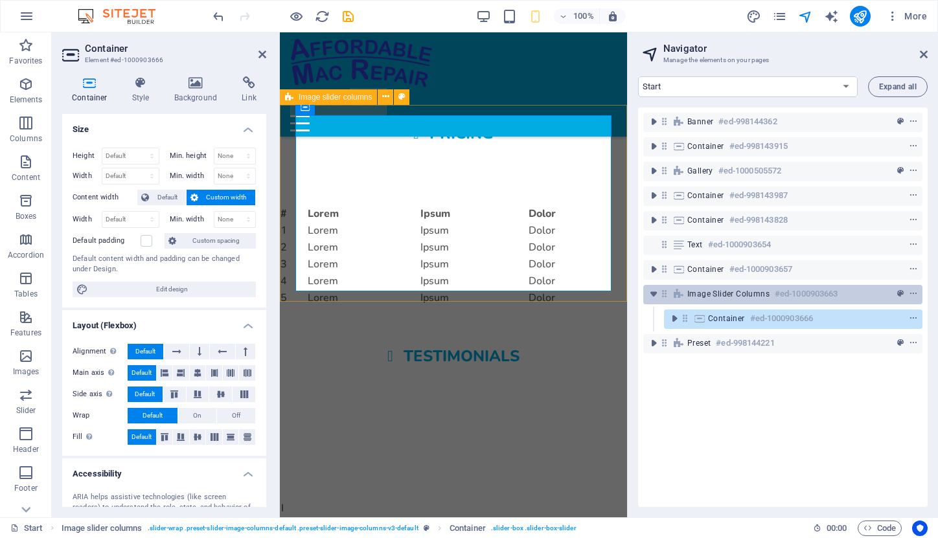
click at [739, 298] on span "Image slider columns" at bounding box center [728, 294] width 82 height 10
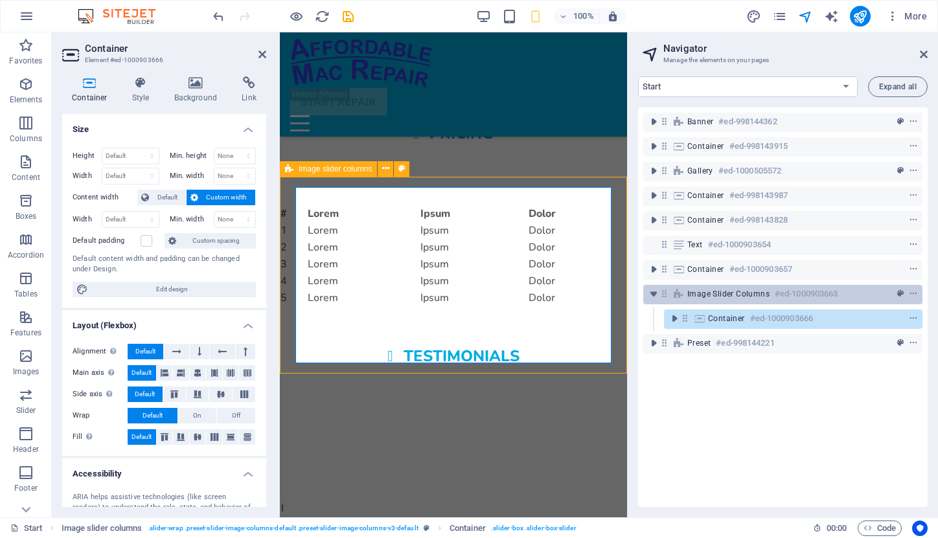
scroll to position [2027, 0]
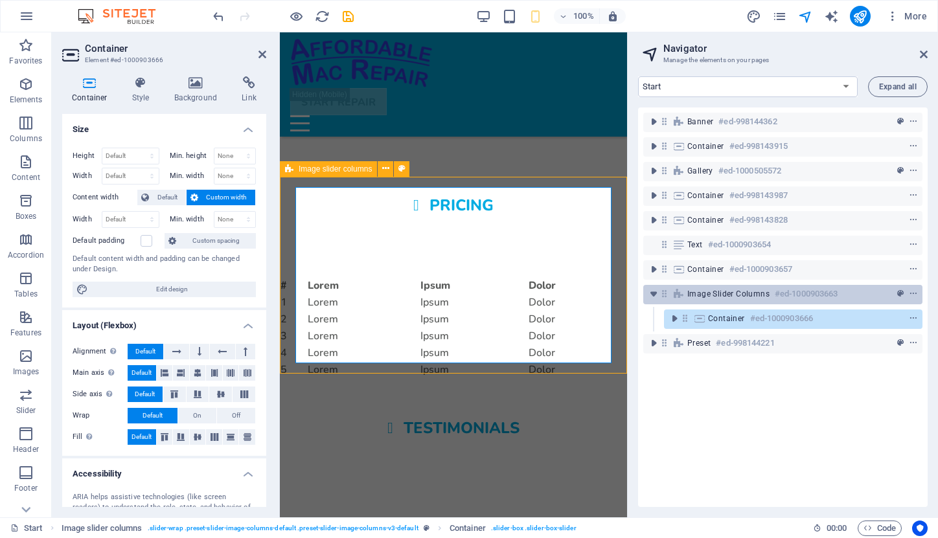
click at [739, 298] on span "Image slider columns" at bounding box center [728, 294] width 82 height 10
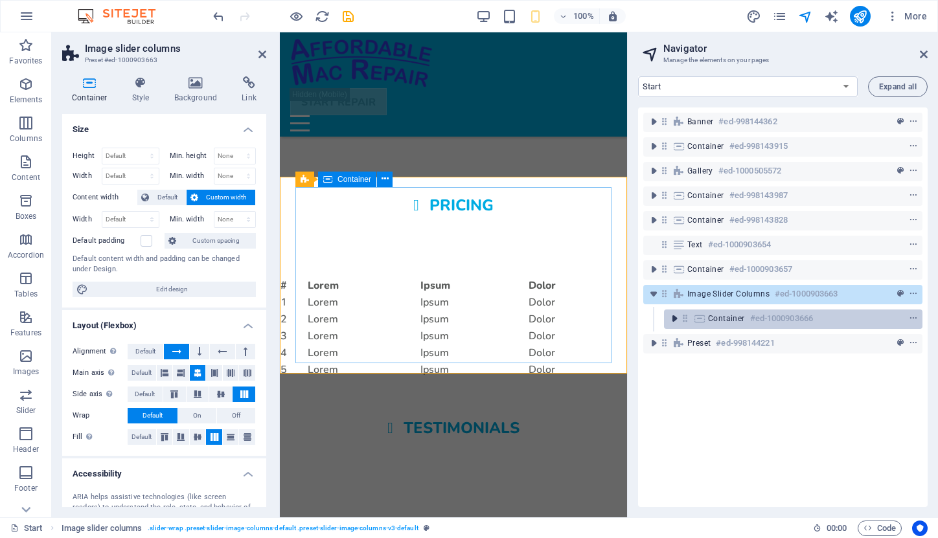
click at [673, 316] on icon "toggle-expand" at bounding box center [674, 318] width 13 height 13
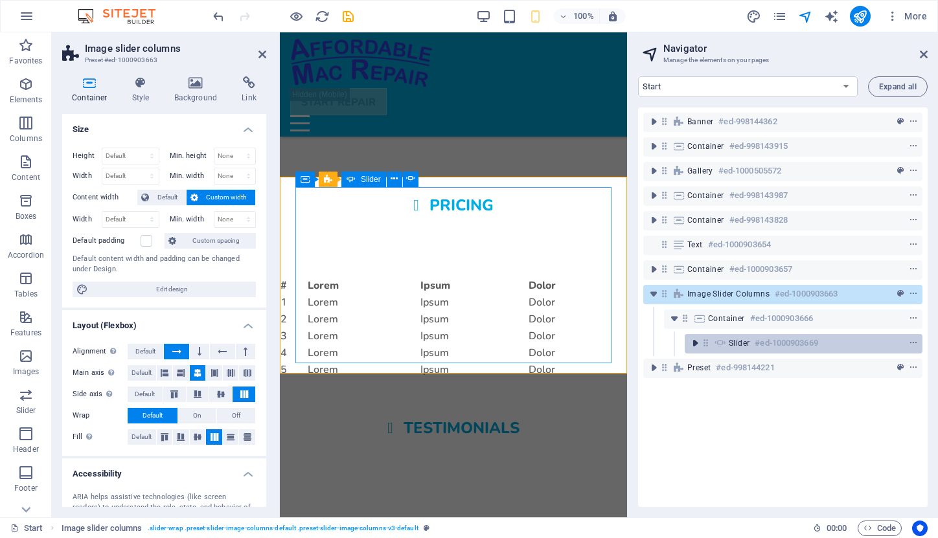
click at [697, 342] on icon "toggle-expand" at bounding box center [694, 343] width 13 height 13
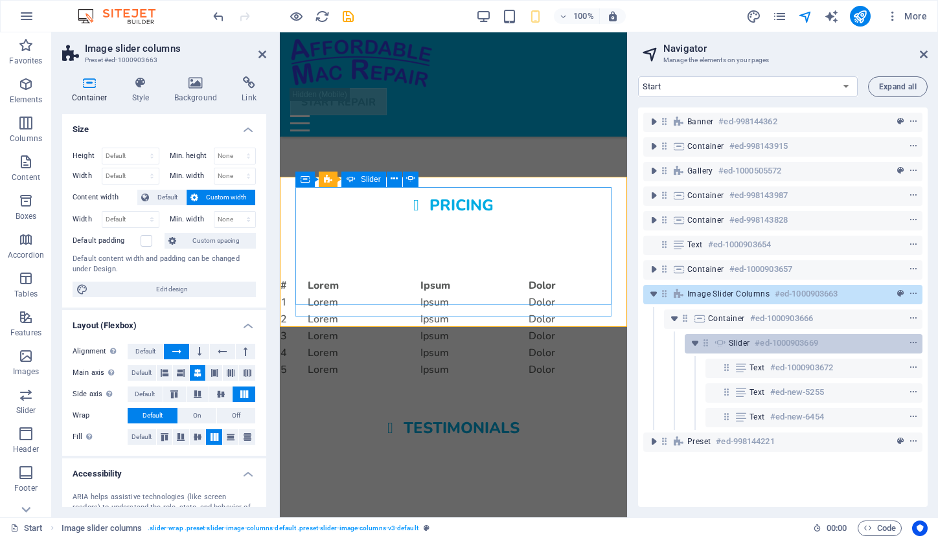
click at [736, 342] on span "Slider" at bounding box center [738, 343] width 21 height 10
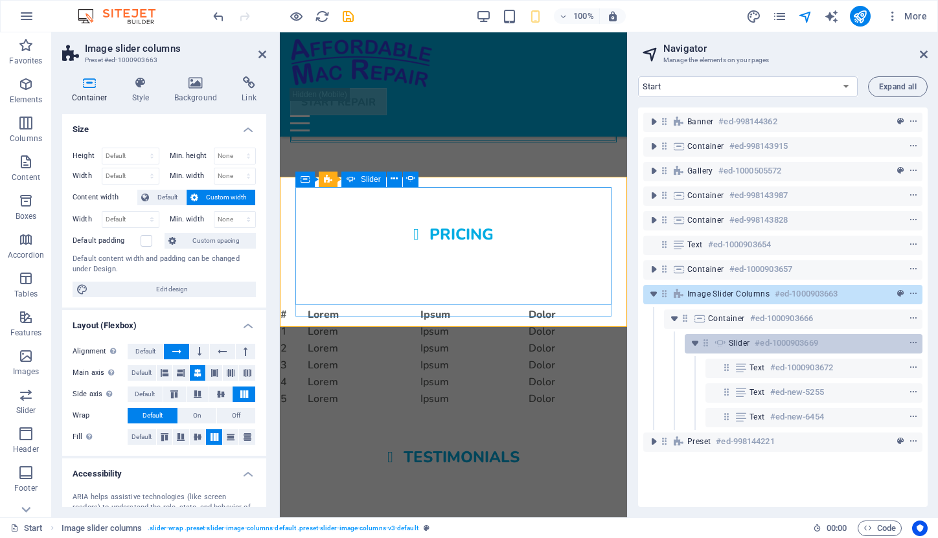
click at [736, 342] on span "Slider" at bounding box center [738, 343] width 21 height 10
select select "ms"
select select "s"
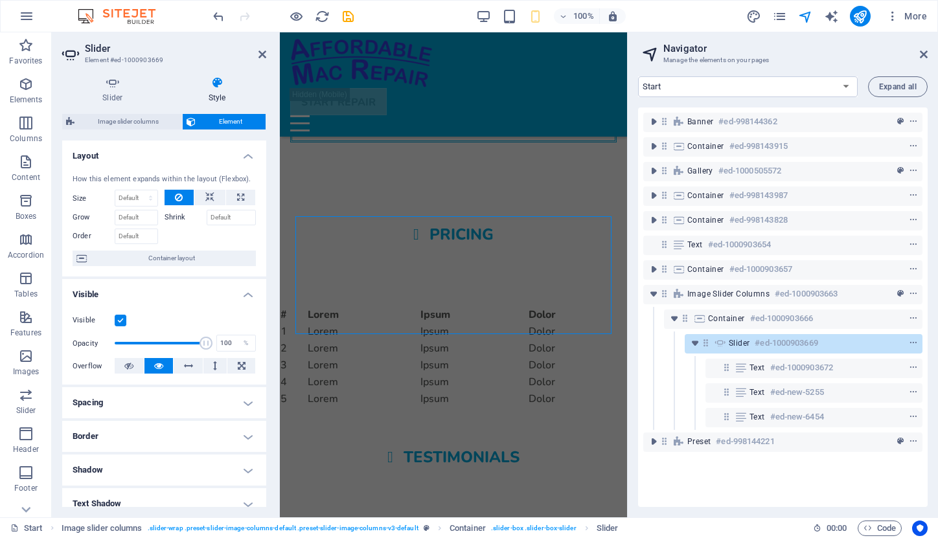
type input "1"
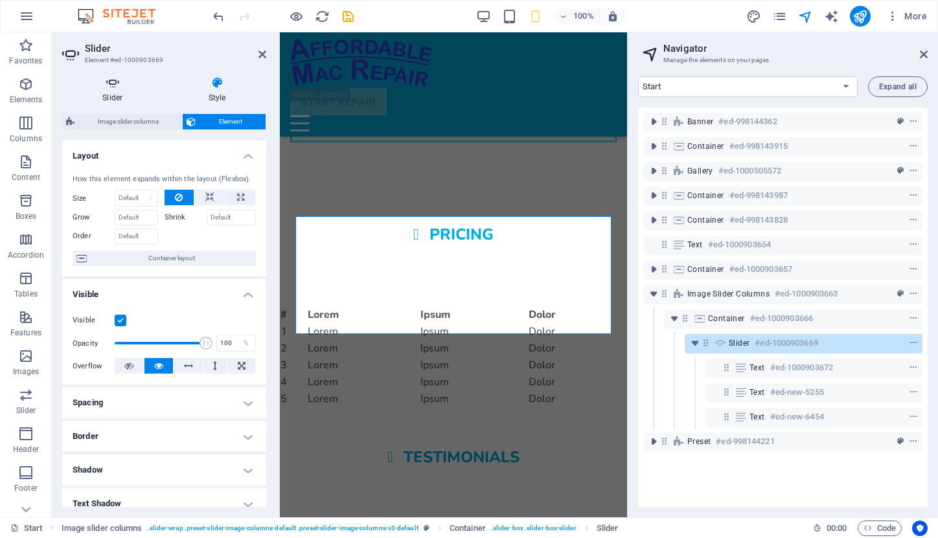
click at [118, 98] on h4 "Slider" at bounding box center [115, 89] width 106 height 27
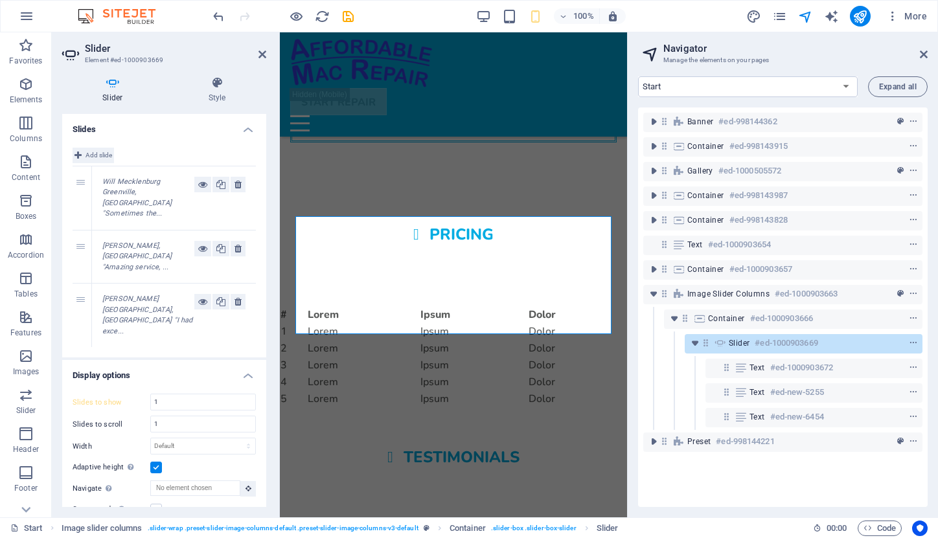
click at [95, 149] on span "Add slide" at bounding box center [98, 156] width 27 height 16
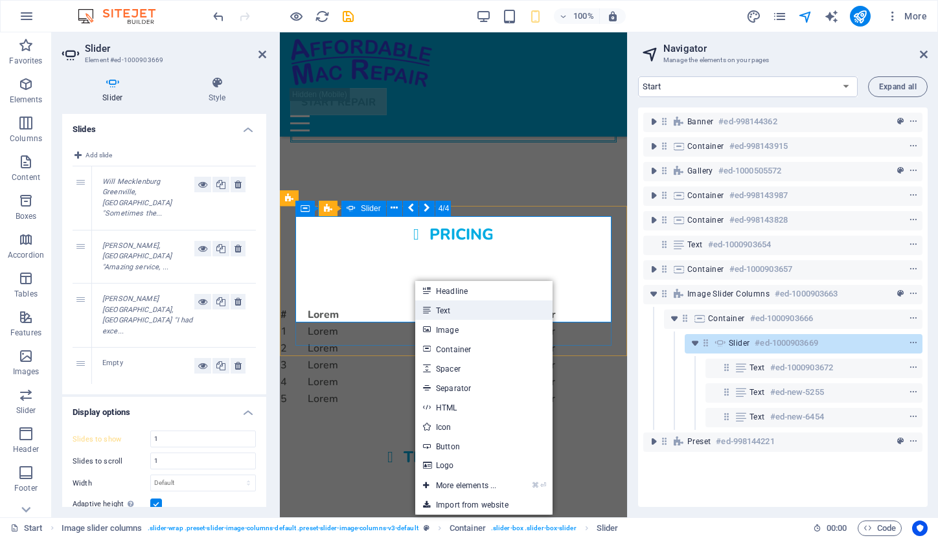
click at [433, 305] on link "Text" at bounding box center [483, 309] width 137 height 19
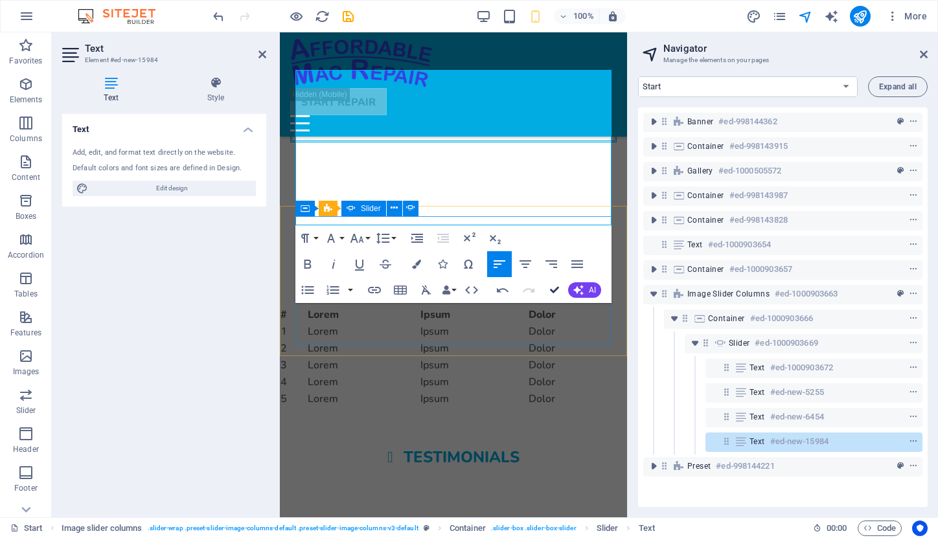
scroll to position [1527, 0]
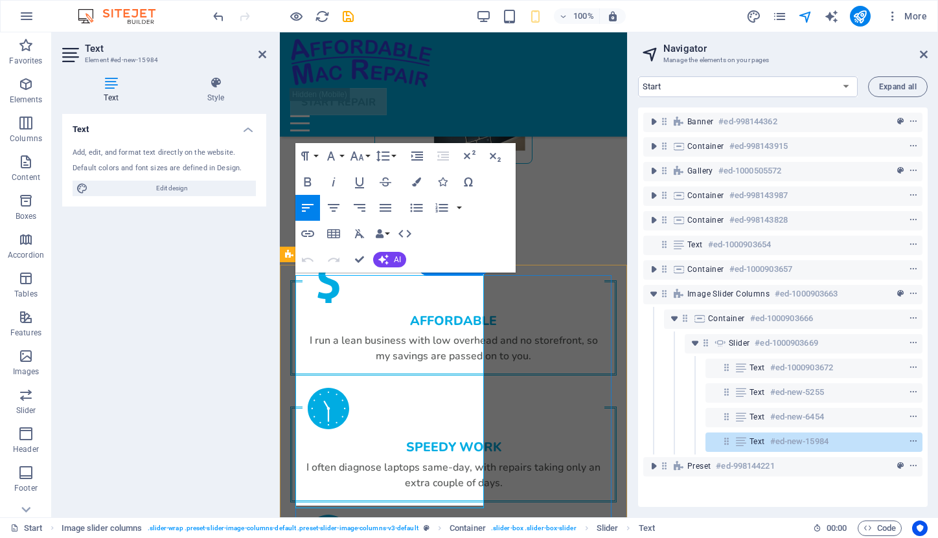
scroll to position [1960, 0]
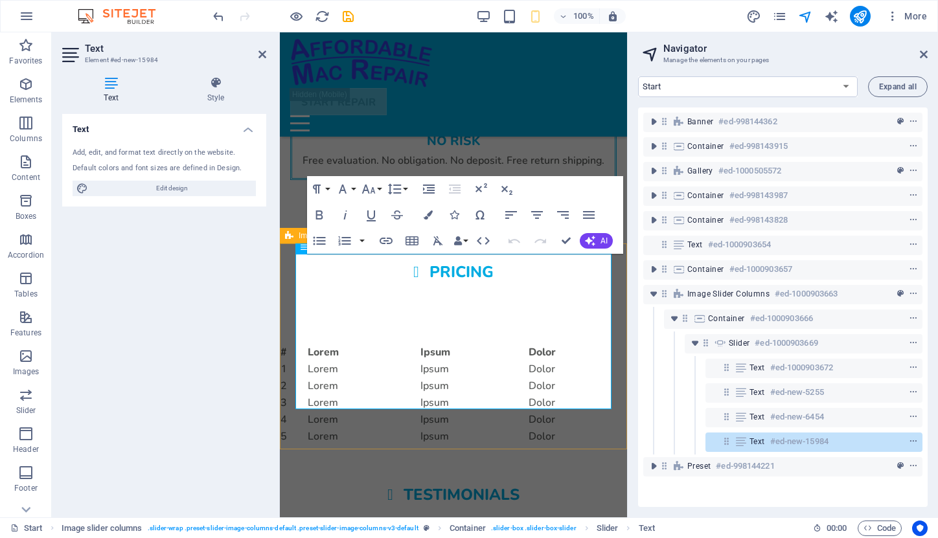
drag, startPoint x: 373, startPoint y: 262, endPoint x: 293, endPoint y: 260, distance: 79.7
click at [320, 215] on icon "button" at bounding box center [318, 214] width 7 height 9
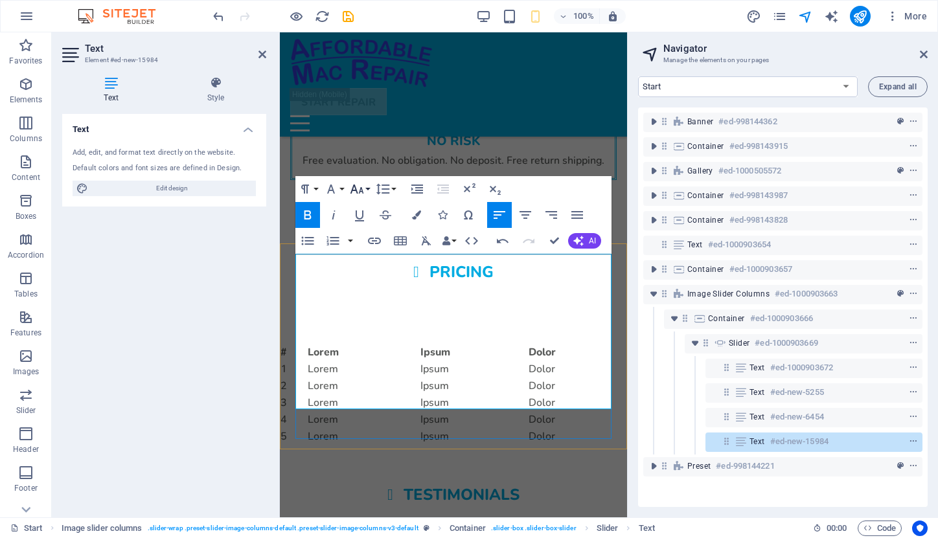
click at [357, 187] on icon "button" at bounding box center [357, 189] width 16 height 16
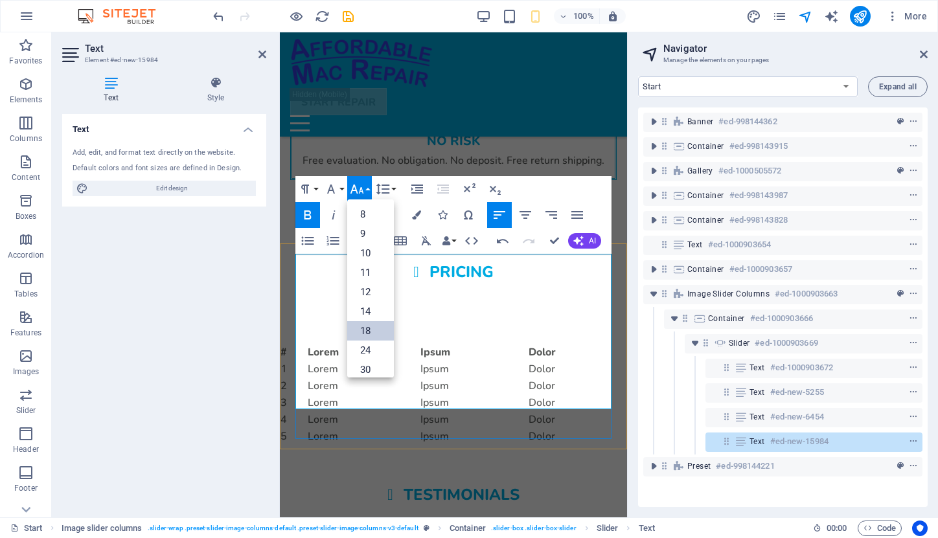
click at [378, 330] on link "18" at bounding box center [370, 330] width 47 height 19
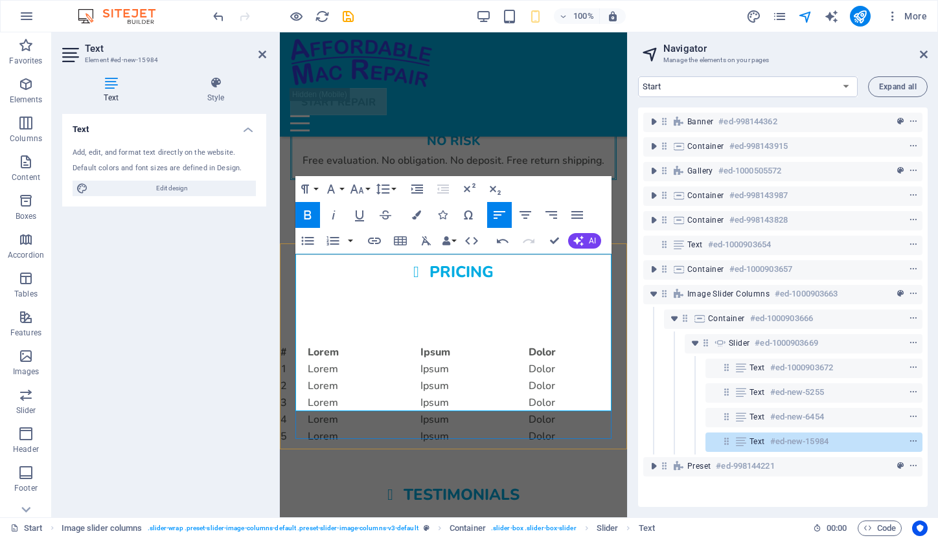
drag, startPoint x: 376, startPoint y: 279, endPoint x: 295, endPoint y: 279, distance: 80.9
click at [335, 214] on icon "button" at bounding box center [334, 215] width 16 height 16
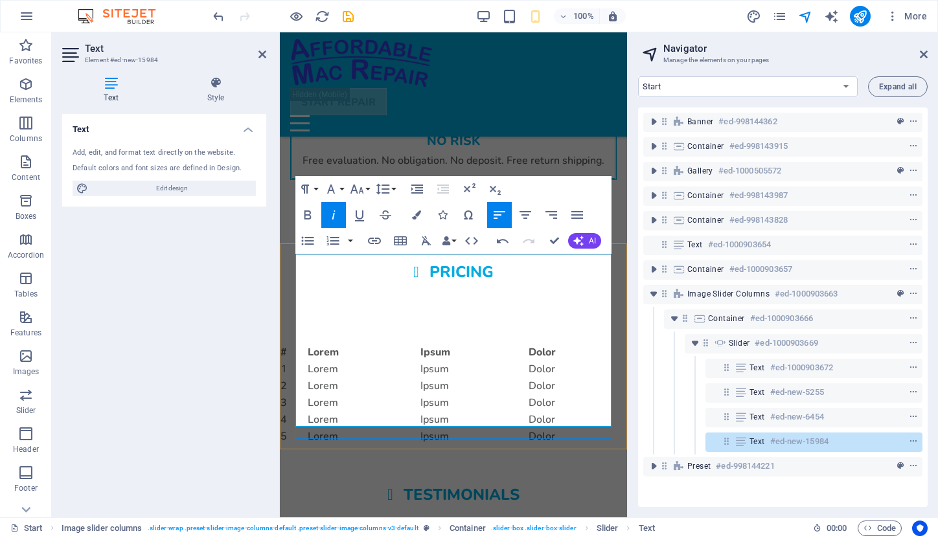
click at [390, 189] on button "Line Height" at bounding box center [385, 189] width 25 height 26
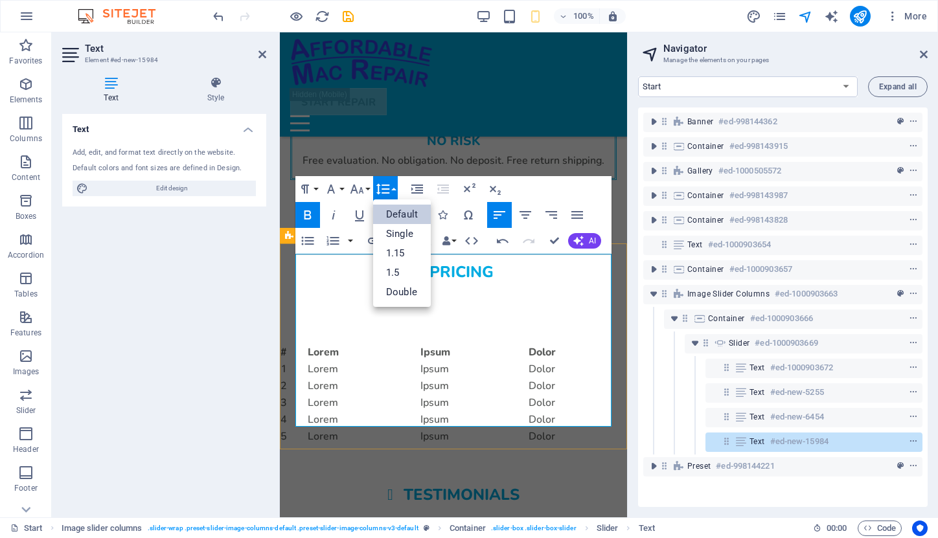
scroll to position [0, 0]
click at [409, 254] on link "1.15" at bounding box center [402, 252] width 58 height 19
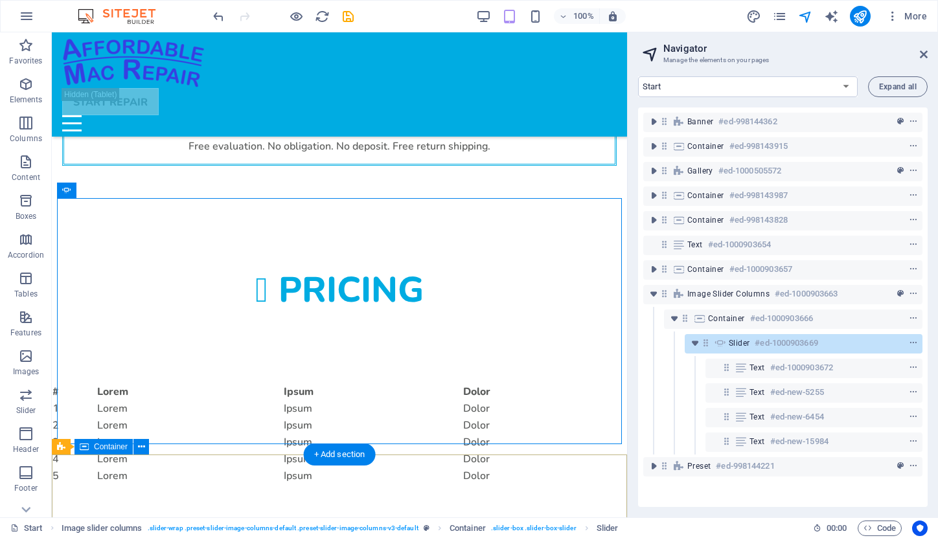
scroll to position [1599, 0]
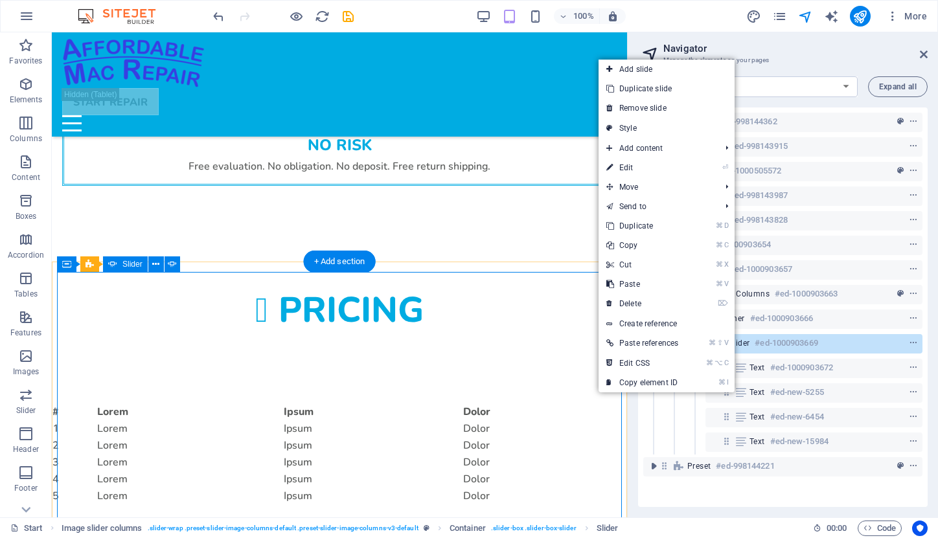
select select "ms"
select select "s"
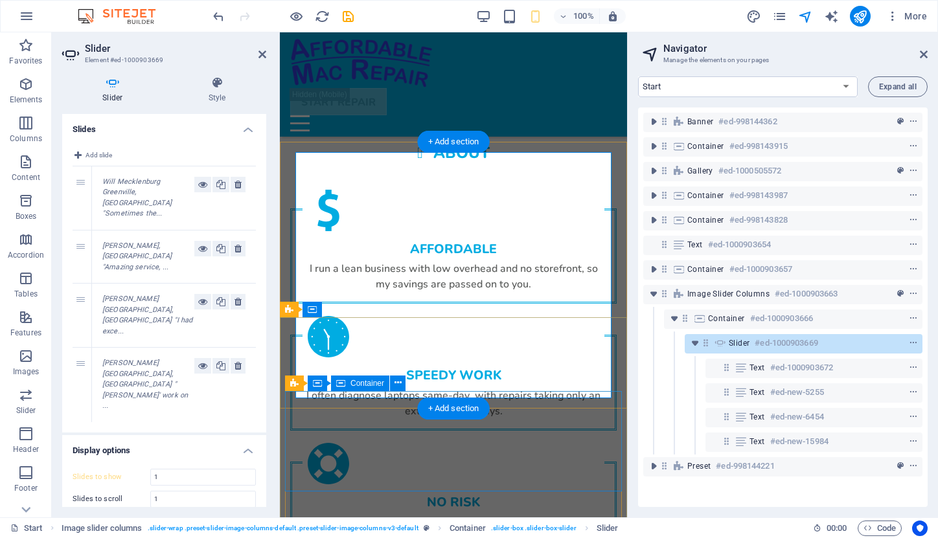
scroll to position [2083, 0]
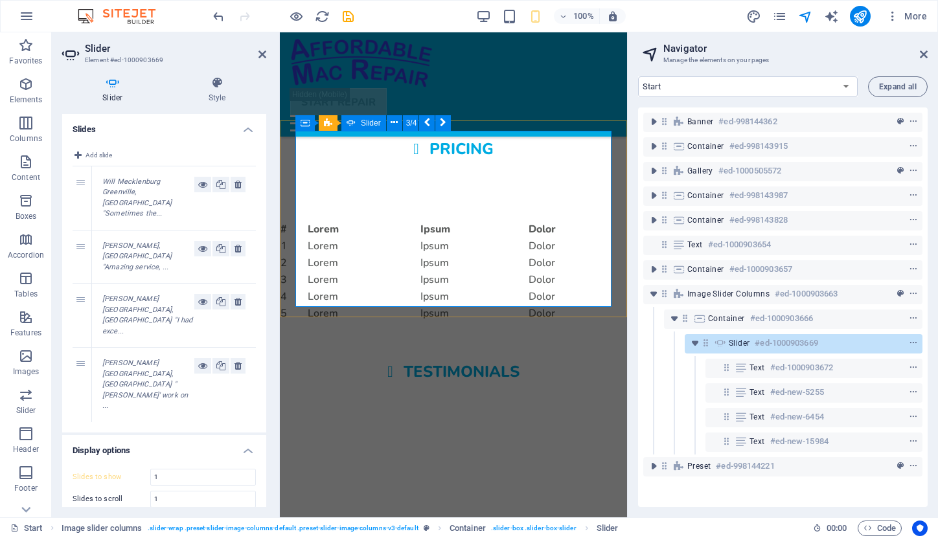
click at [89, 159] on span "Add slide" at bounding box center [98, 156] width 27 height 16
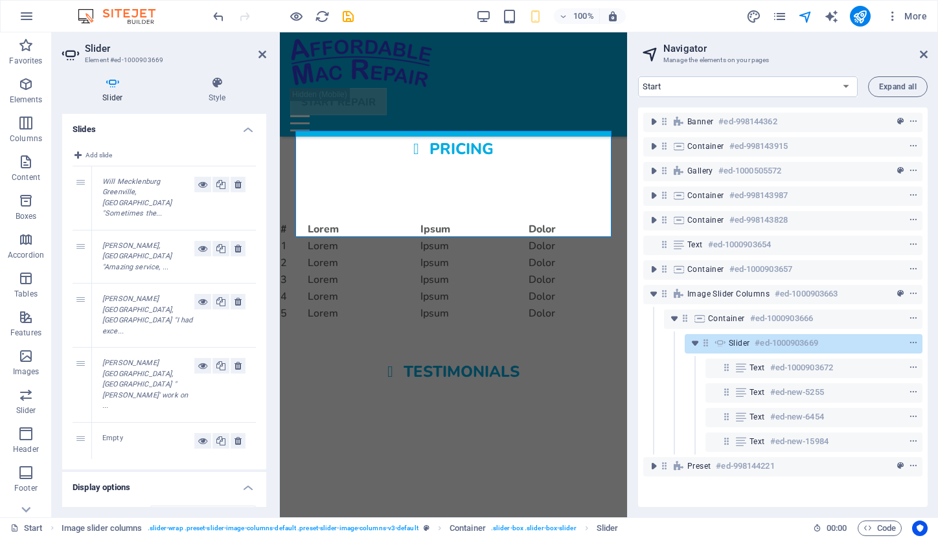
click at [118, 433] on div "Empty" at bounding box center [148, 441] width 92 height 16
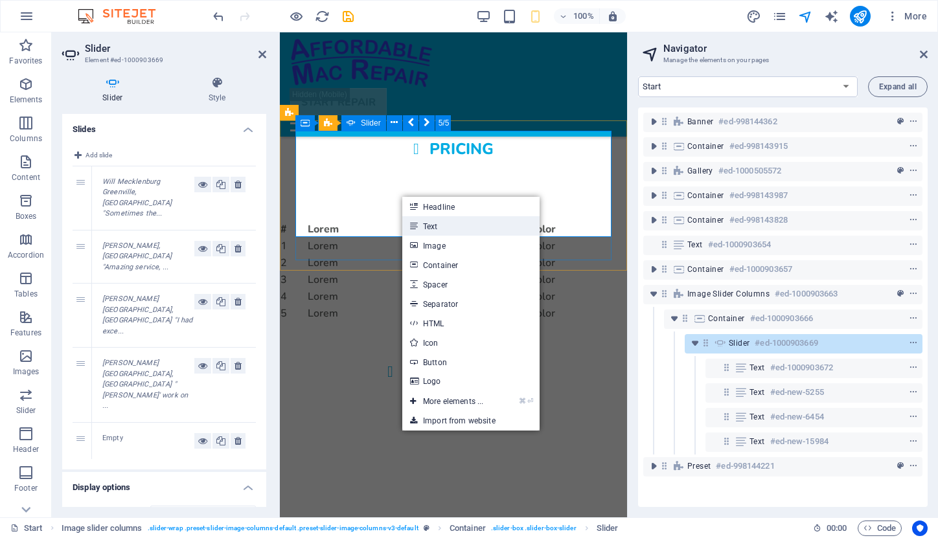
click at [418, 227] on link "Text" at bounding box center [470, 225] width 137 height 19
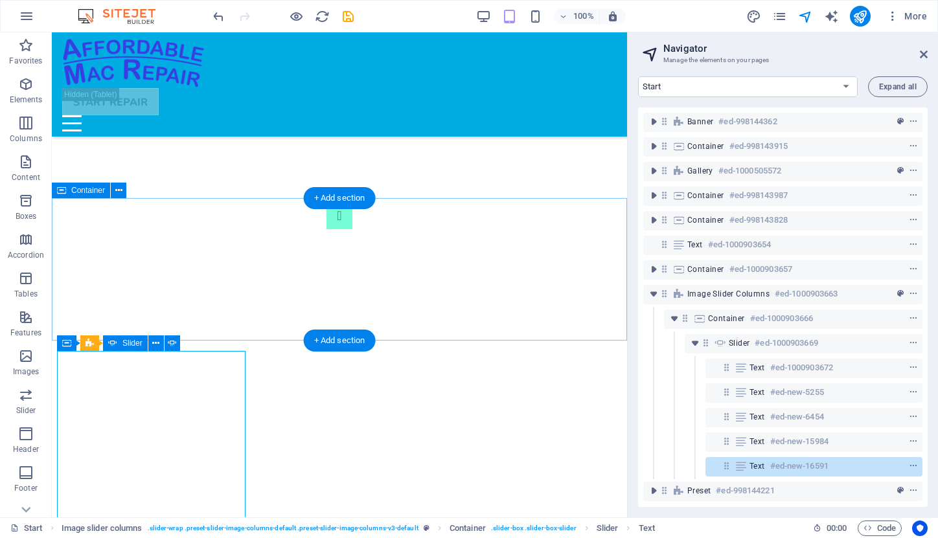
scroll to position [1520, 0]
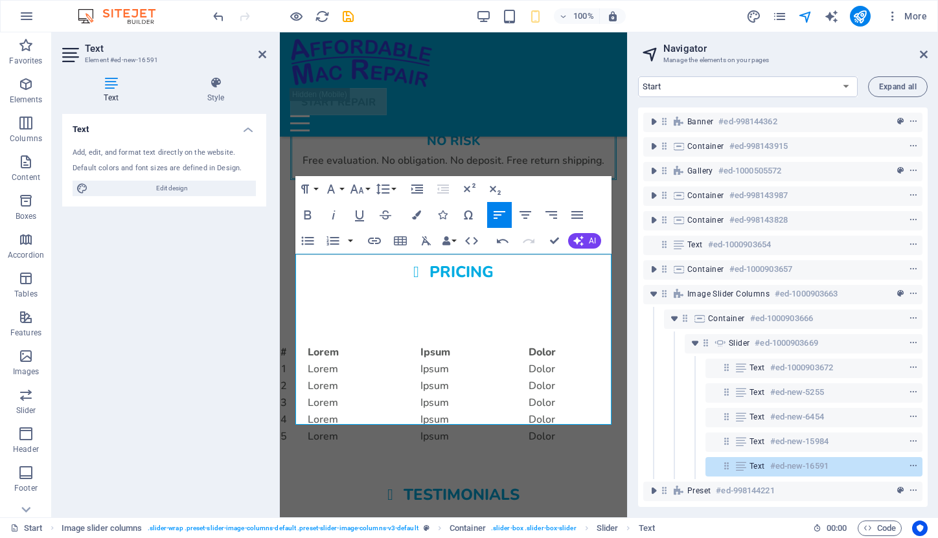
drag, startPoint x: 392, startPoint y: 278, endPoint x: 274, endPoint y: 271, distance: 118.1
click at [280, 271] on html "Skip to main content Home Services Pricing Testimonials About Contact START REP…" at bounding box center [453, 89] width 347 height 4035
drag, startPoint x: 374, startPoint y: 262, endPoint x: 285, endPoint y: 259, distance: 88.8
click at [366, 189] on button "Font Size" at bounding box center [359, 189] width 25 height 26
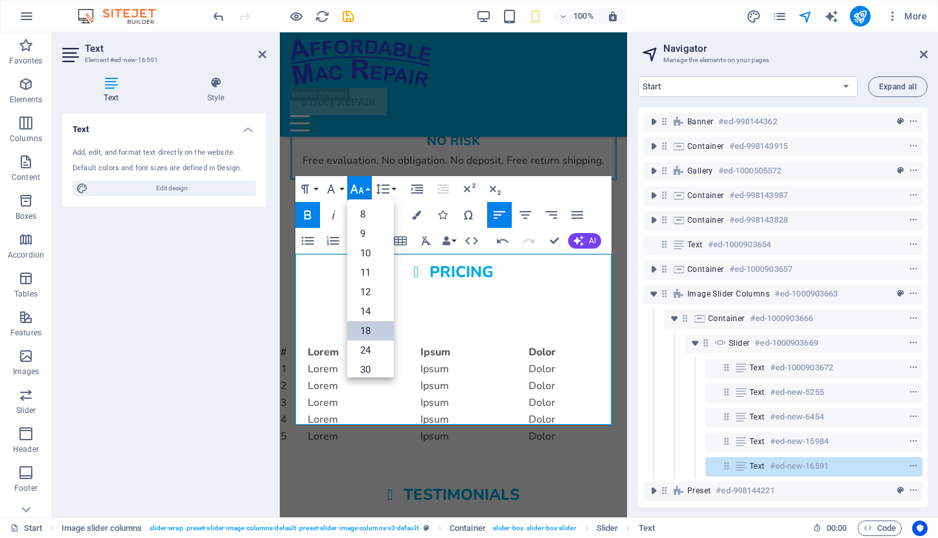
click at [370, 333] on link "18" at bounding box center [370, 330] width 47 height 19
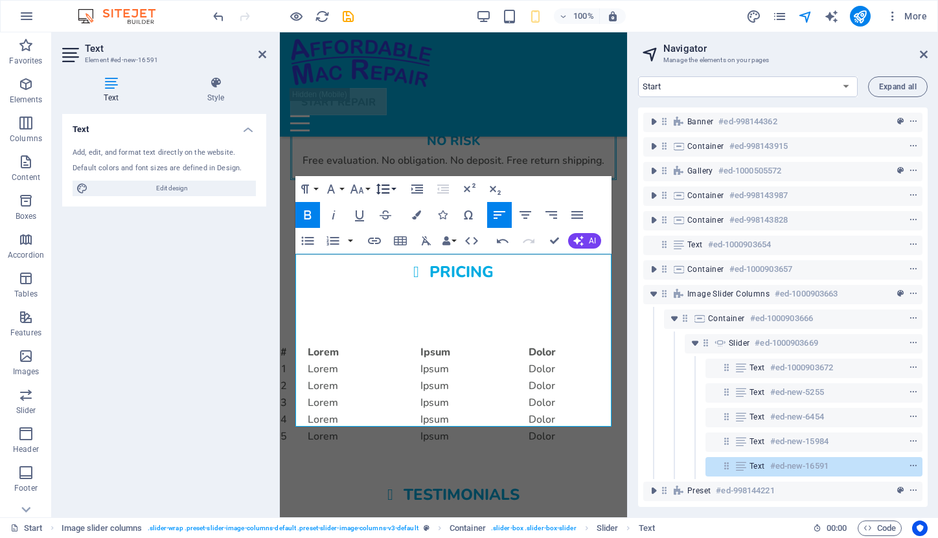
click at [389, 188] on icon "button" at bounding box center [383, 188] width 14 height 11
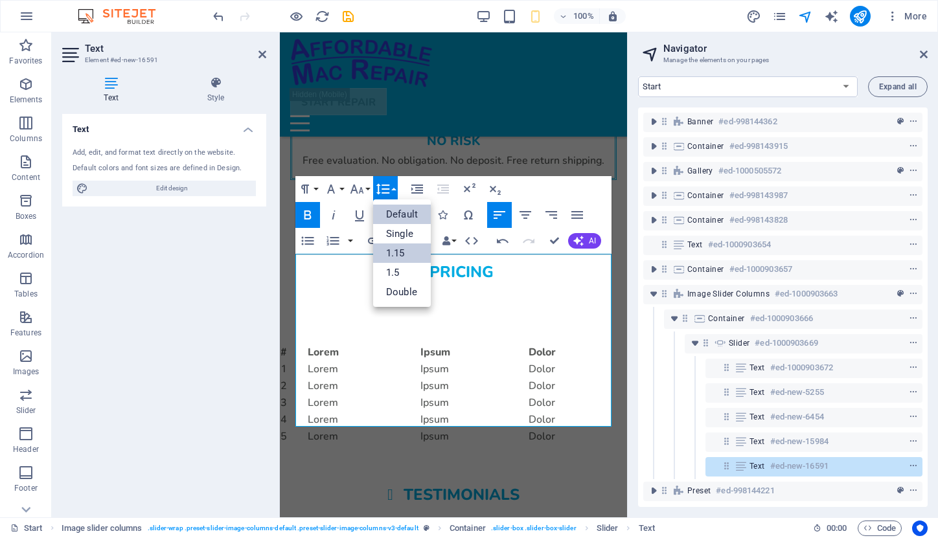
click at [397, 247] on link "1.15" at bounding box center [402, 252] width 58 height 19
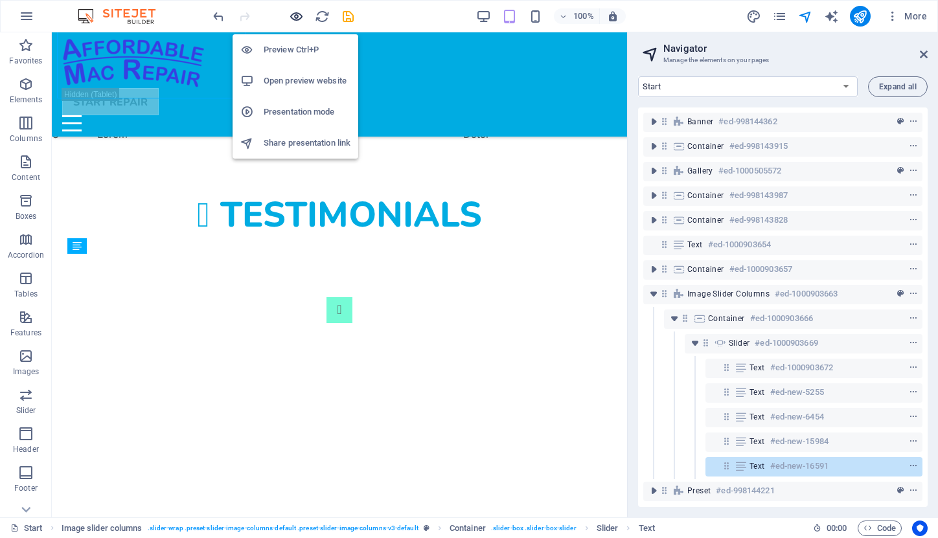
click at [297, 20] on icon "button" at bounding box center [296, 16] width 15 height 15
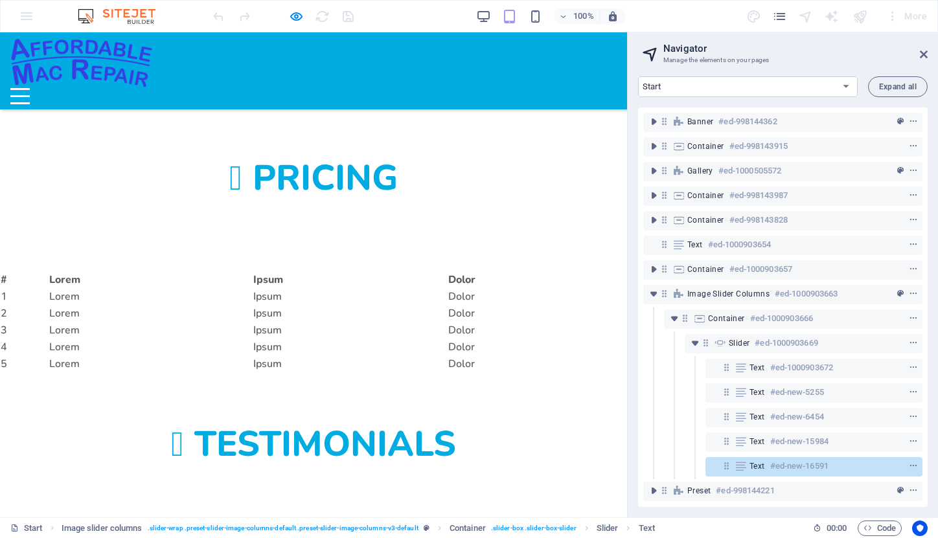
scroll to position [1656, 0]
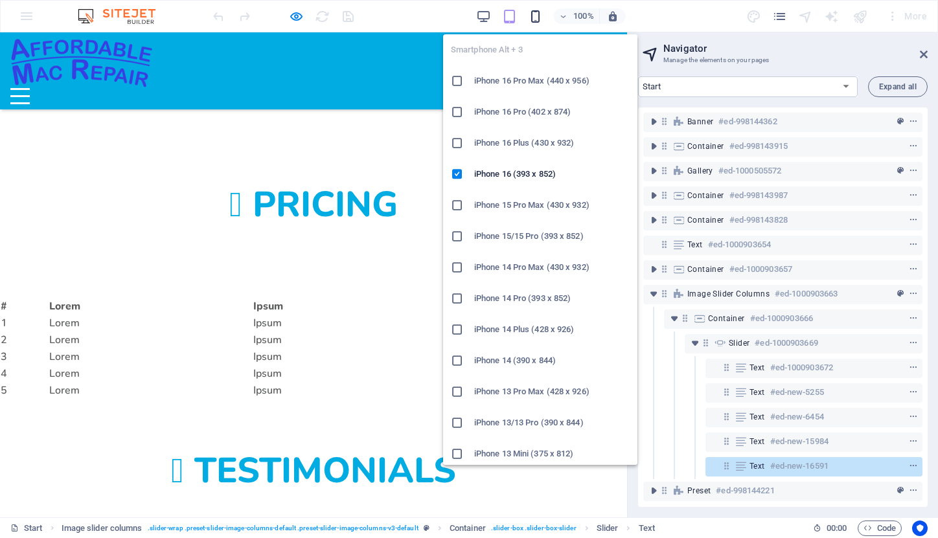
click at [531, 17] on icon "button" at bounding box center [535, 16] width 15 height 15
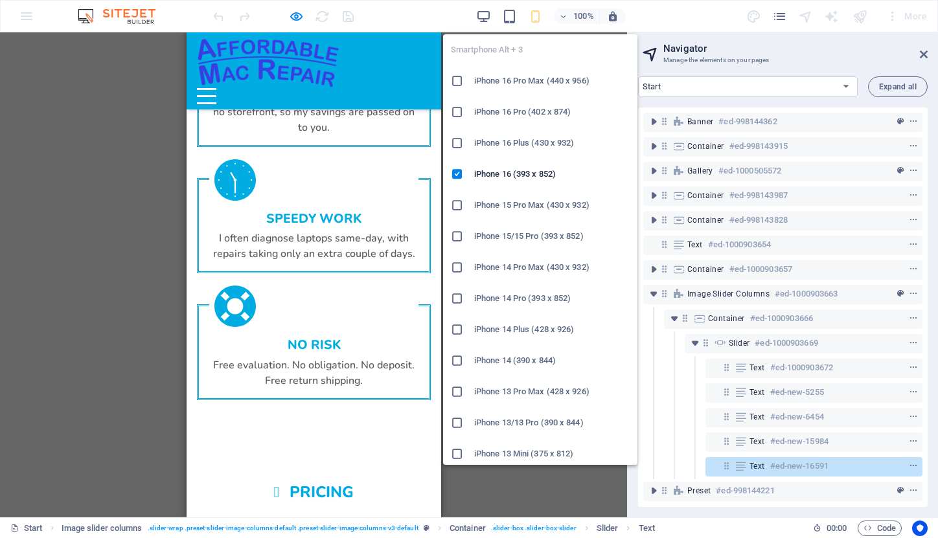
scroll to position [1999, 0]
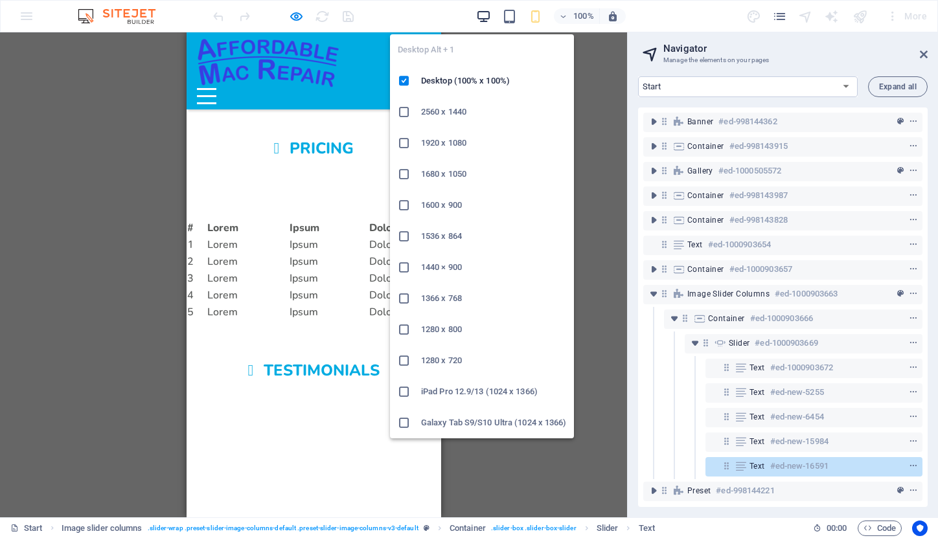
click at [480, 13] on icon "button" at bounding box center [483, 16] width 15 height 15
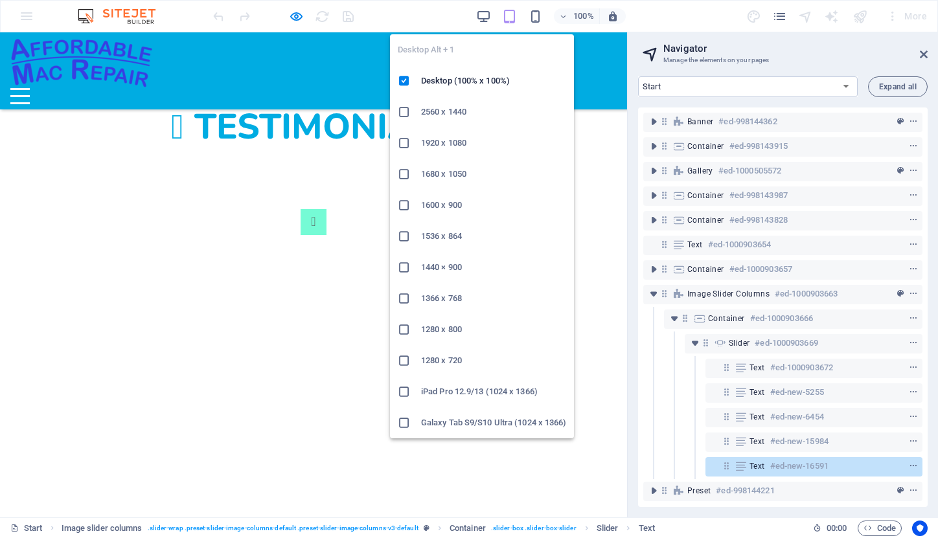
scroll to position [1639, 0]
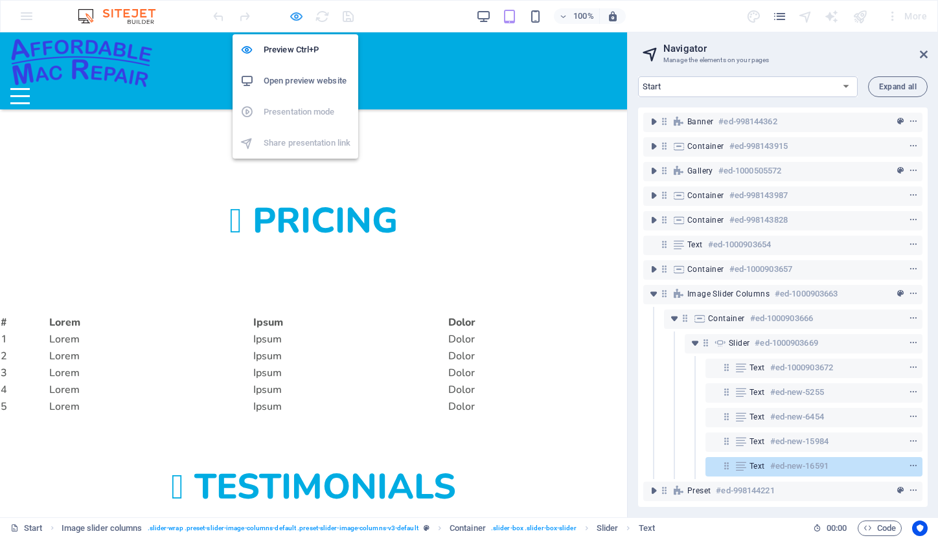
click at [295, 15] on icon "button" at bounding box center [296, 16] width 15 height 15
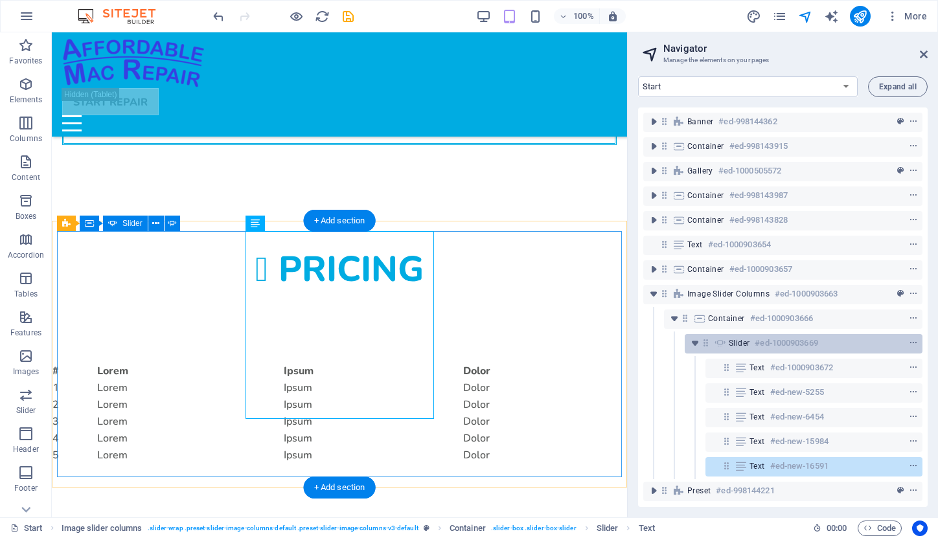
click at [735, 344] on span "Slider" at bounding box center [738, 343] width 21 height 10
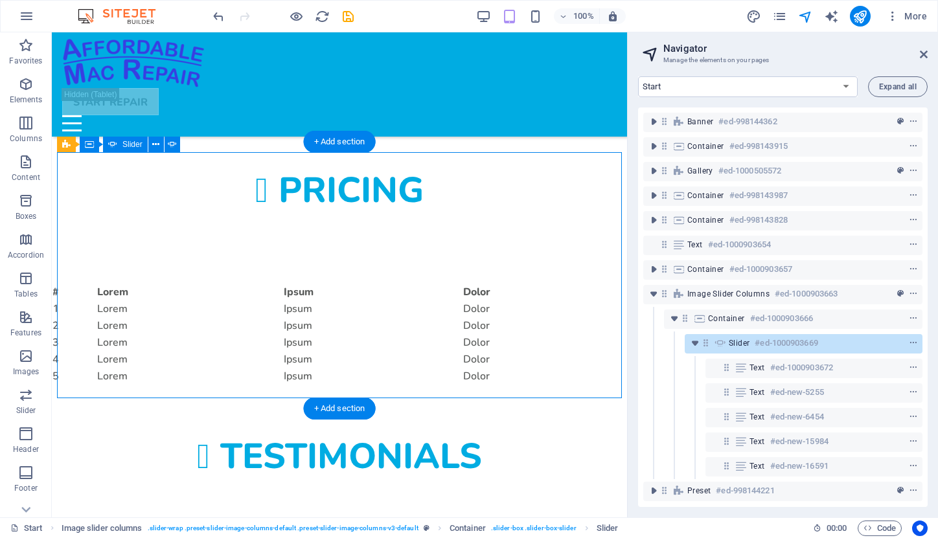
click at [735, 344] on span "Slider" at bounding box center [738, 343] width 21 height 10
select select "ms"
select select "s"
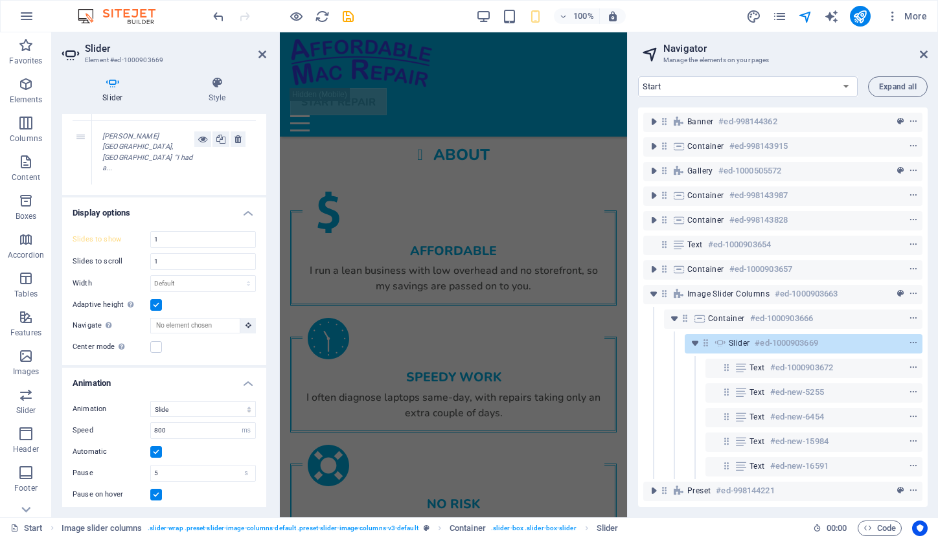
scroll to position [300, 0]
drag, startPoint x: 167, startPoint y: 363, endPoint x: 146, endPoint y: 361, distance: 20.8
click at [146, 423] on div "Speed 800 s ms" at bounding box center [164, 431] width 183 height 17
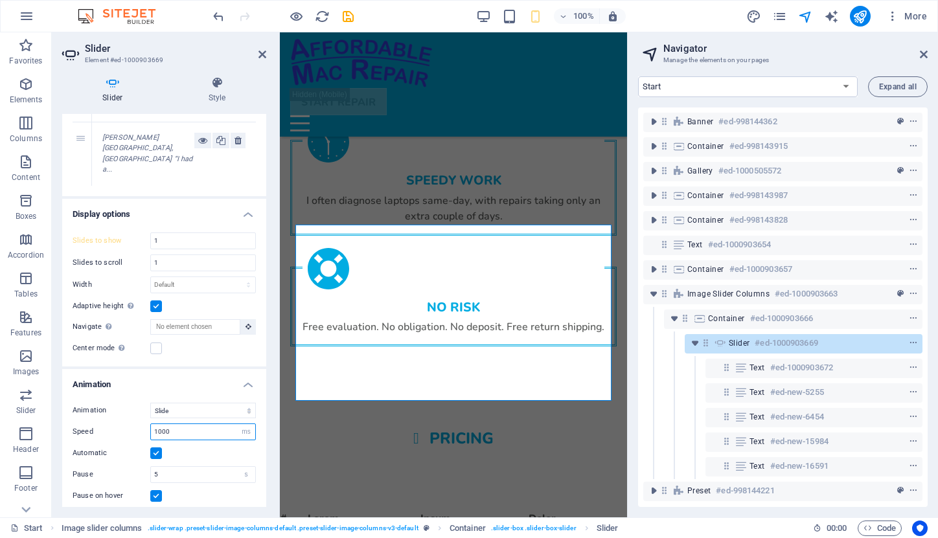
scroll to position [2027, 0]
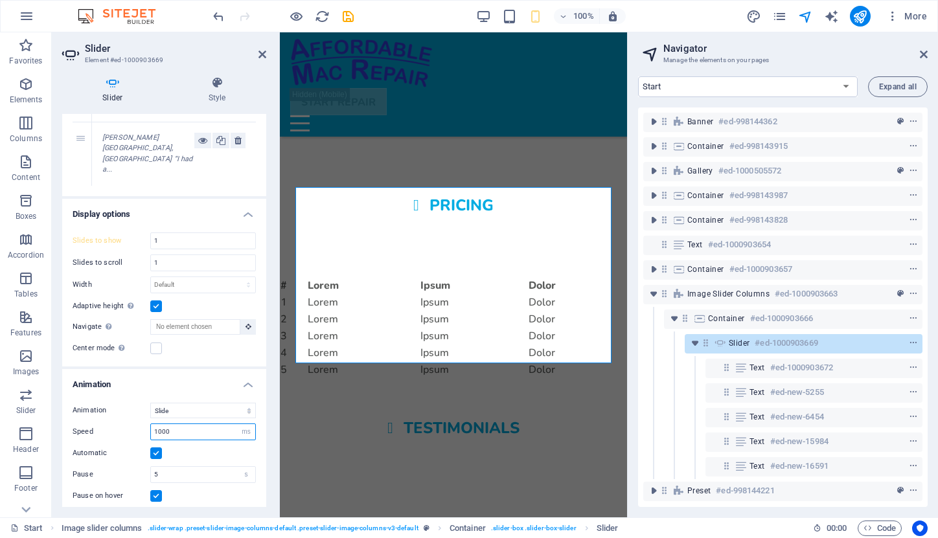
click at [179, 424] on input "1000" at bounding box center [203, 432] width 104 height 16
type input "1"
type input "1000"
click at [209, 424] on input "1000" at bounding box center [203, 432] width 104 height 16
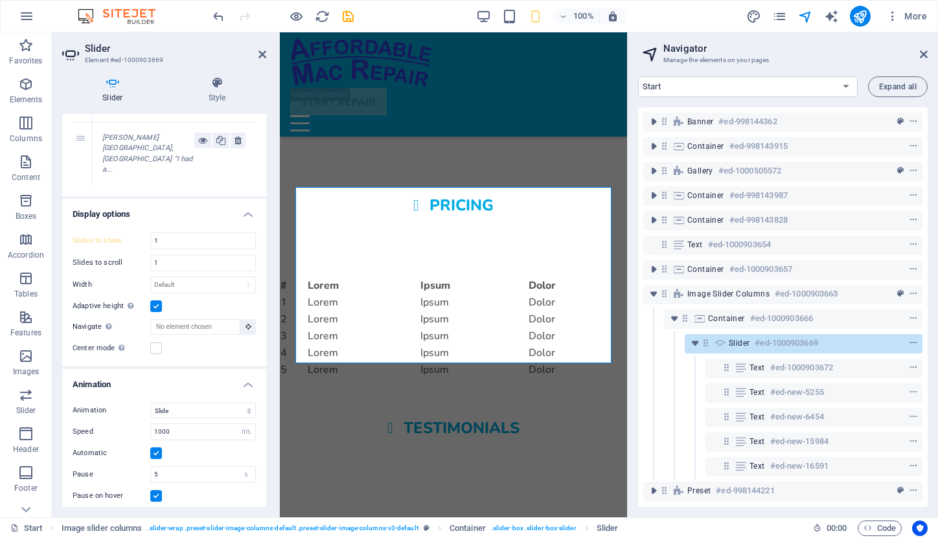
click at [183, 445] on div "Automatic" at bounding box center [164, 453] width 183 height 16
click at [155, 447] on label at bounding box center [156, 453] width 12 height 12
click at [0, 0] on input "Automatic" at bounding box center [0, 0] width 0 height 0
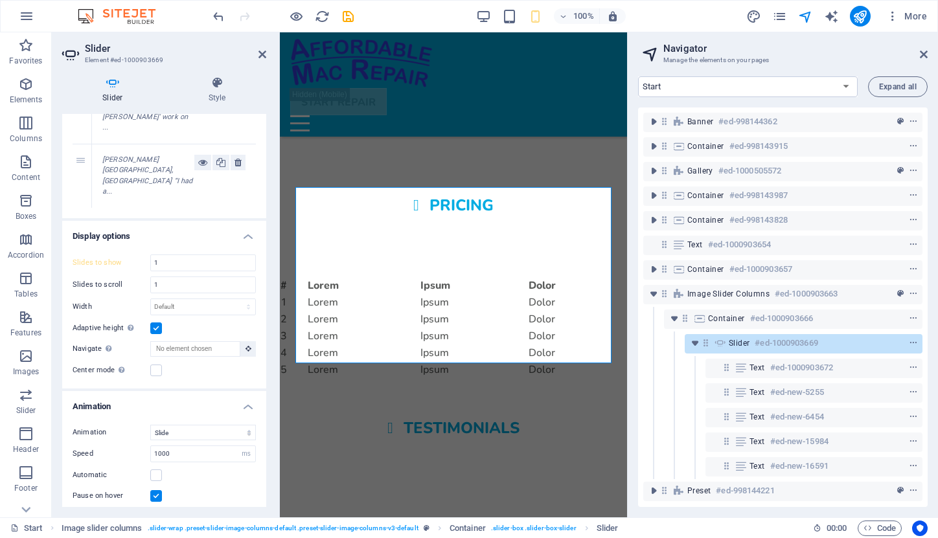
click at [155, 490] on label at bounding box center [156, 496] width 12 height 12
click at [0, 0] on input "Pause on hover" at bounding box center [0, 0] width 0 height 0
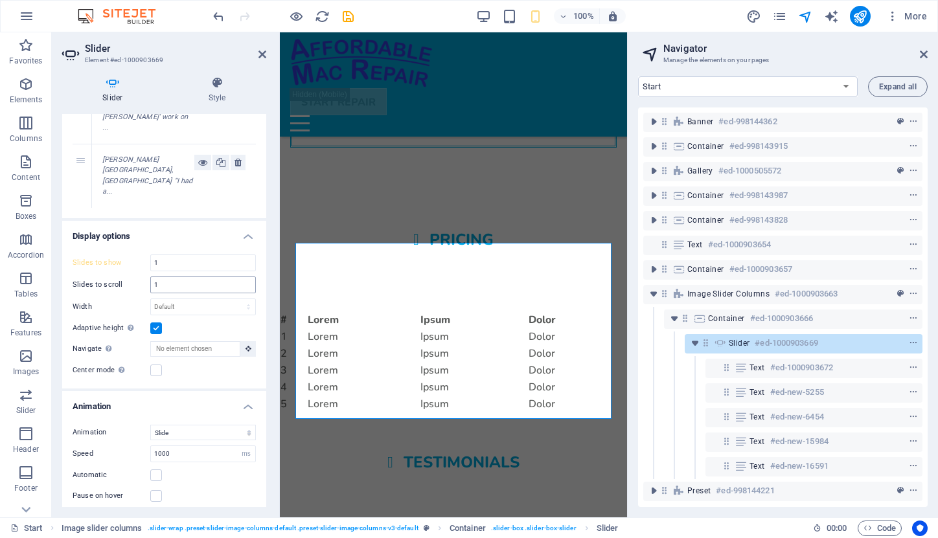
scroll to position [1966, 0]
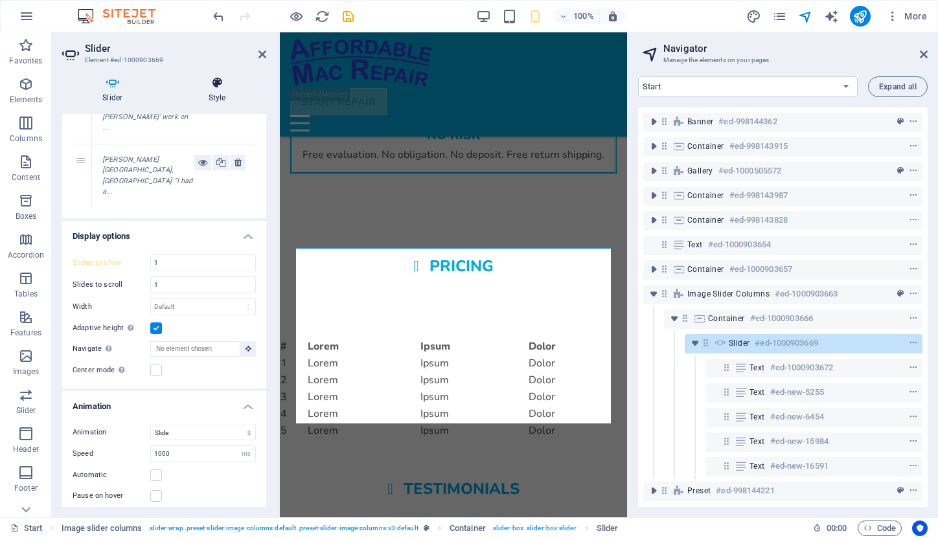
click at [218, 86] on icon at bounding box center [217, 82] width 98 height 13
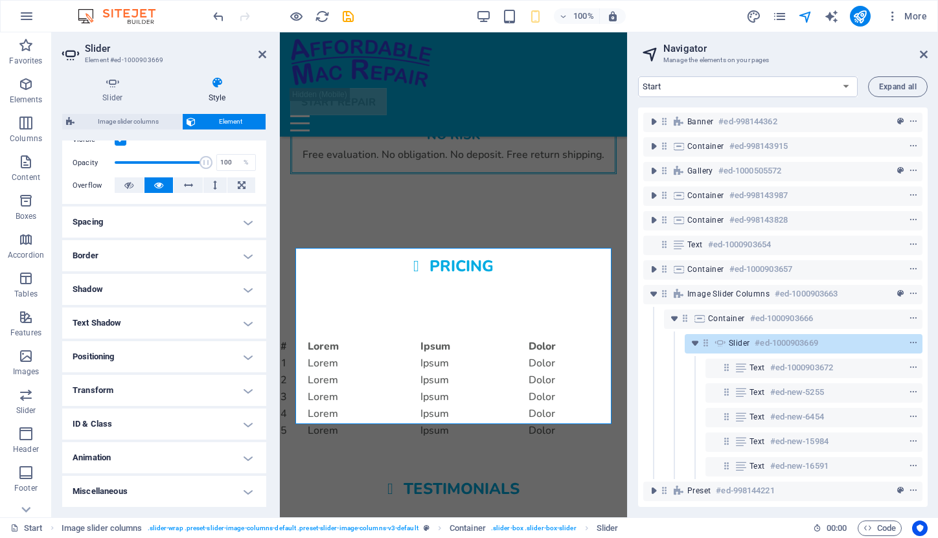
scroll to position [180, 0]
click at [248, 456] on h4 "Animation" at bounding box center [164, 458] width 204 height 31
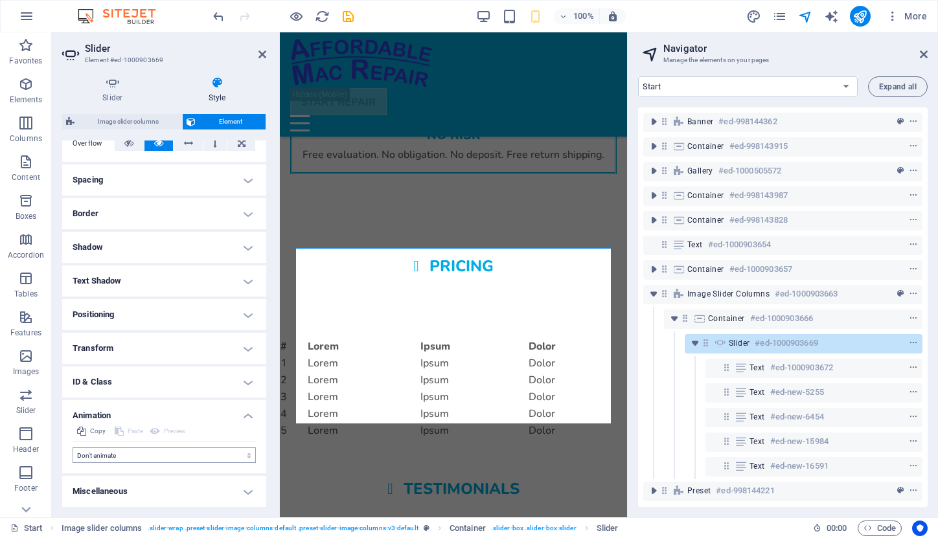
scroll to position [222, 0]
click at [247, 491] on h4 "Miscellaneous" at bounding box center [164, 492] width 204 height 31
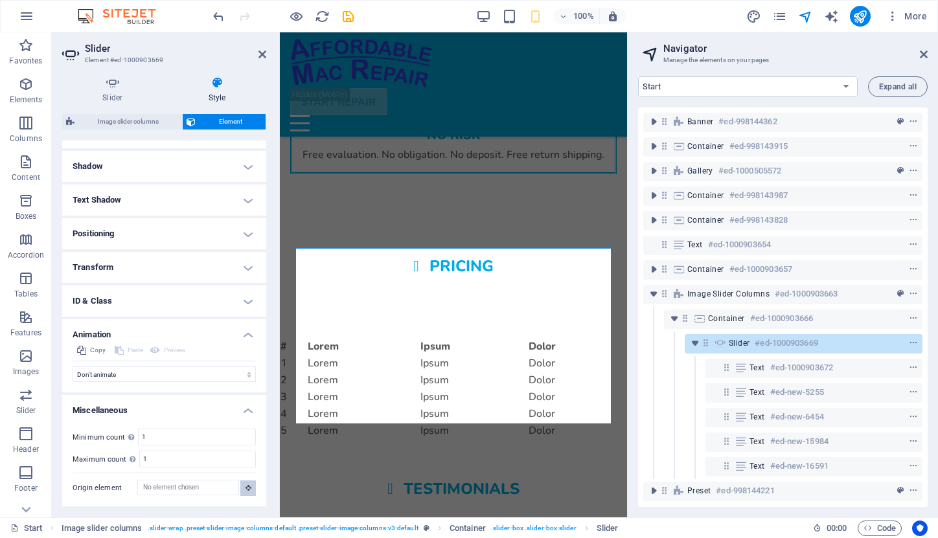
scroll to position [302, 0]
click at [243, 268] on h4 "Transform" at bounding box center [164, 268] width 204 height 31
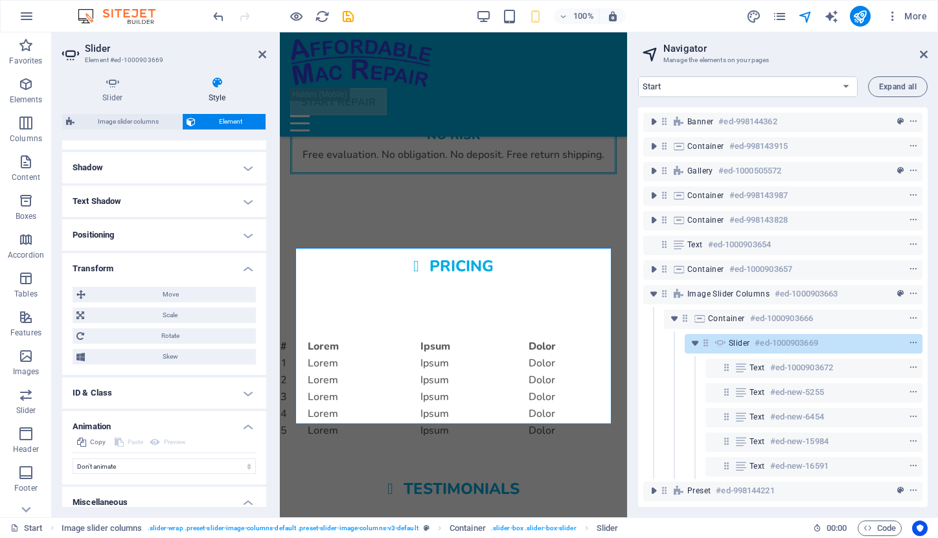
click at [245, 231] on h4 "Positioning" at bounding box center [164, 235] width 204 height 31
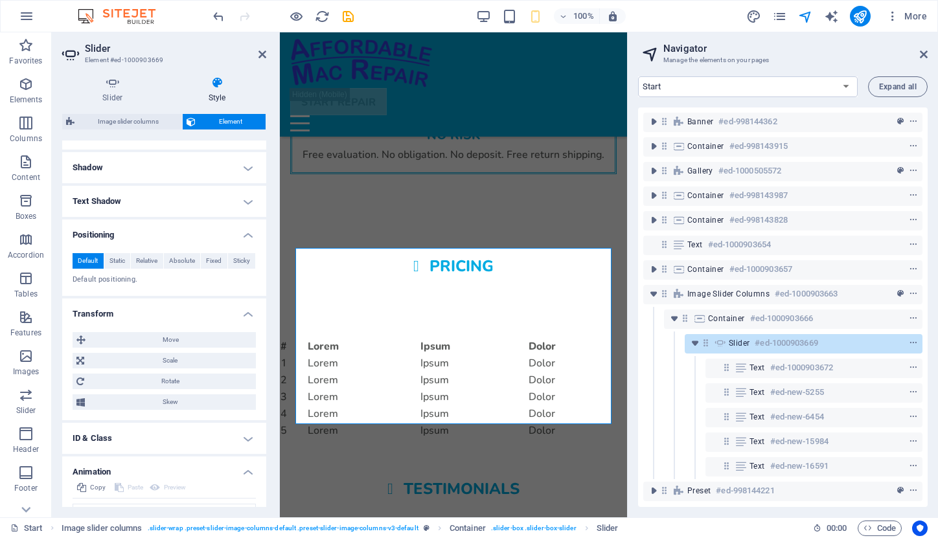
click at [246, 192] on h4 "Text Shadow" at bounding box center [164, 201] width 204 height 31
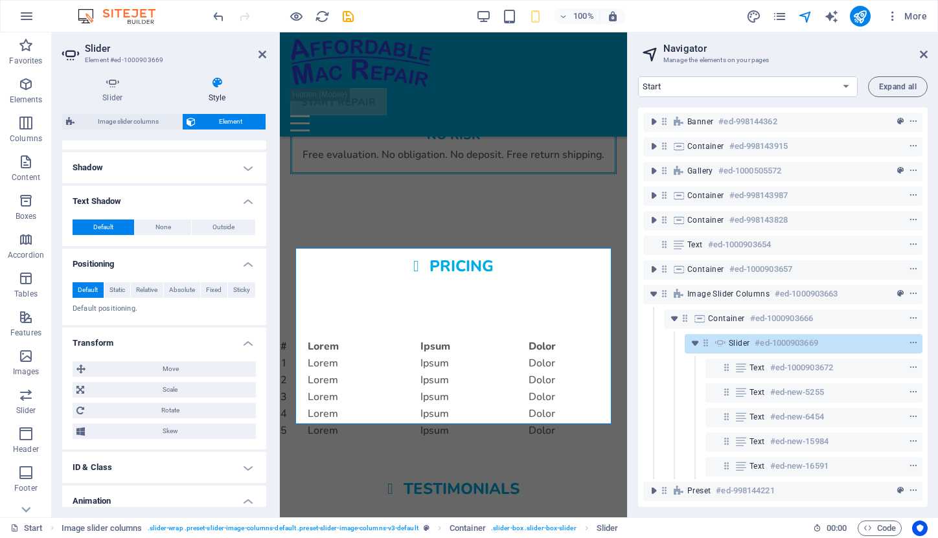
click at [244, 165] on h4 "Shadow" at bounding box center [164, 167] width 204 height 31
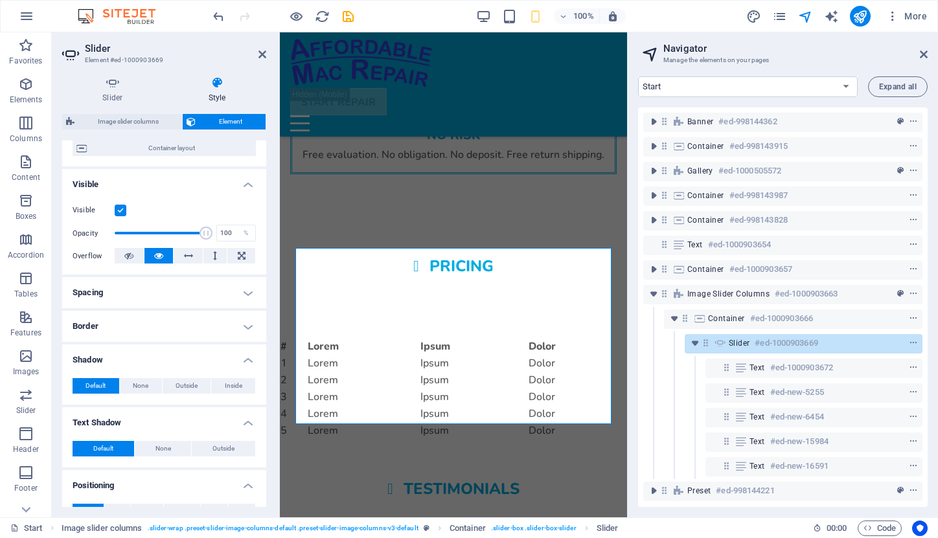
scroll to position [106, 0]
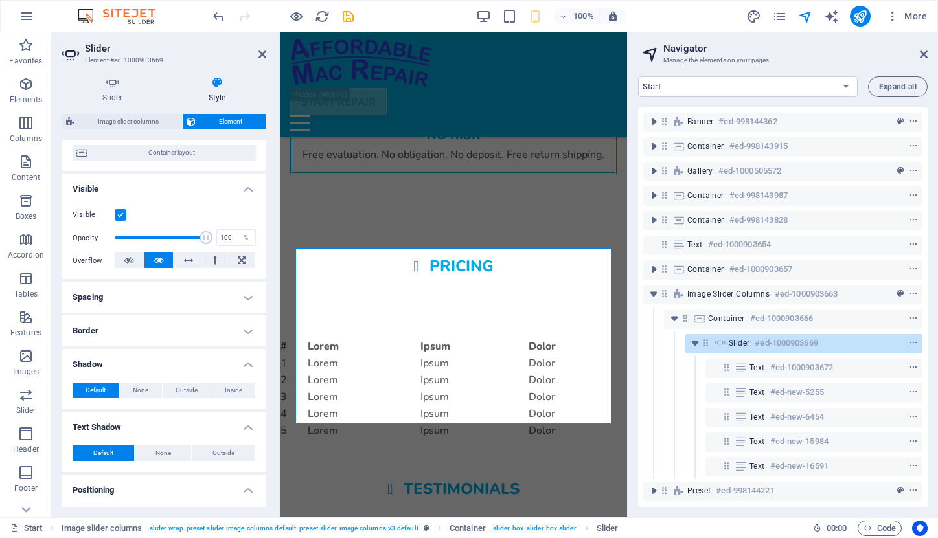
click at [243, 166] on div "How this element expands within the layout (Flexbox). Size Default auto px % 1/…" at bounding box center [164, 114] width 204 height 113
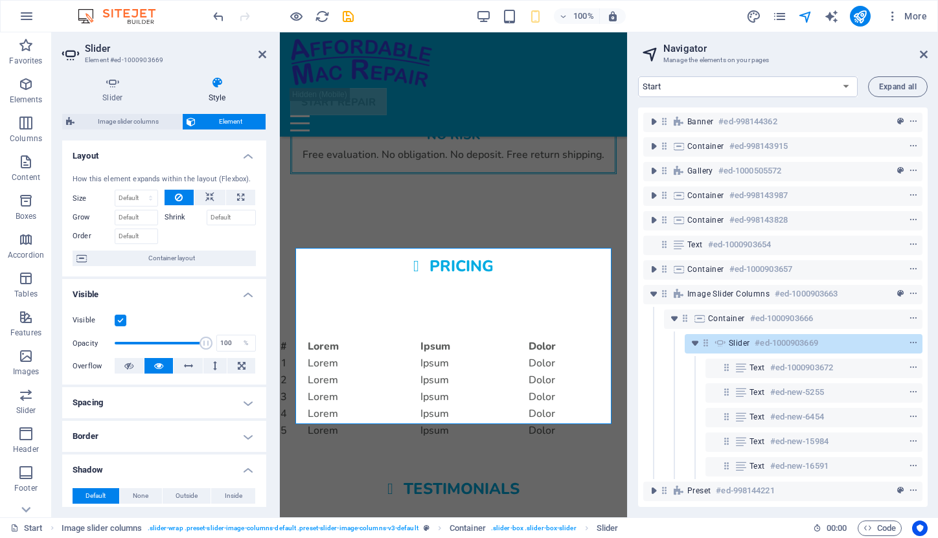
scroll to position [0, 0]
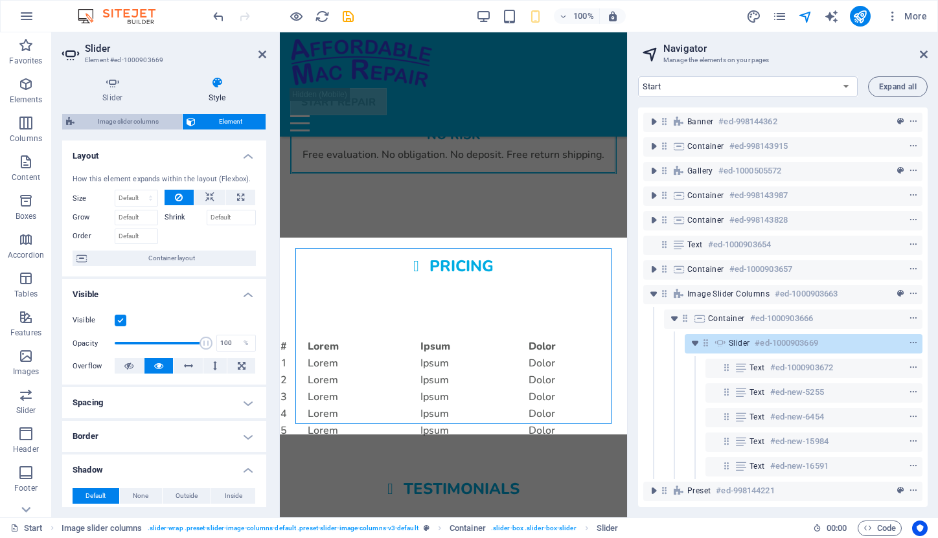
click at [150, 117] on span "Image slider columns" at bounding box center [128, 122] width 100 height 16
select select "rem"
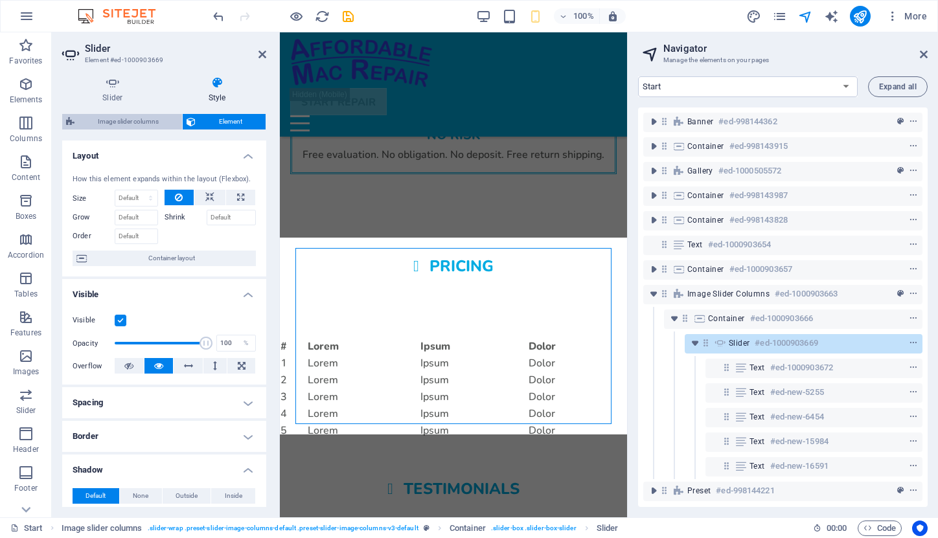
select select "px"
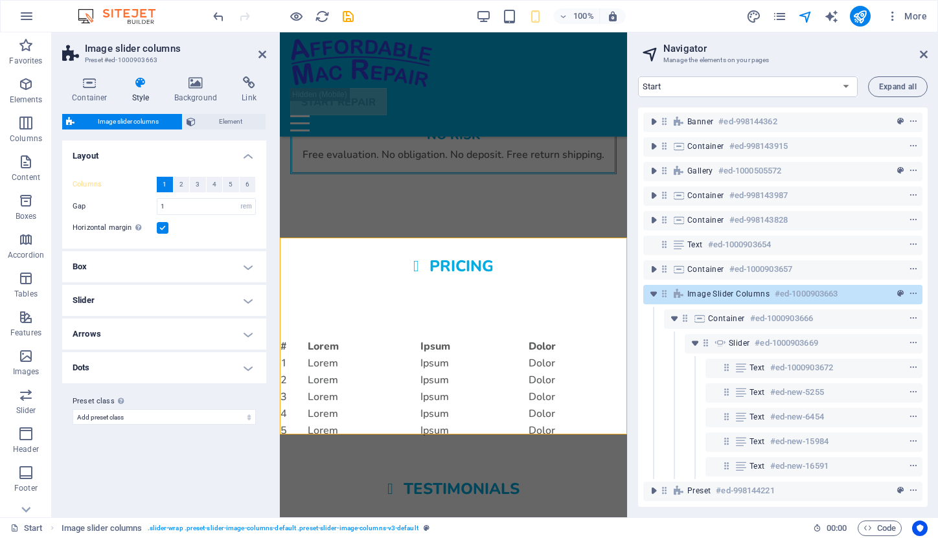
click at [245, 330] on h4 "Arrows" at bounding box center [164, 334] width 204 height 31
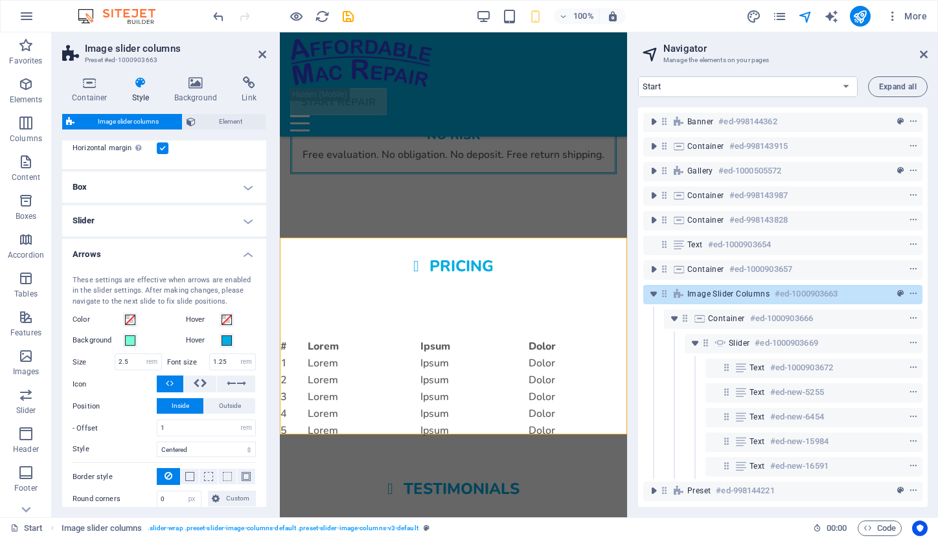
scroll to position [81, 0]
click at [224, 317] on span at bounding box center [226, 318] width 10 height 10
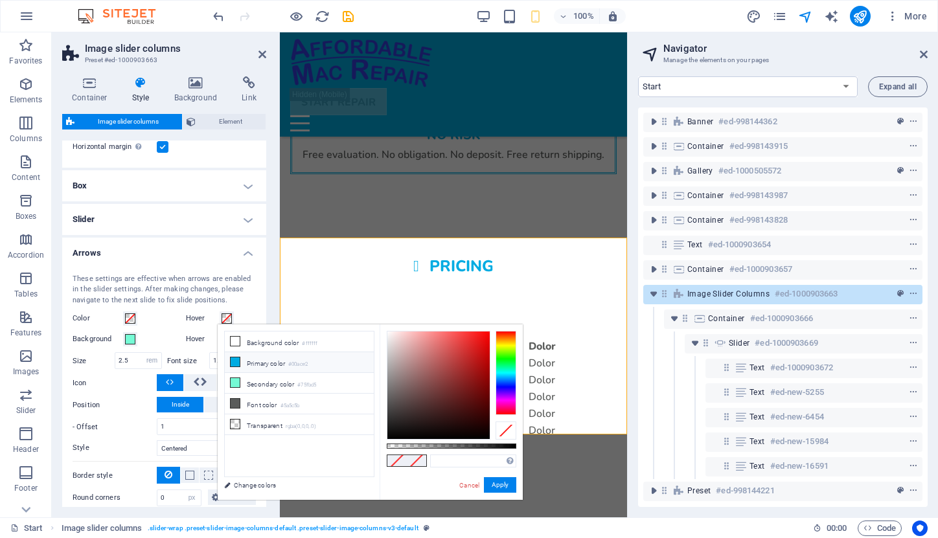
click at [257, 360] on li "Primary color #00ace2" at bounding box center [299, 362] width 149 height 21
type input "#00ace2"
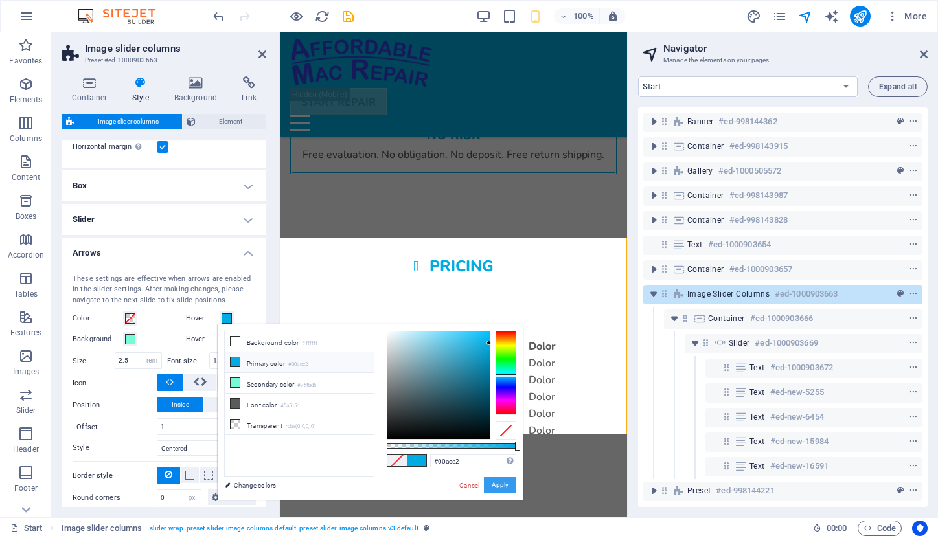
click at [507, 484] on button "Apply" at bounding box center [500, 485] width 32 height 16
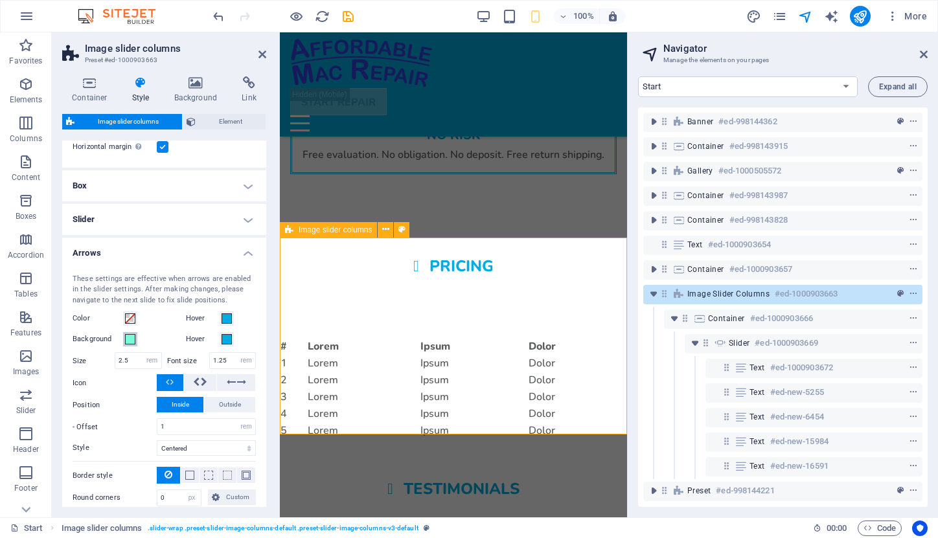
click at [130, 339] on span at bounding box center [130, 339] width 10 height 10
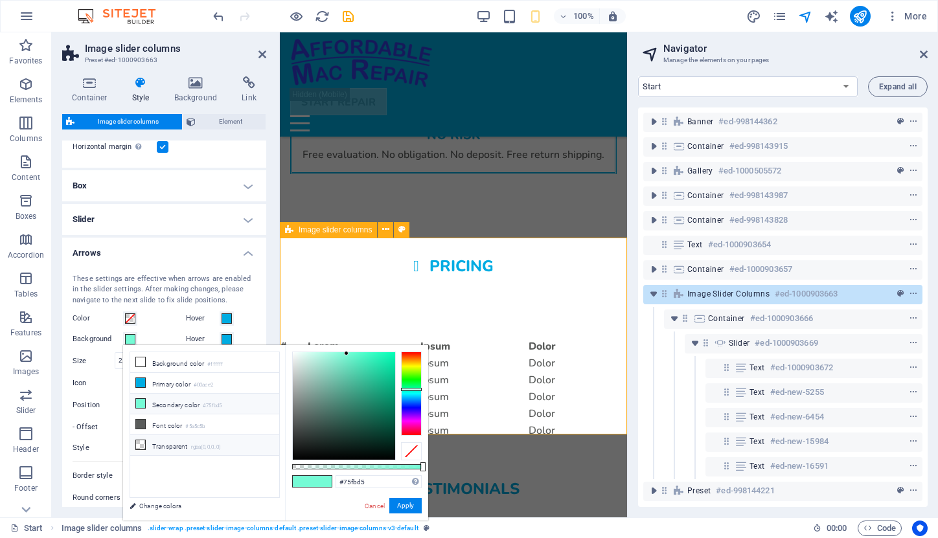
click at [162, 444] on li "Transparent rgba(0,0,0,.0)" at bounding box center [204, 445] width 149 height 21
type input "rgba(0, 0, 0, 0)"
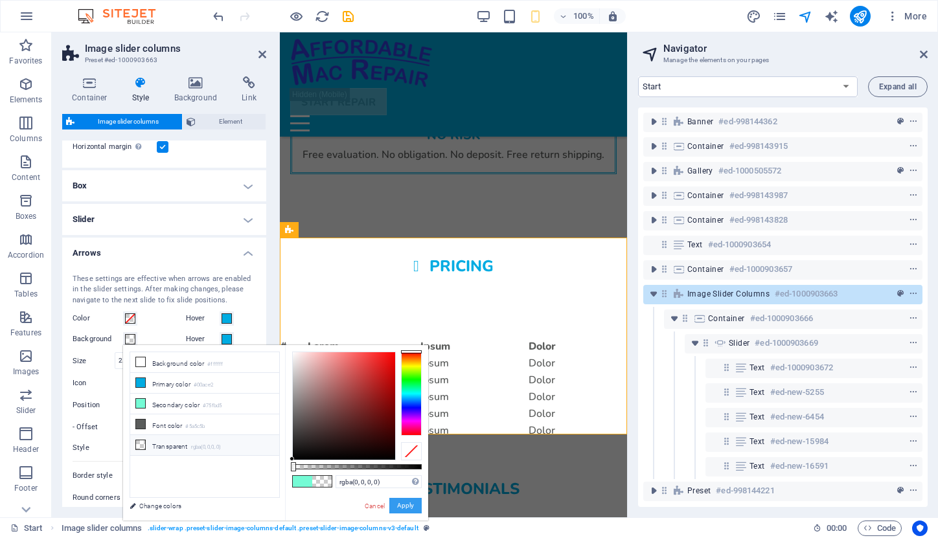
click at [405, 504] on button "Apply" at bounding box center [405, 506] width 32 height 16
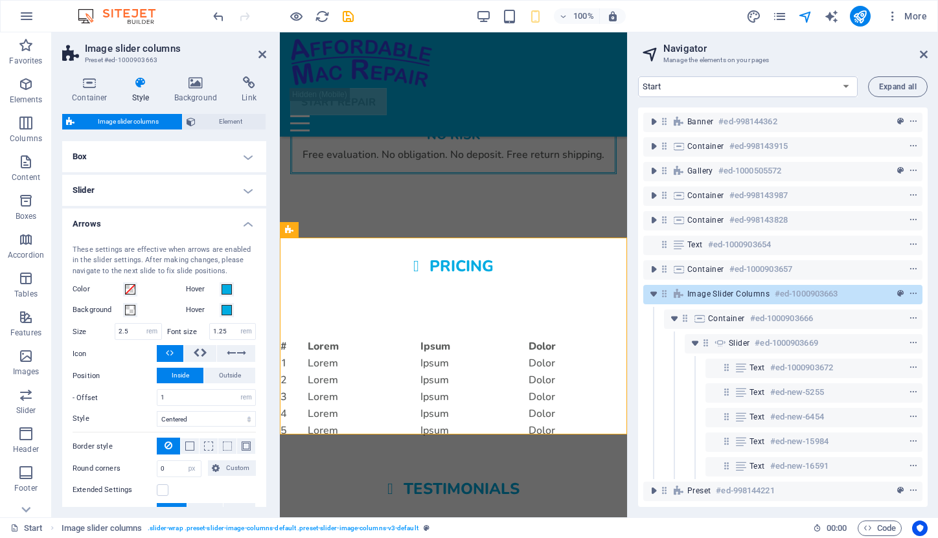
scroll to position [118, 0]
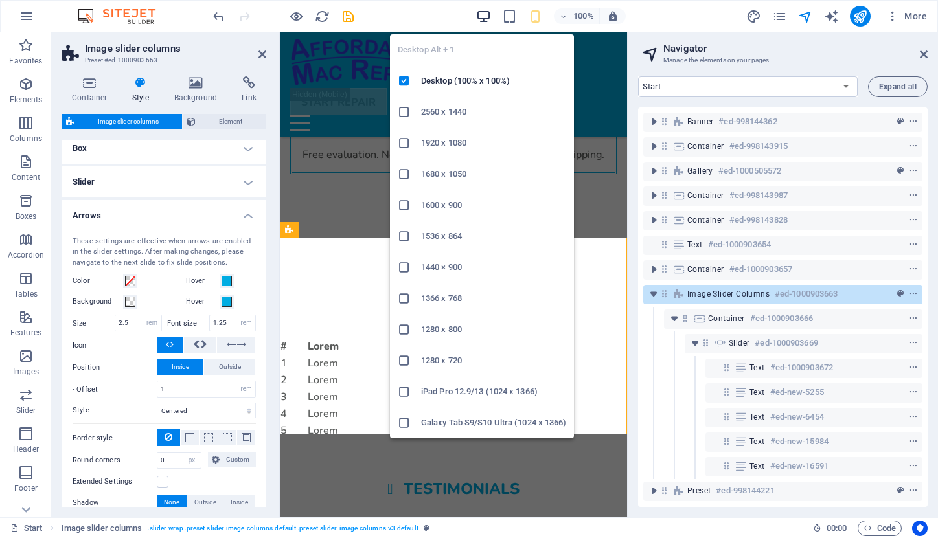
click at [484, 12] on icon "button" at bounding box center [483, 16] width 15 height 15
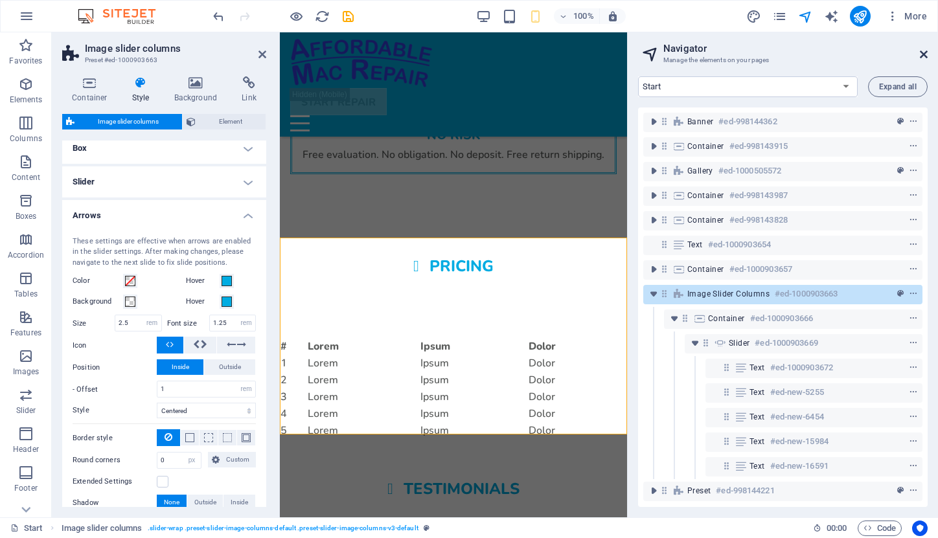
click at [923, 52] on icon at bounding box center [923, 54] width 8 height 10
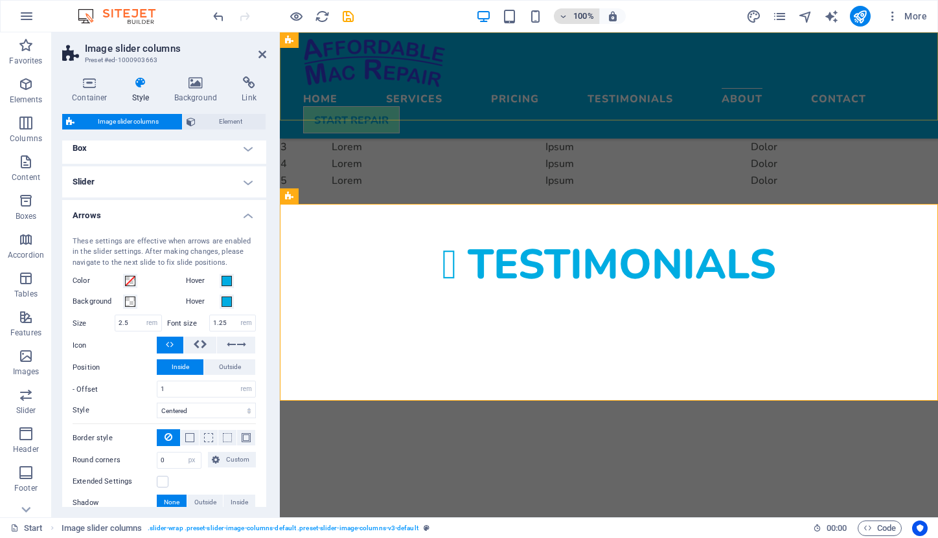
scroll to position [1606, 0]
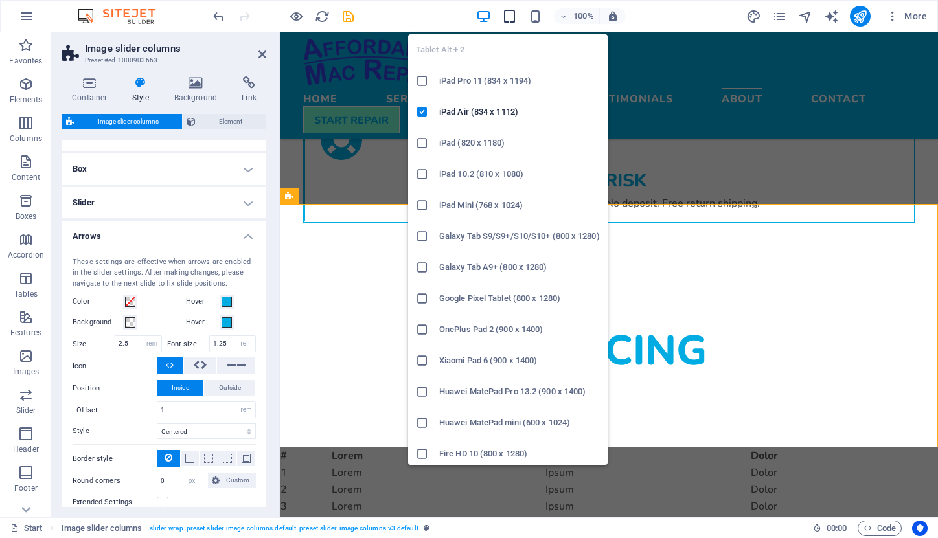
click at [510, 12] on icon "button" at bounding box center [509, 16] width 15 height 15
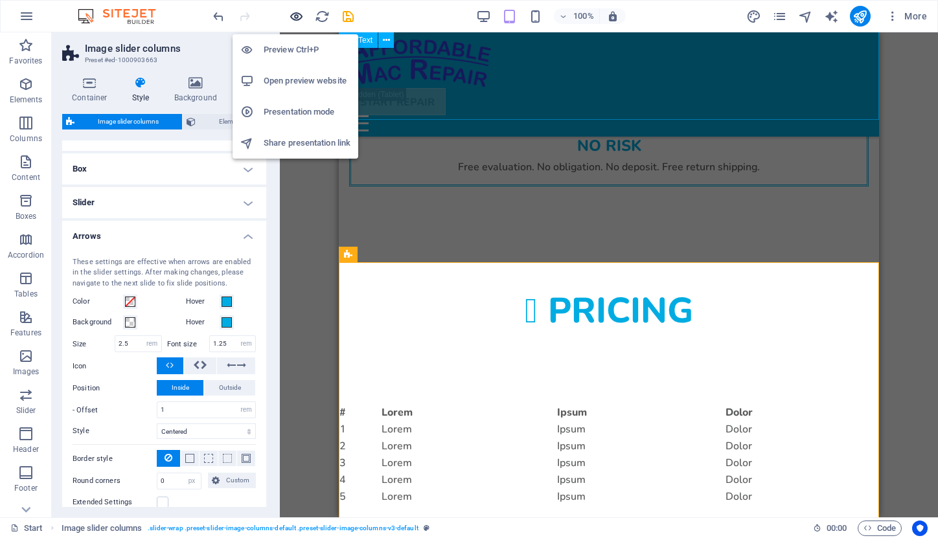
click at [296, 16] on icon "button" at bounding box center [296, 16] width 15 height 15
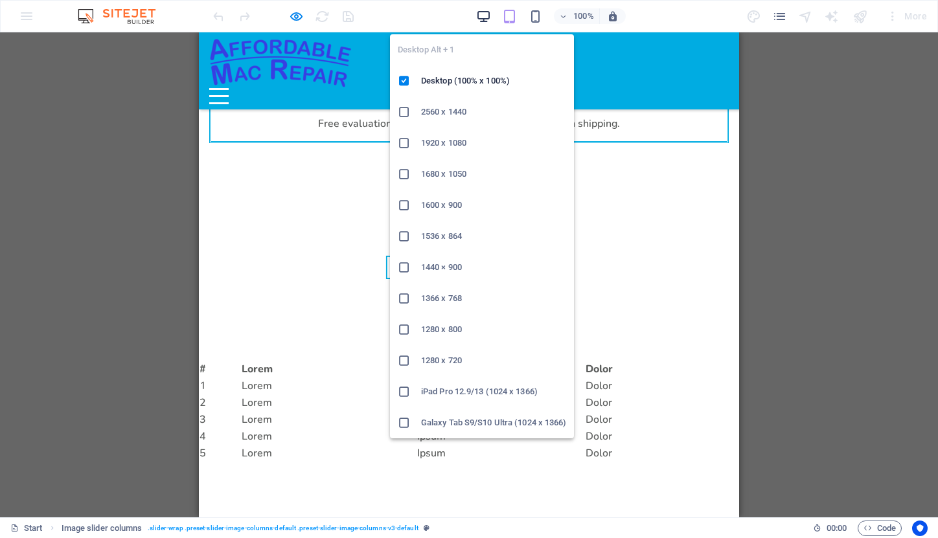
click at [483, 14] on icon "button" at bounding box center [483, 16] width 15 height 15
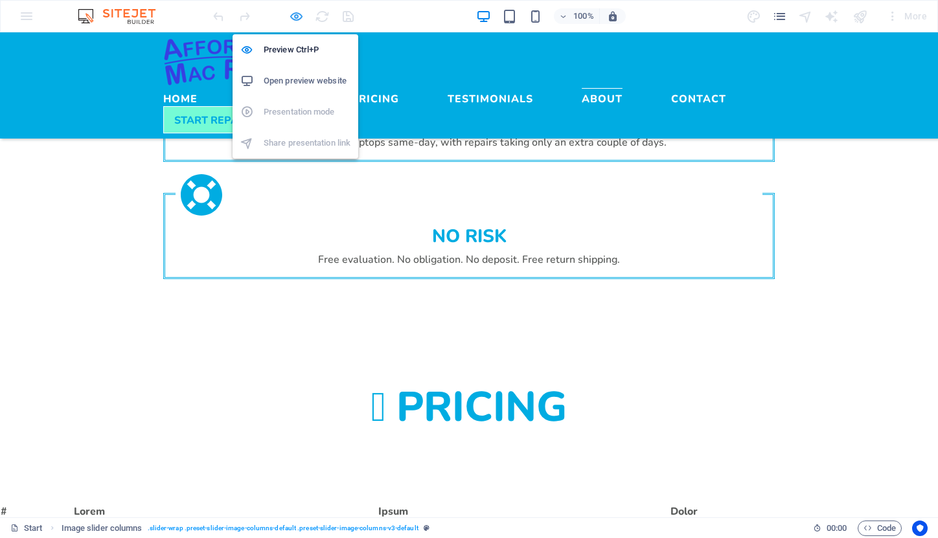
click at [295, 12] on icon "button" at bounding box center [296, 16] width 15 height 15
select select "rem"
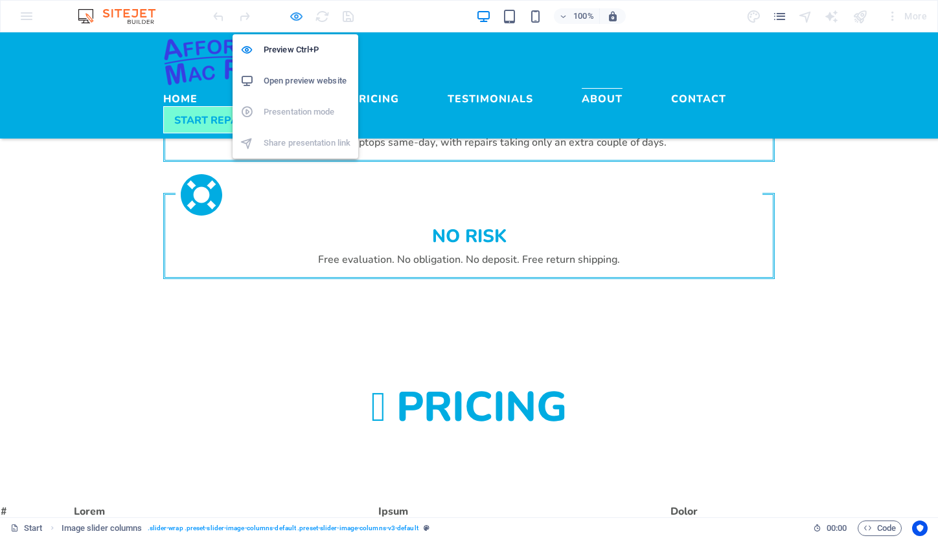
select select "px"
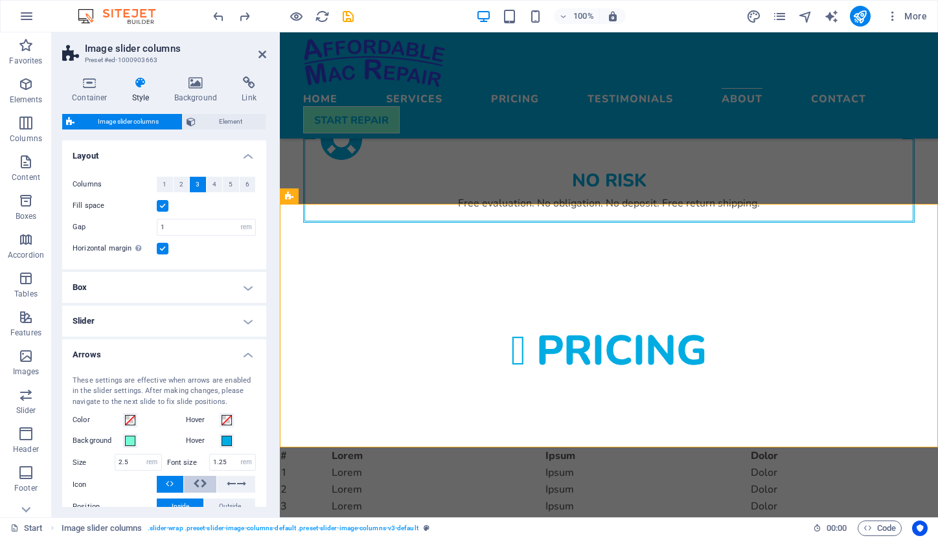
scroll to position [35, 0]
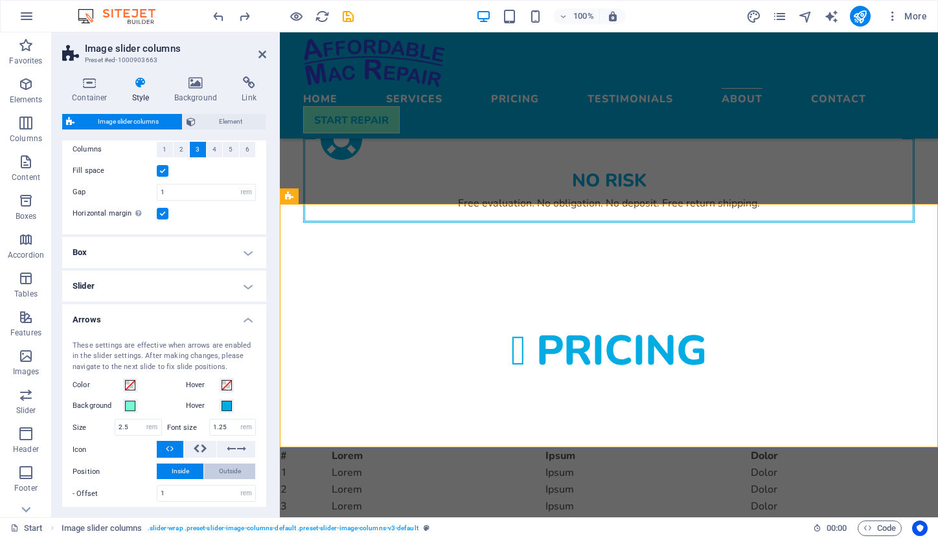
click at [232, 466] on span "Outside" at bounding box center [230, 472] width 22 height 16
select select
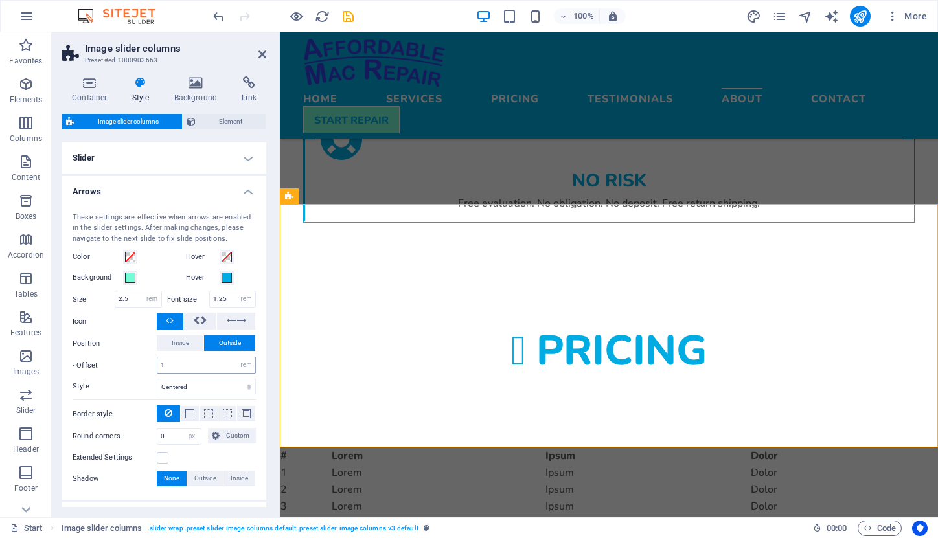
scroll to position [173, 0]
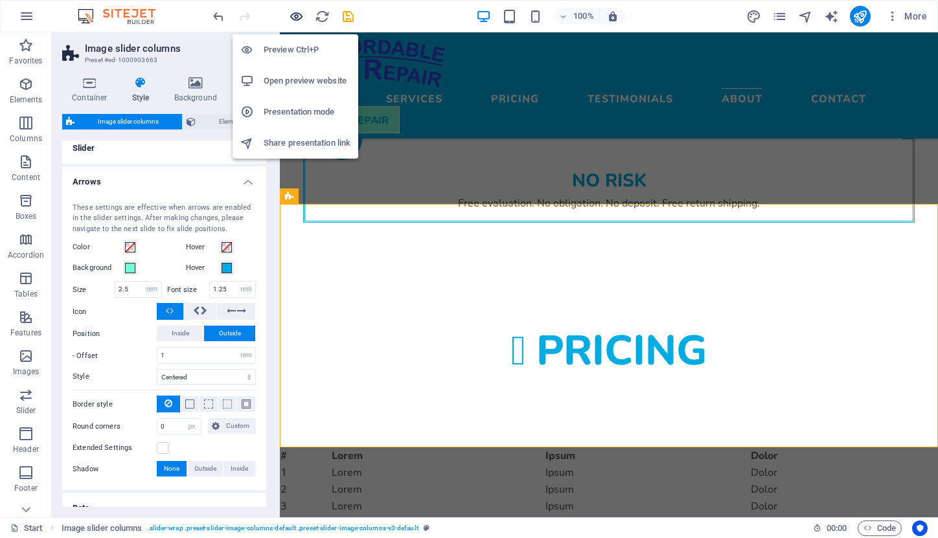
click at [296, 17] on icon "button" at bounding box center [296, 16] width 15 height 15
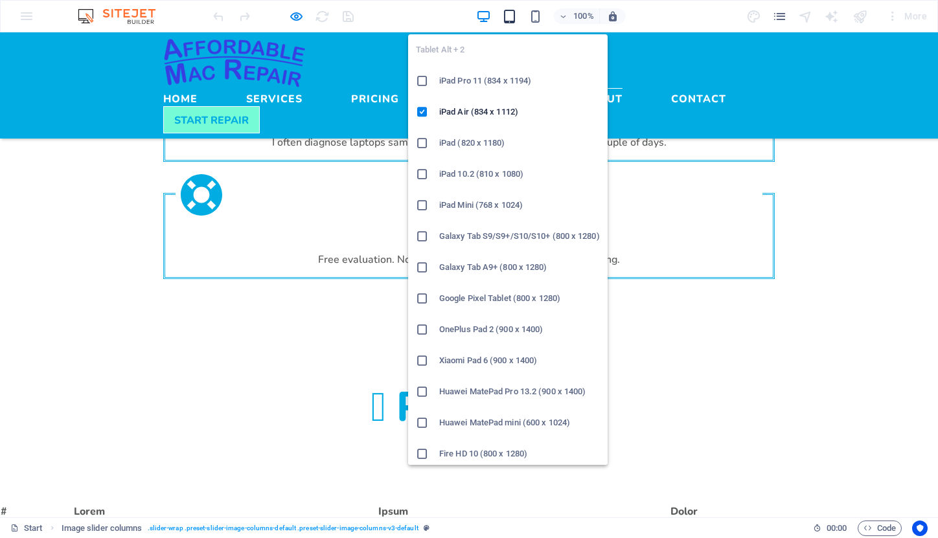
click at [506, 17] on icon "button" at bounding box center [509, 16] width 15 height 15
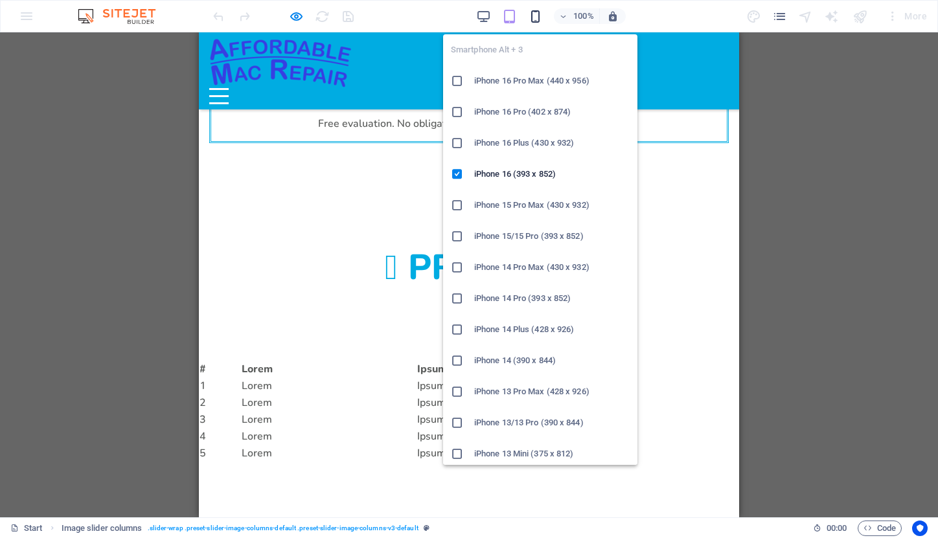
click at [535, 10] on icon "button" at bounding box center [535, 16] width 15 height 15
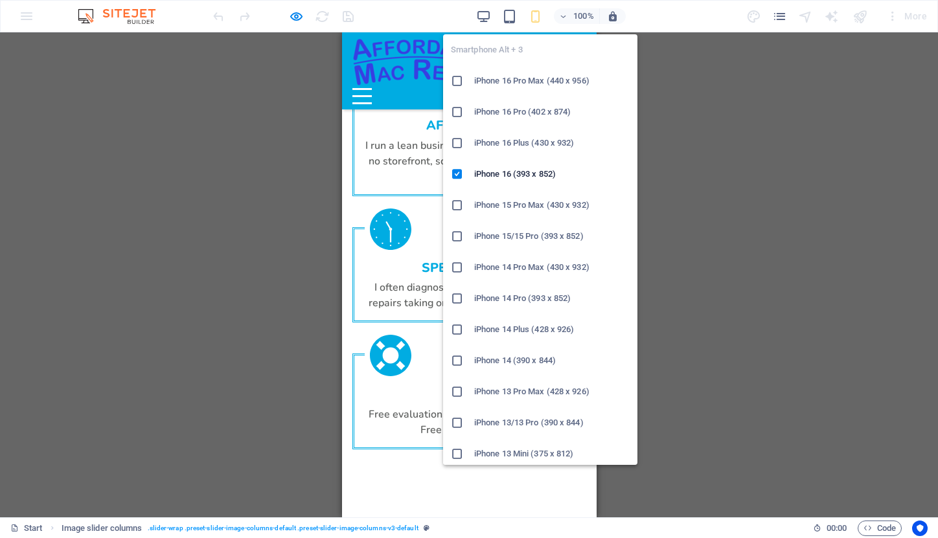
scroll to position [2040, 0]
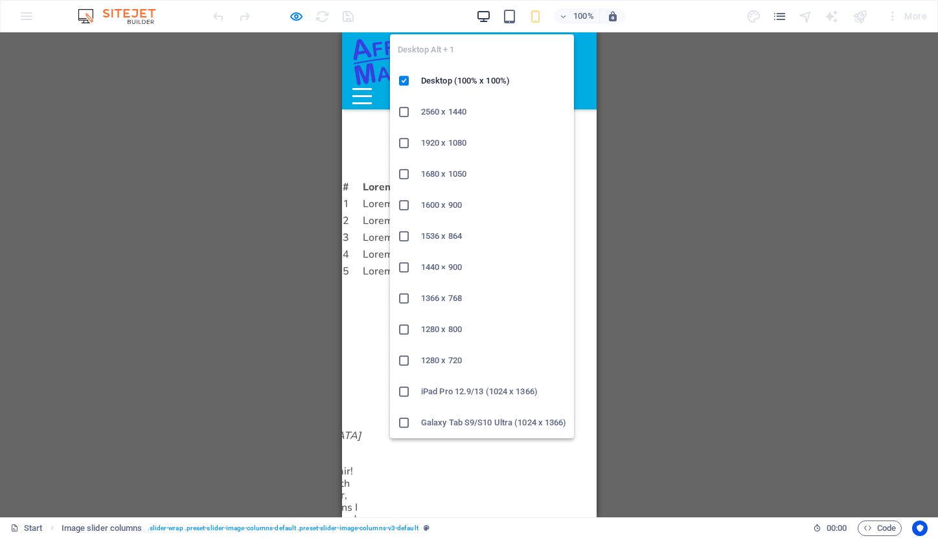
click at [486, 10] on icon "button" at bounding box center [483, 16] width 15 height 15
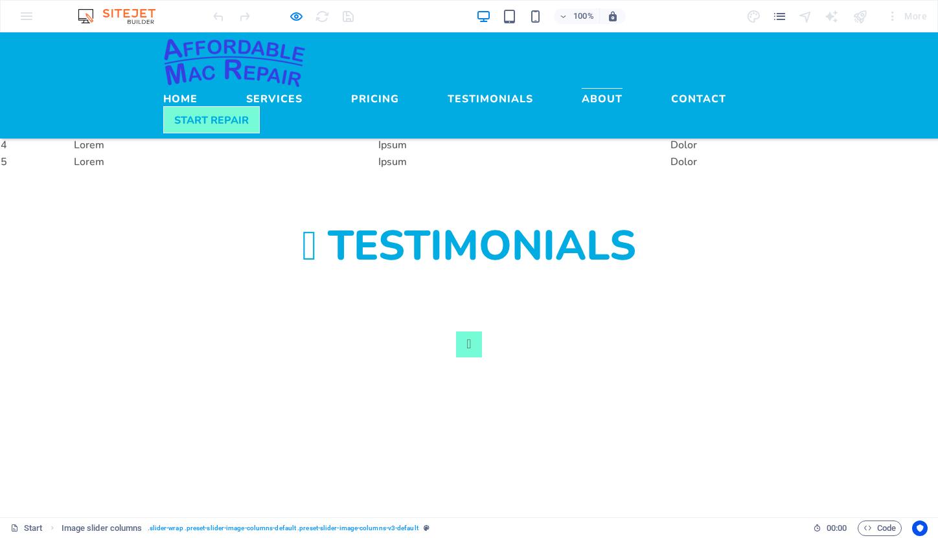
scroll to position [1694, 0]
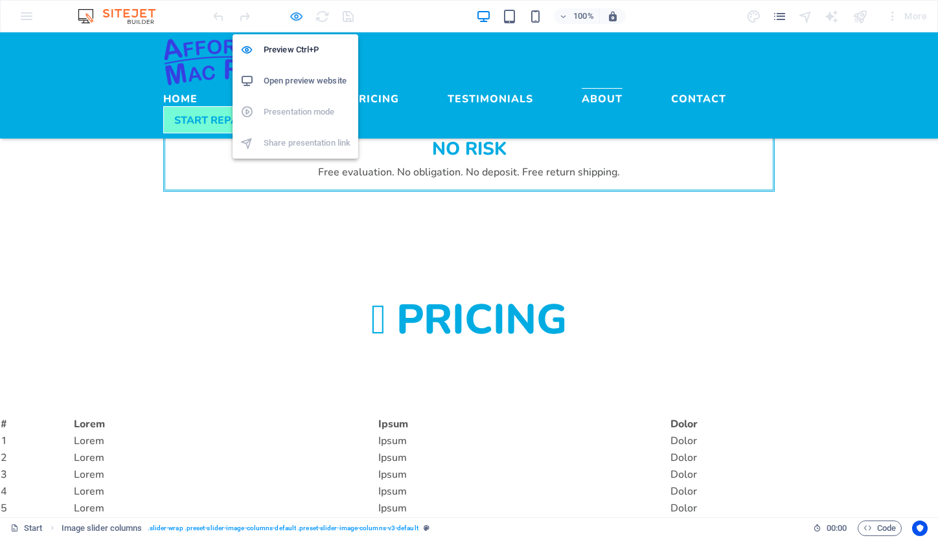
click at [291, 11] on icon "button" at bounding box center [296, 16] width 15 height 15
select select "rem"
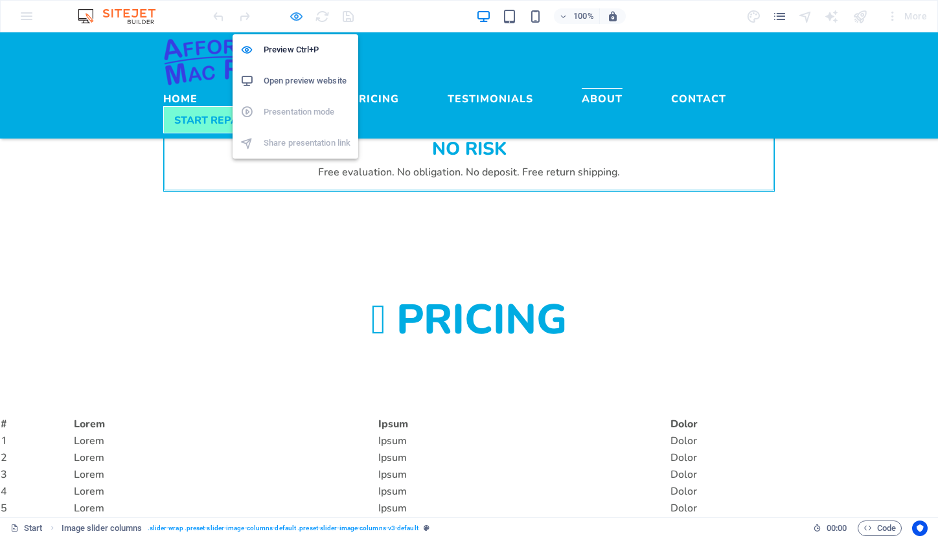
select select "px"
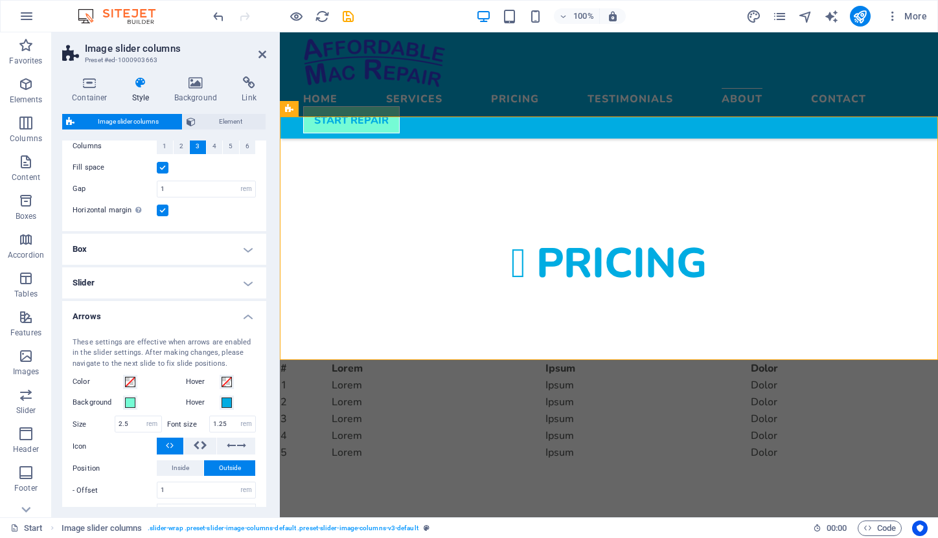
scroll to position [41, 0]
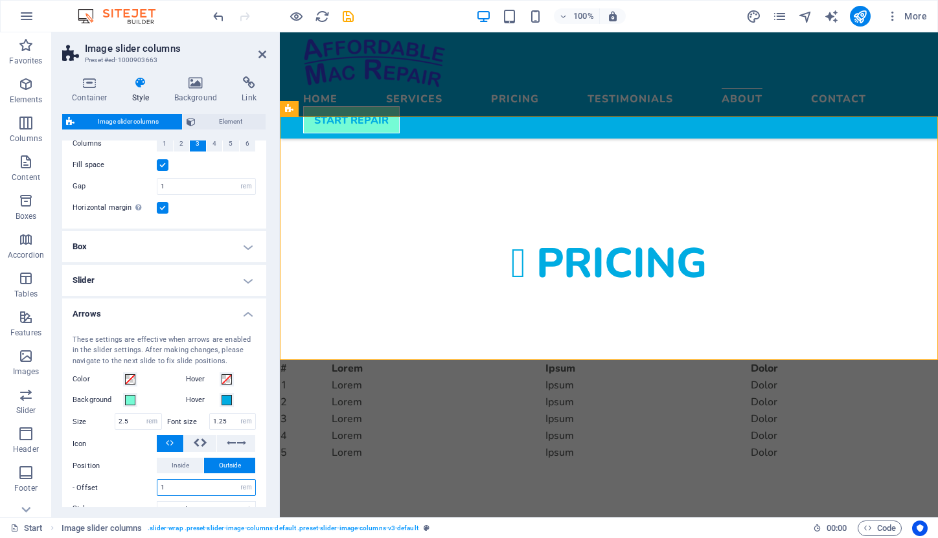
drag, startPoint x: 188, startPoint y: 484, endPoint x: 157, endPoint y: 484, distance: 31.7
click at [157, 484] on div "1 px rem % vh vw" at bounding box center [206, 487] width 99 height 17
type input "0"
click at [183, 460] on span "Inside" at bounding box center [180, 466] width 17 height 16
select select
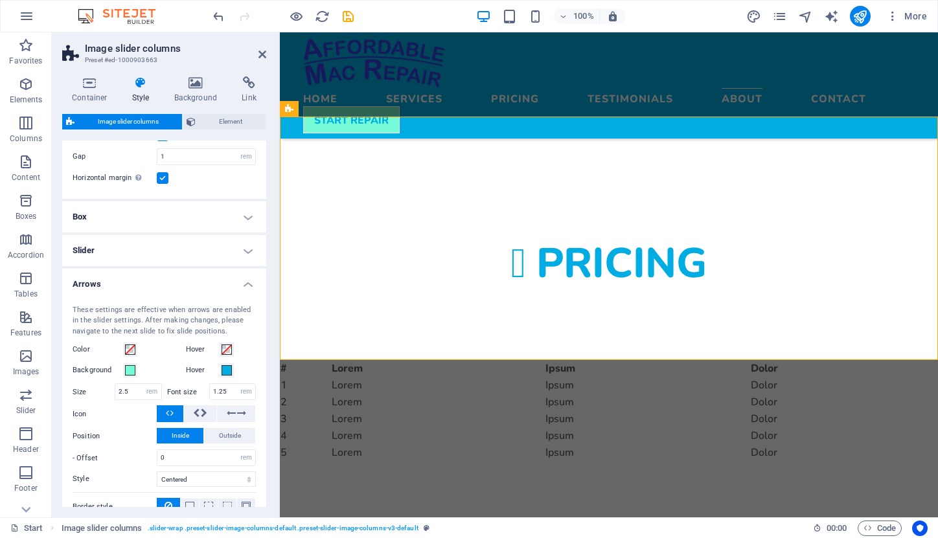
scroll to position [82, 0]
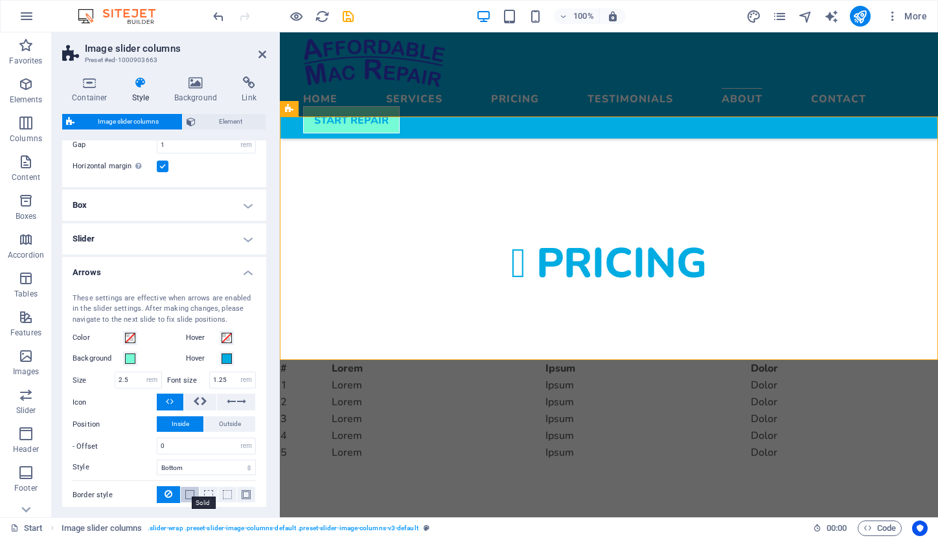
click at [191, 491] on span at bounding box center [189, 494] width 9 height 9
click at [168, 490] on icon at bounding box center [168, 494] width 8 height 16
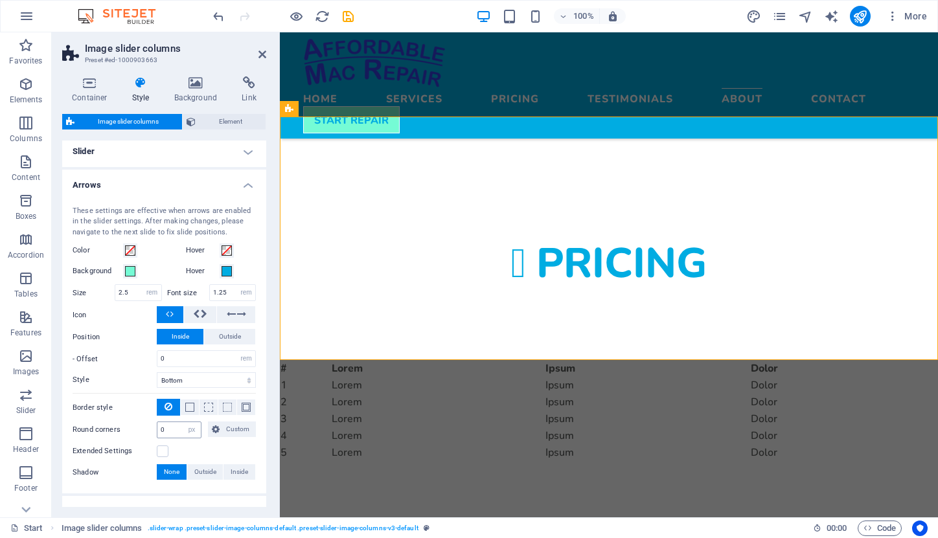
scroll to position [169, 0]
click at [162, 453] on label at bounding box center [163, 452] width 12 height 12
click at [0, 0] on input "Extended Settings" at bounding box center [0, 0] width 0 height 0
click at [231, 469] on span "Hover only" at bounding box center [228, 473] width 30 height 16
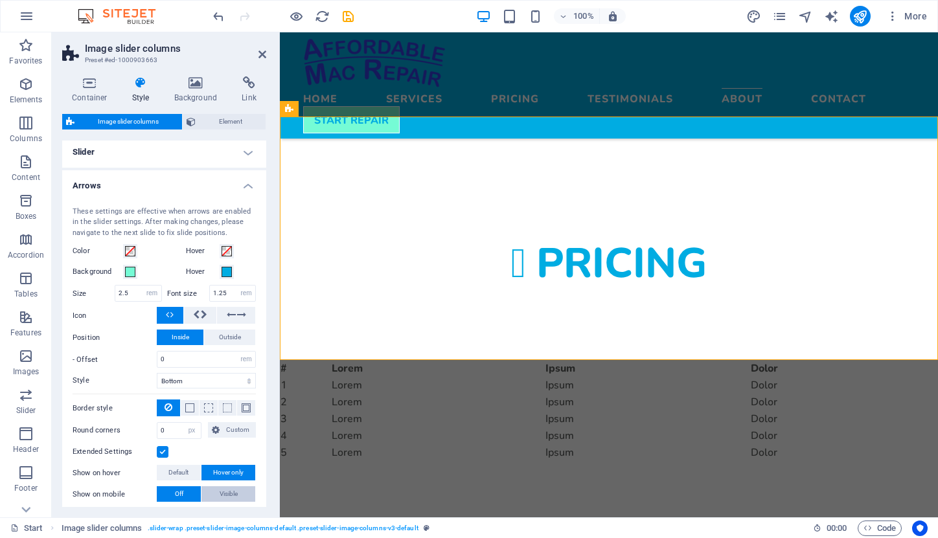
click at [232, 491] on span "Visible" at bounding box center [229, 494] width 18 height 16
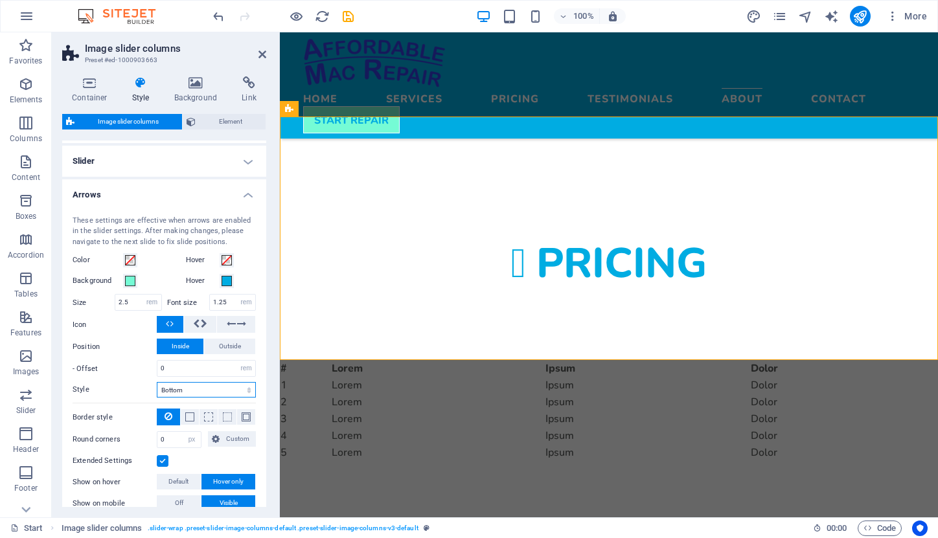
select select "centered"
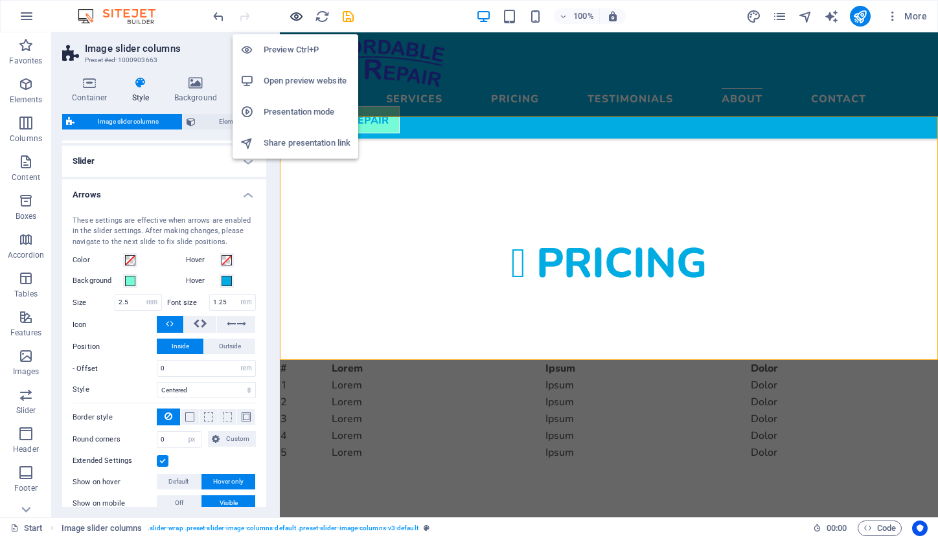
click at [297, 16] on icon "button" at bounding box center [296, 16] width 15 height 15
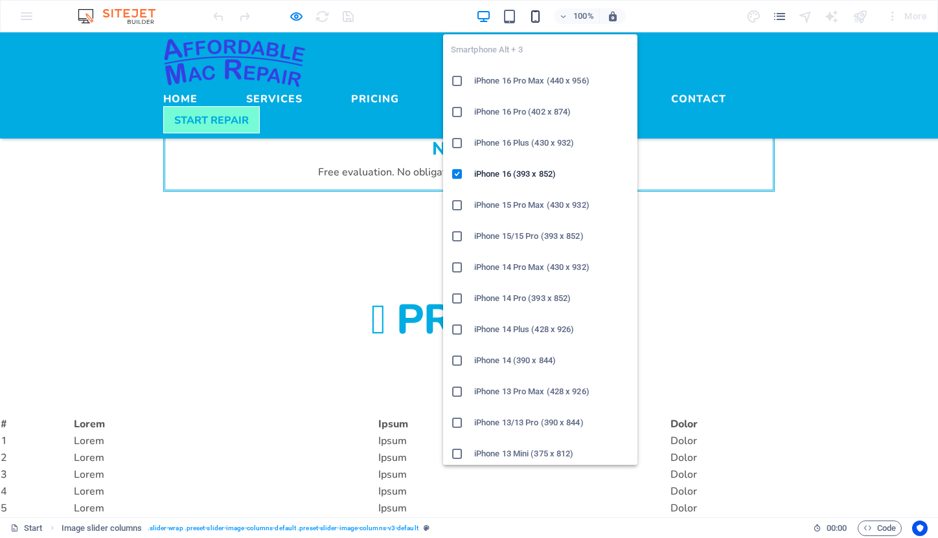
click at [541, 16] on icon "button" at bounding box center [535, 16] width 15 height 15
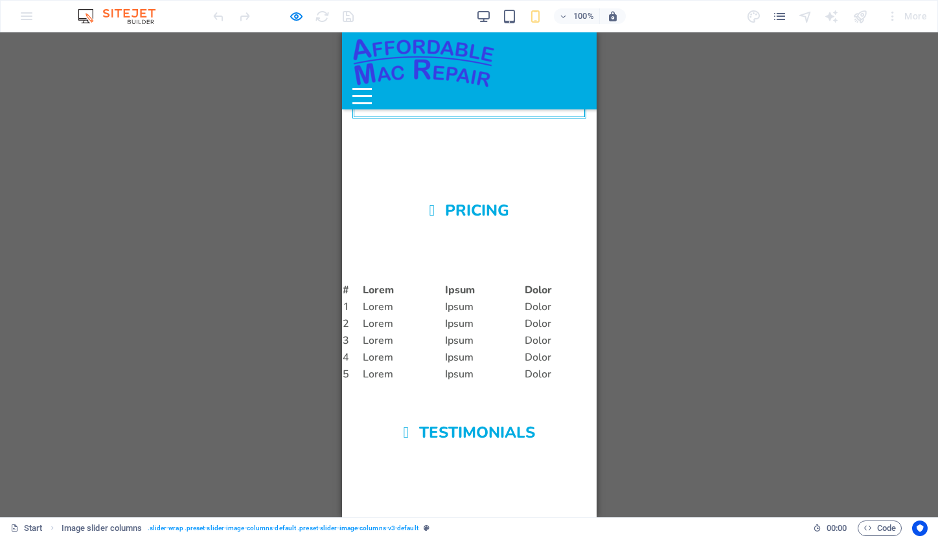
scroll to position [1938, 0]
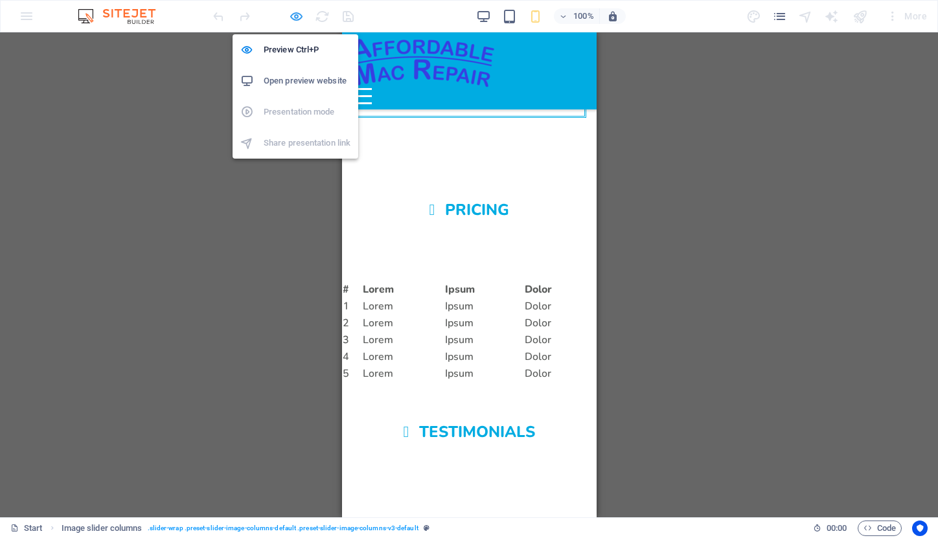
click at [289, 19] on icon "button" at bounding box center [296, 16] width 15 height 15
select select "rem"
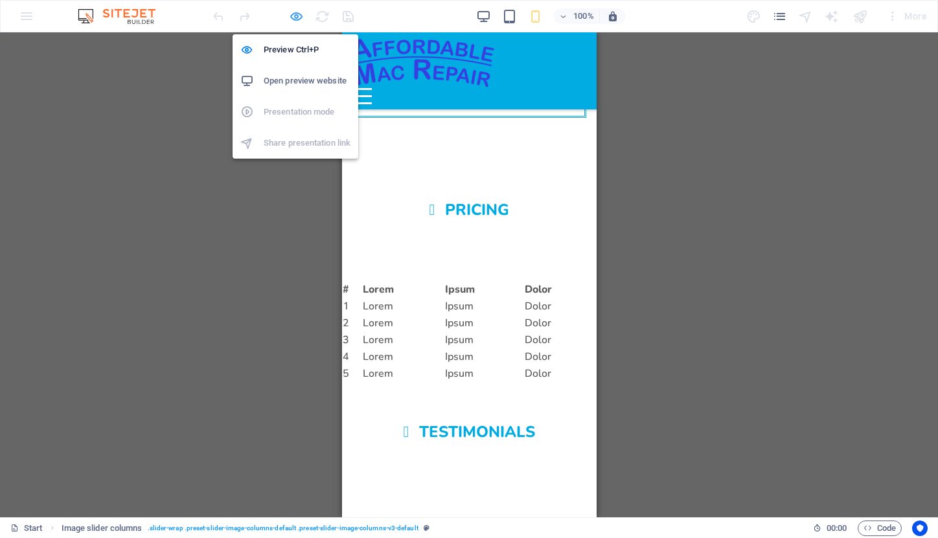
select select "px"
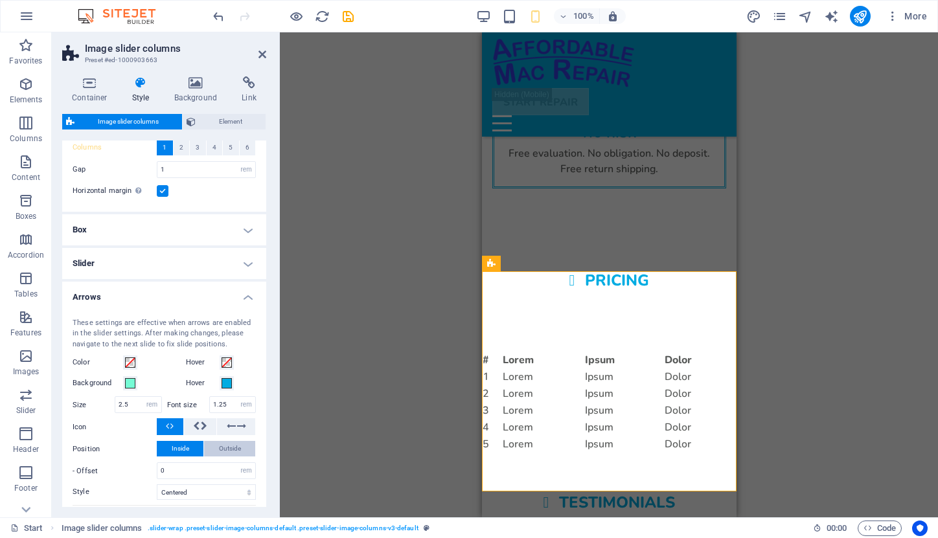
scroll to position [47, 0]
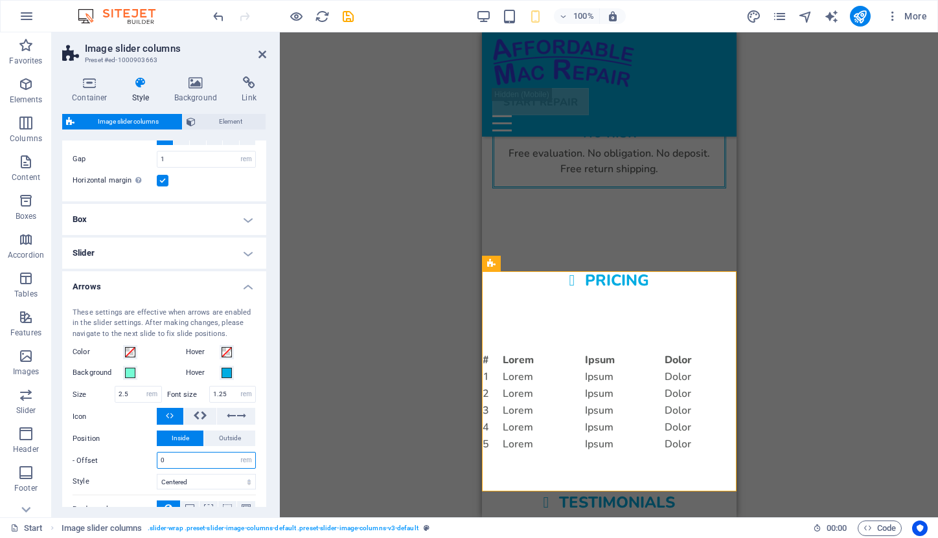
drag, startPoint x: 177, startPoint y: 457, endPoint x: 152, endPoint y: 455, distance: 24.7
click at [152, 455] on div "- Offset 0 px rem % vh vw" at bounding box center [164, 460] width 183 height 17
type input "1"
select select
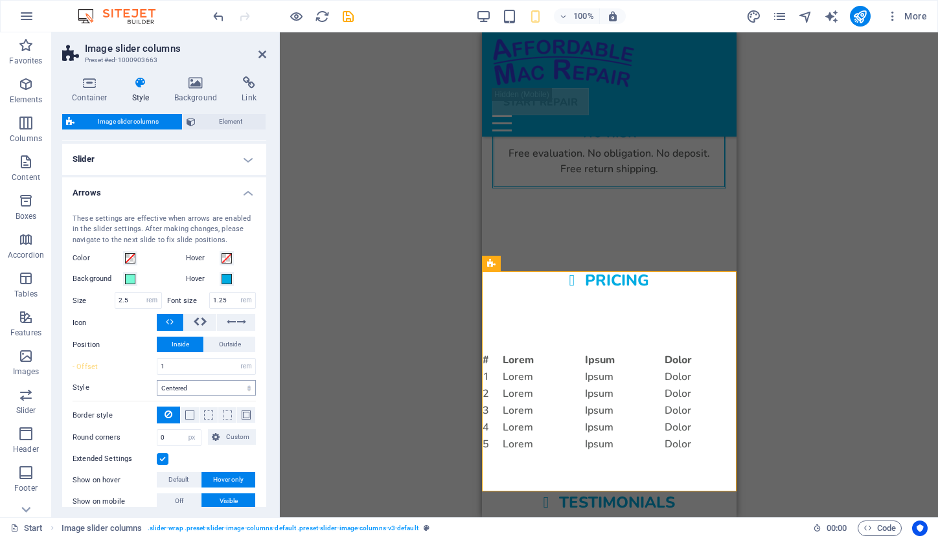
scroll to position [170, 0]
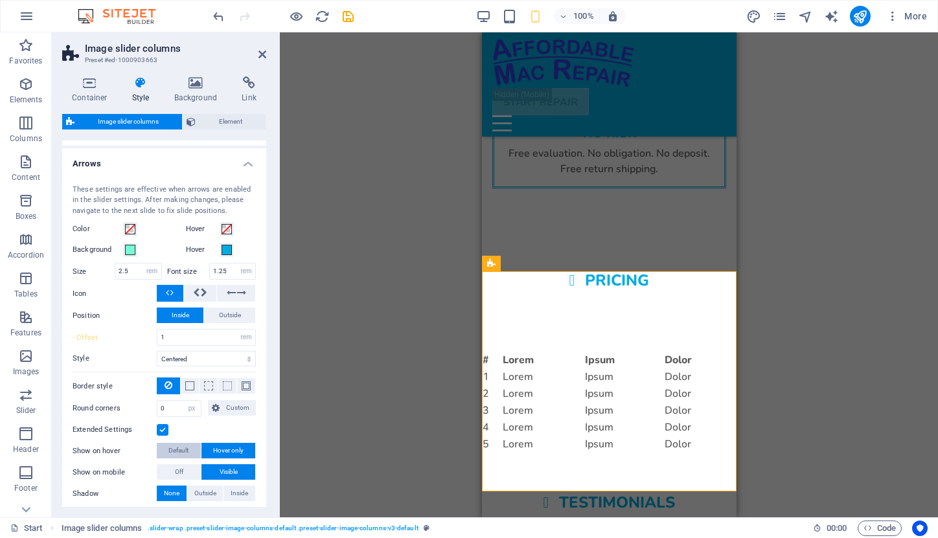
click at [179, 448] on span "Default" at bounding box center [178, 451] width 20 height 16
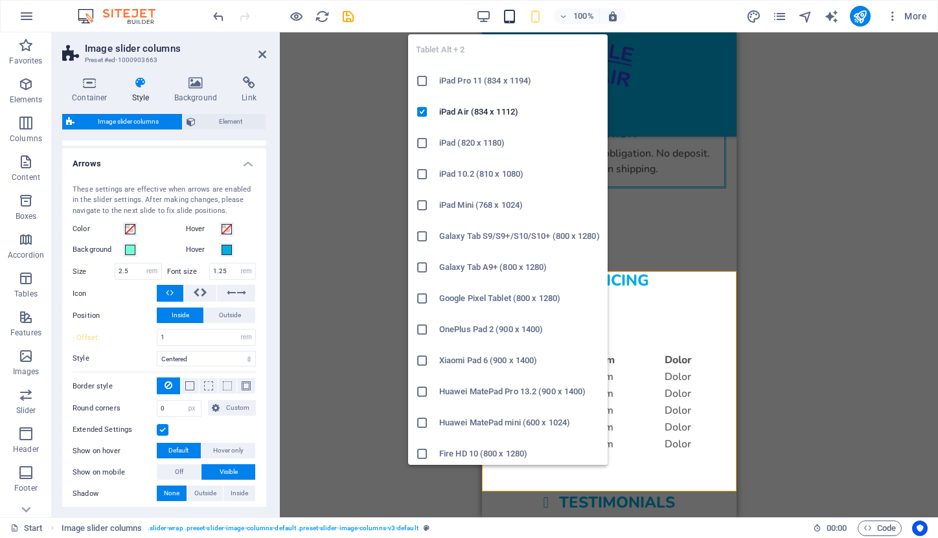
click at [509, 14] on icon "button" at bounding box center [509, 16] width 15 height 15
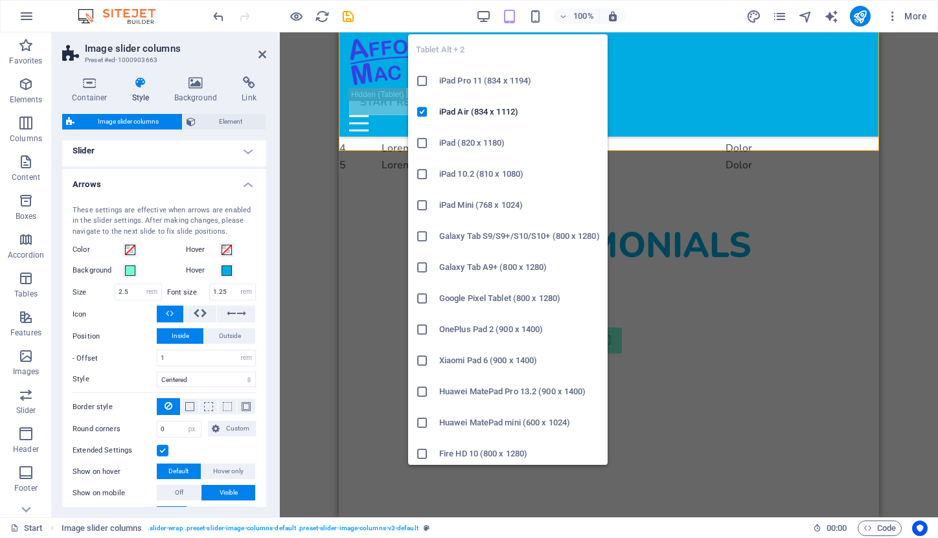
type input "0"
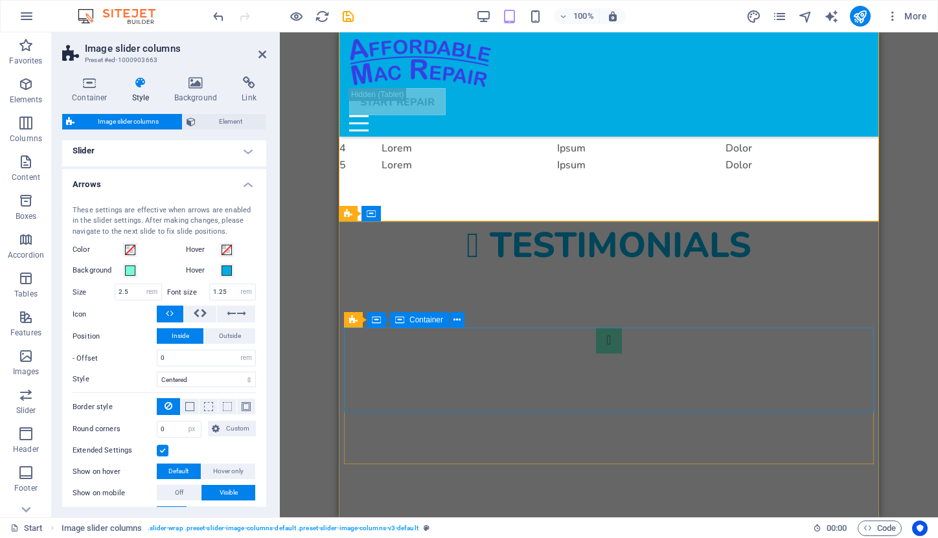
scroll to position [1739, 0]
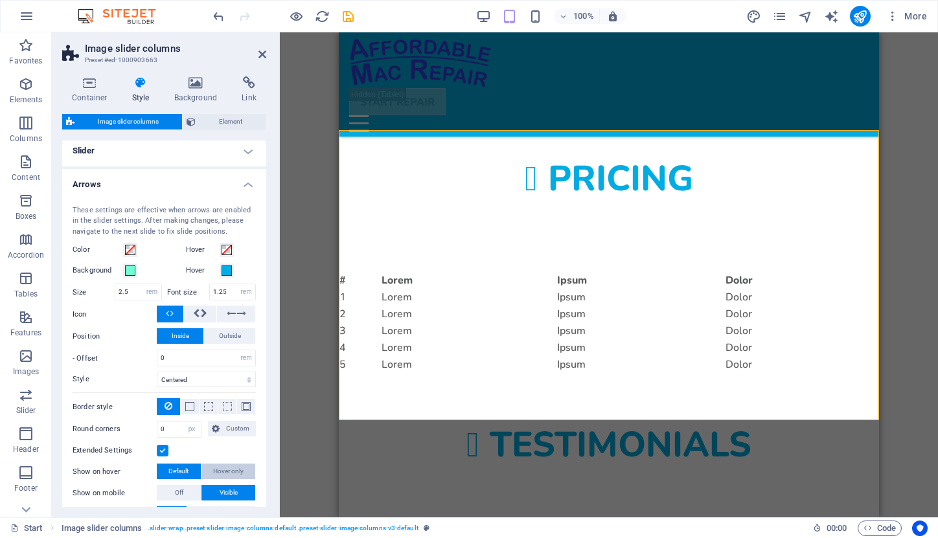
click at [225, 469] on span "Hover only" at bounding box center [228, 472] width 30 height 16
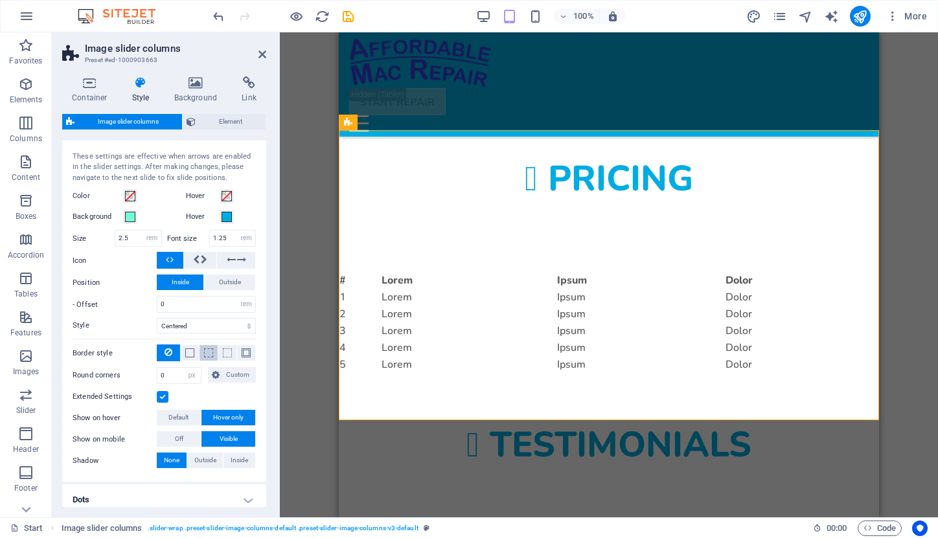
scroll to position [225, 0]
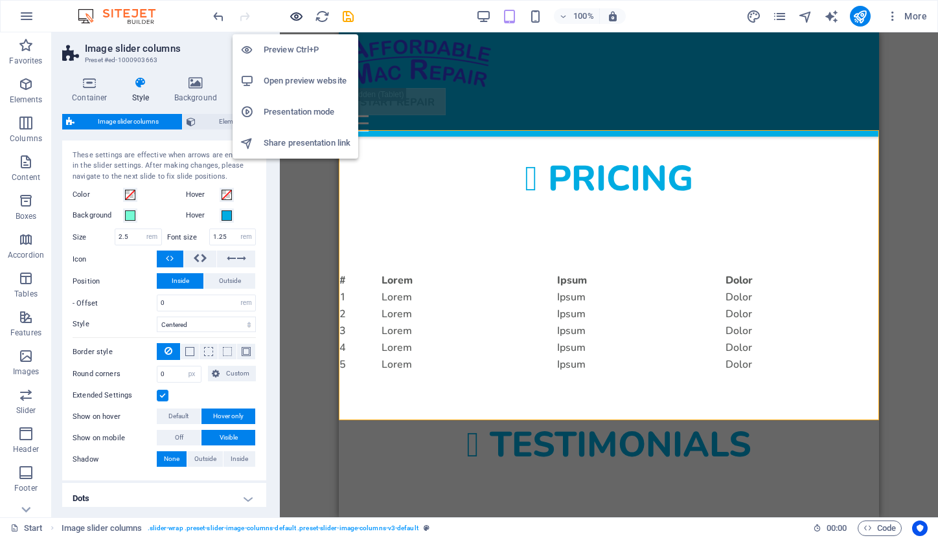
click at [295, 16] on icon "button" at bounding box center [296, 16] width 15 height 15
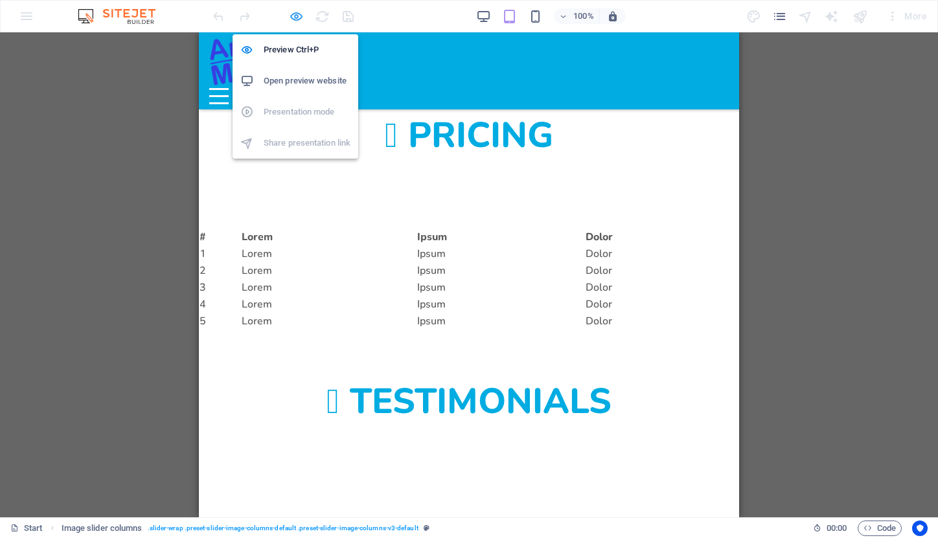
click at [295, 11] on icon "button" at bounding box center [296, 16] width 15 height 15
select select "rem"
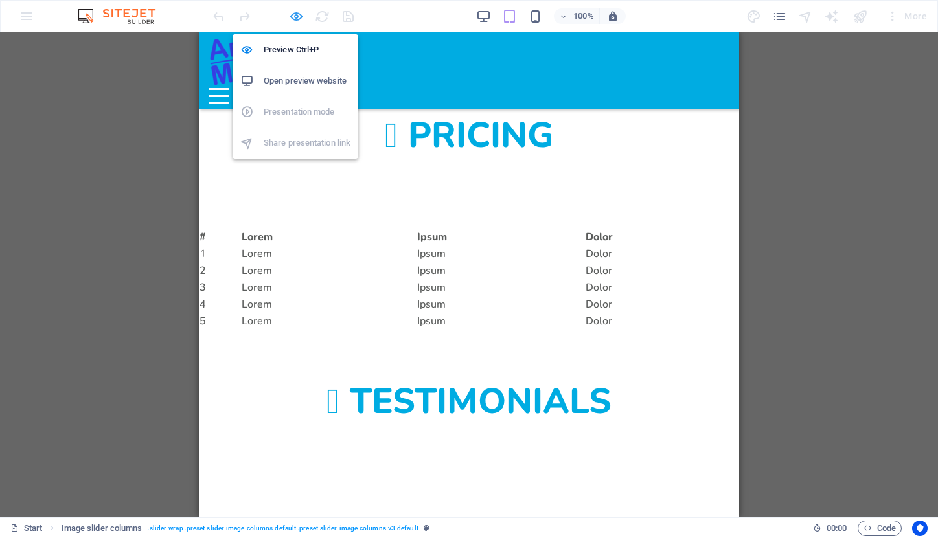
select select "px"
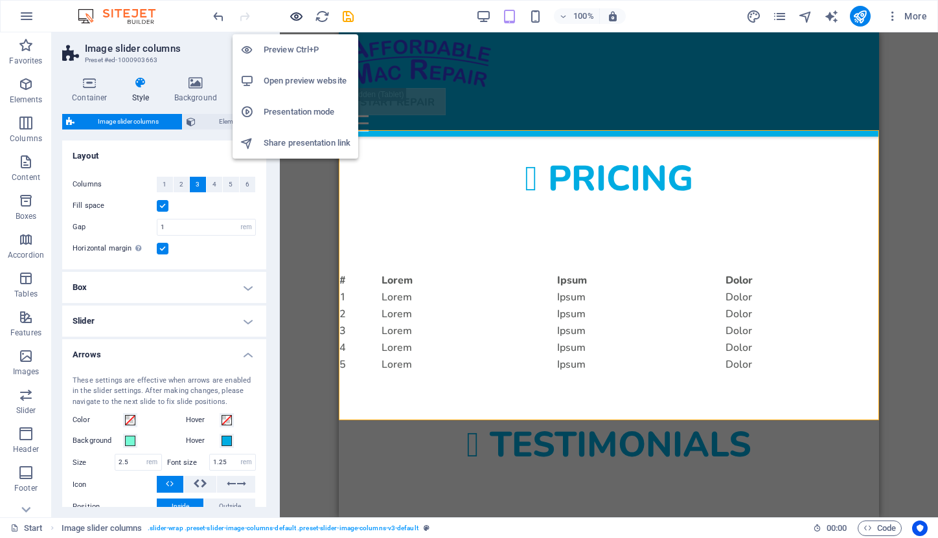
click at [295, 15] on icon "button" at bounding box center [296, 16] width 15 height 15
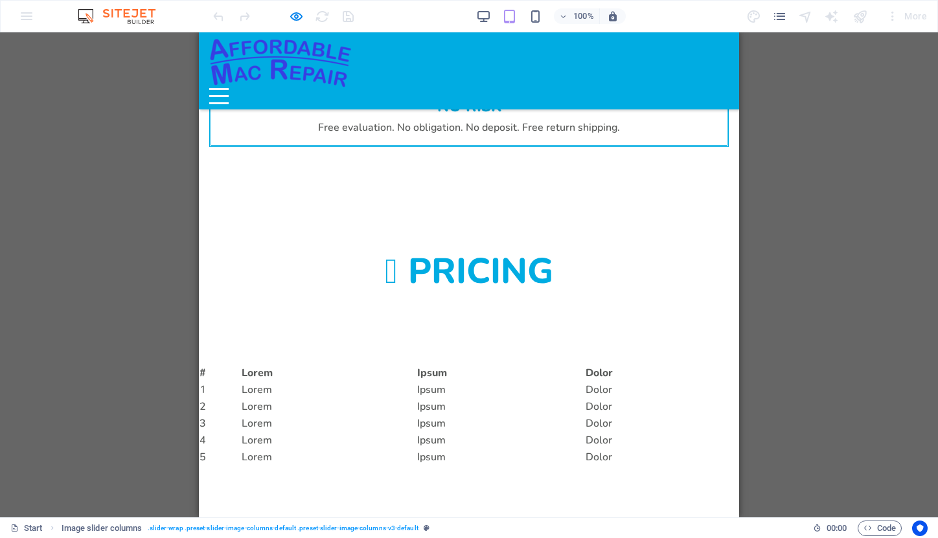
scroll to position [1616, 0]
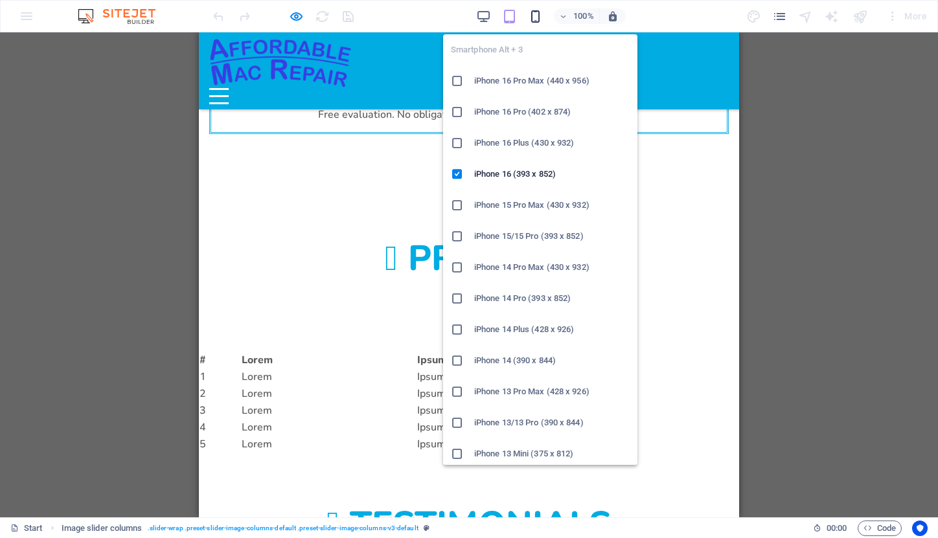
click at [537, 18] on icon "button" at bounding box center [535, 16] width 15 height 15
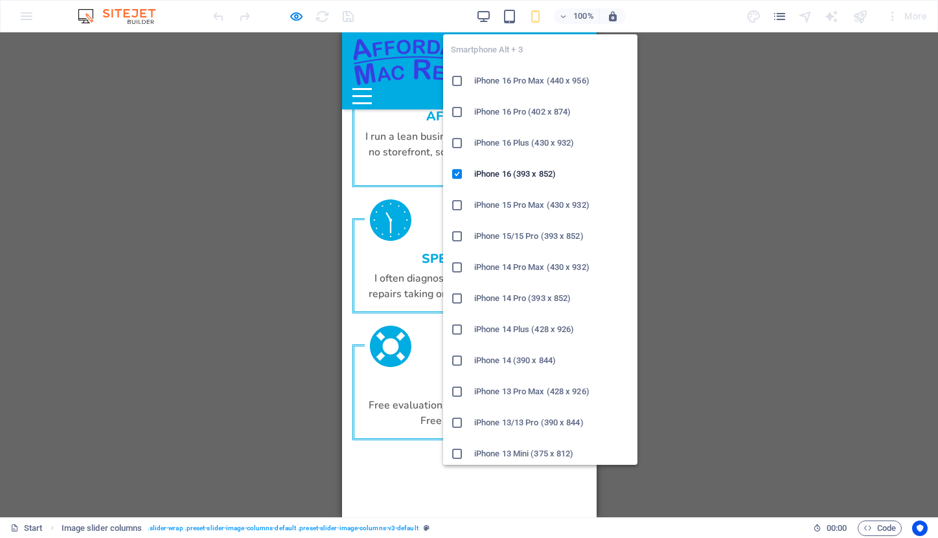
scroll to position [2040, 0]
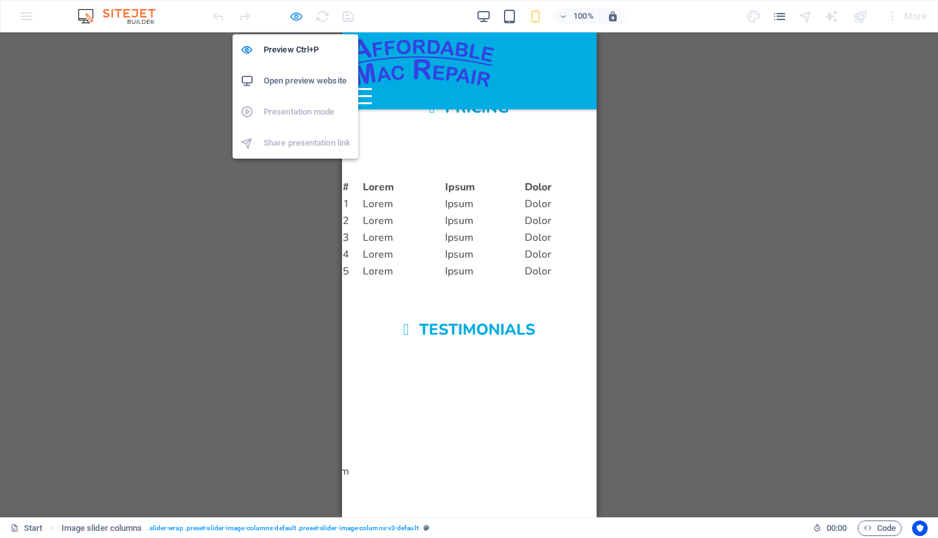
click at [297, 14] on icon "button" at bounding box center [296, 16] width 15 height 15
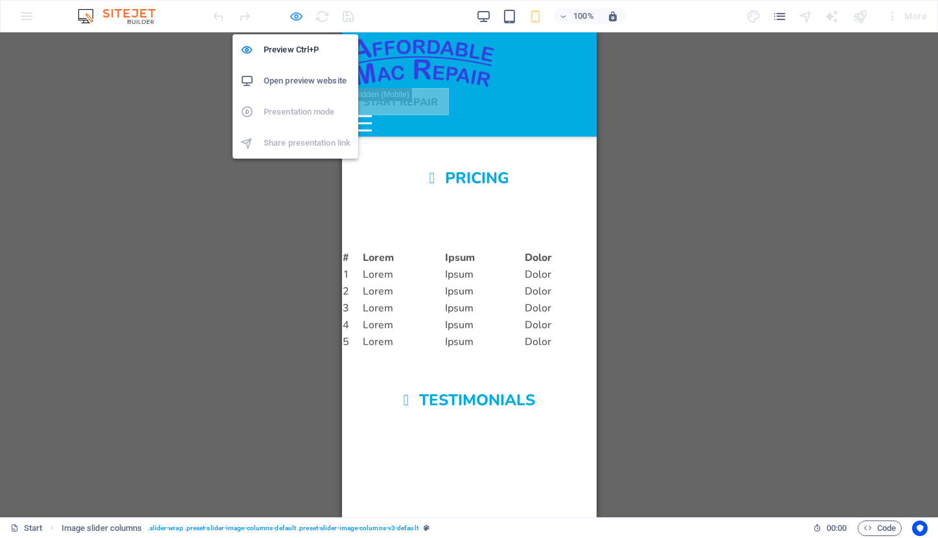
select select "rem"
select select "px"
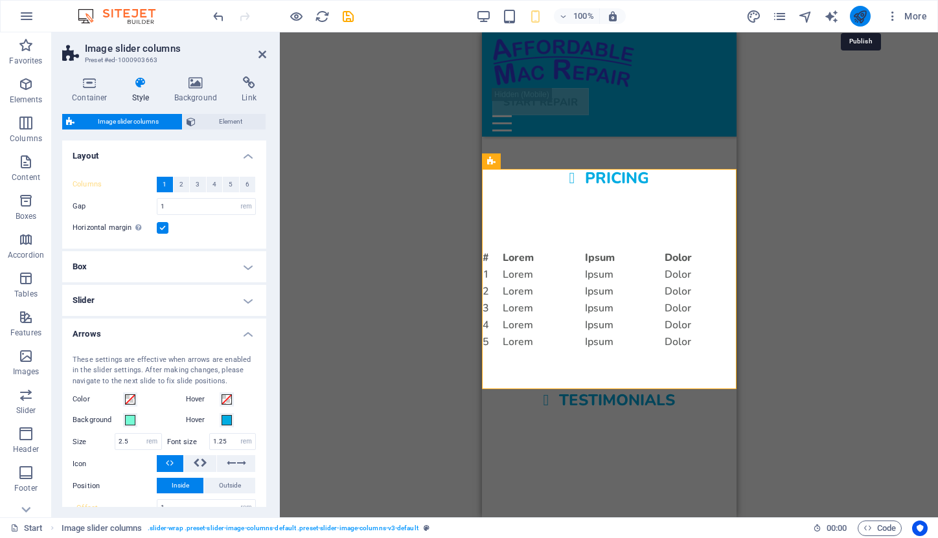
click at [861, 14] on icon "publish" at bounding box center [859, 16] width 15 height 15
checkbox input "false"
select select "rem"
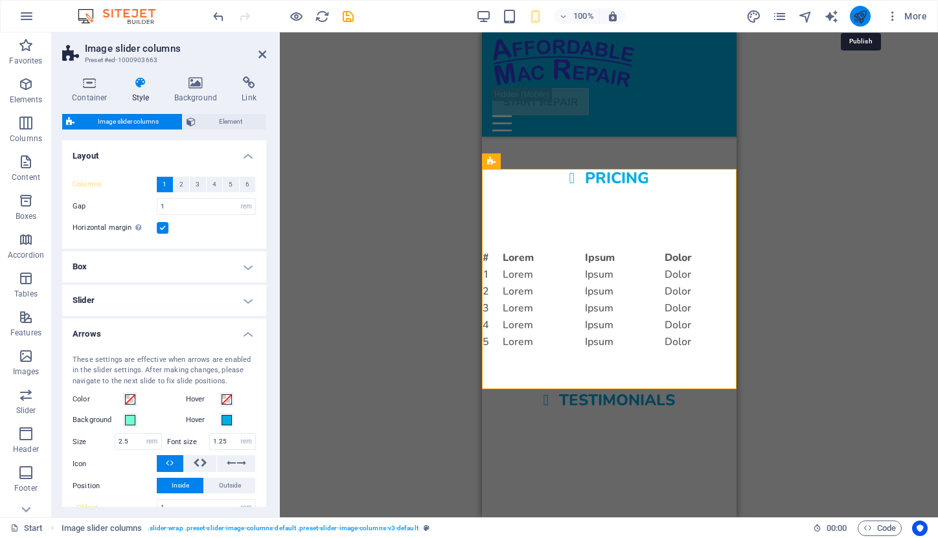
select select "rem"
select select "px"
